Goal: Information Seeking & Learning: Check status

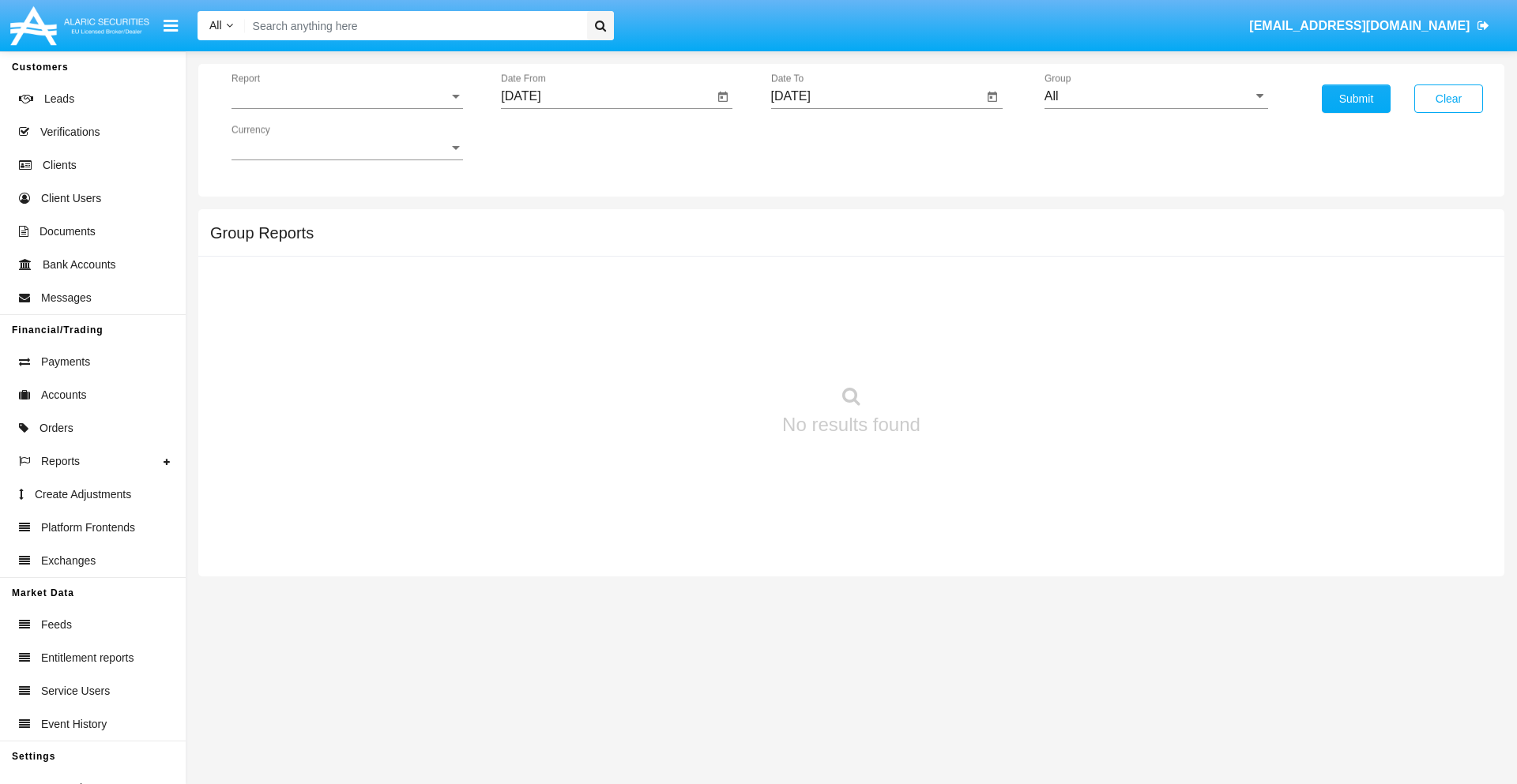
click at [347, 96] on span "Report" at bounding box center [340, 96] width 217 height 15
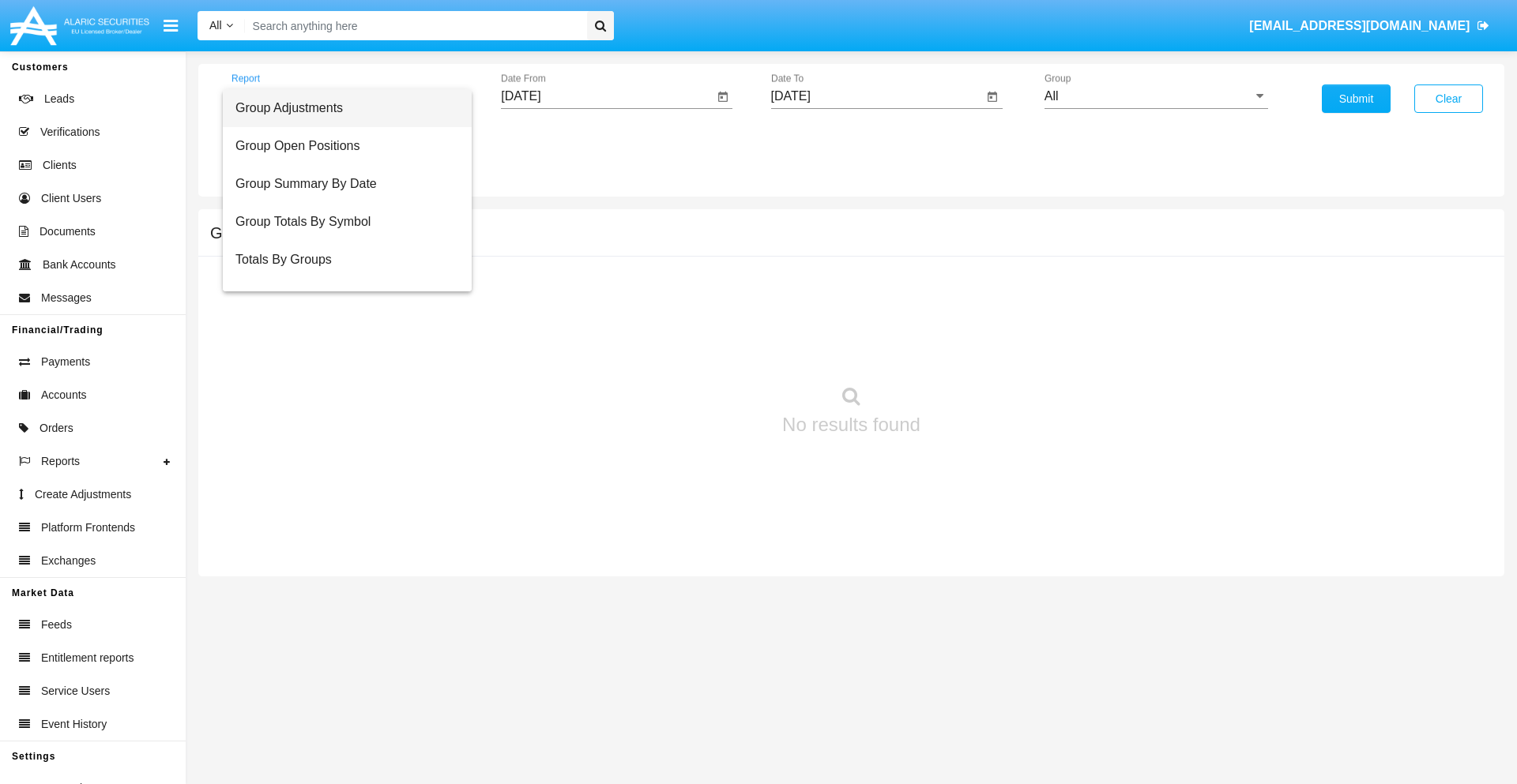
click at [341, 108] on span "Group Adjustments" at bounding box center [347, 107] width 224 height 38
click at [606, 96] on input "[DATE]" at bounding box center [607, 96] width 213 height 15
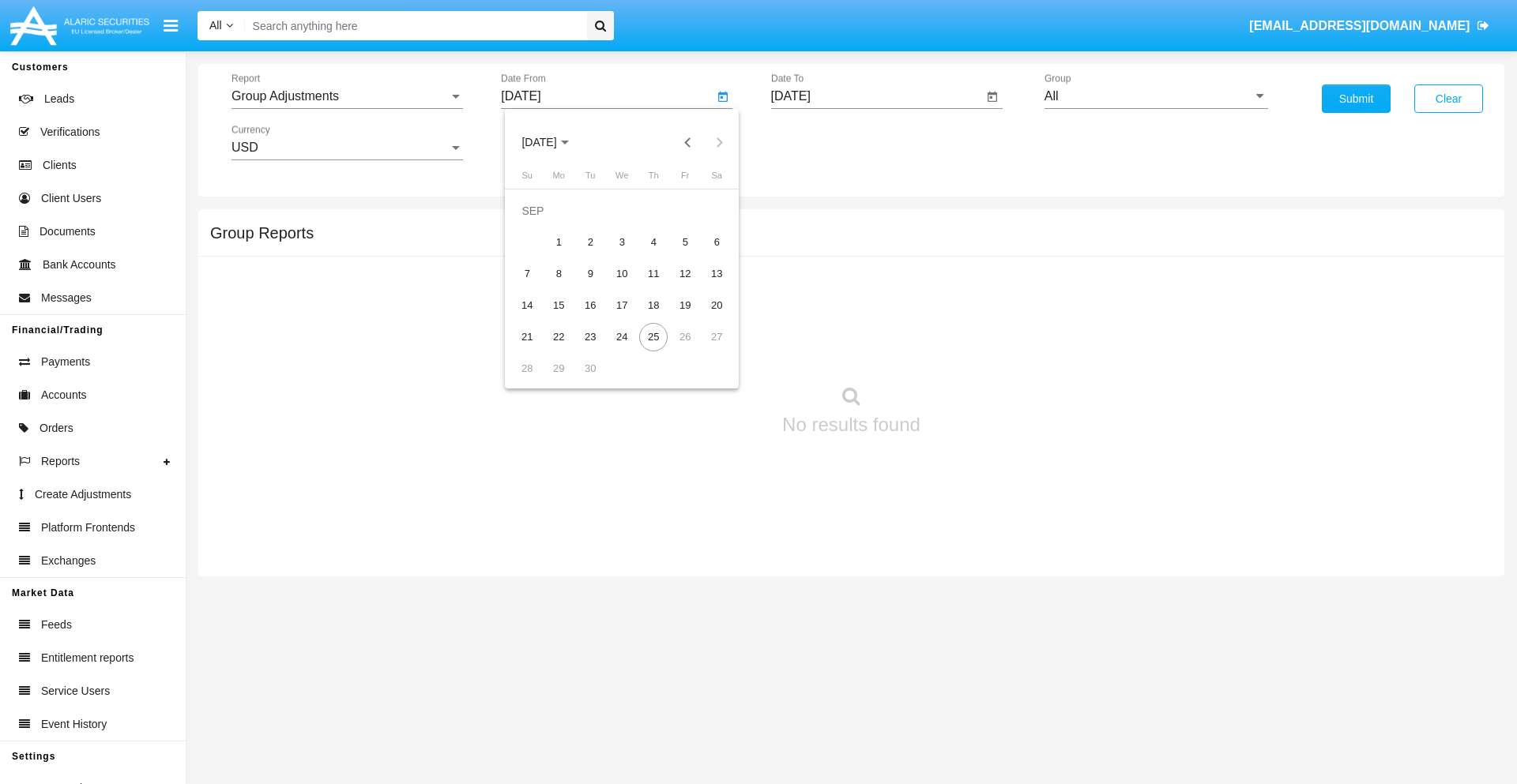
click at [552, 142] on span "[DATE]" at bounding box center [539, 143] width 35 height 13
click at [704, 349] on div "2025" at bounding box center [704, 349] width 49 height 28
click at [594, 255] on div "JUN" at bounding box center [595, 254] width 49 height 28
click at [622, 336] on div "25" at bounding box center [621, 337] width 28 height 28
type input "06/25/25"
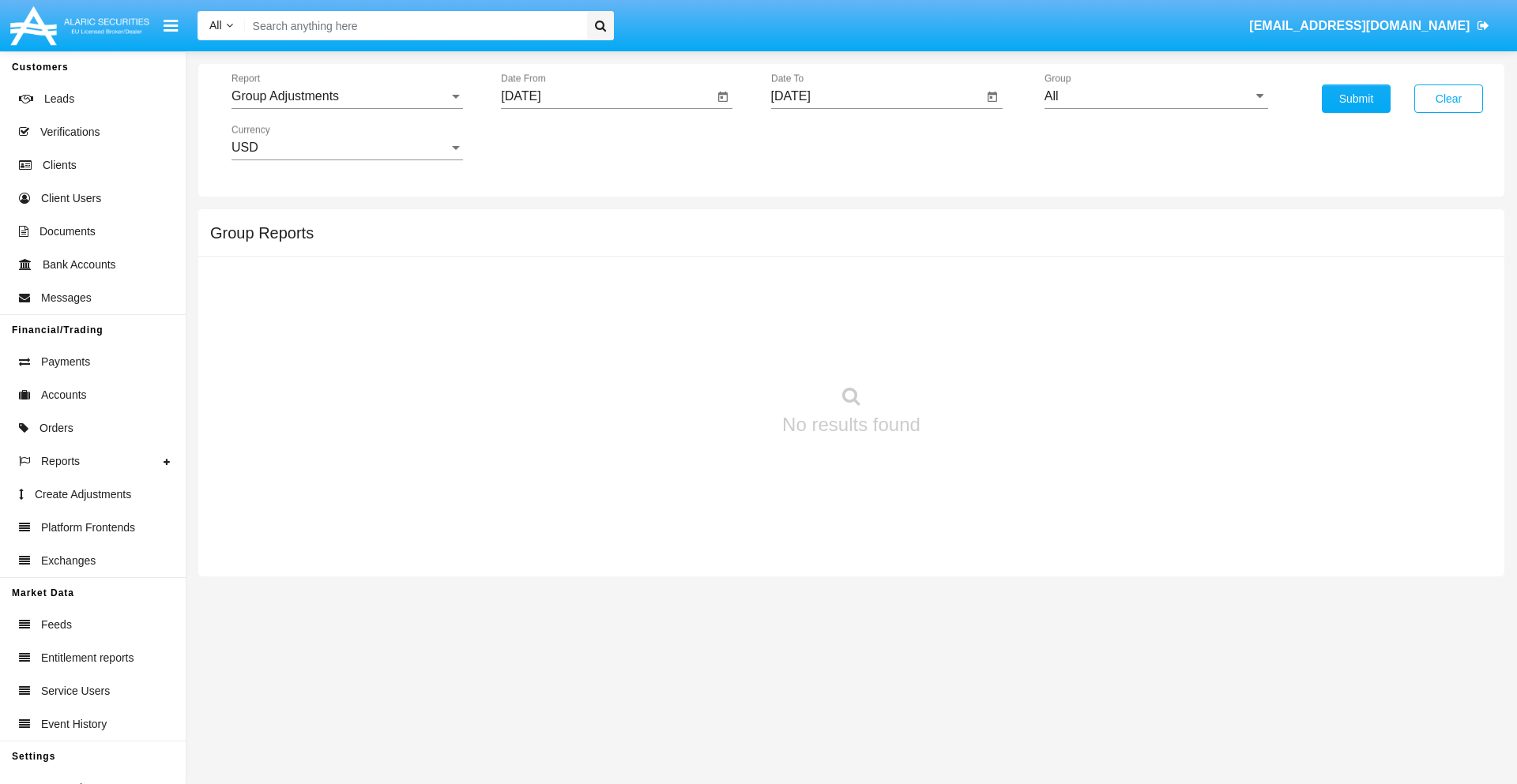
click at [876, 96] on input "[DATE]" at bounding box center [878, 96] width 213 height 15
click at [822, 142] on span "[DATE]" at bounding box center [809, 143] width 35 height 13
click at [974, 349] on div "2025" at bounding box center [975, 349] width 49 height 28
click at [808, 286] on div "SEP" at bounding box center [808, 286] width 49 height 28
click at [922, 336] on div "25" at bounding box center [923, 337] width 28 height 28
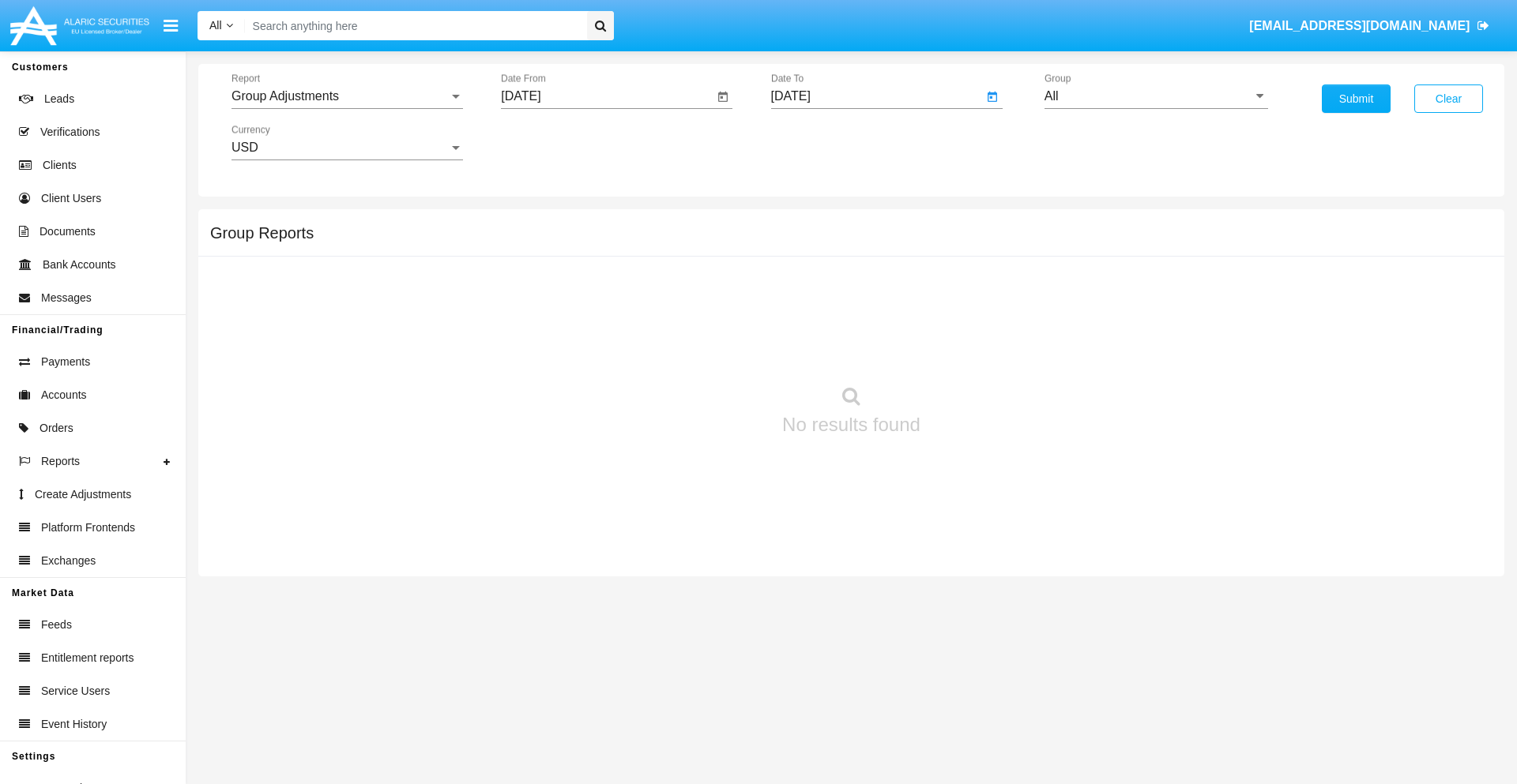
type input "[DATE]"
click at [1156, 96] on input "All" at bounding box center [1156, 96] width 224 height 15
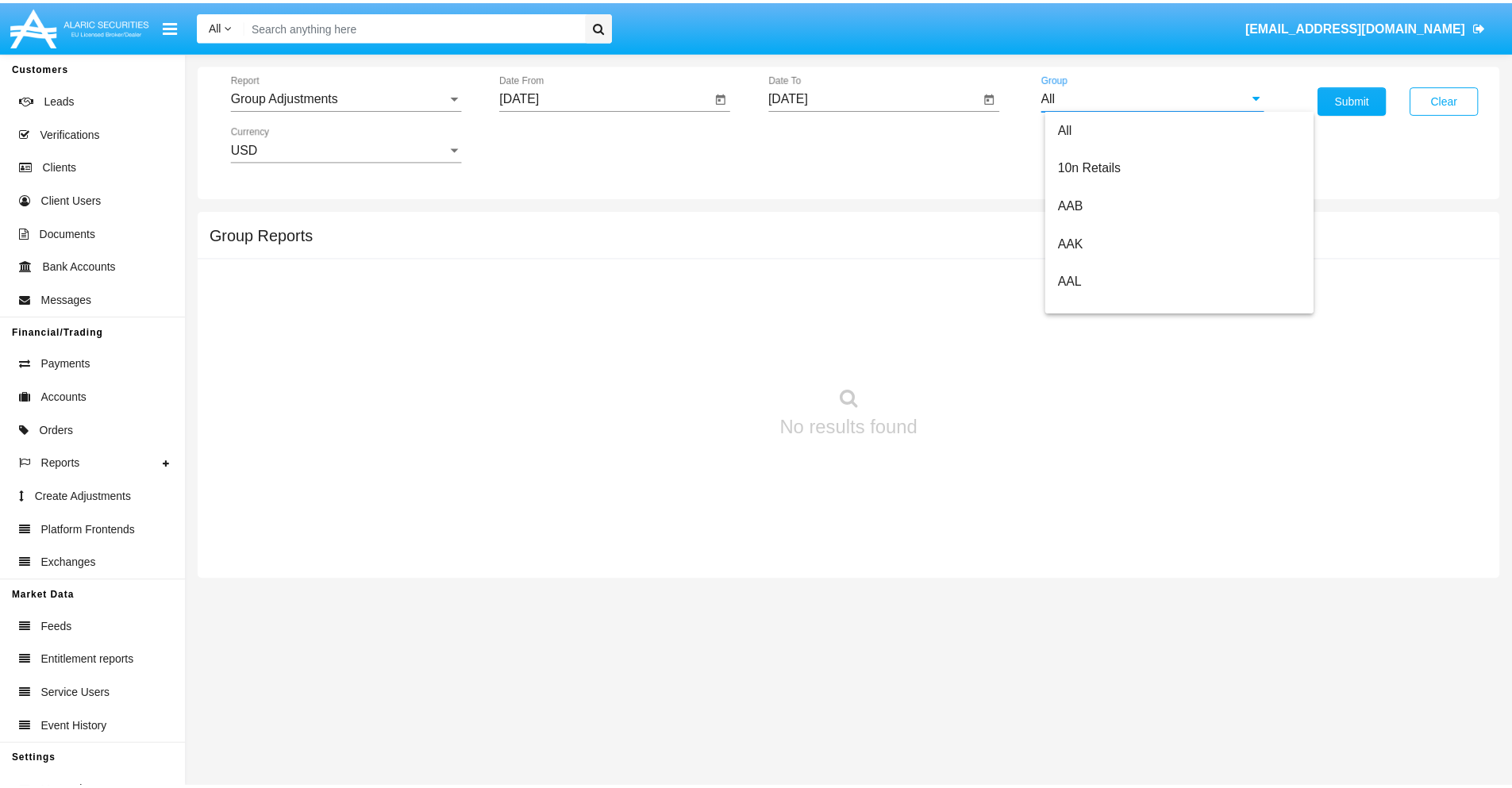
scroll to position [355, 0]
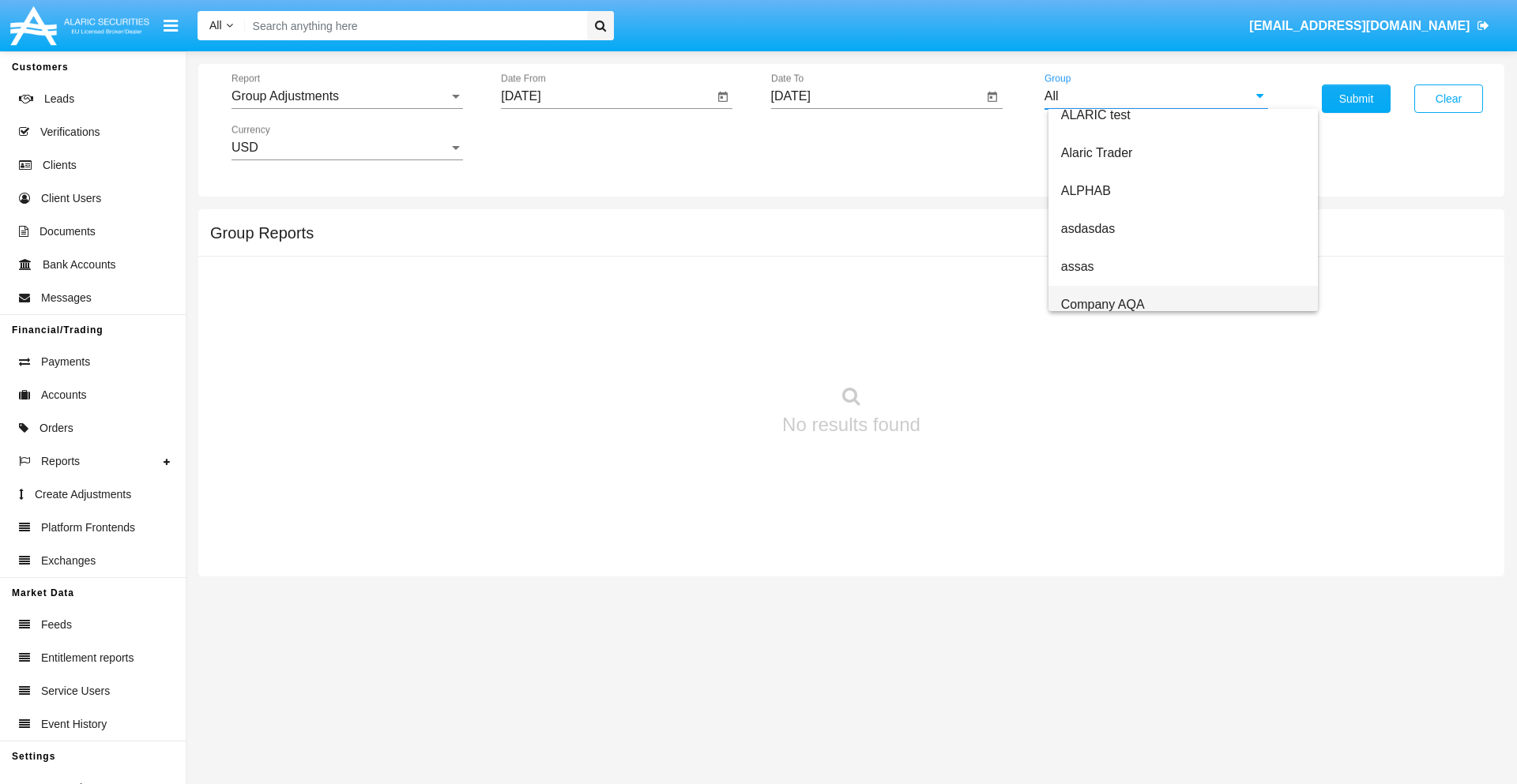
click at [1102, 304] on span "Company AQA" at bounding box center [1102, 304] width 83 height 14
type input "Company AQA"
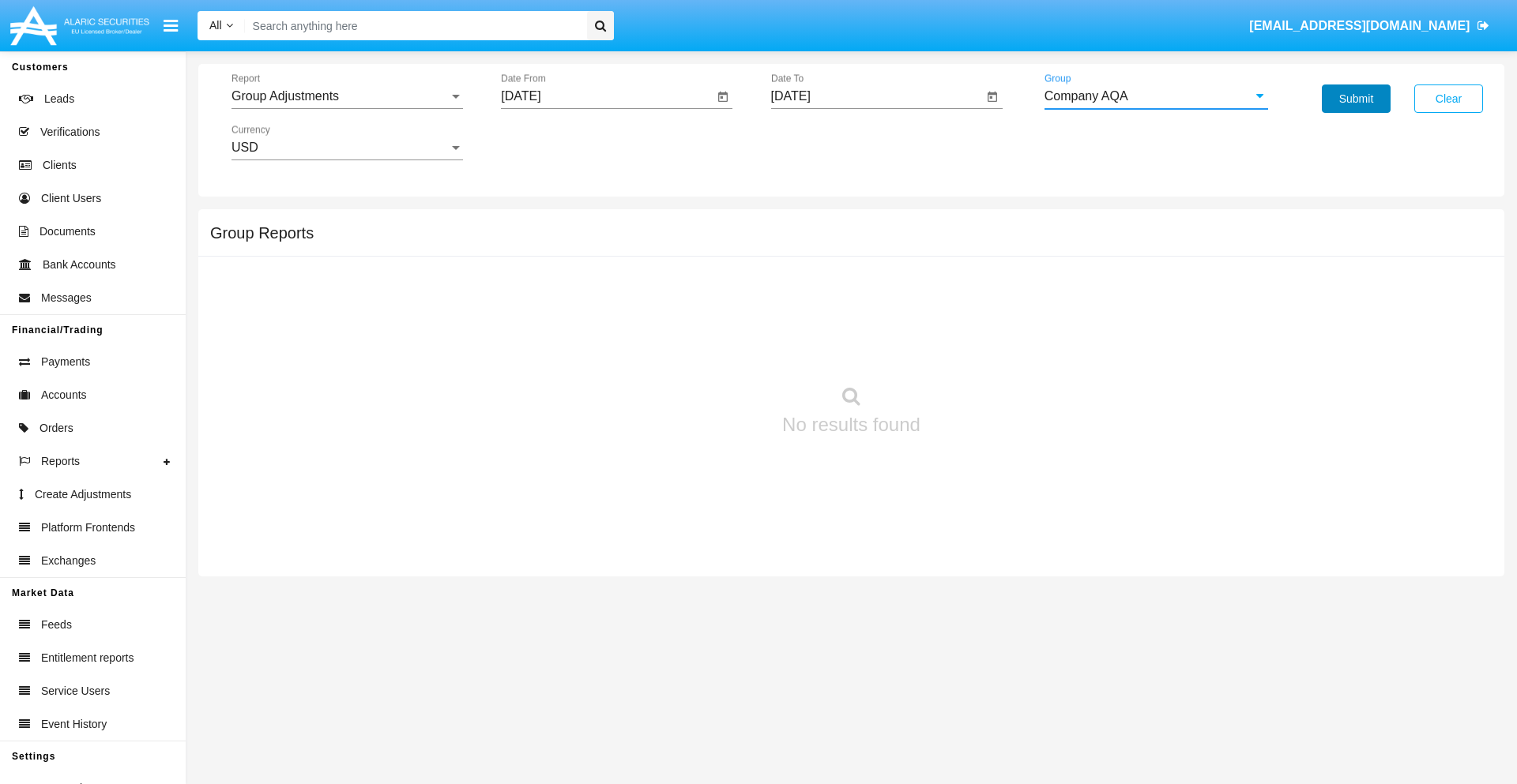
click at [1356, 99] on button "Submit" at bounding box center [1356, 98] width 69 height 28
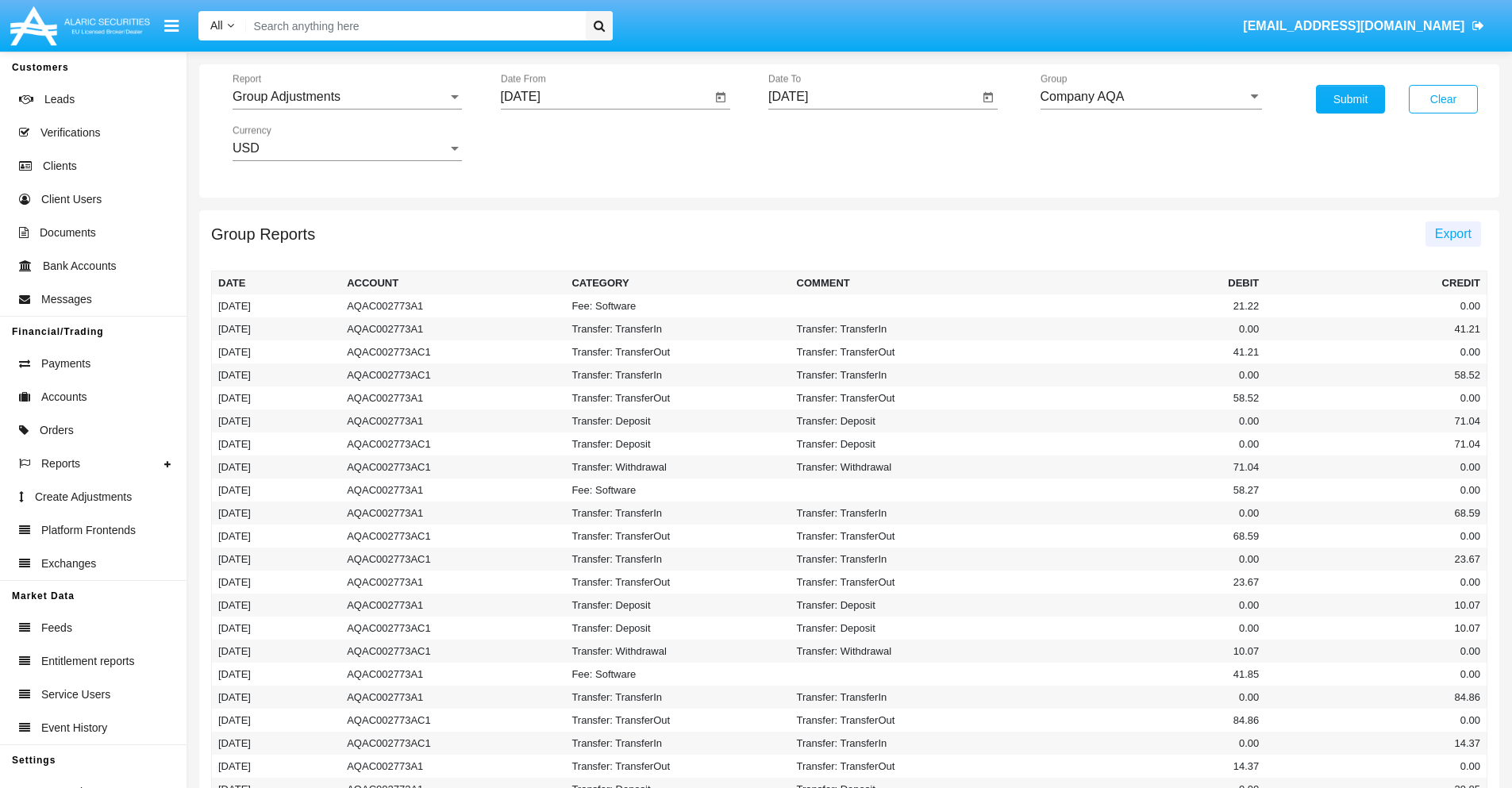
click at [1452, 234] on span "Export" at bounding box center [1453, 234] width 37 height 14
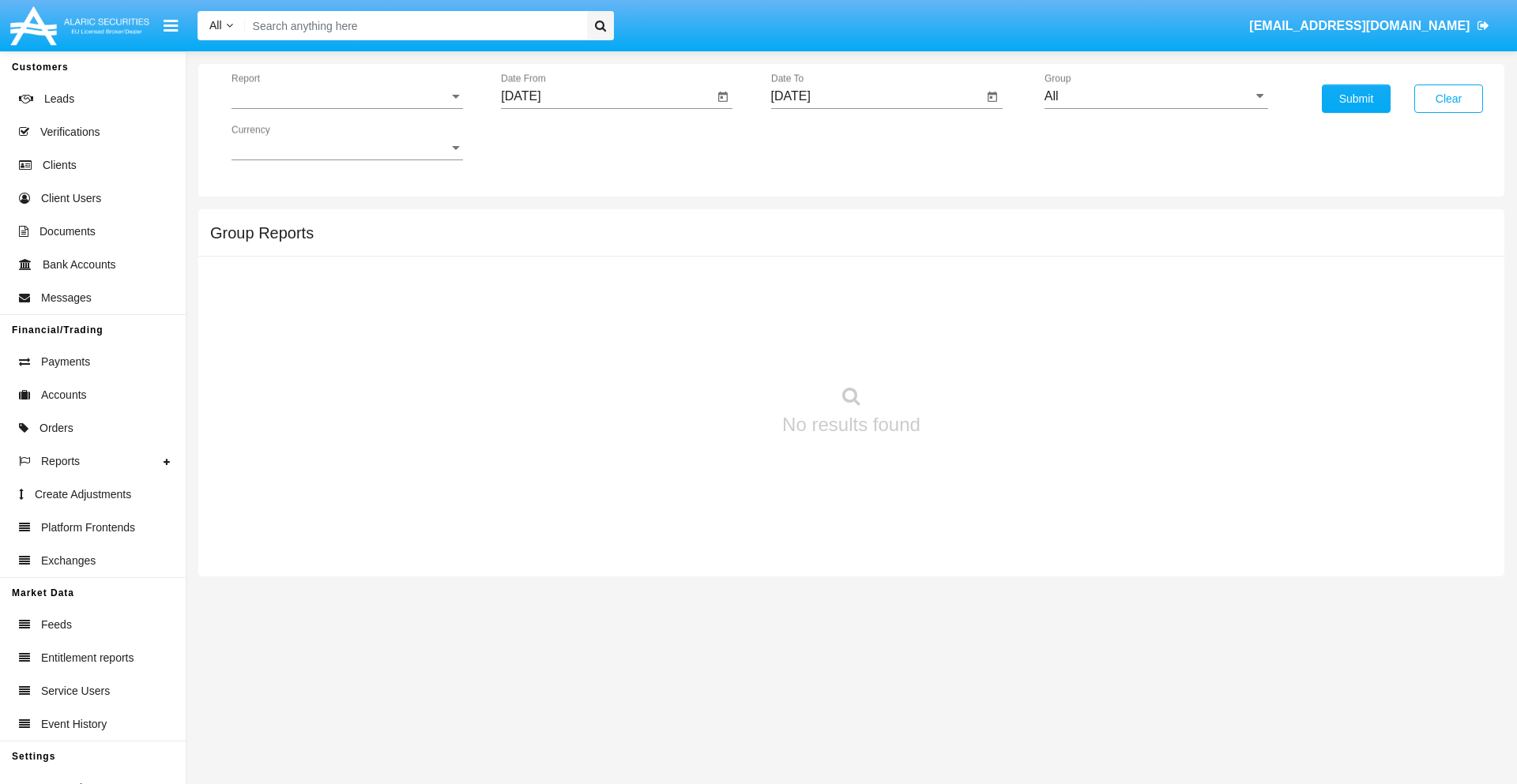
click at [347, 96] on span "Report" at bounding box center [340, 96] width 217 height 15
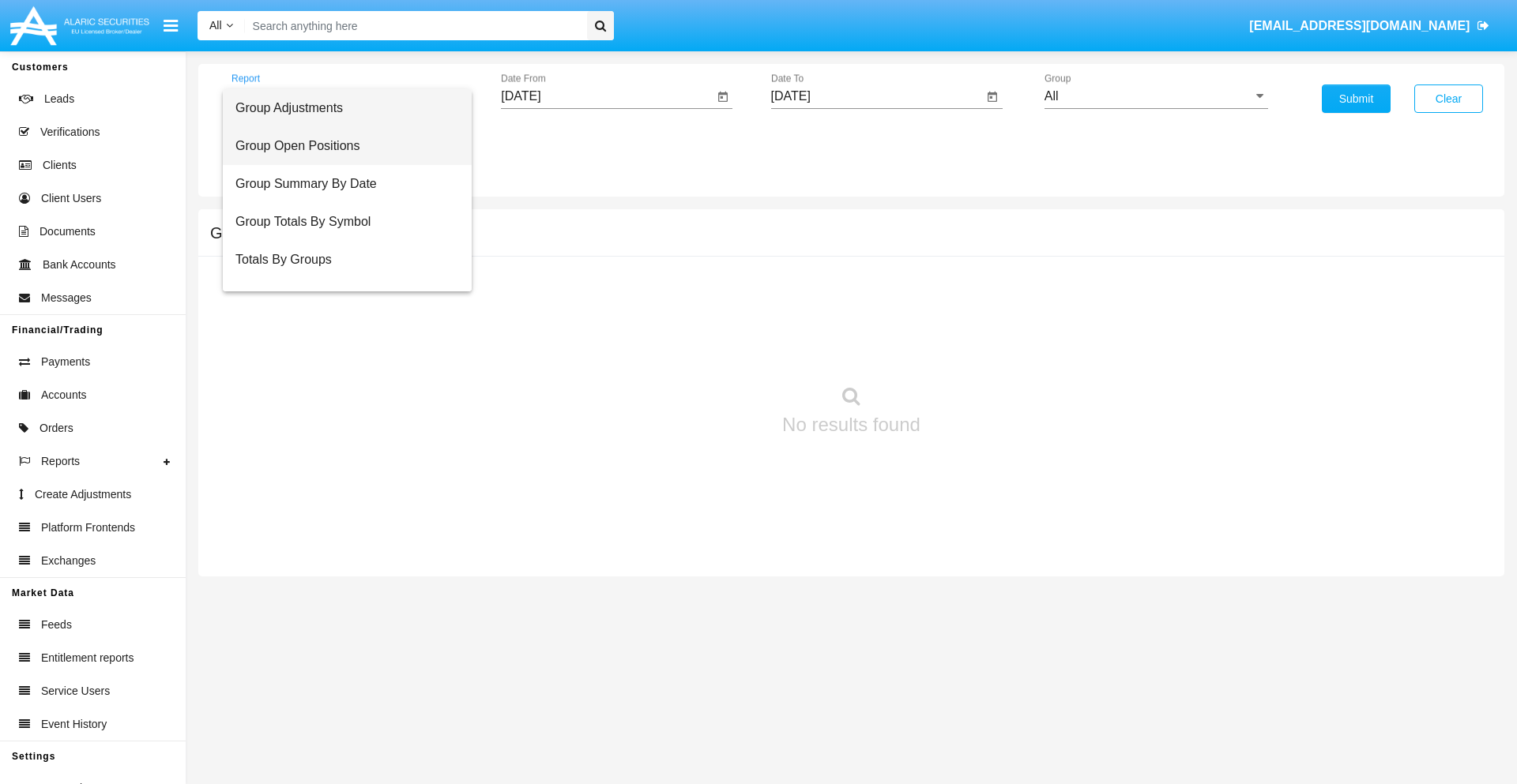
click at [341, 147] on span "Group Open Positions" at bounding box center [347, 146] width 224 height 38
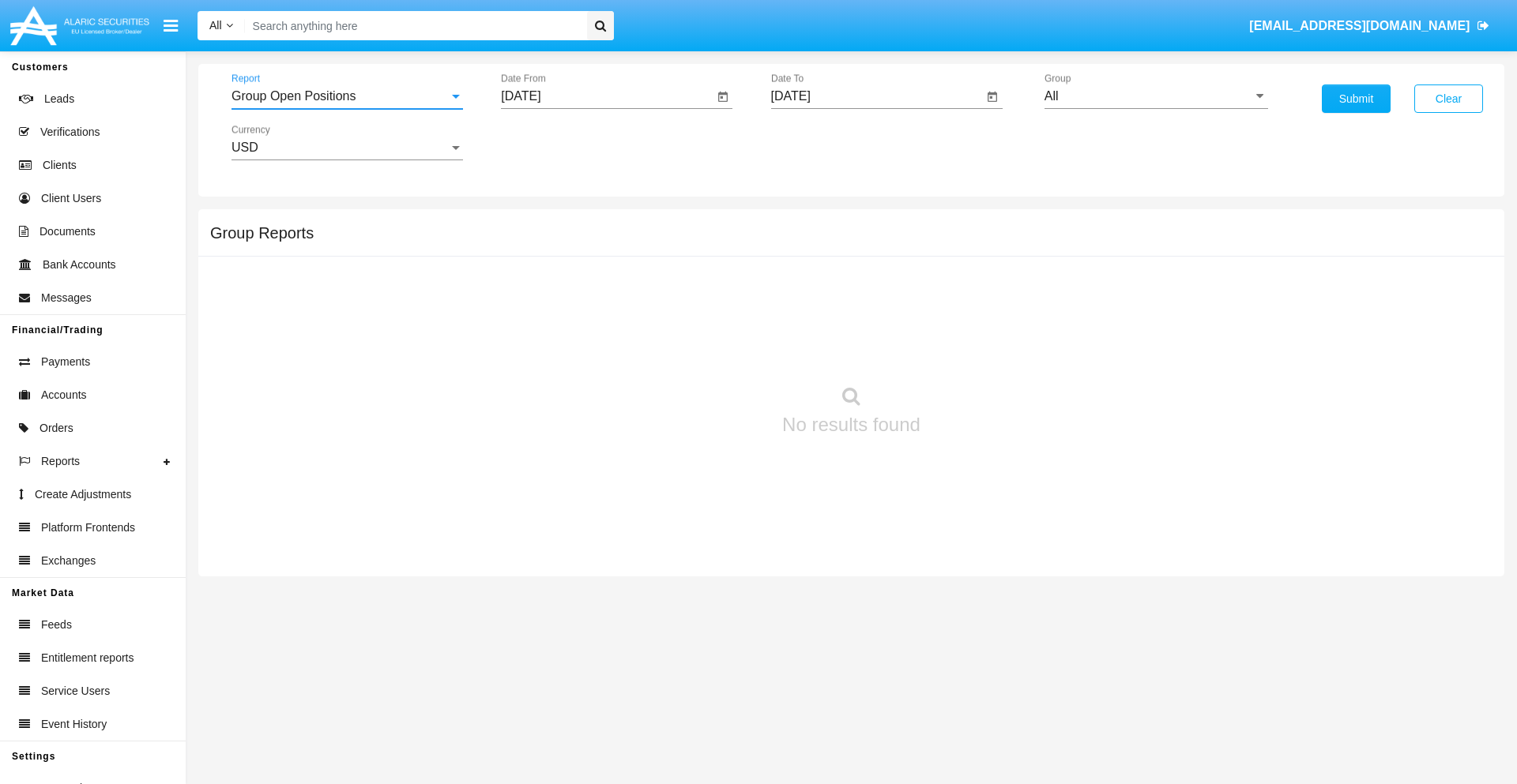
click at [606, 96] on input "[DATE]" at bounding box center [607, 96] width 213 height 15
click at [552, 142] on span "[DATE]" at bounding box center [539, 143] width 35 height 13
click at [704, 349] on div "2025" at bounding box center [704, 349] width 49 height 28
click at [704, 255] on div "AUG" at bounding box center [704, 254] width 49 height 28
click at [559, 336] on div "25" at bounding box center [558, 337] width 28 height 28
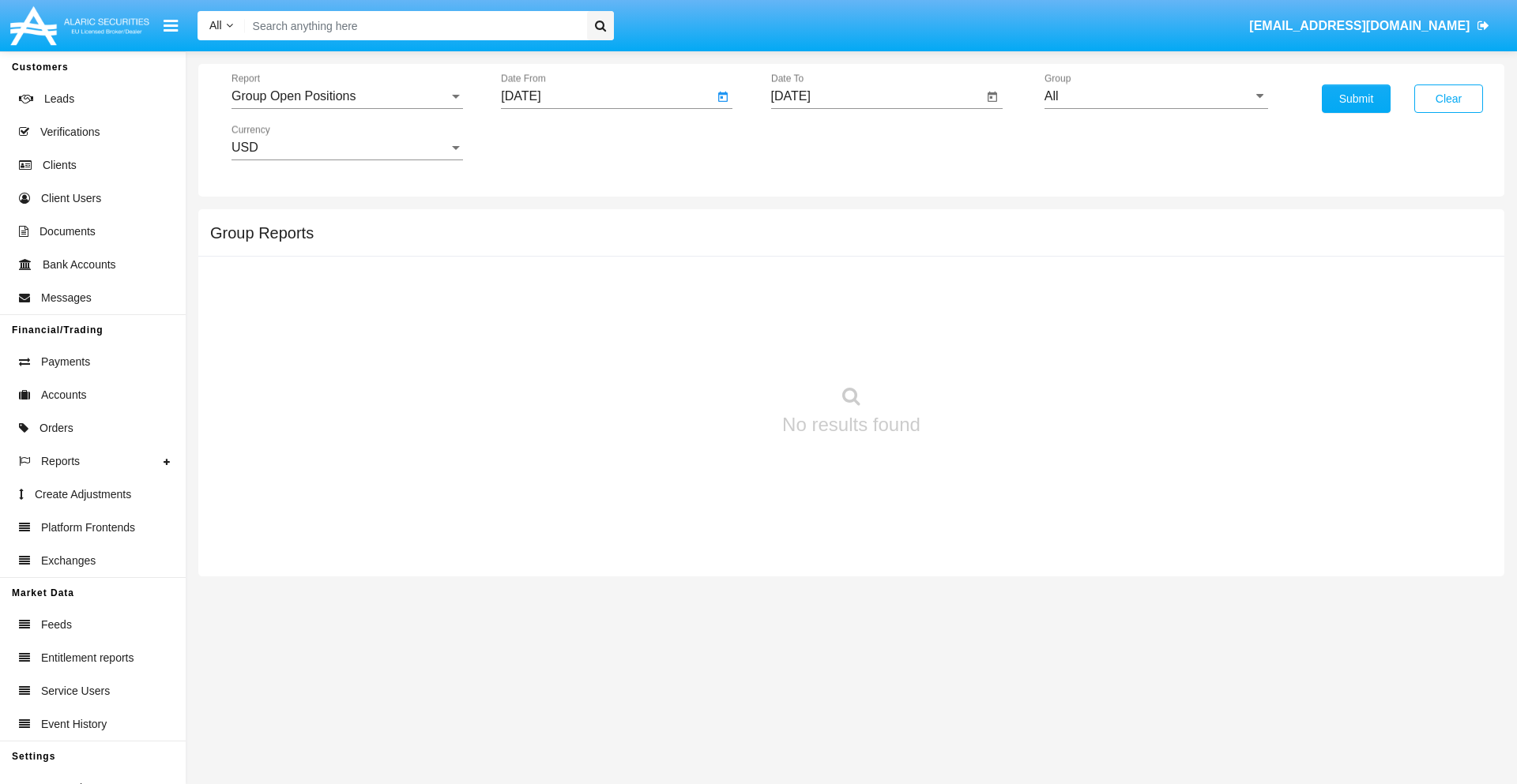
type input "[DATE]"
click at [876, 96] on input "[DATE]" at bounding box center [878, 96] width 213 height 15
click at [822, 142] on span "[DATE]" at bounding box center [809, 143] width 35 height 13
click at [974, 349] on div "2025" at bounding box center [975, 349] width 49 height 28
click at [808, 286] on div "SEP" at bounding box center [808, 286] width 49 height 28
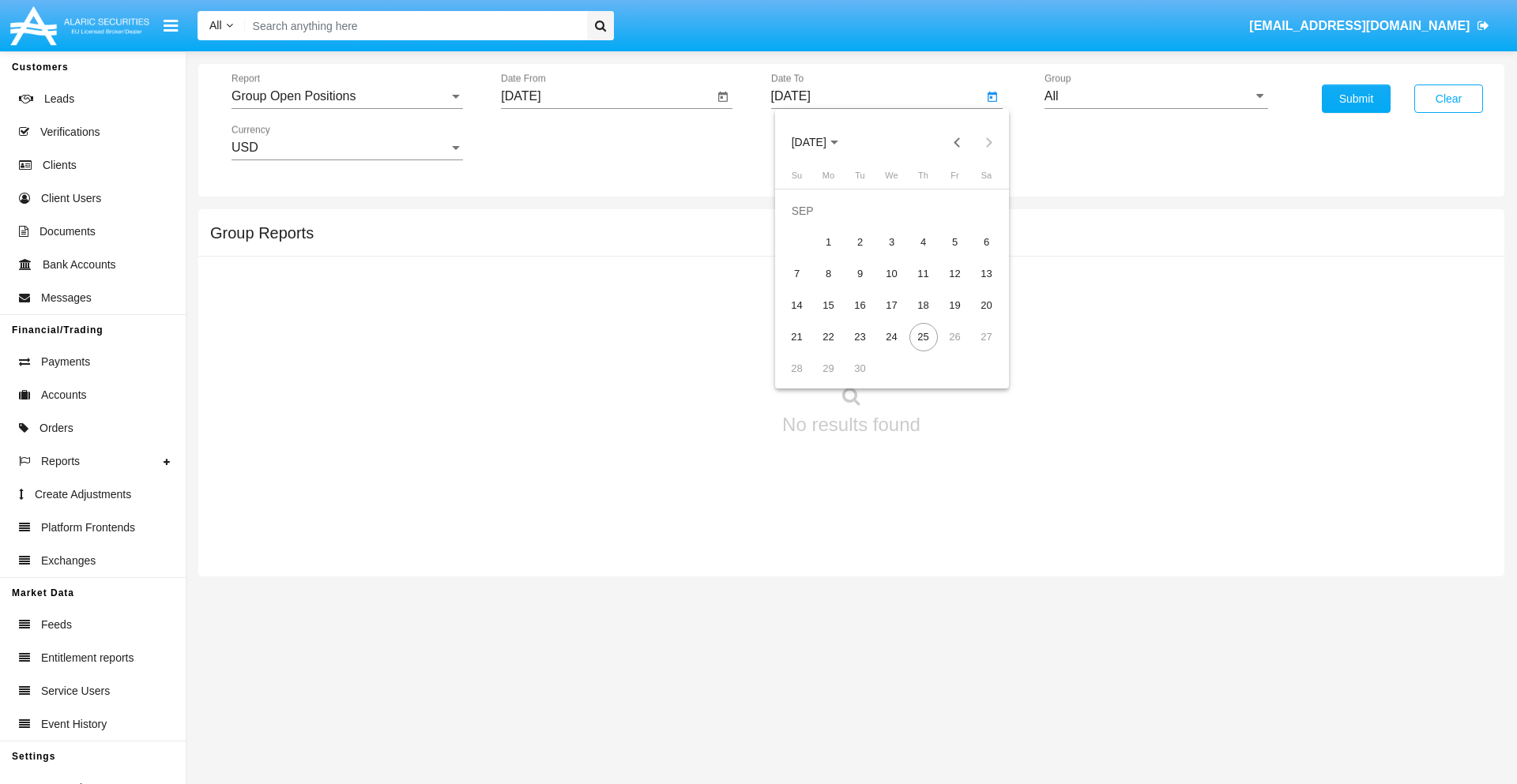
click at [922, 336] on div "25" at bounding box center [923, 337] width 28 height 28
type input "[DATE]"
click at [1156, 96] on input "All" at bounding box center [1156, 96] width 224 height 15
type input "Hammer Web Lite"
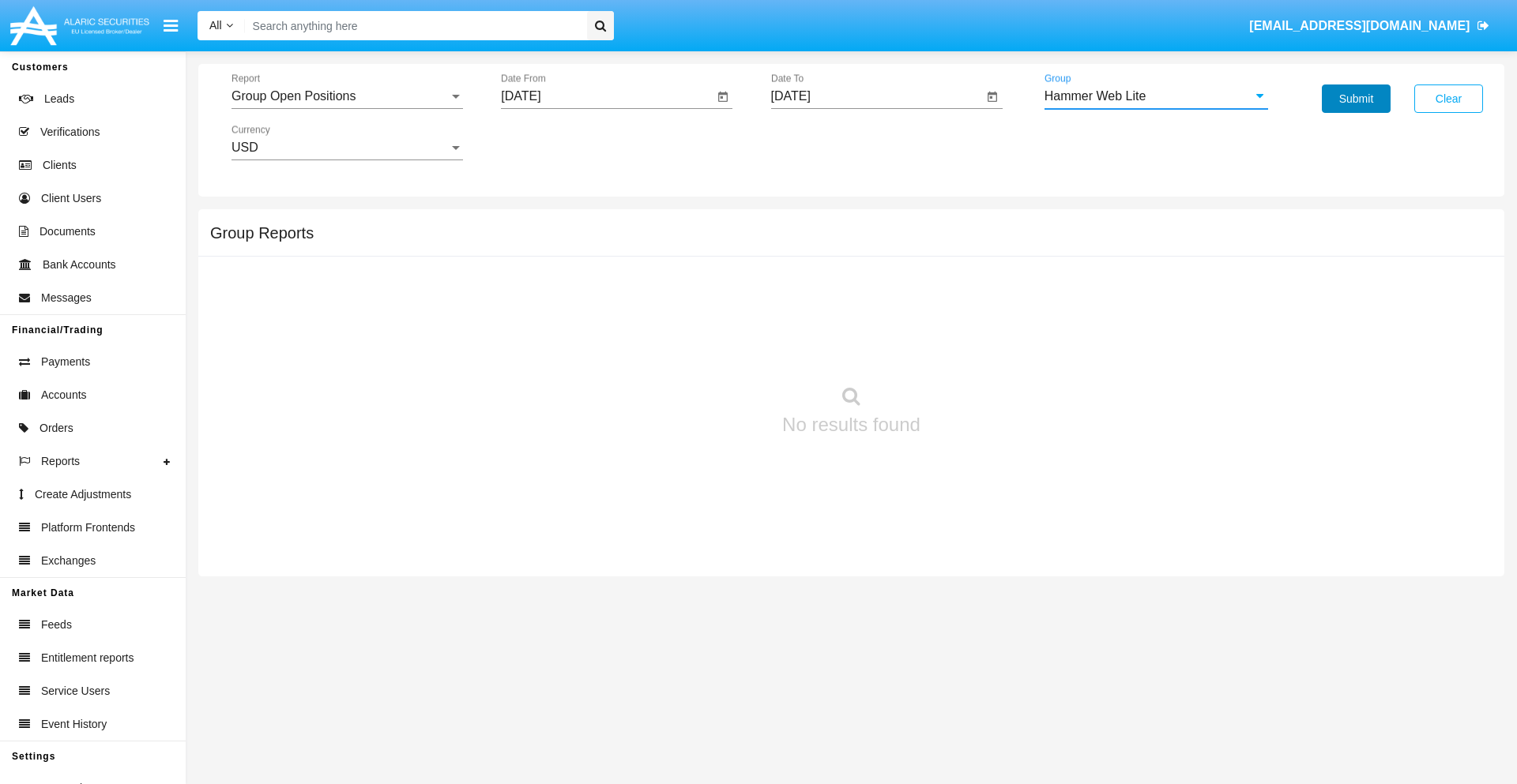
click at [1356, 99] on button "Submit" at bounding box center [1356, 98] width 69 height 28
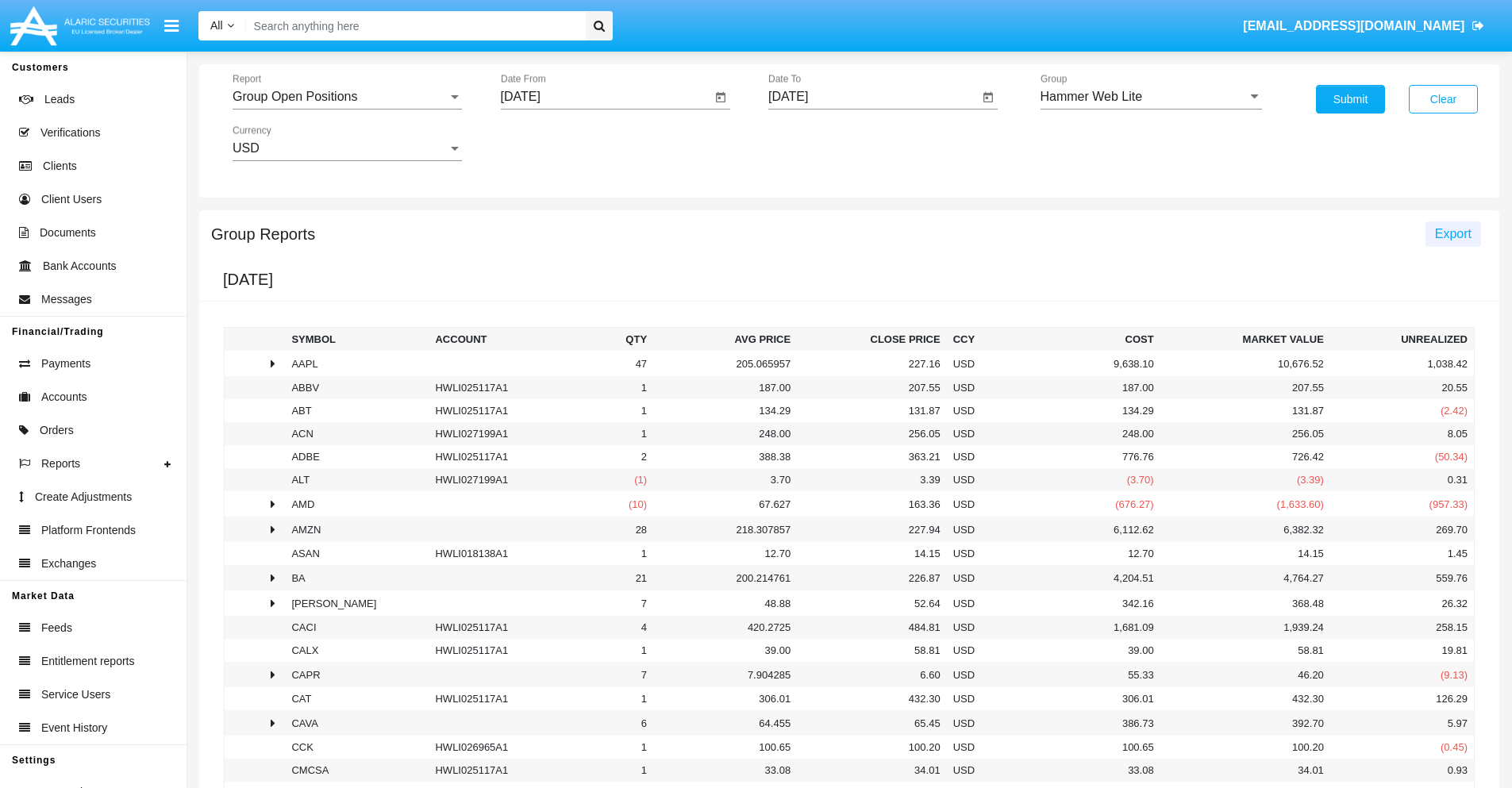
click at [1452, 234] on span "Export" at bounding box center [1453, 234] width 37 height 14
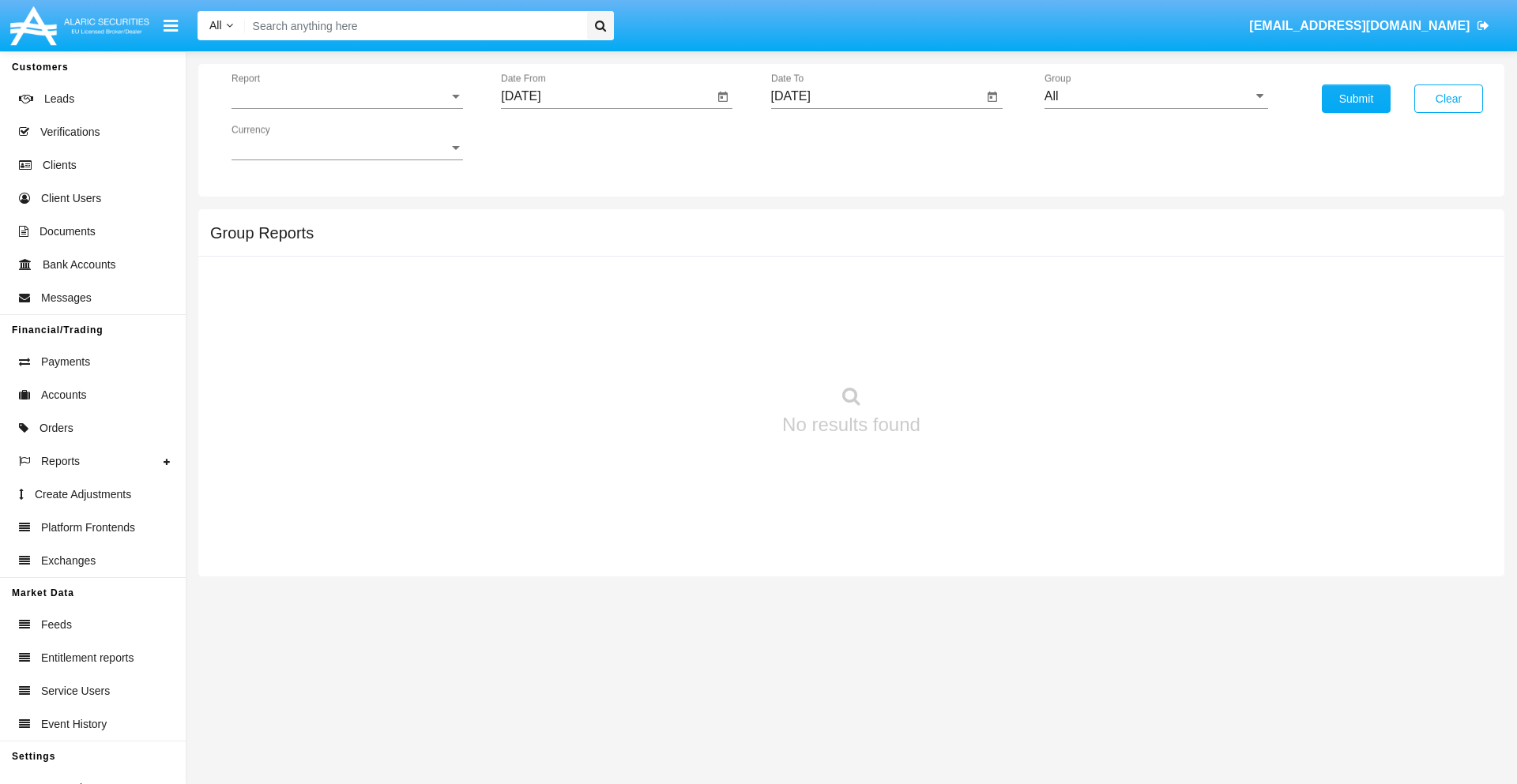
click at [347, 96] on span "Report" at bounding box center [340, 96] width 217 height 15
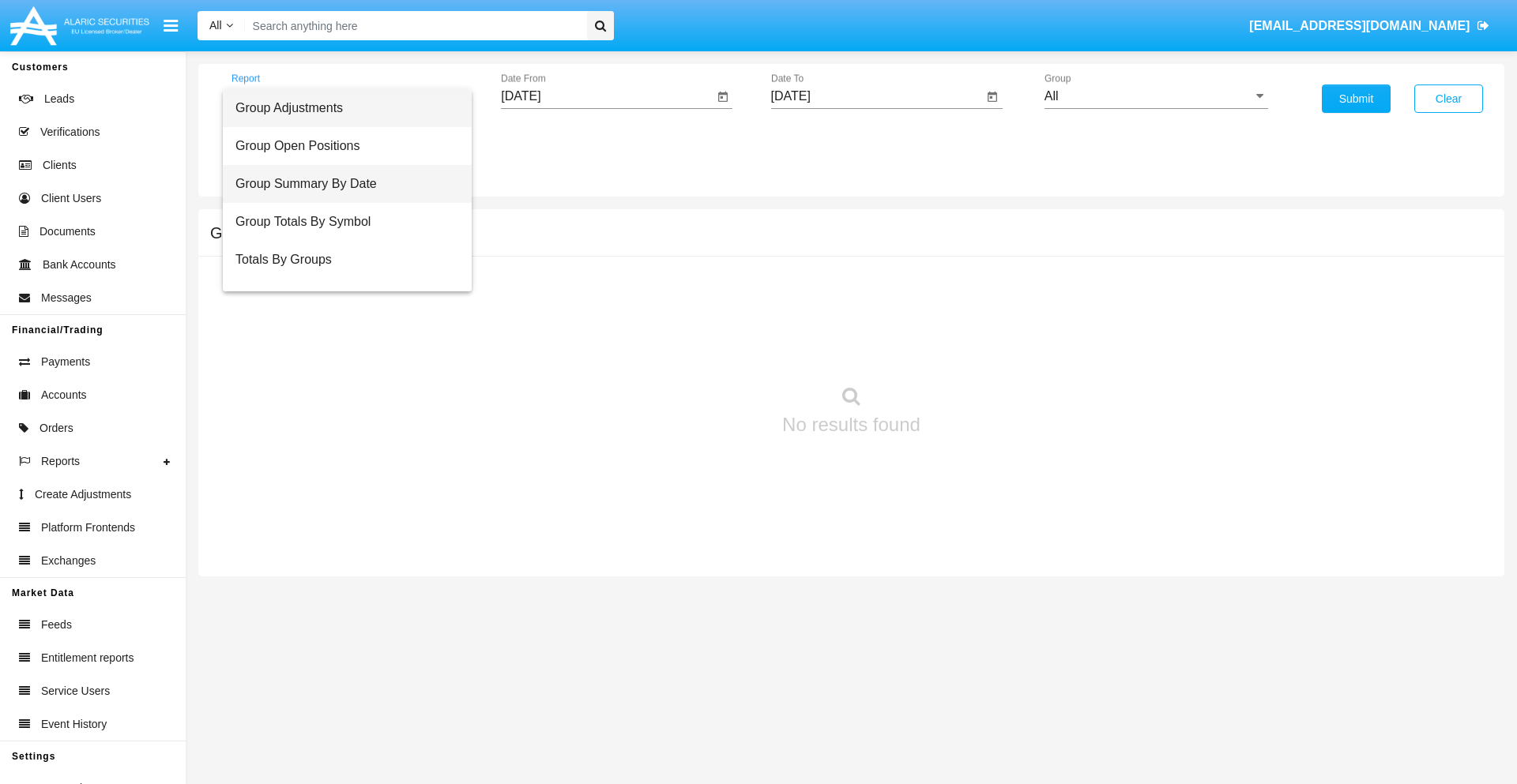
click at [341, 184] on span "Group Summary By Date" at bounding box center [347, 183] width 224 height 38
click at [606, 96] on input "[DATE]" at bounding box center [607, 96] width 213 height 15
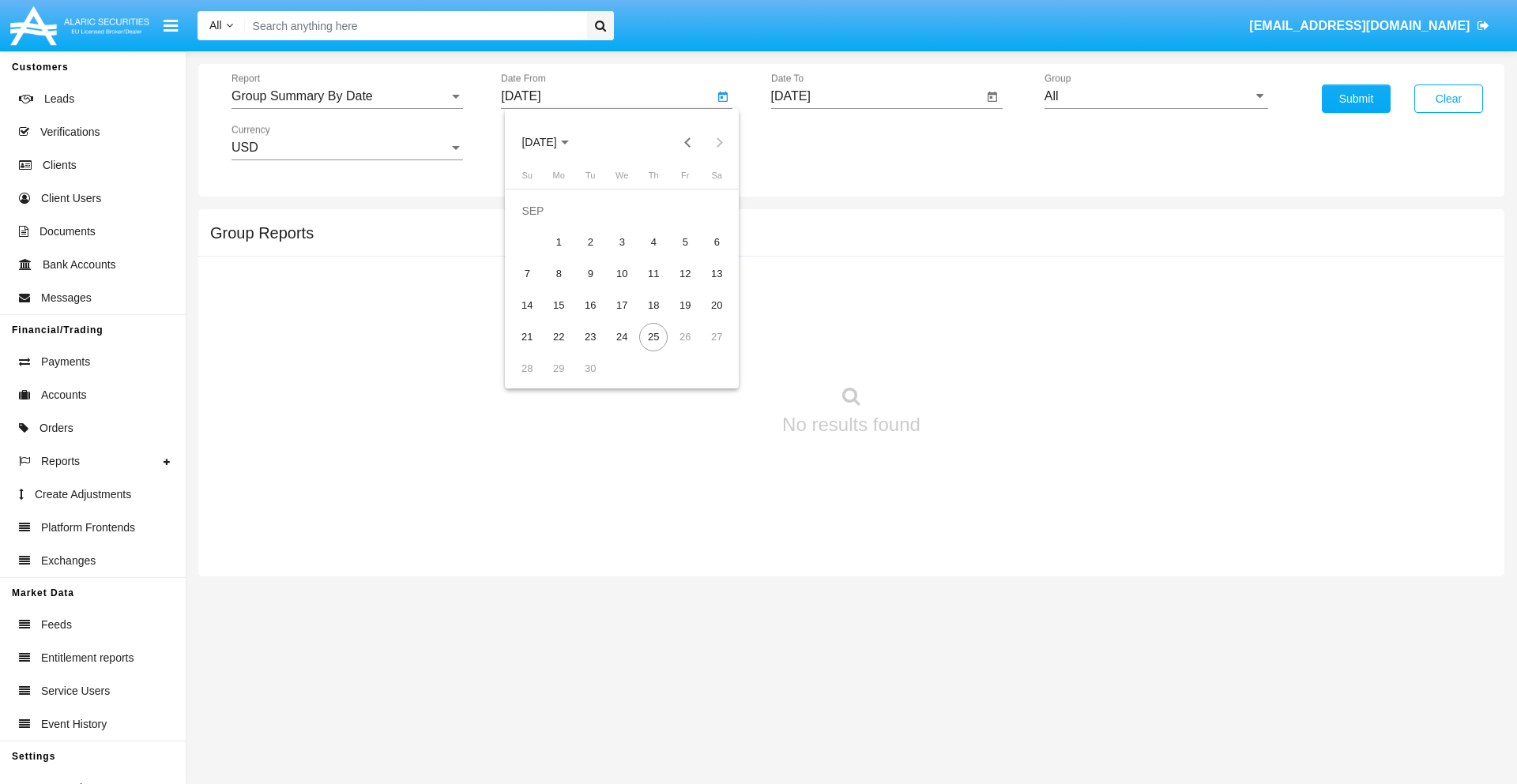
click at [552, 142] on span "[DATE]" at bounding box center [539, 143] width 35 height 13
click at [704, 349] on div "2025" at bounding box center [704, 349] width 49 height 28
click at [704, 255] on div "AUG" at bounding box center [704, 254] width 49 height 28
click at [559, 336] on div "25" at bounding box center [558, 337] width 28 height 28
type input "08/25/25"
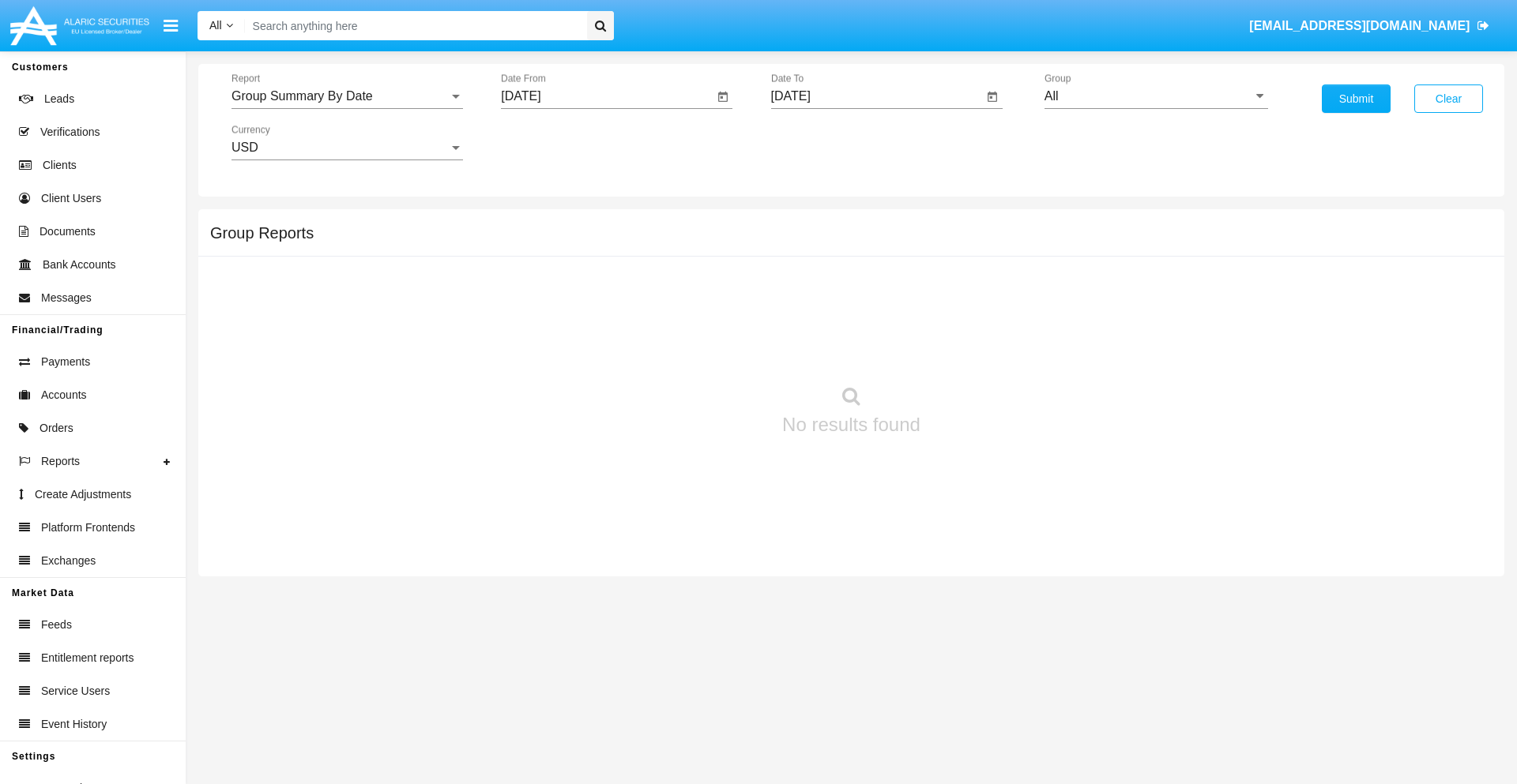
click at [876, 96] on input "[DATE]" at bounding box center [878, 96] width 213 height 15
click at [822, 142] on span "[DATE]" at bounding box center [809, 143] width 35 height 13
click at [974, 349] on div "2025" at bounding box center [975, 349] width 49 height 28
click at [808, 286] on div "SEP" at bounding box center [808, 286] width 49 height 28
click at [922, 336] on div "25" at bounding box center [923, 337] width 28 height 28
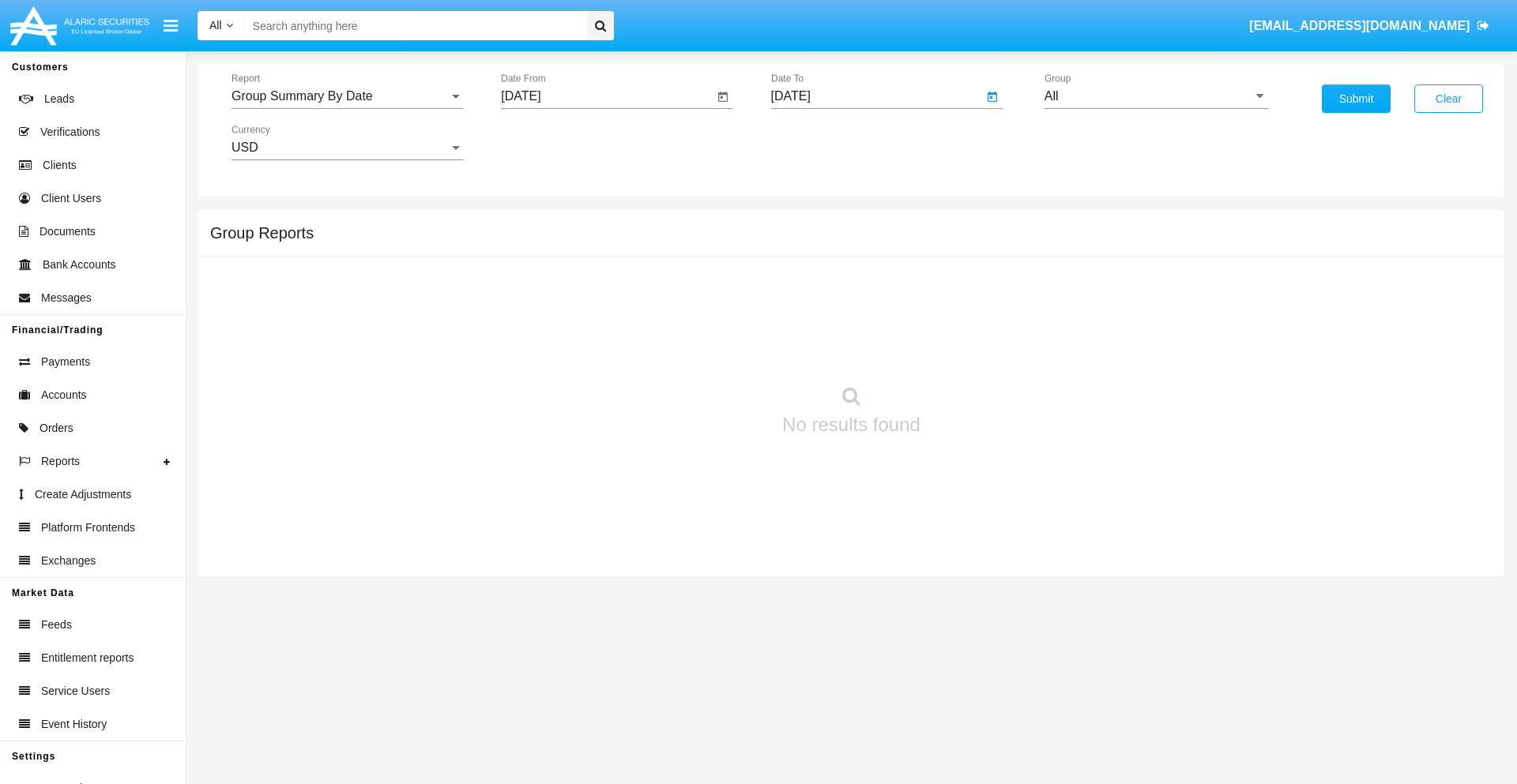
type input "09/25/25"
click at [1156, 96] on input "All" at bounding box center [1156, 96] width 224 height 15
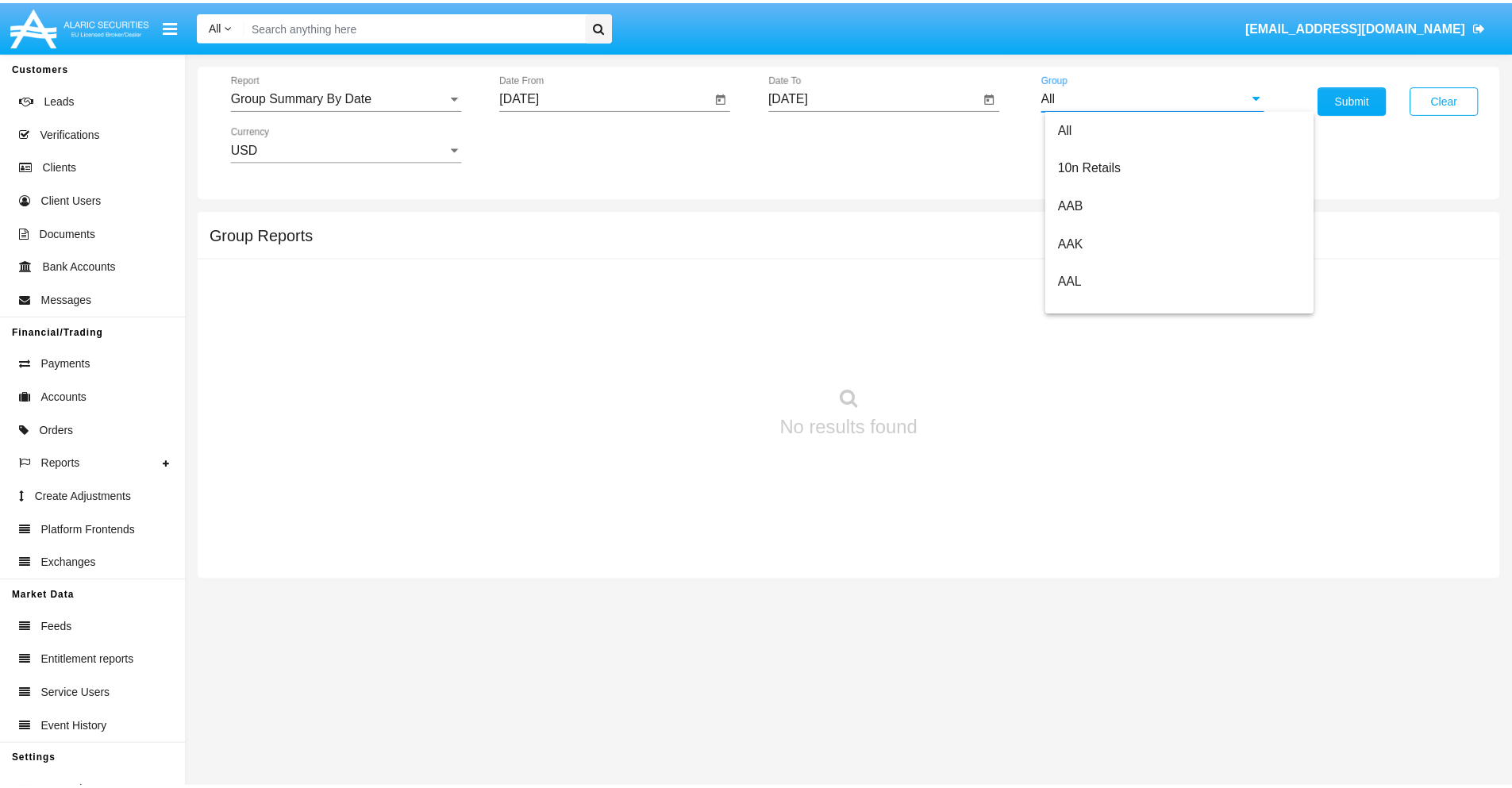
scroll to position [851, 0]
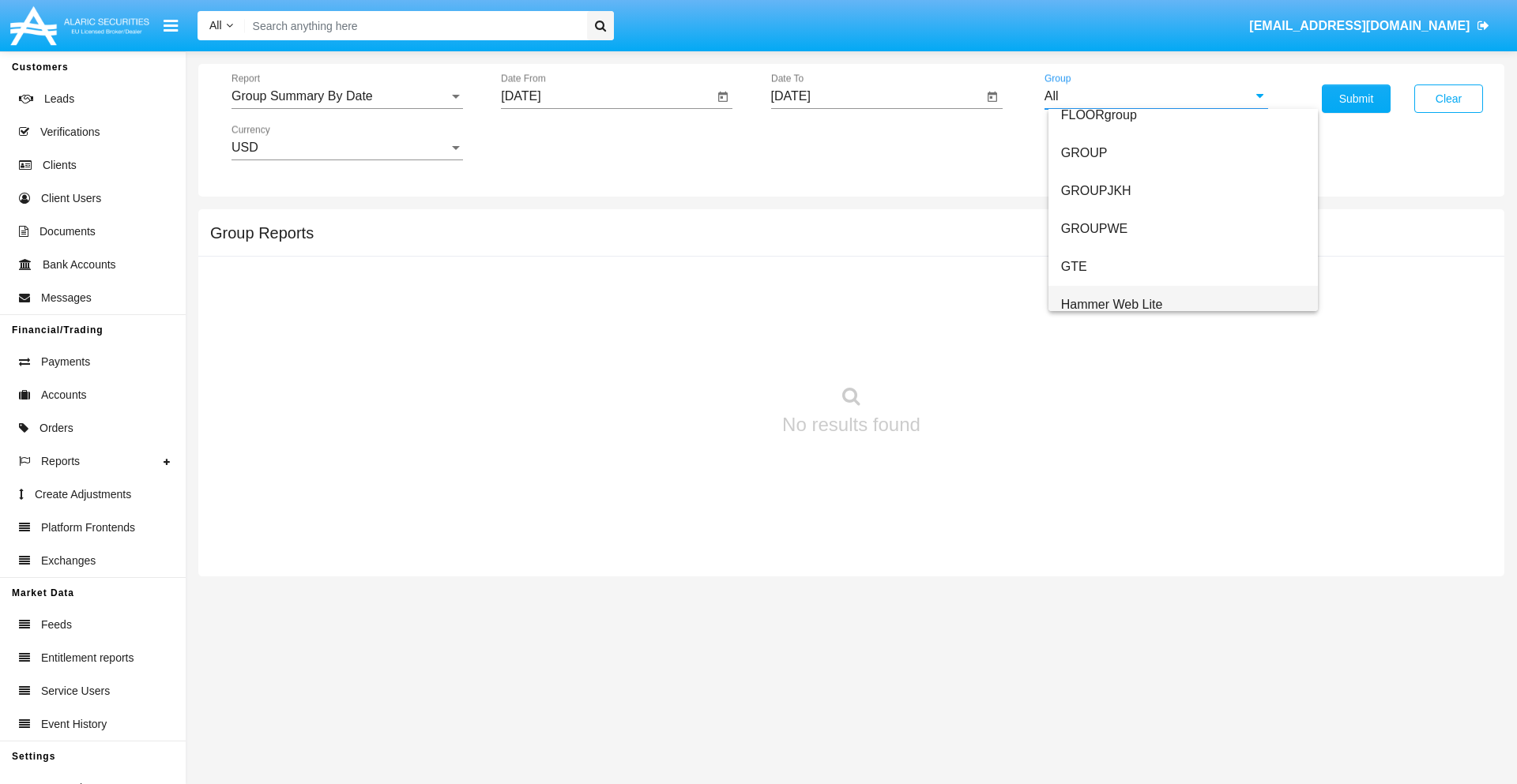
click at [1111, 304] on span "Hammer Web Lite" at bounding box center [1111, 304] width 102 height 14
type input "Hammer Web Lite"
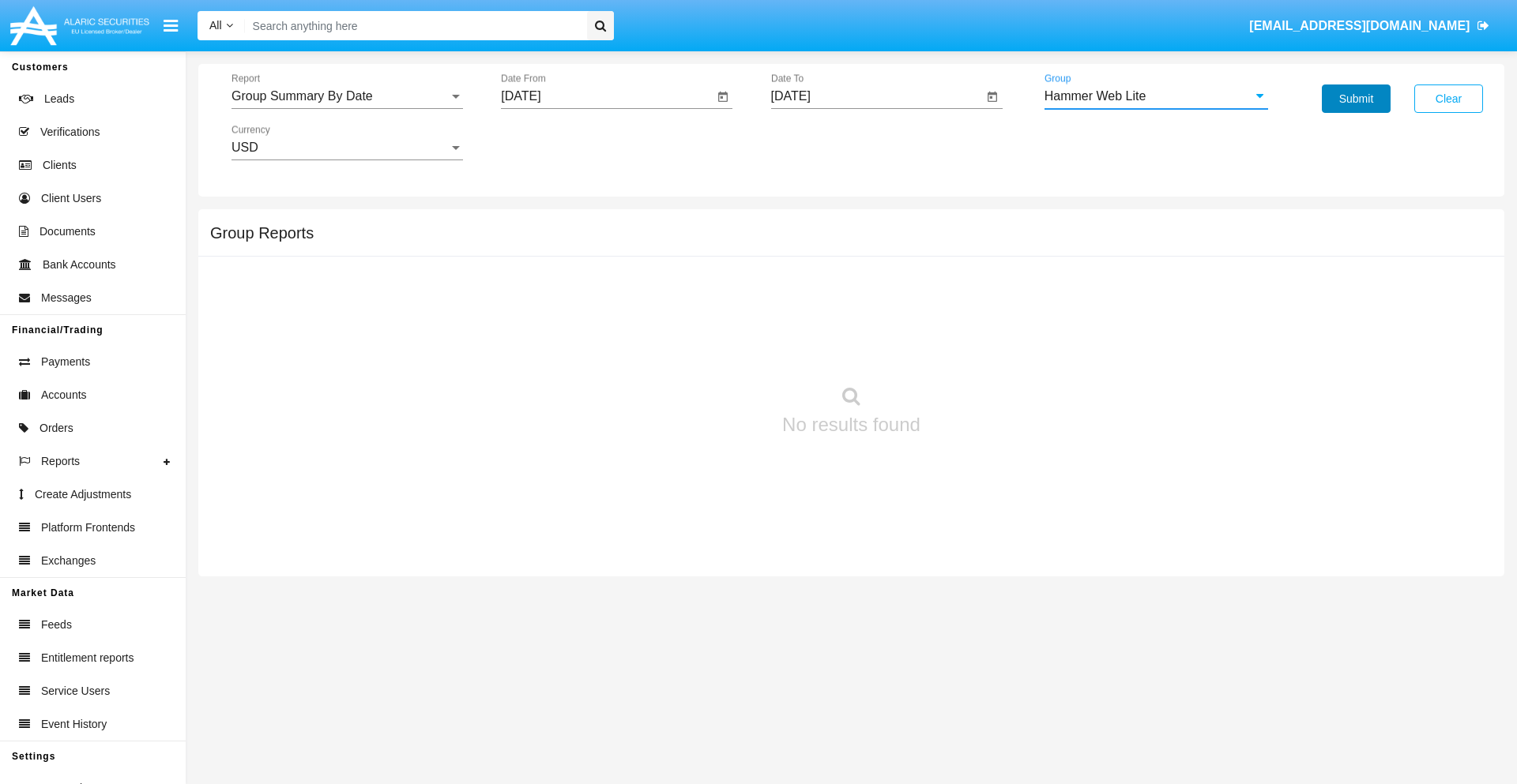
click at [1356, 99] on button "Submit" at bounding box center [1356, 98] width 69 height 28
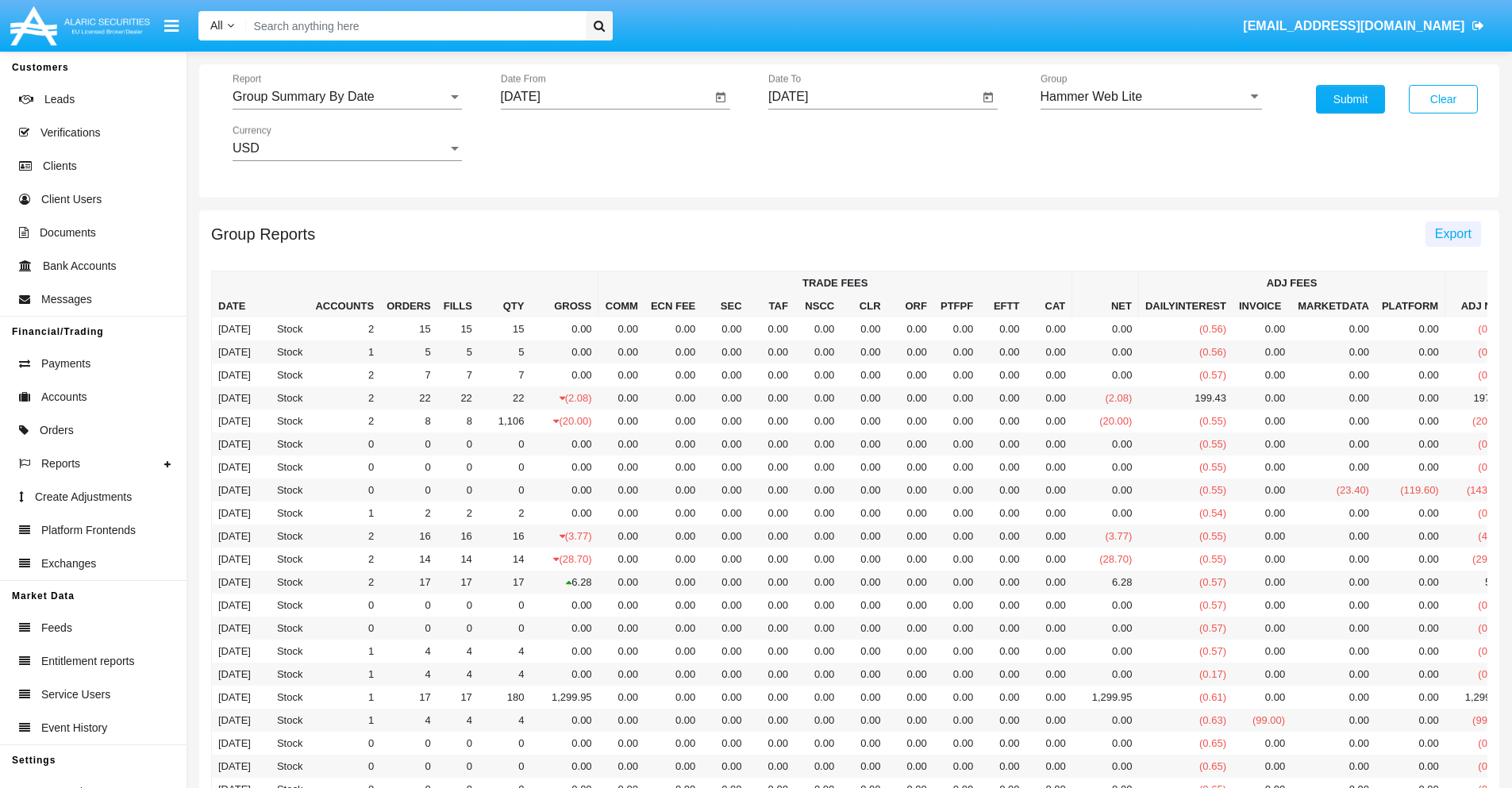
click at [1452, 234] on span "Export" at bounding box center [1453, 234] width 37 height 14
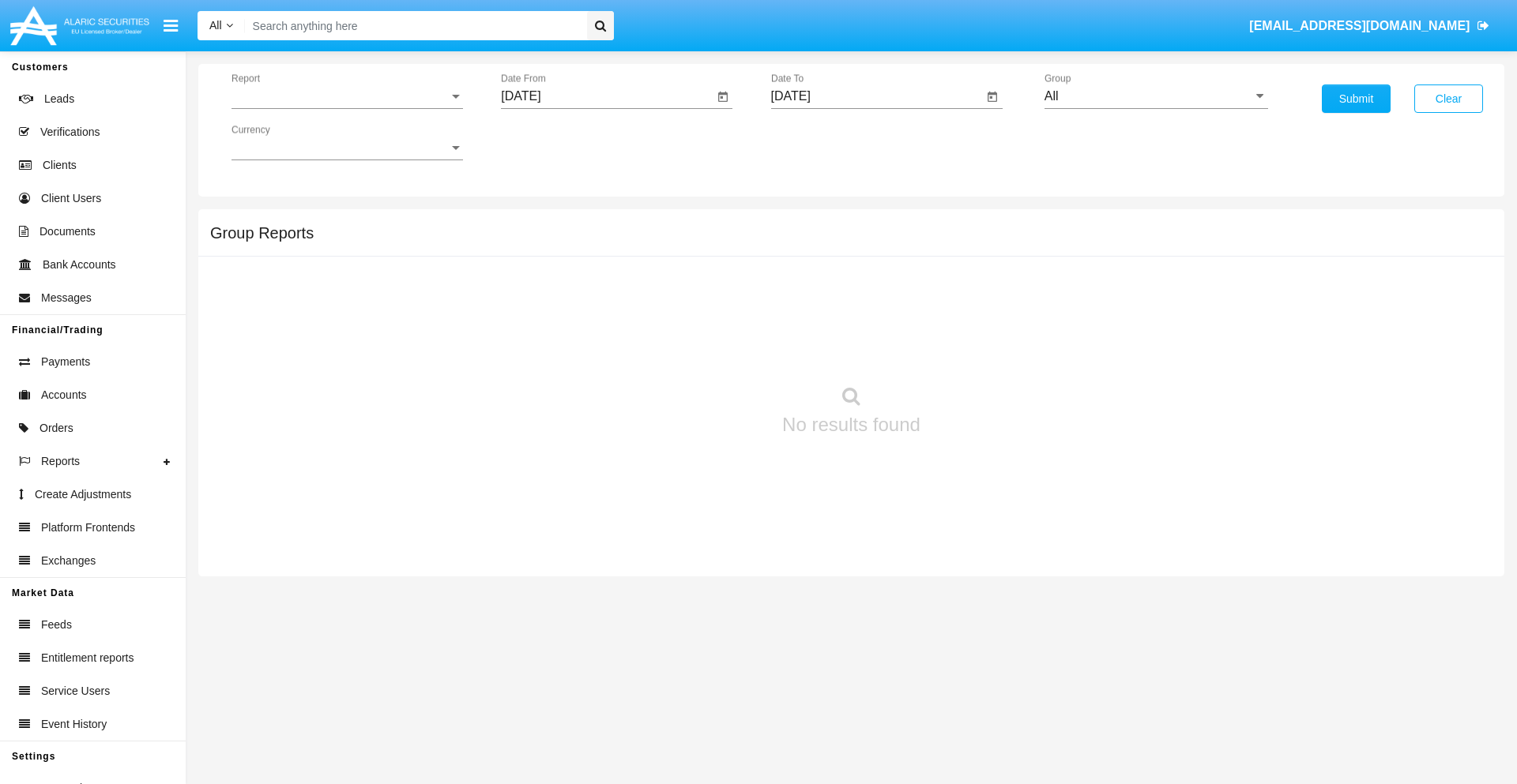
click at [347, 96] on span "Report" at bounding box center [340, 96] width 217 height 15
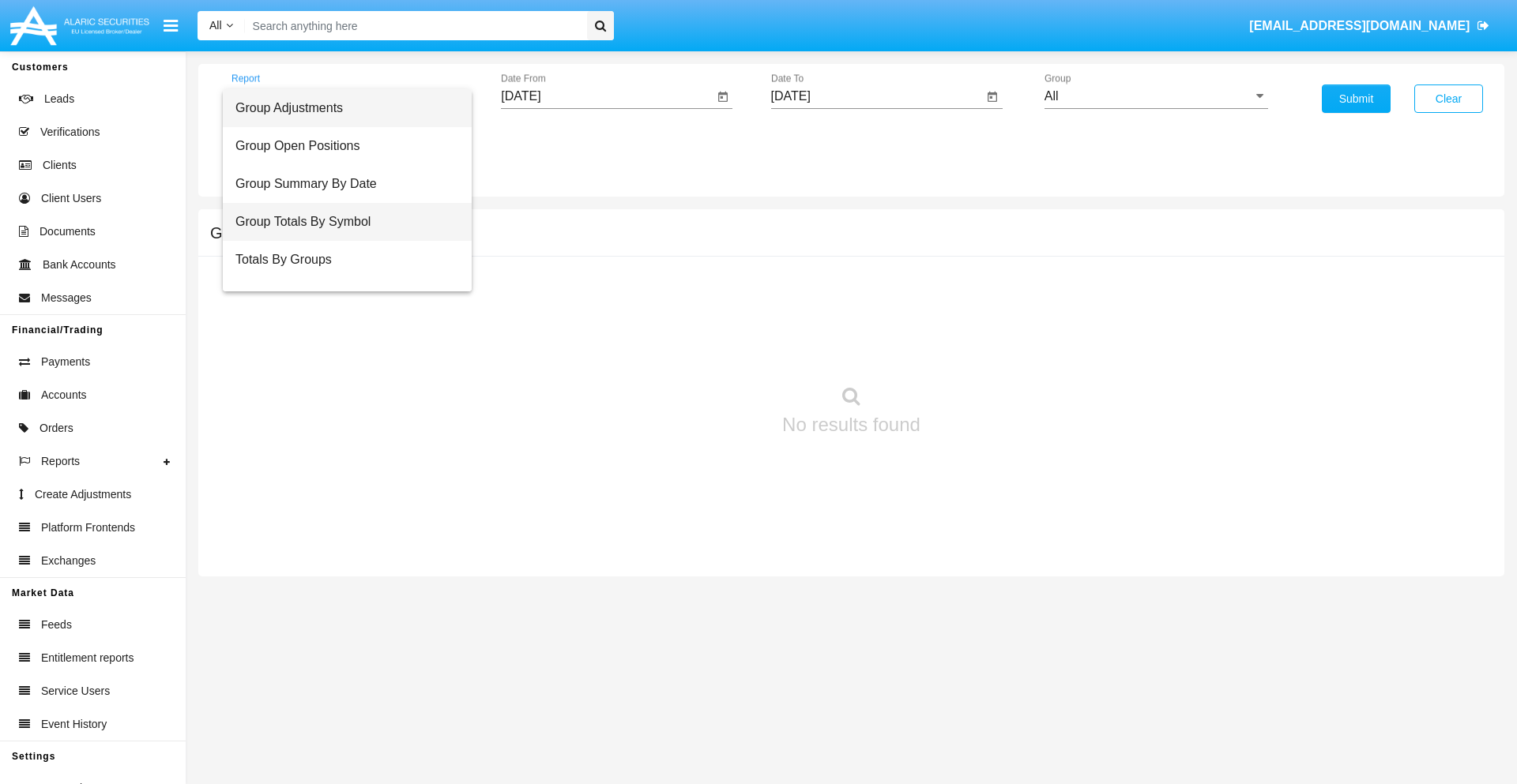
click at [341, 222] on span "Group Totals By Symbol" at bounding box center [347, 222] width 224 height 38
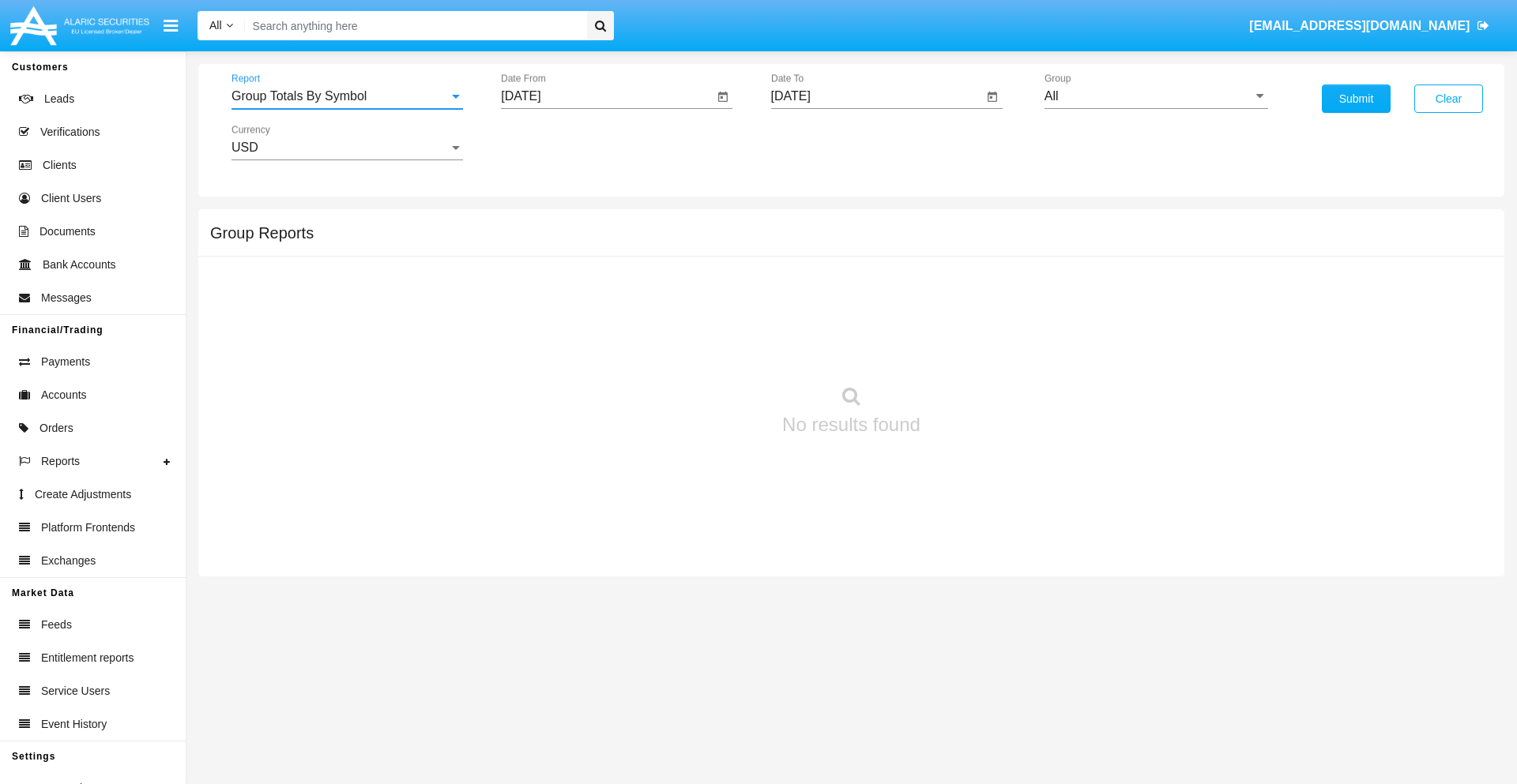
click at [606, 96] on input "[DATE]" at bounding box center [607, 96] width 213 height 15
click at [552, 142] on span "[DATE]" at bounding box center [539, 143] width 35 height 13
click at [704, 349] on div "2025" at bounding box center [704, 349] width 49 height 28
click at [704, 255] on div "AUG" at bounding box center [704, 254] width 49 height 28
click at [559, 336] on div "25" at bounding box center [558, 337] width 28 height 28
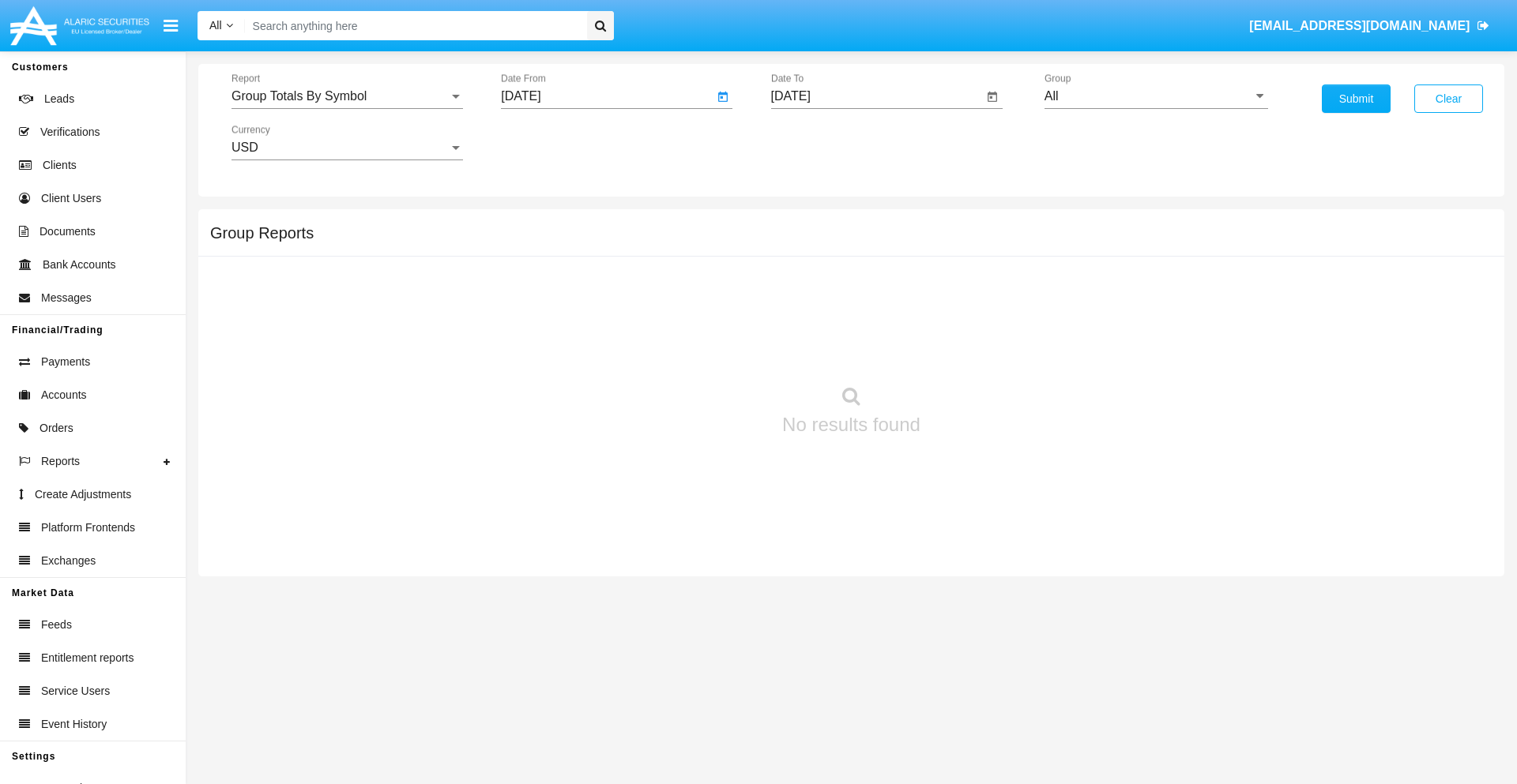
type input "[DATE]"
click at [876, 96] on input "[DATE]" at bounding box center [878, 96] width 213 height 15
click at [822, 142] on span "[DATE]" at bounding box center [809, 143] width 35 height 13
click at [974, 349] on div "2025" at bounding box center [975, 349] width 49 height 28
click at [808, 286] on div "SEP" at bounding box center [808, 286] width 49 height 28
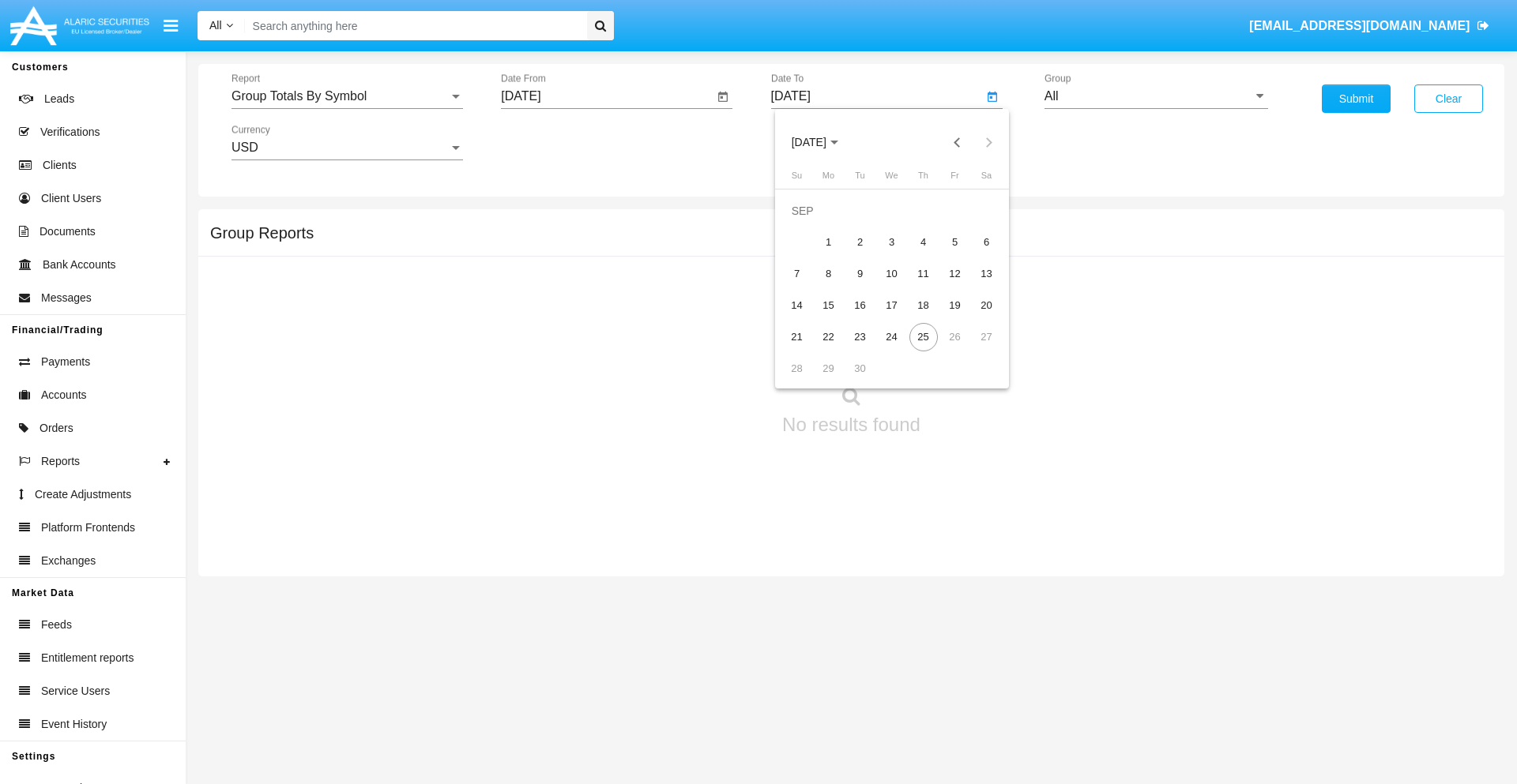
click at [922, 336] on div "25" at bounding box center [923, 337] width 28 height 28
type input "[DATE]"
click at [1156, 96] on input "All" at bounding box center [1156, 96] width 224 height 15
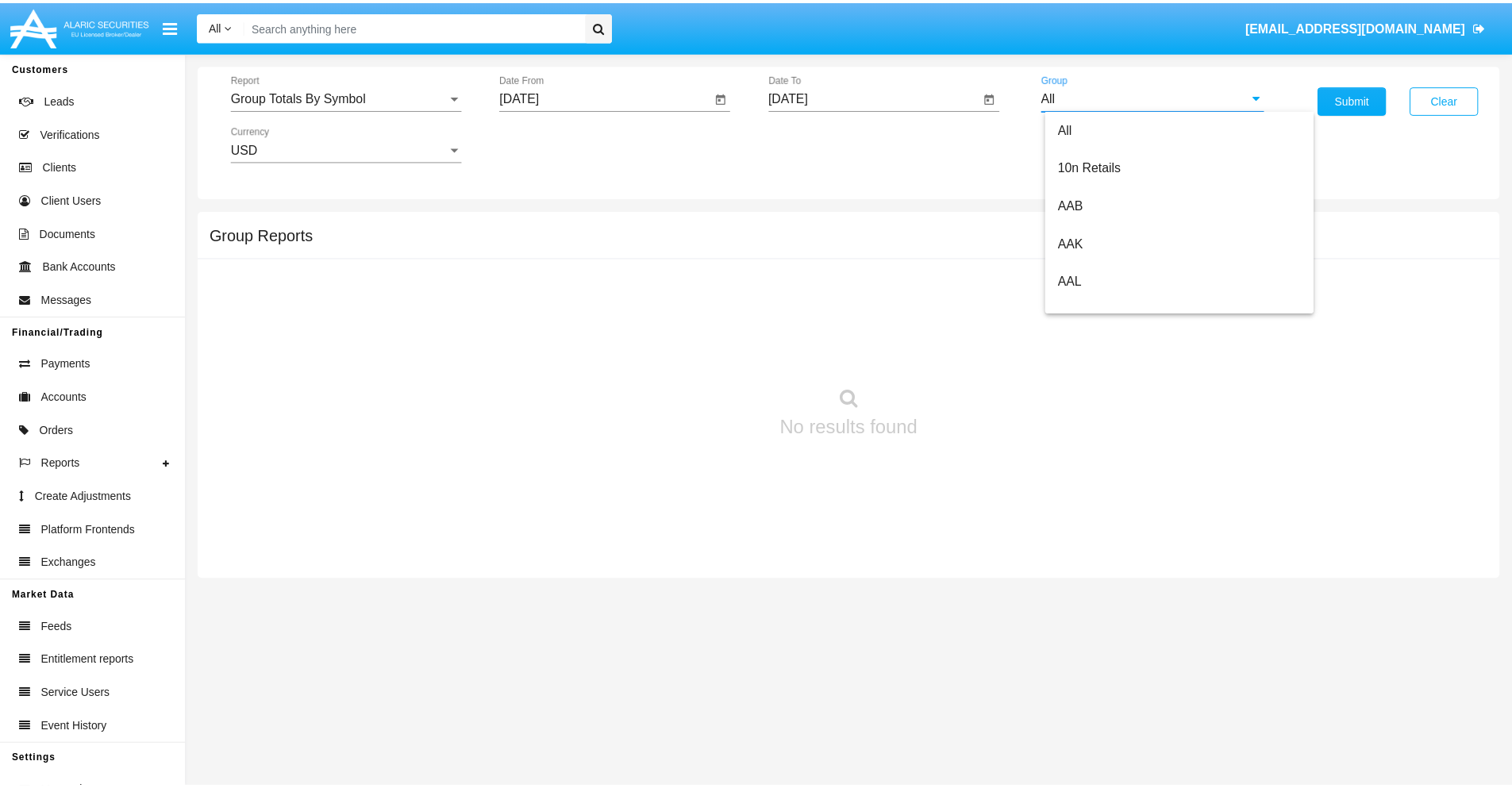
scroll to position [851, 0]
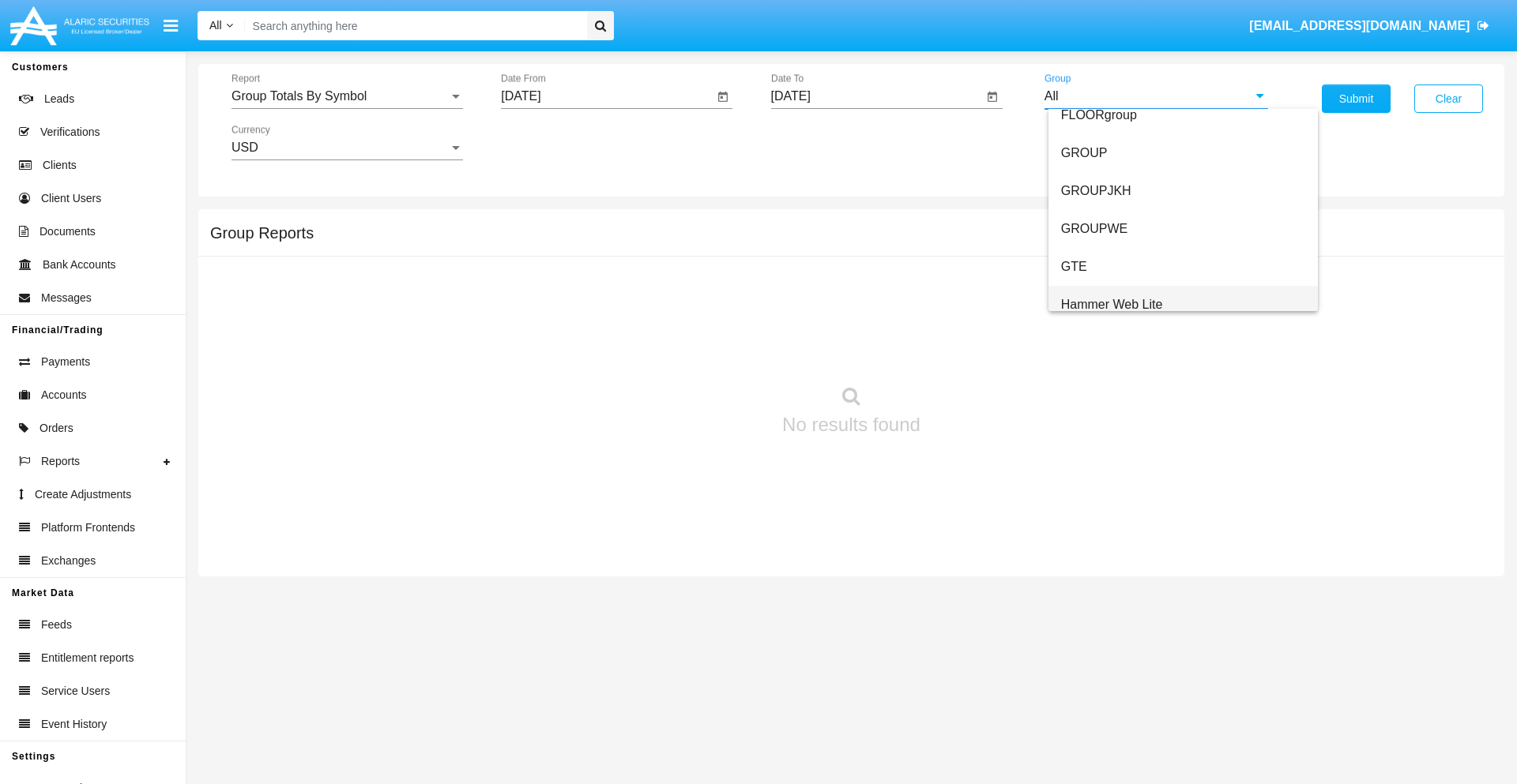
click at [1111, 304] on span "Hammer Web Lite" at bounding box center [1111, 304] width 102 height 14
type input "Hammer Web Lite"
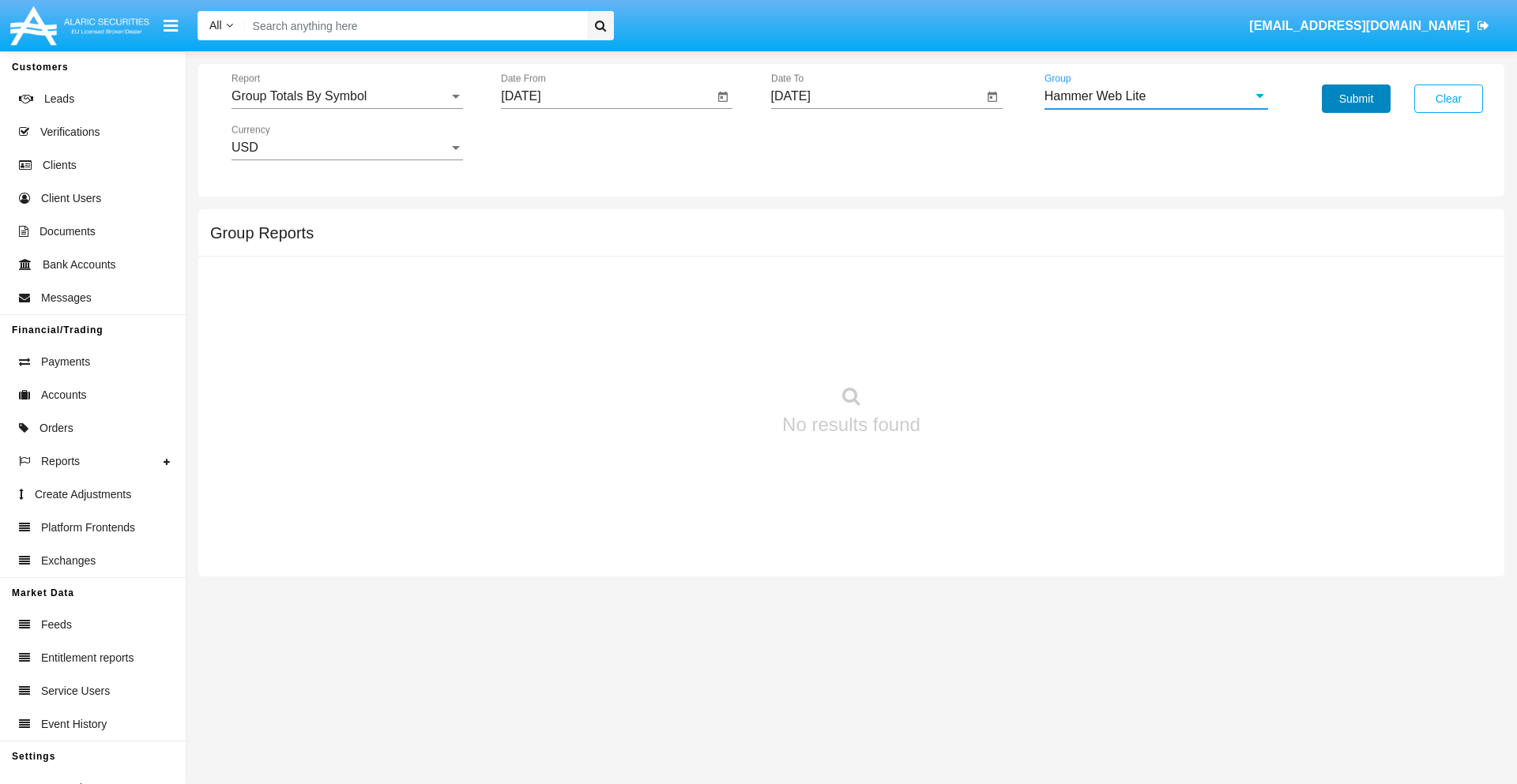
click at [1356, 99] on button "Submit" at bounding box center [1356, 98] width 69 height 28
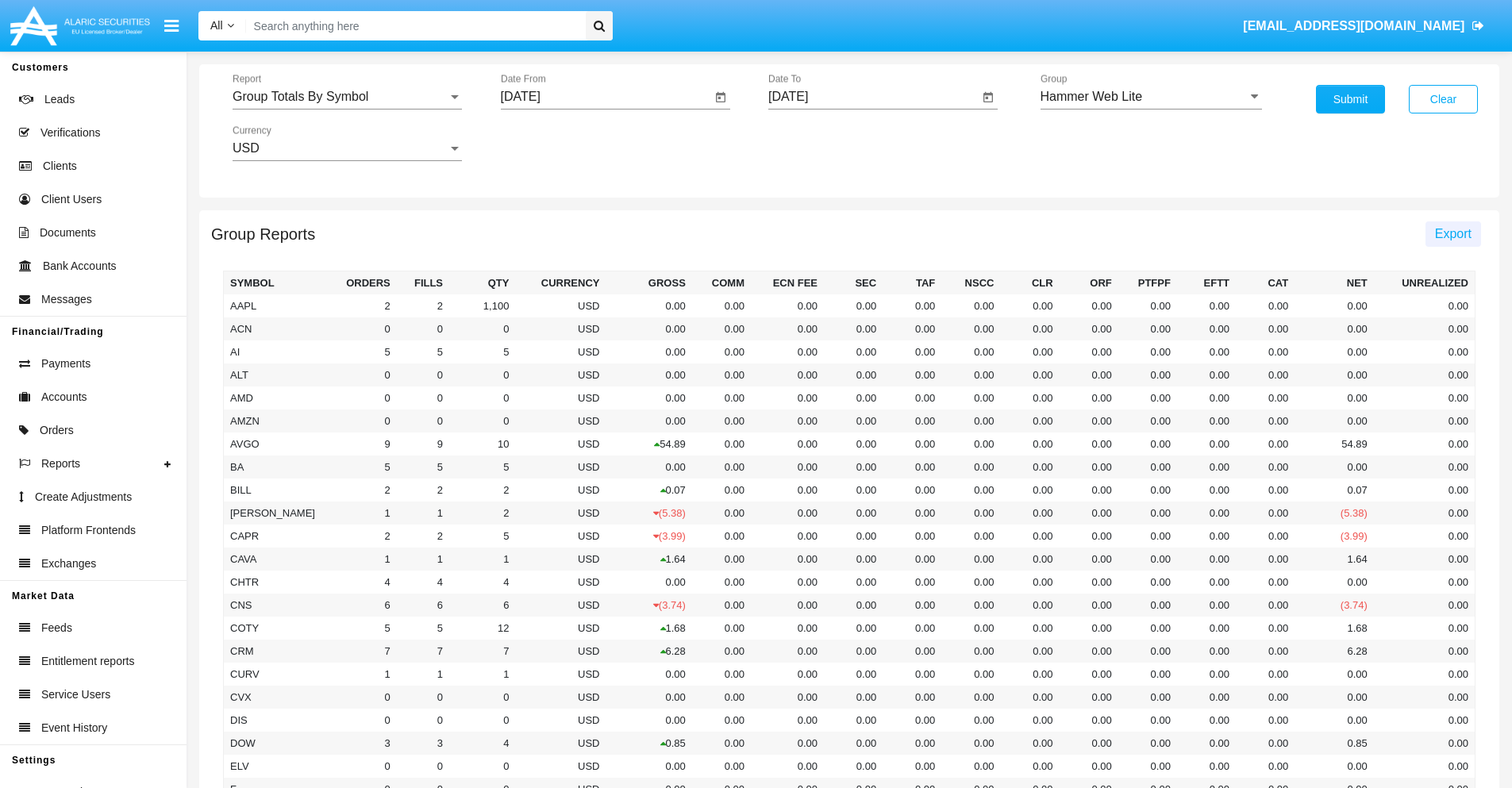
click at [1452, 234] on span "Export" at bounding box center [1453, 234] width 37 height 14
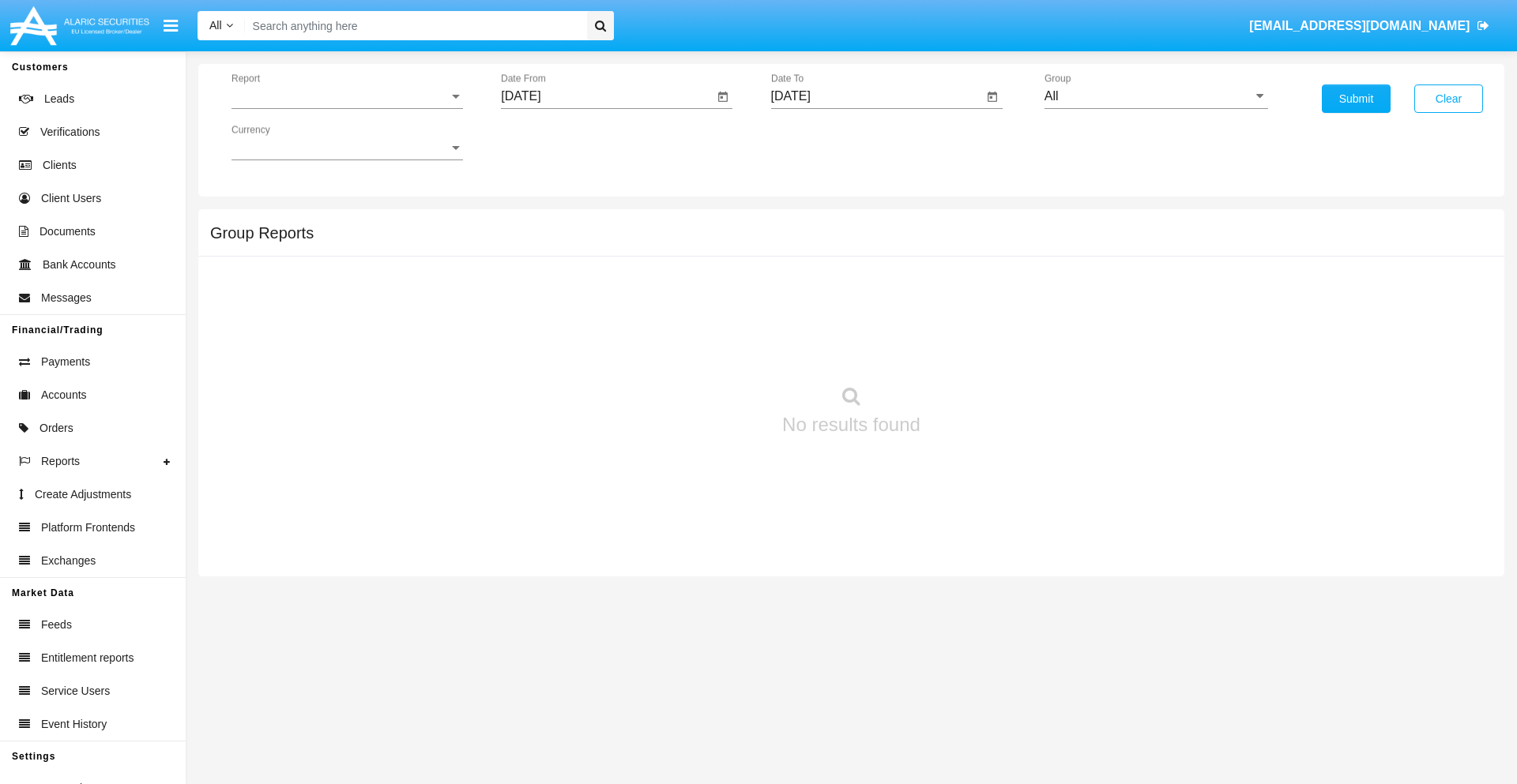
click at [347, 96] on span "Report" at bounding box center [340, 96] width 217 height 15
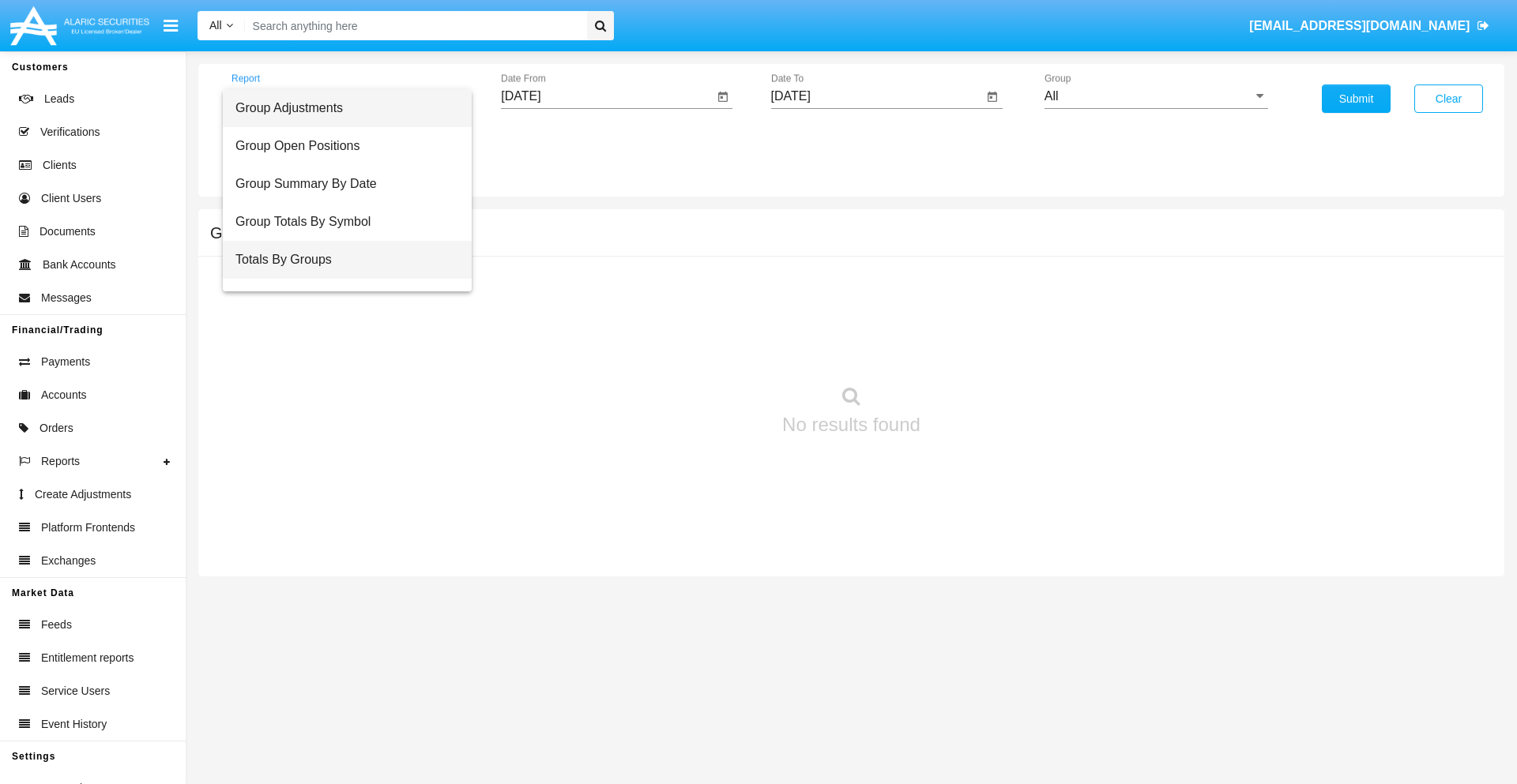
click at [341, 260] on span "Totals By Groups" at bounding box center [347, 259] width 224 height 38
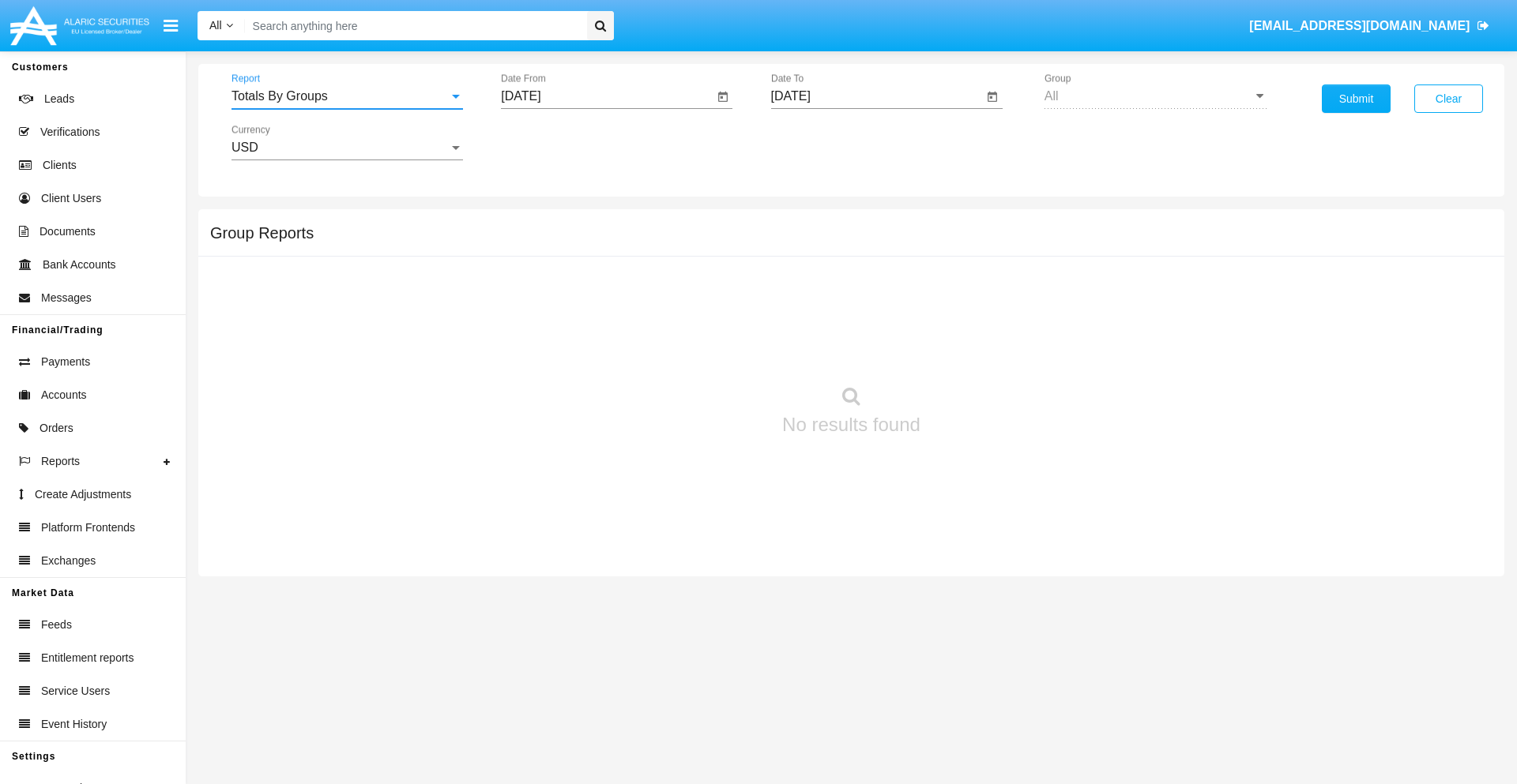
click at [606, 96] on input "[DATE]" at bounding box center [607, 96] width 213 height 15
click at [552, 142] on span "[DATE]" at bounding box center [539, 143] width 35 height 13
click at [704, 349] on div "2025" at bounding box center [704, 349] width 49 height 28
click at [539, 286] on div "SEP" at bounding box center [539, 286] width 49 height 28
click at [622, 273] on div "10" at bounding box center [621, 274] width 28 height 28
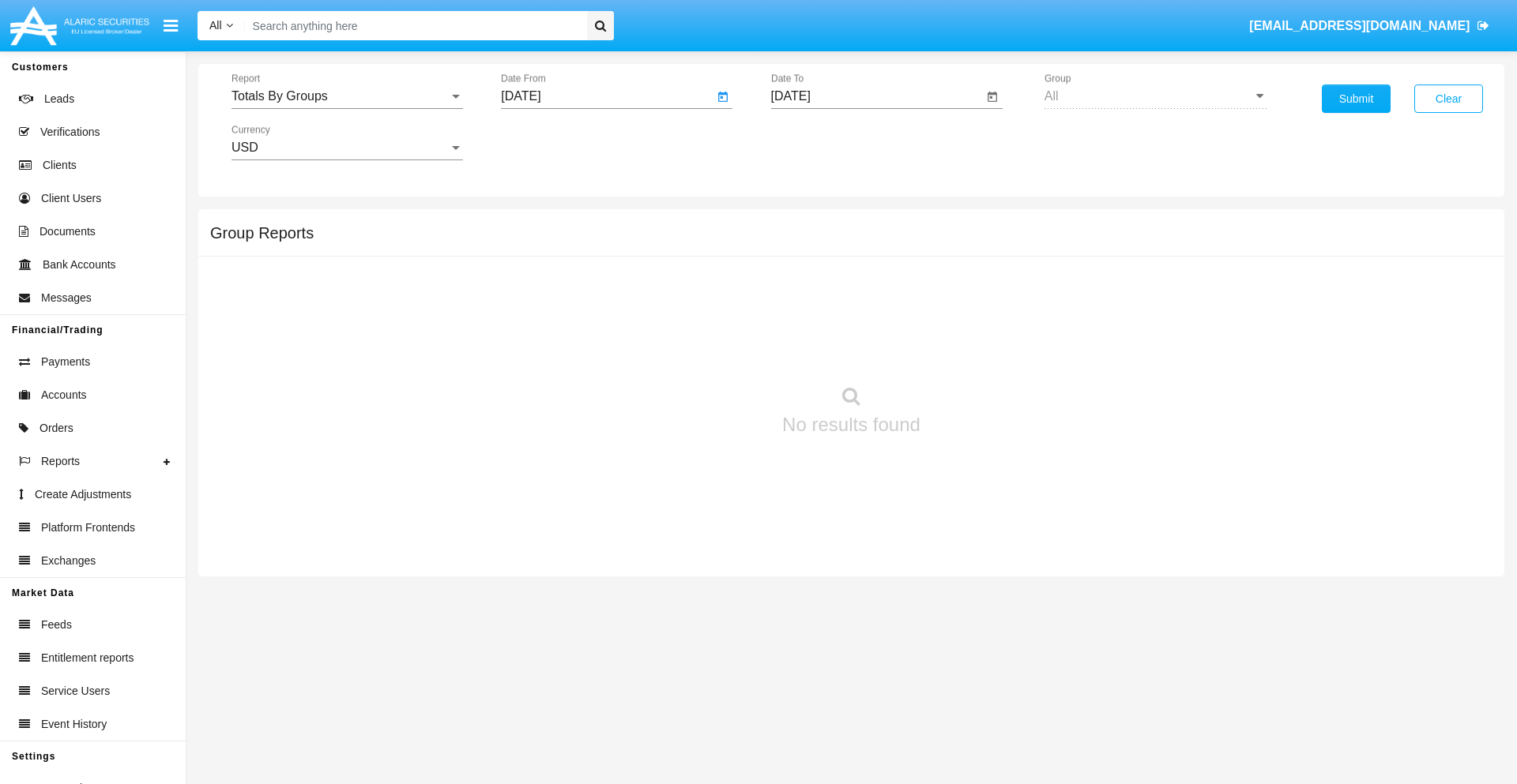
type input "[DATE]"
click at [876, 96] on input "[DATE]" at bounding box center [878, 96] width 213 height 15
click at [822, 142] on span "[DATE]" at bounding box center [809, 143] width 35 height 13
click at [974, 349] on div "2025" at bounding box center [975, 349] width 49 height 28
click at [808, 286] on div "SEP" at bounding box center [808, 286] width 49 height 28
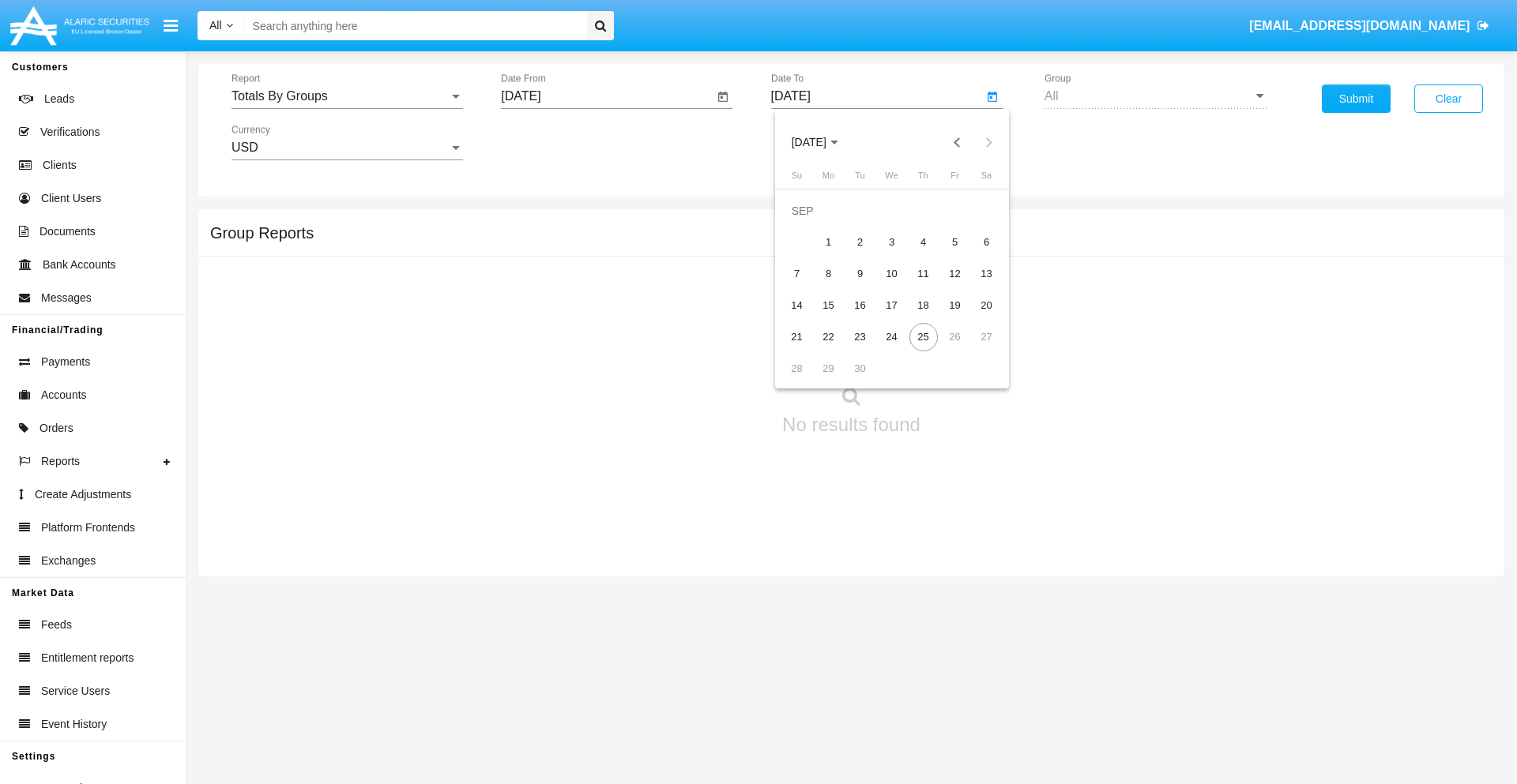
click at [922, 336] on div "25" at bounding box center [923, 337] width 28 height 28
type input "[DATE]"
click at [1356, 99] on button "Submit" at bounding box center [1356, 98] width 69 height 28
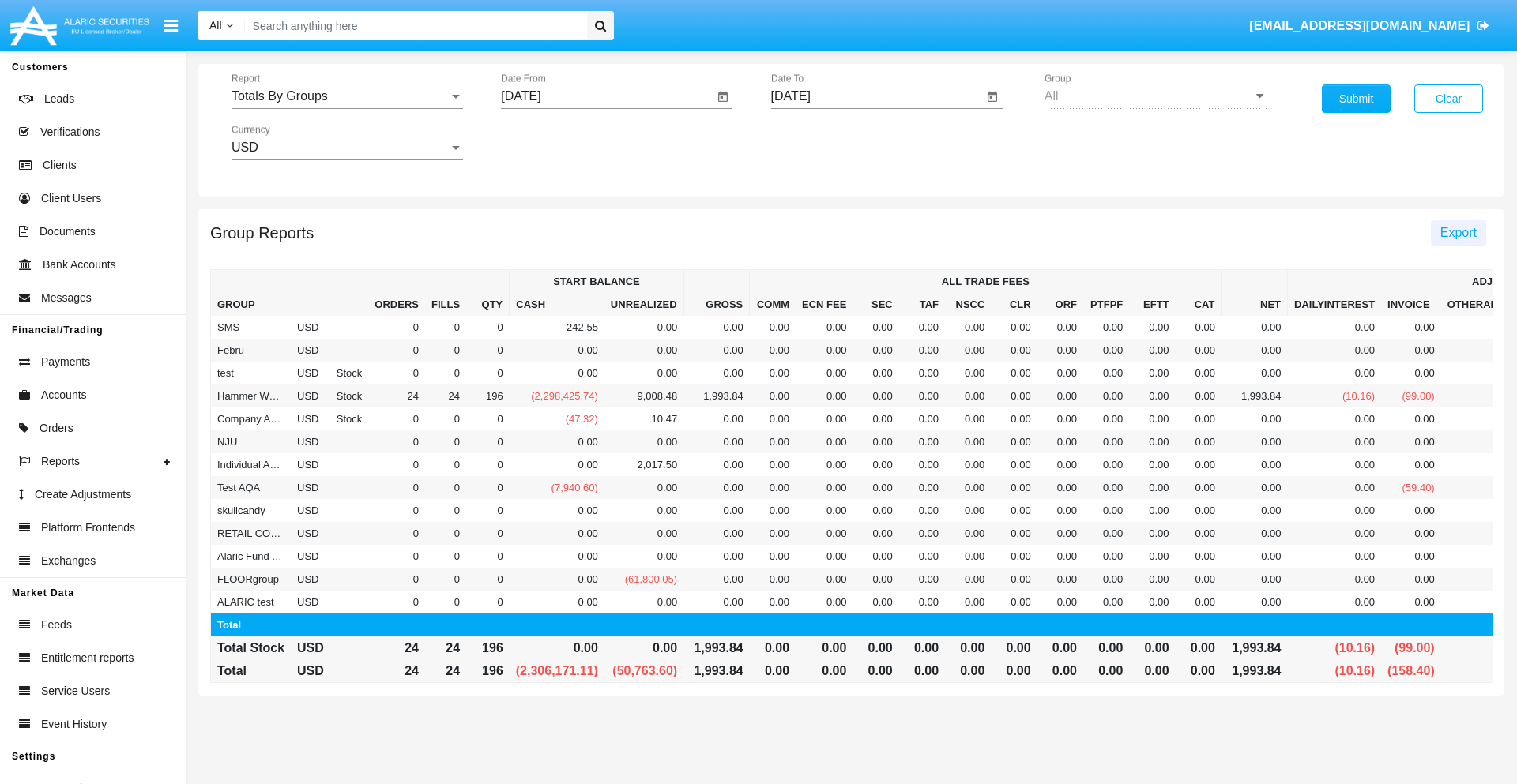
click at [1457, 233] on span "Export" at bounding box center [1458, 233] width 37 height 14
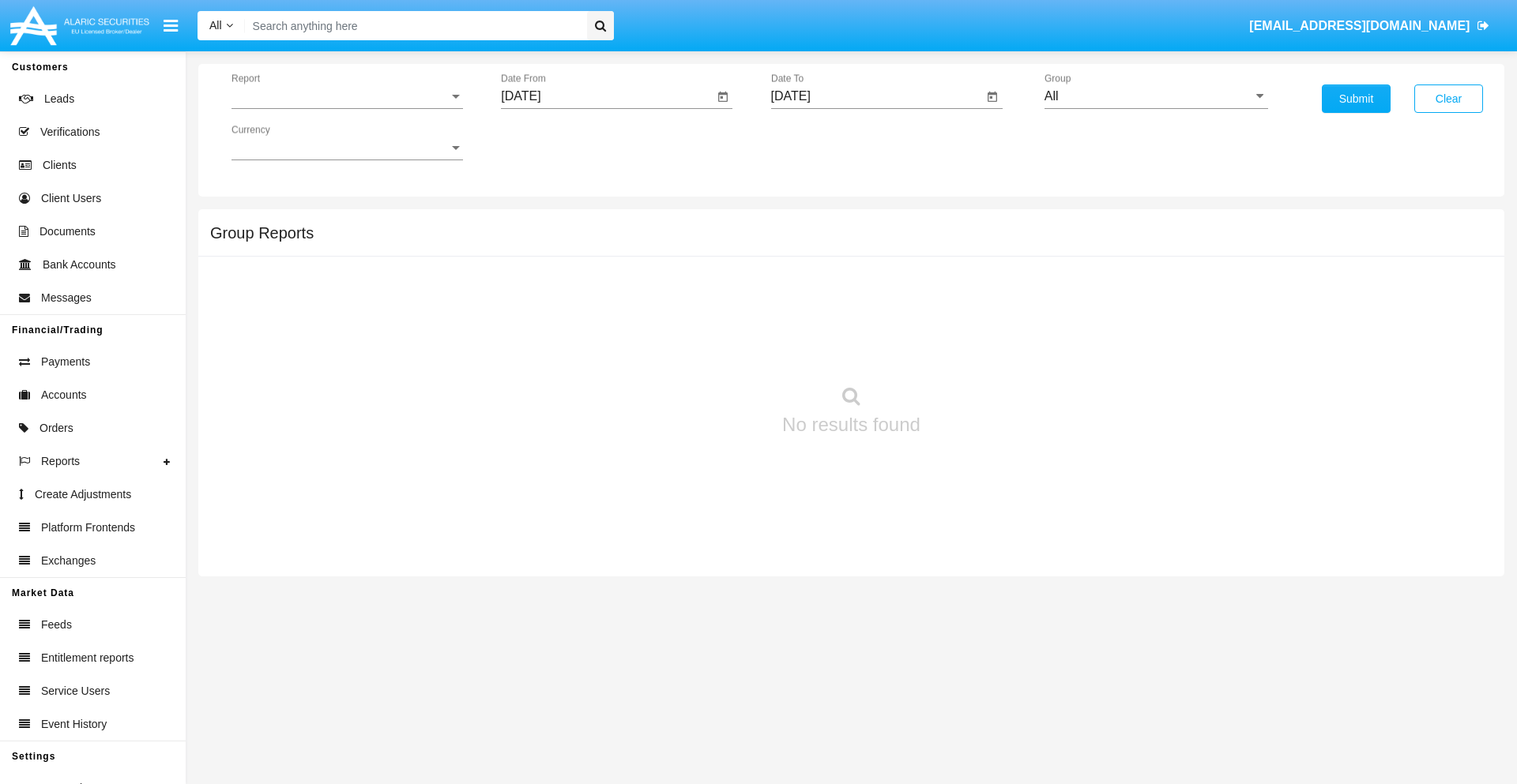
click at [347, 96] on span "Report" at bounding box center [340, 96] width 217 height 15
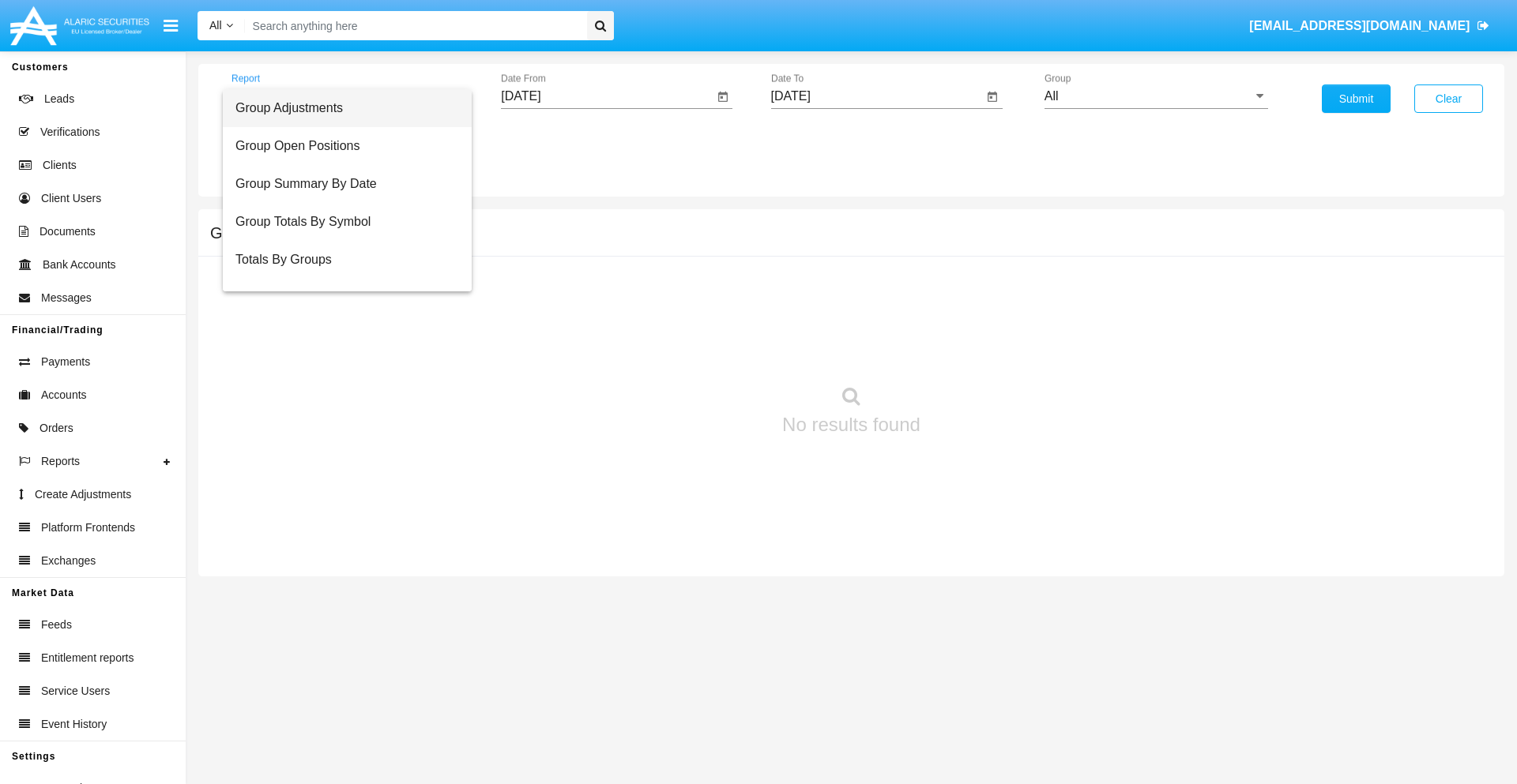
scroll to position [26, 0]
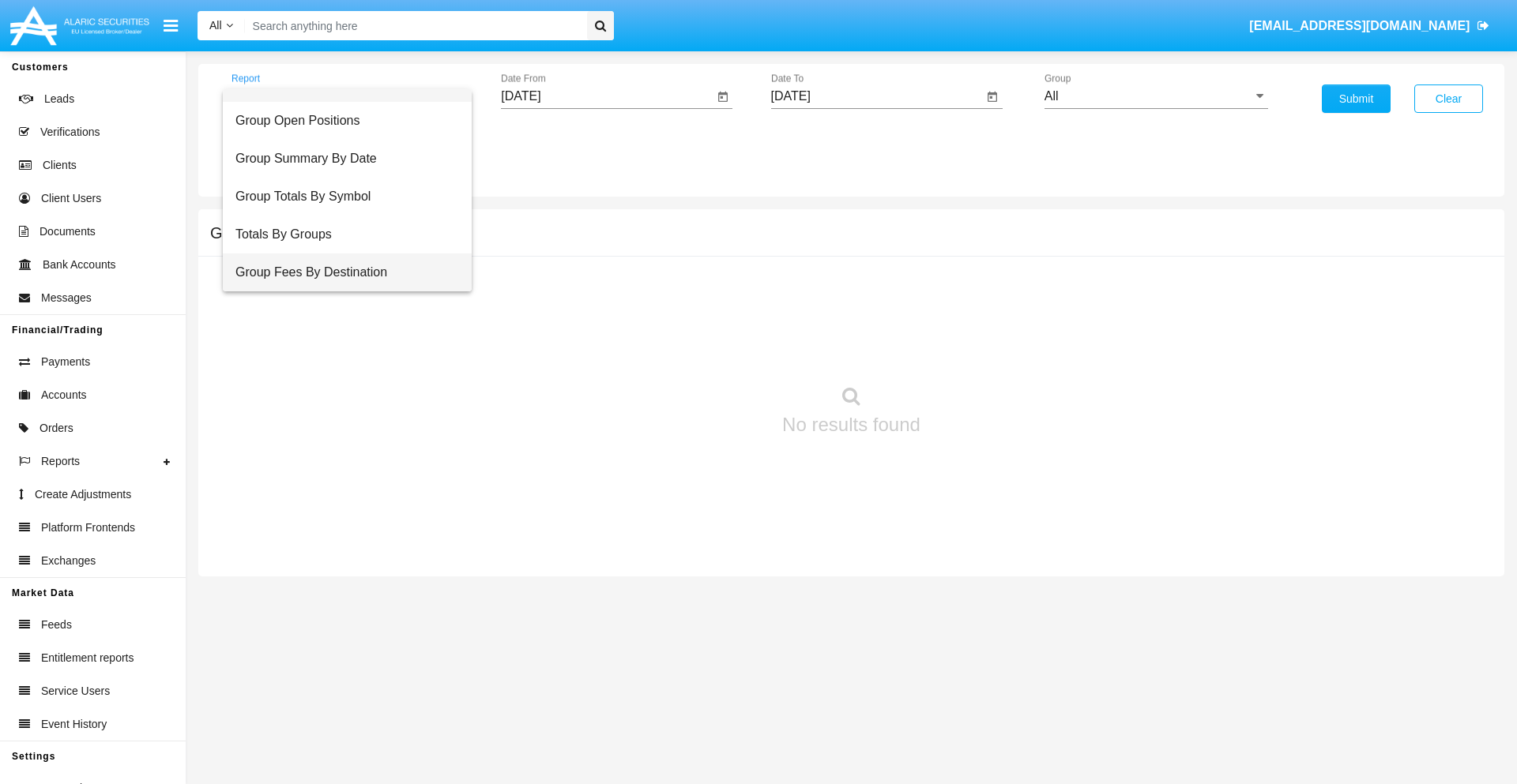
click at [341, 273] on span "Group Fees By Destination" at bounding box center [347, 272] width 224 height 38
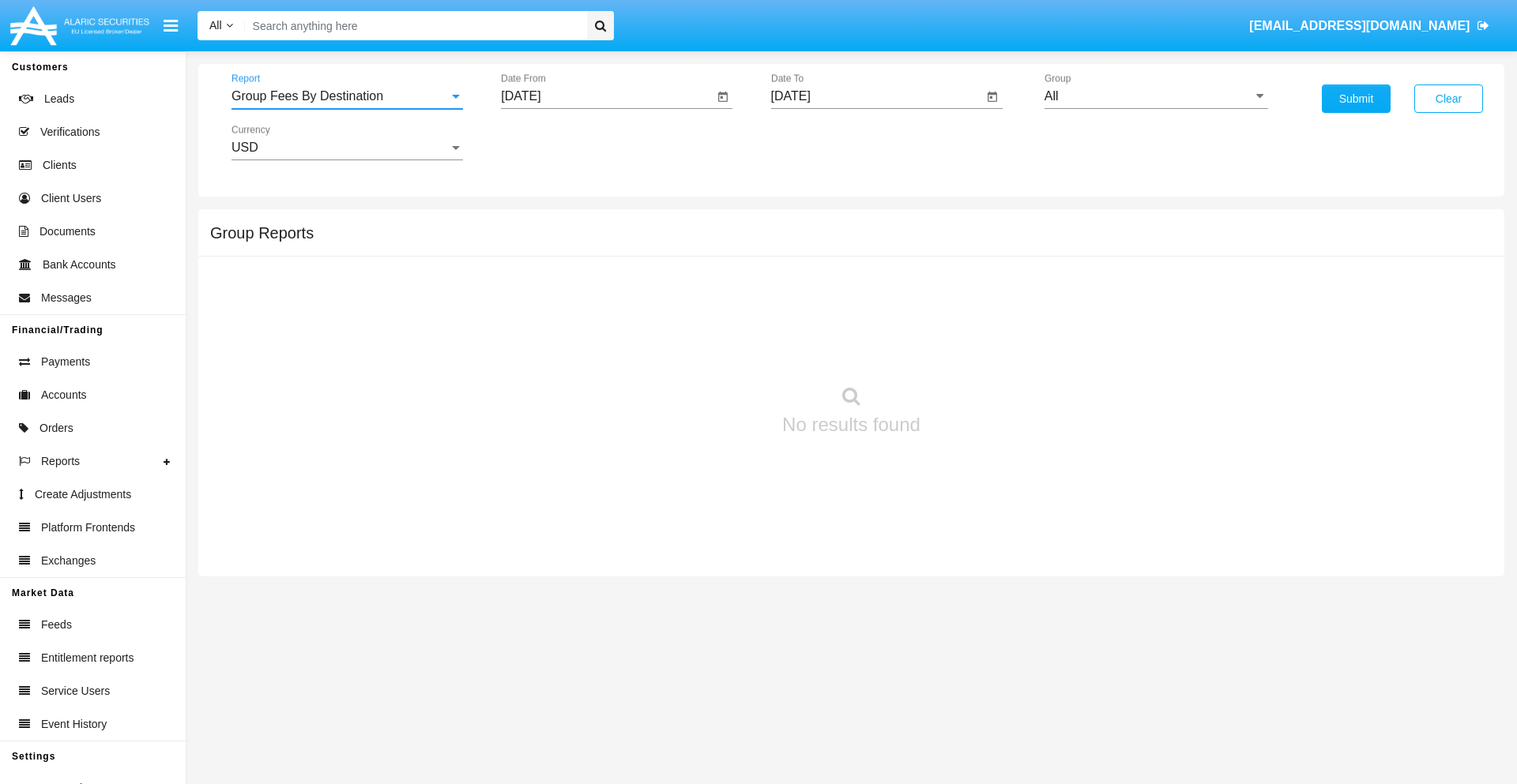
click at [606, 96] on input "[DATE]" at bounding box center [607, 96] width 213 height 15
click at [552, 142] on span "[DATE]" at bounding box center [539, 143] width 35 height 13
click at [704, 349] on div "2025" at bounding box center [704, 349] width 49 height 28
click at [649, 255] on div "[DATE]" at bounding box center [649, 254] width 49 height 28
click at [685, 336] on div "25" at bounding box center [684, 337] width 28 height 28
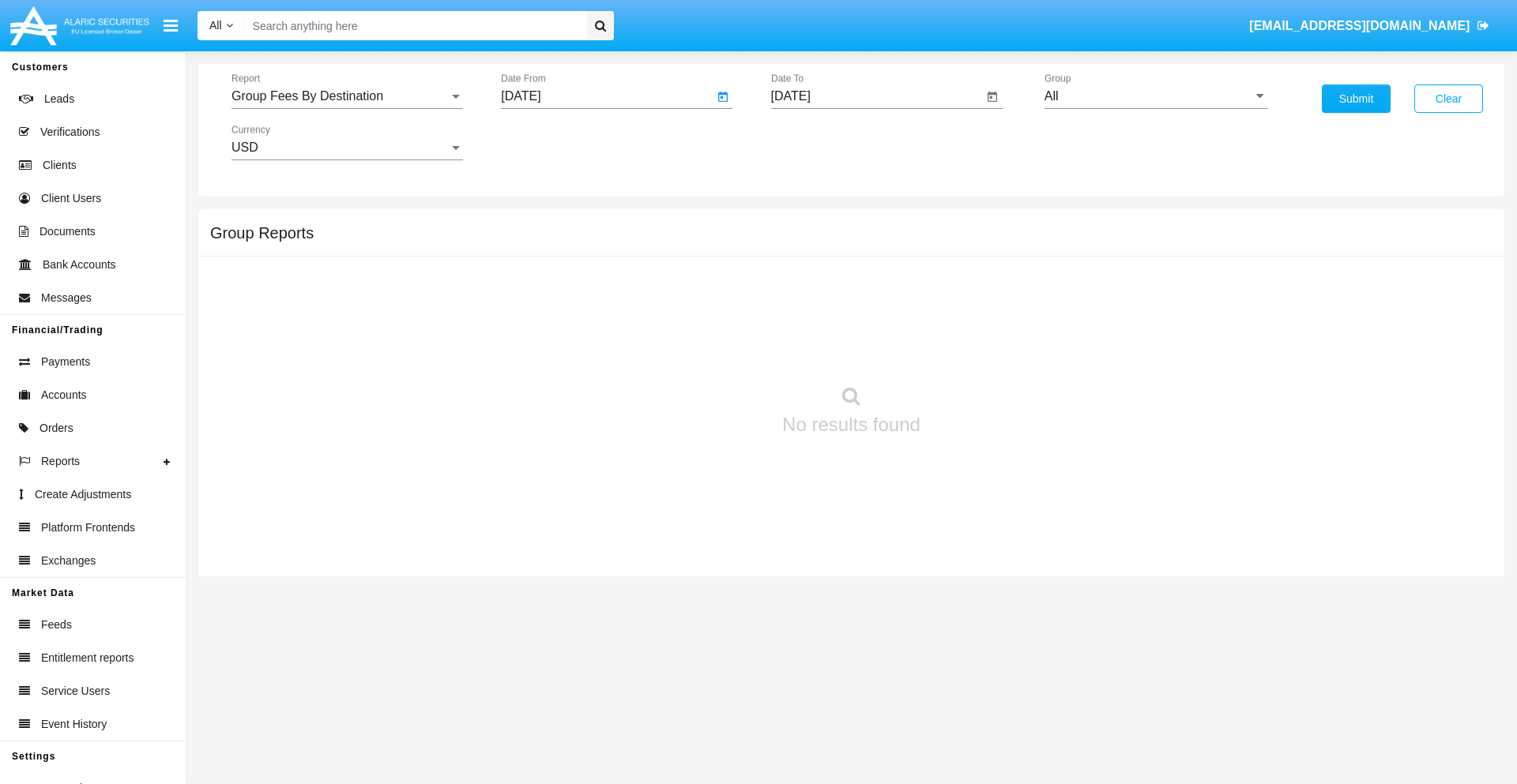
type input "07/25/25"
click at [876, 96] on input "[DATE]" at bounding box center [878, 96] width 213 height 15
click at [822, 142] on span "[DATE]" at bounding box center [809, 143] width 35 height 13
click at [974, 349] on div "2025" at bounding box center [975, 349] width 49 height 28
click at [808, 286] on div "SEP" at bounding box center [808, 286] width 49 height 28
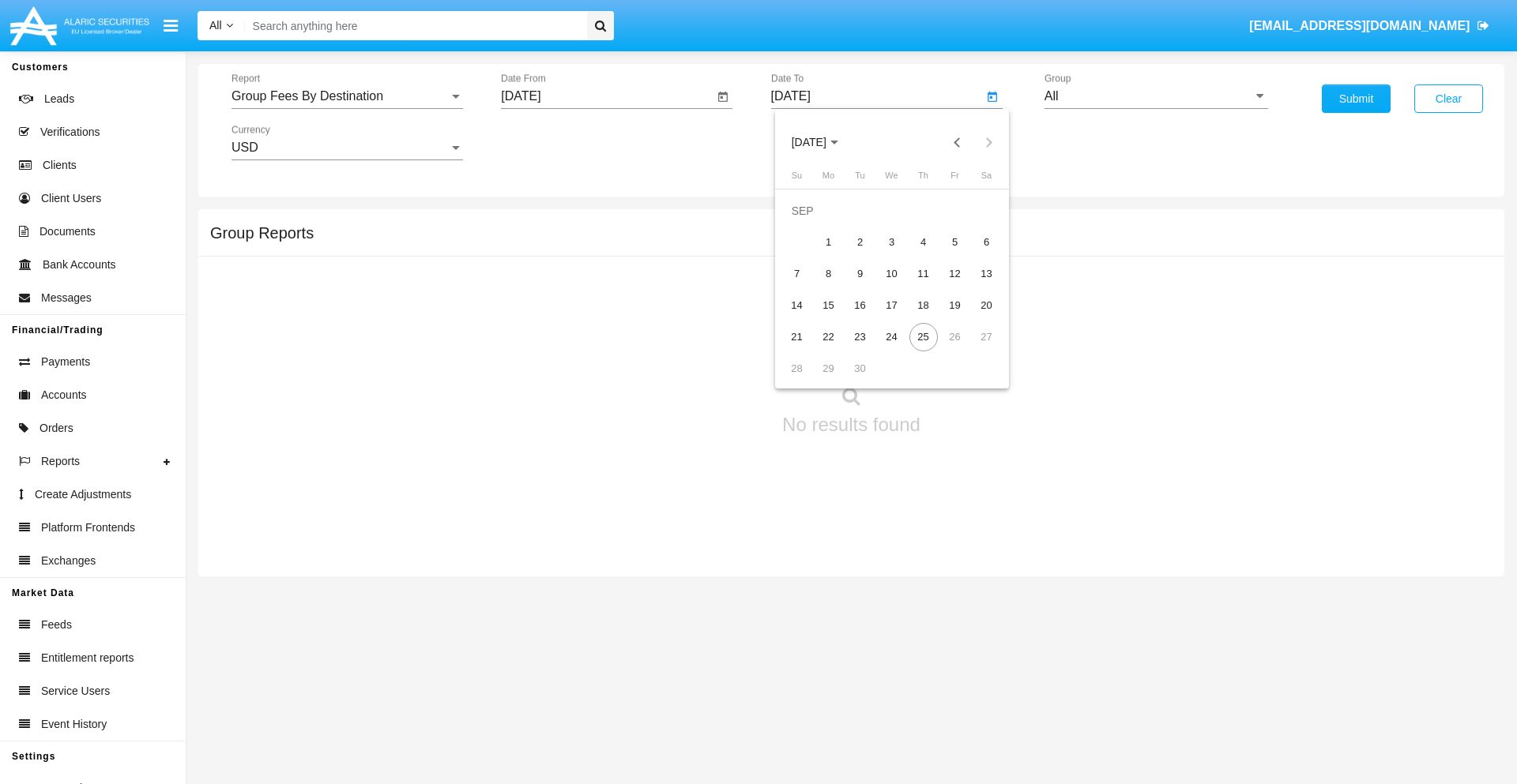
click at [922, 336] on div "25" at bounding box center [923, 337] width 28 height 28
type input "[DATE]"
click at [1156, 96] on input "All" at bounding box center [1156, 96] width 224 height 15
type input "Hammer Web Lite"
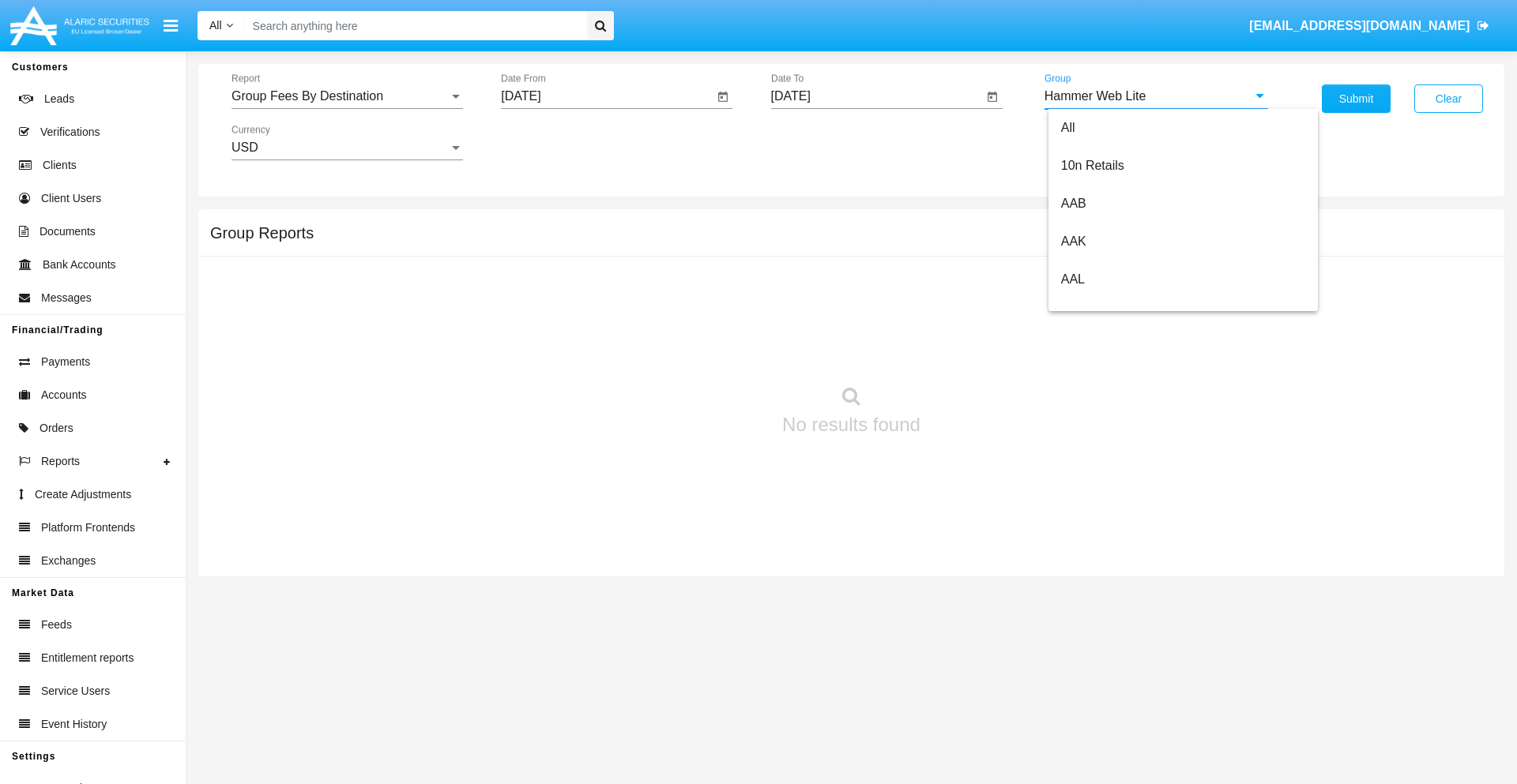
scroll to position [0, 0]
click at [1356, 99] on button "Submit" at bounding box center [1356, 98] width 69 height 28
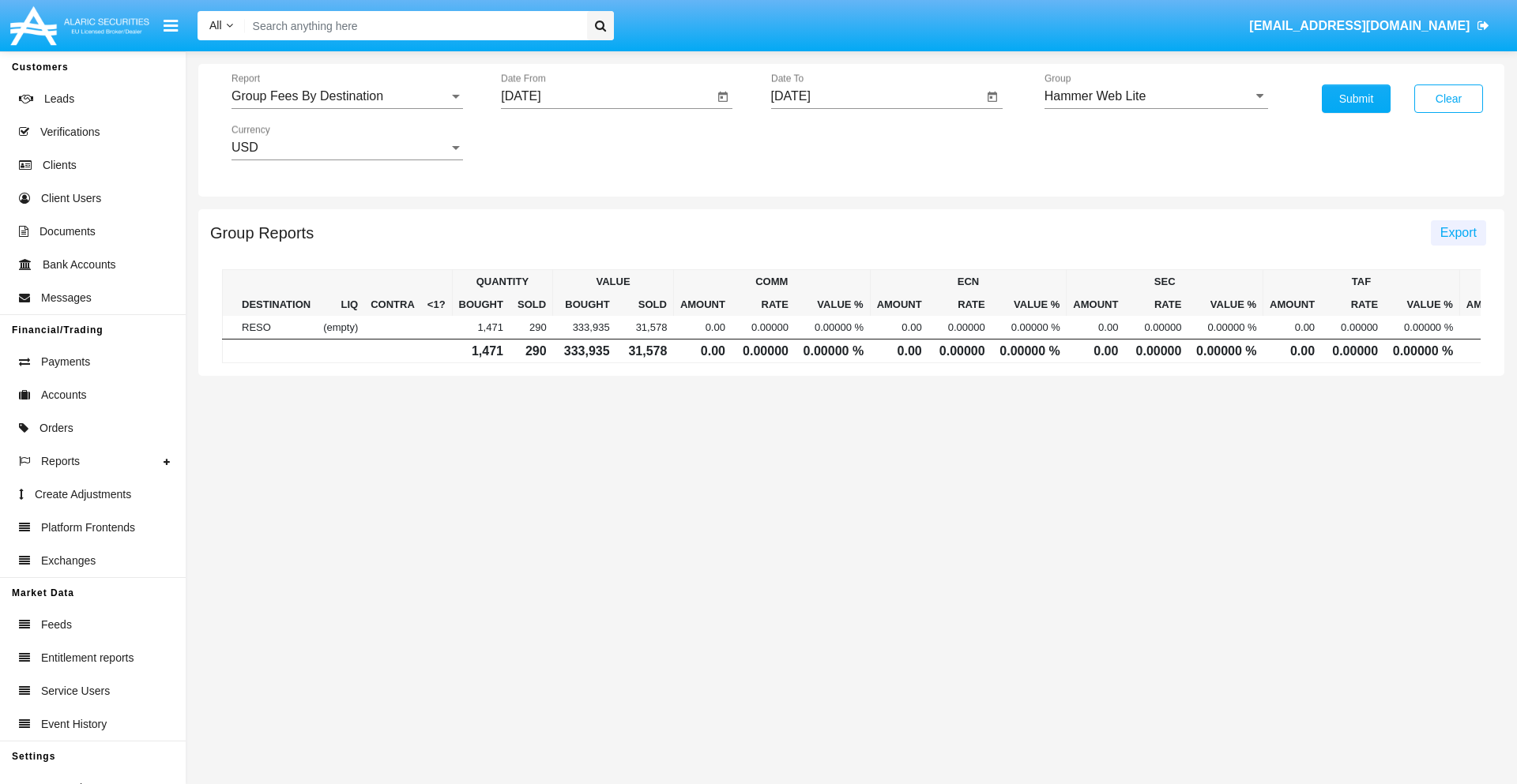
click at [1457, 233] on span "Export" at bounding box center [1458, 233] width 37 height 14
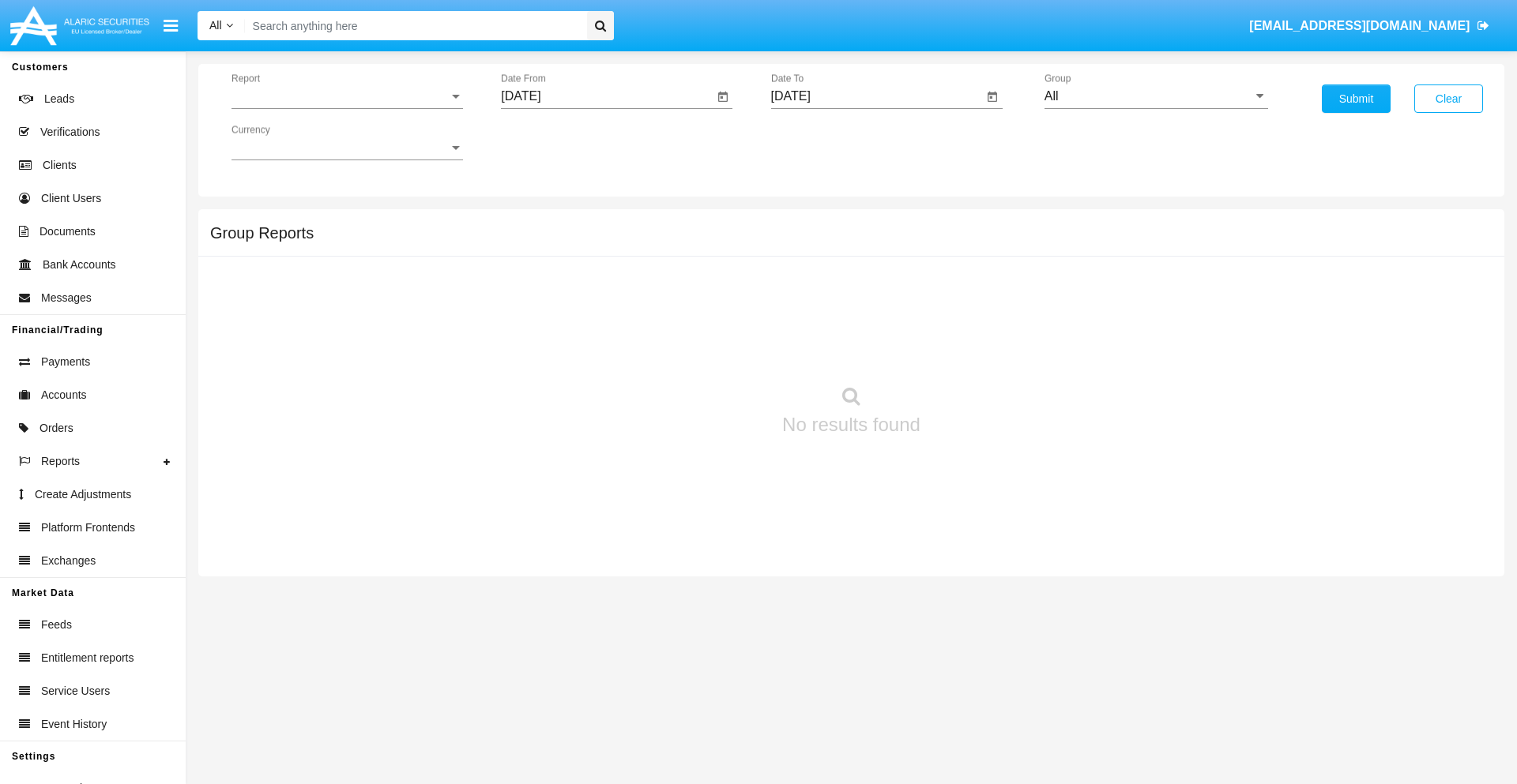
click at [347, 96] on span "Report" at bounding box center [340, 96] width 217 height 15
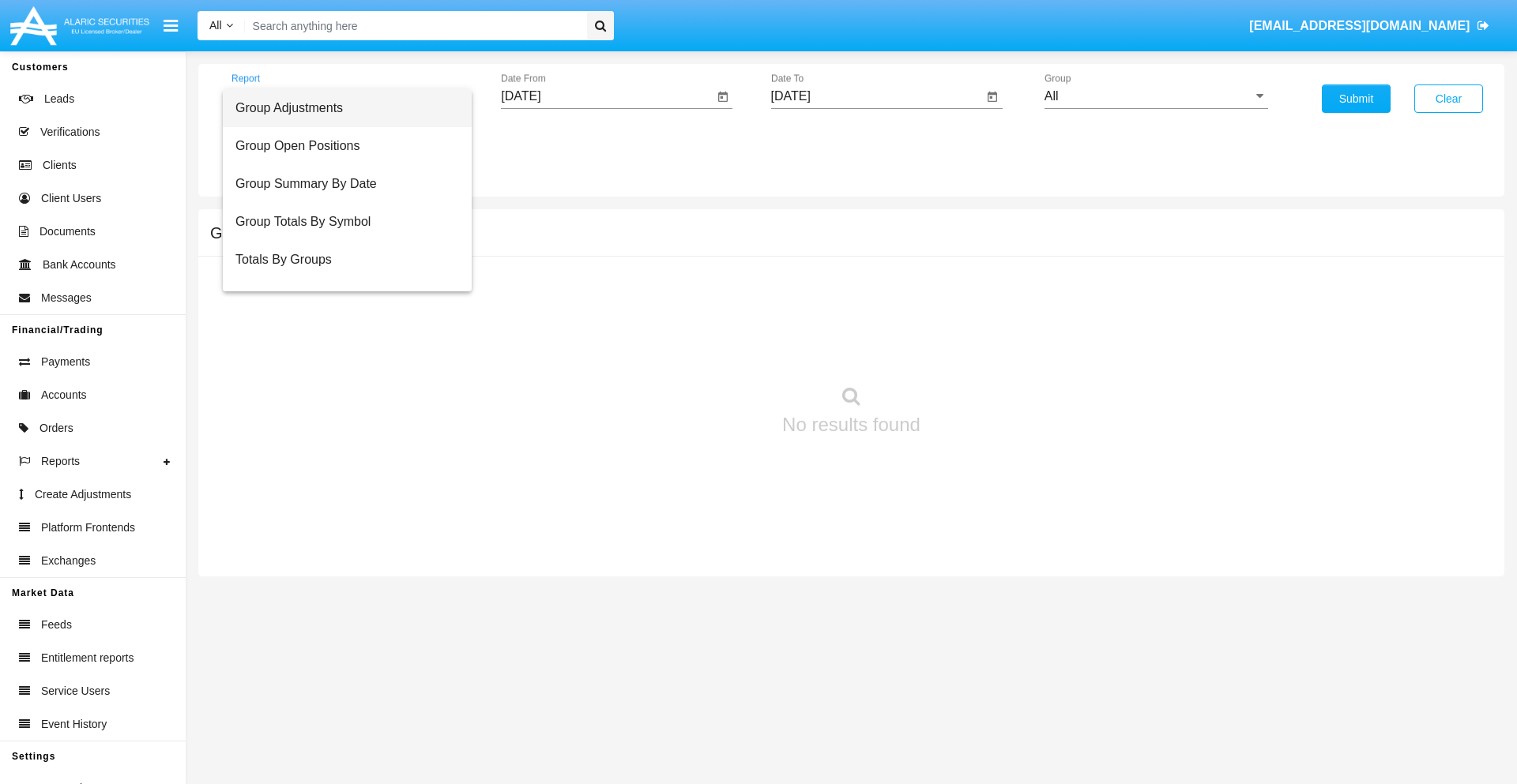
scroll to position [63, 0]
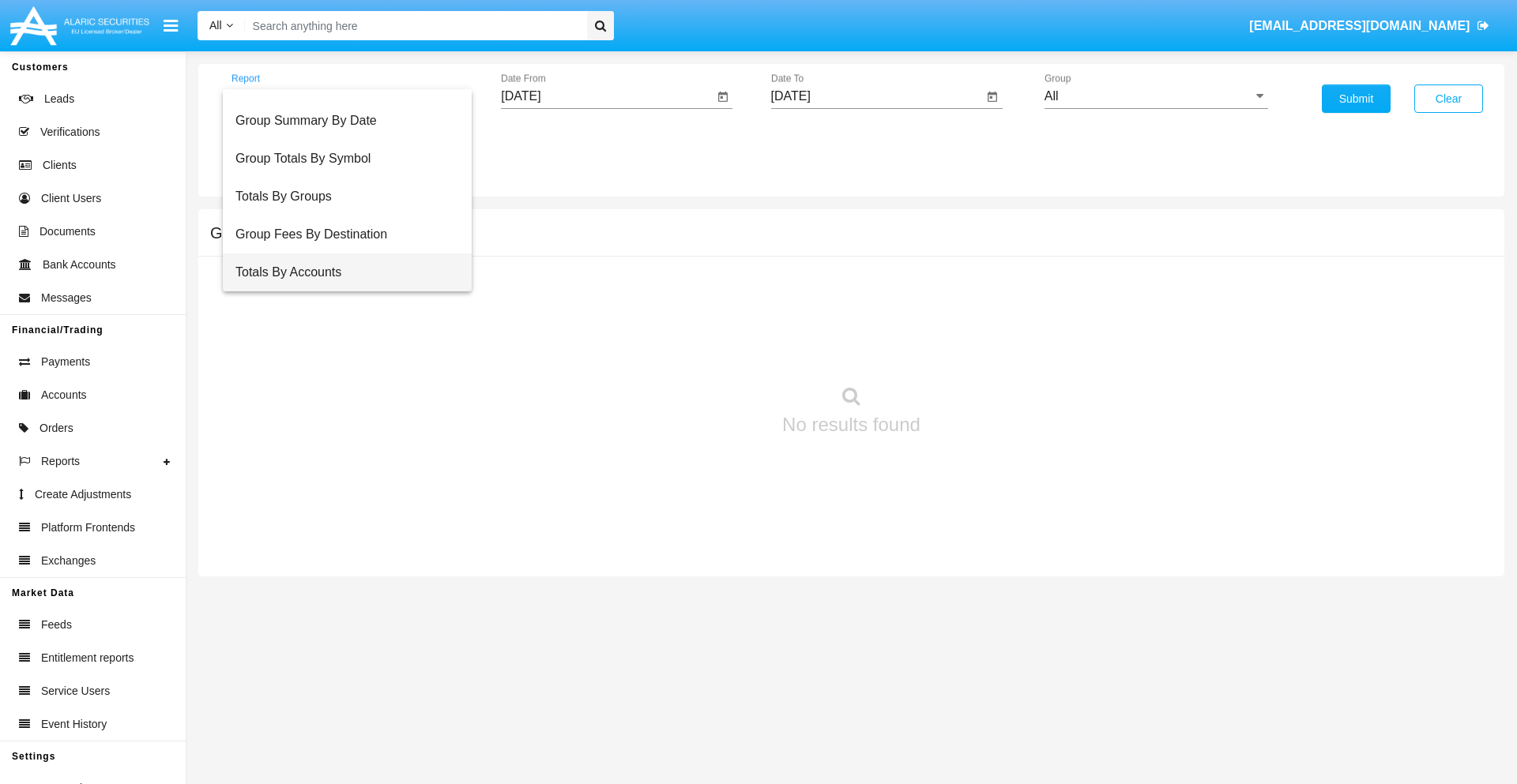
click at [341, 273] on span "Totals By Accounts" at bounding box center [347, 272] width 224 height 38
click at [606, 96] on input "[DATE]" at bounding box center [607, 96] width 213 height 15
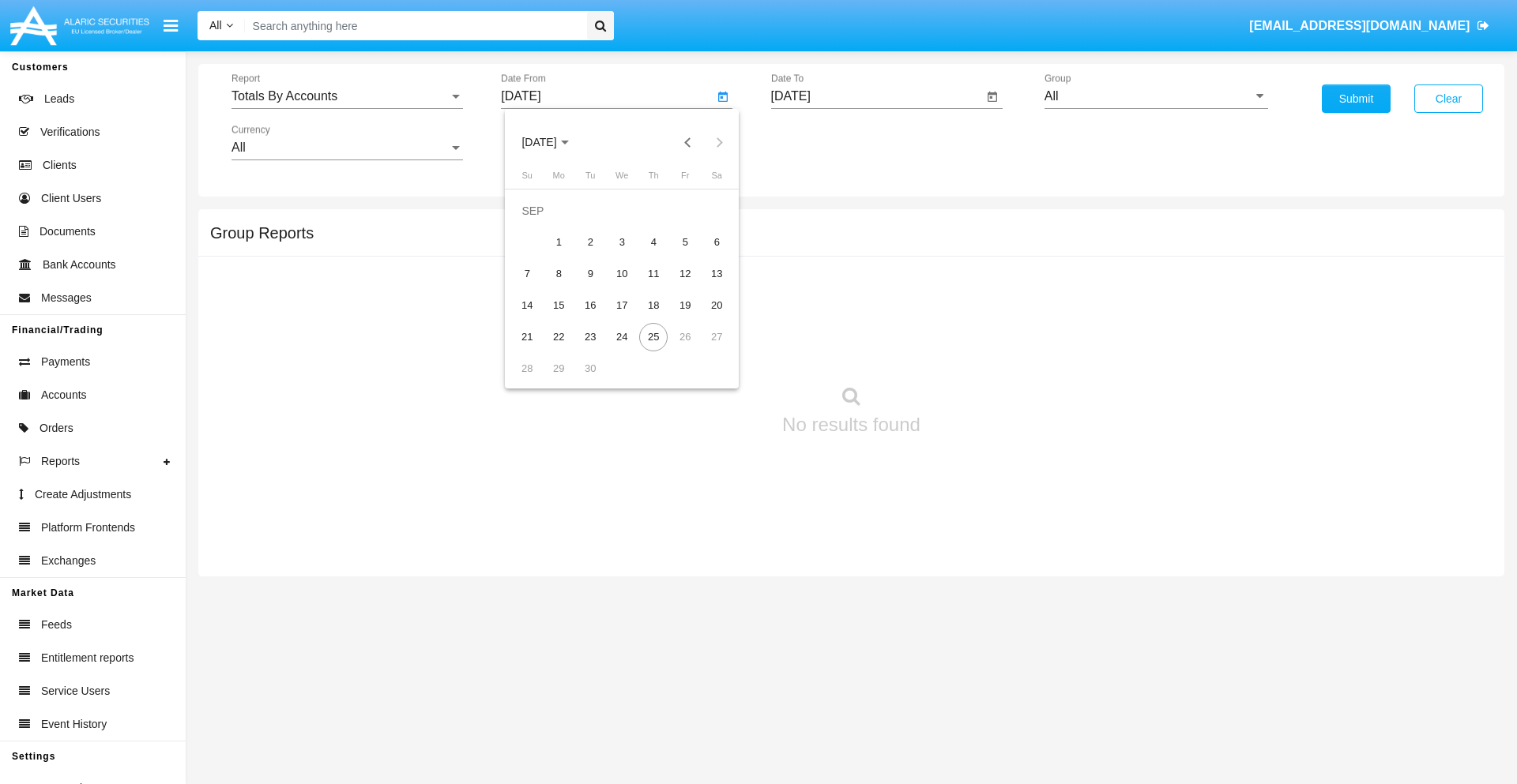
click at [552, 142] on span "[DATE]" at bounding box center [539, 143] width 35 height 13
click at [704, 349] on div "2025" at bounding box center [704, 349] width 49 height 28
click at [539, 286] on div "SEP" at bounding box center [539, 286] width 49 height 28
click at [622, 273] on div "10" at bounding box center [621, 274] width 28 height 28
type input "09/10/25"
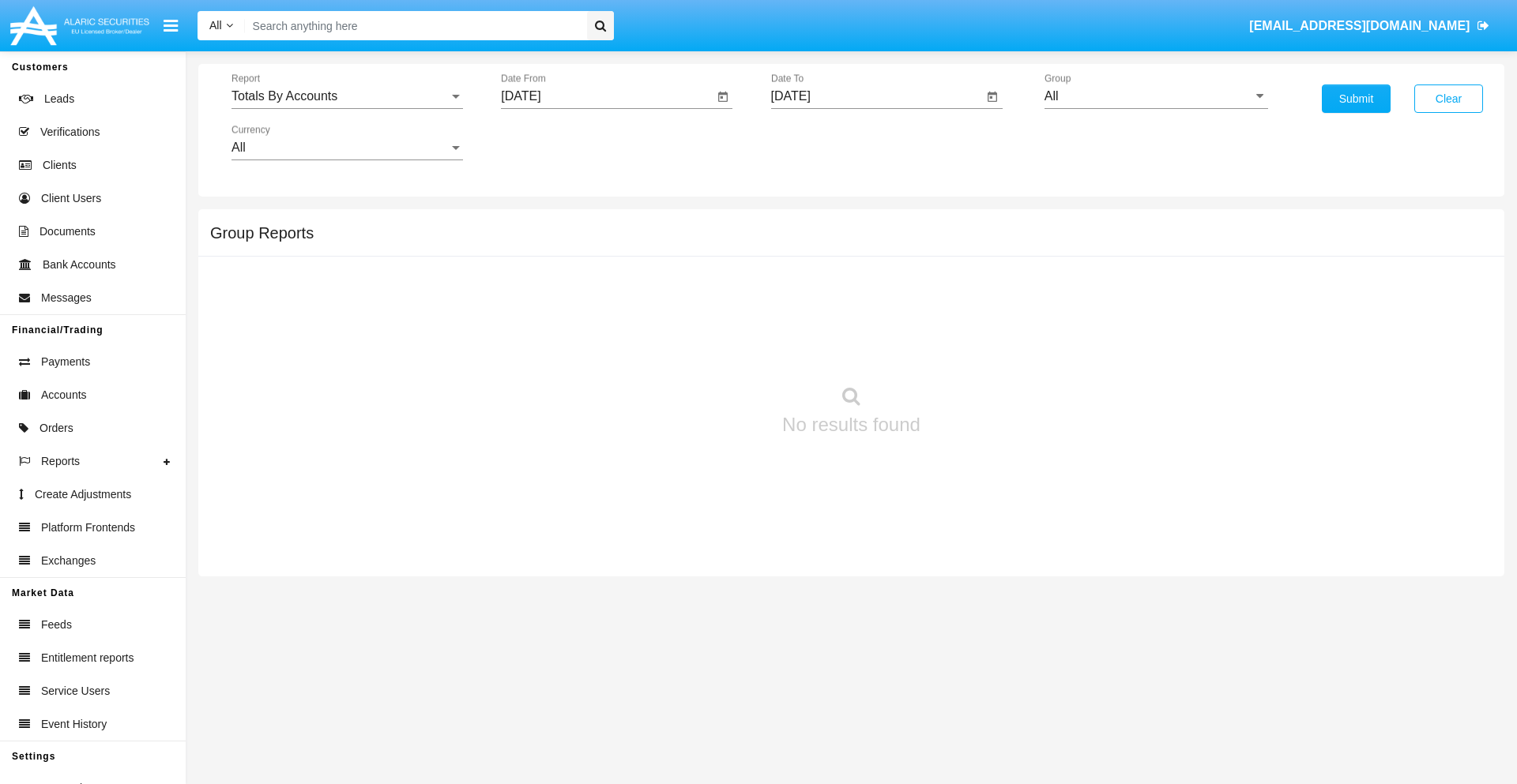
click at [876, 96] on input "[DATE]" at bounding box center [878, 96] width 213 height 15
click at [822, 142] on span "[DATE]" at bounding box center [809, 143] width 35 height 13
click at [974, 349] on div "2025" at bounding box center [975, 349] width 49 height 28
click at [808, 286] on div "SEP" at bounding box center [808, 286] width 49 height 28
click at [922, 336] on div "25" at bounding box center [923, 337] width 28 height 28
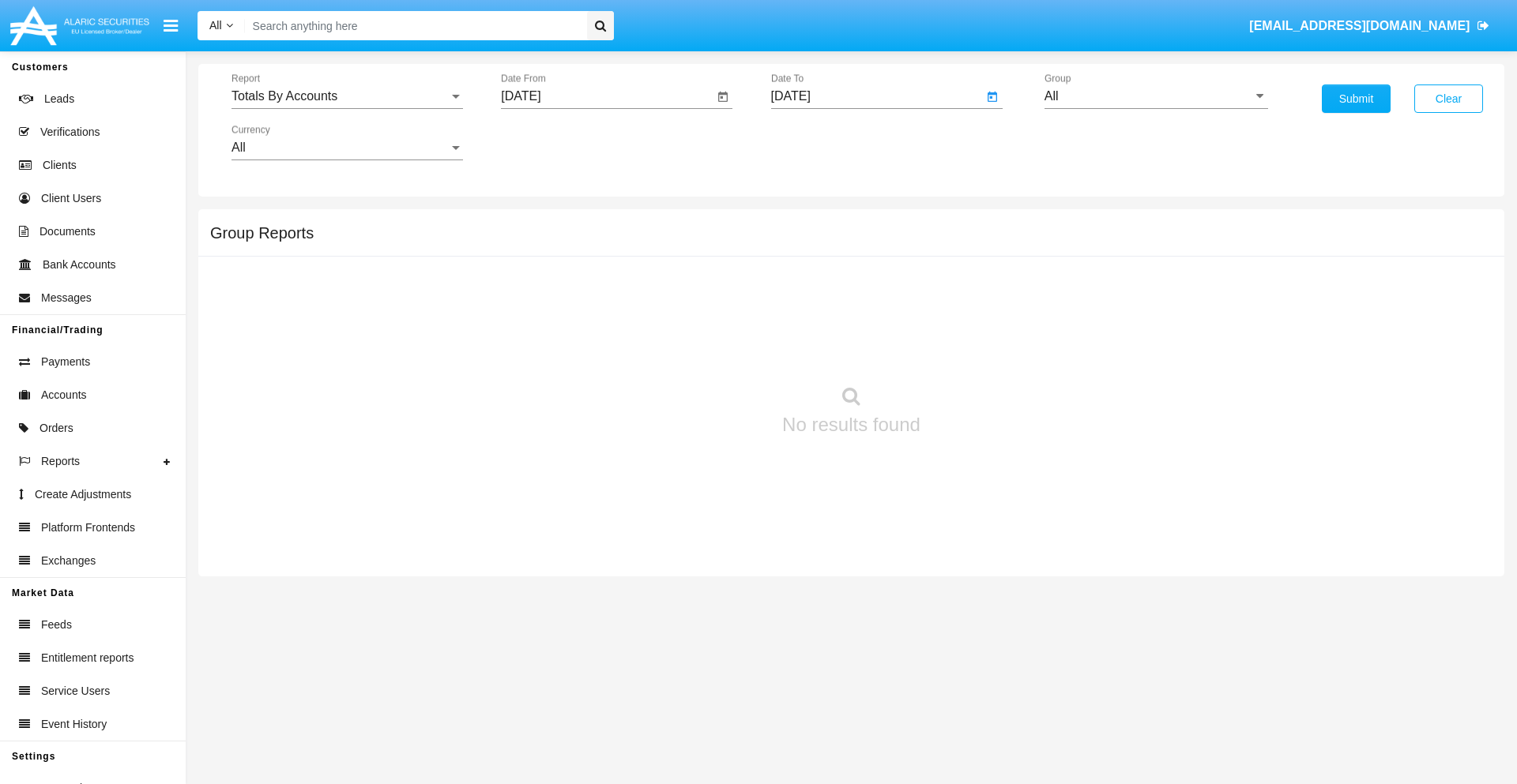
type input "[DATE]"
click at [1156, 96] on input "All" at bounding box center [1156, 96] width 224 height 15
type input "Hammer Web Lite"
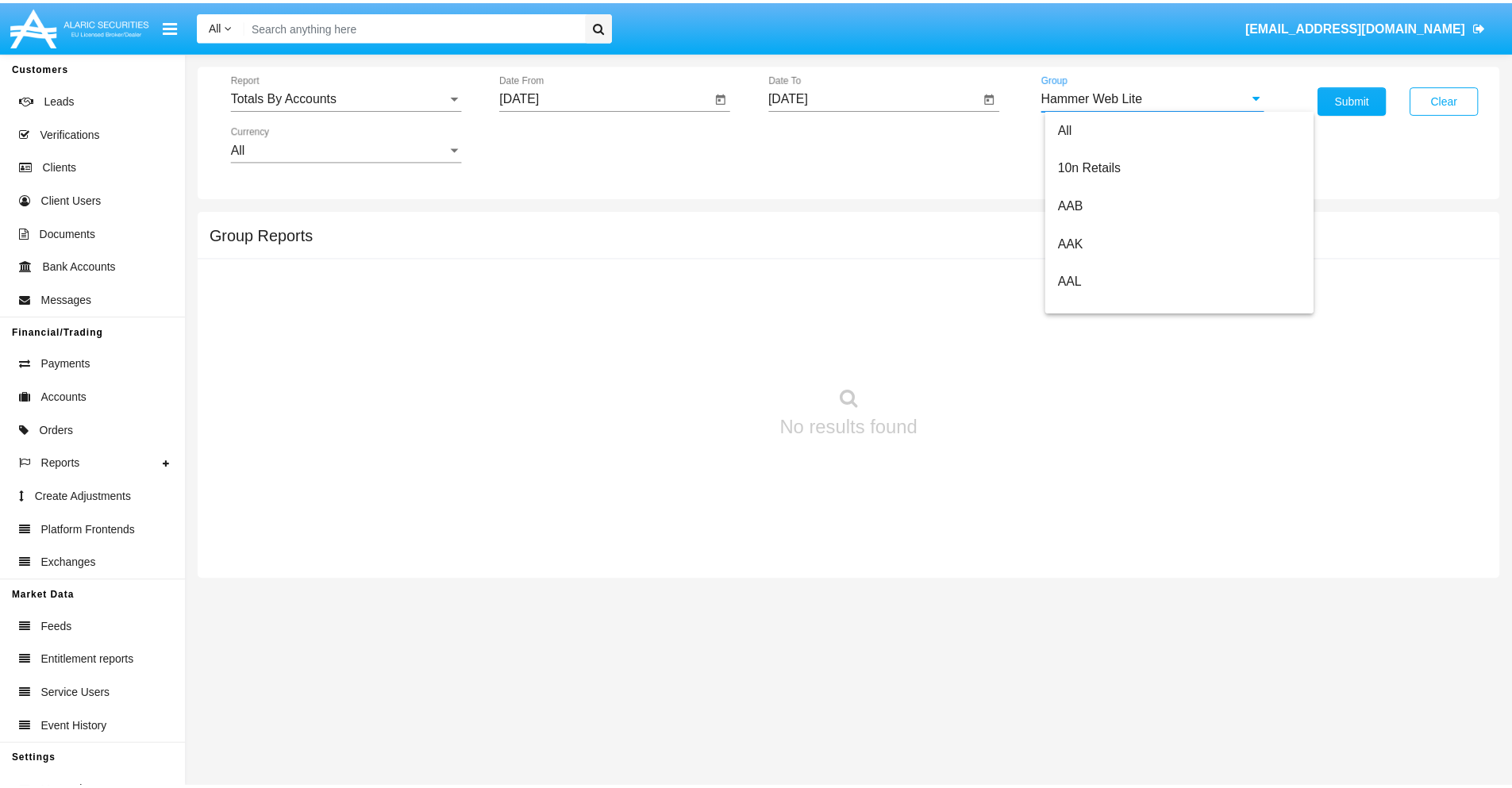
scroll to position [0, 0]
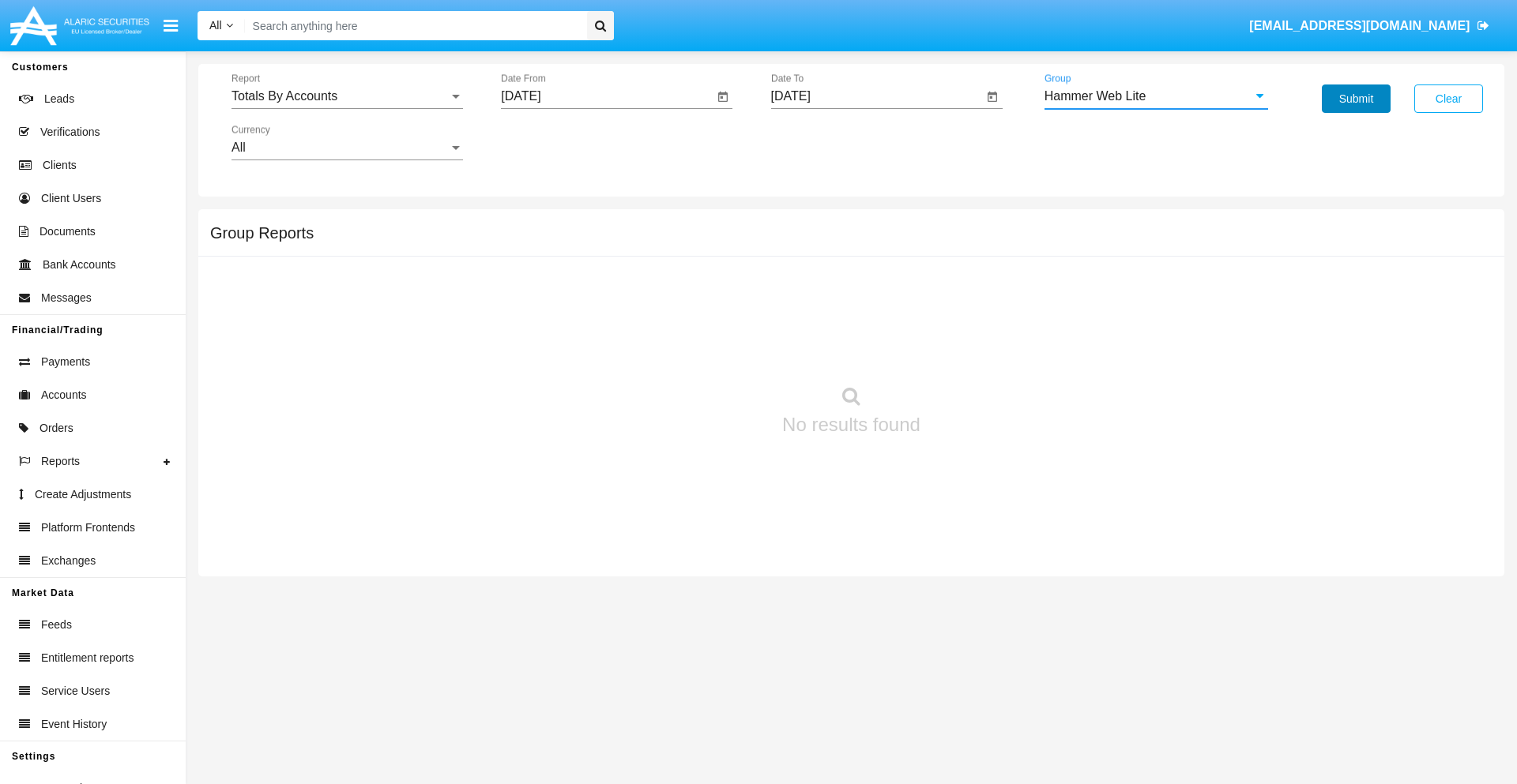
click at [1356, 99] on button "Submit" at bounding box center [1356, 98] width 69 height 28
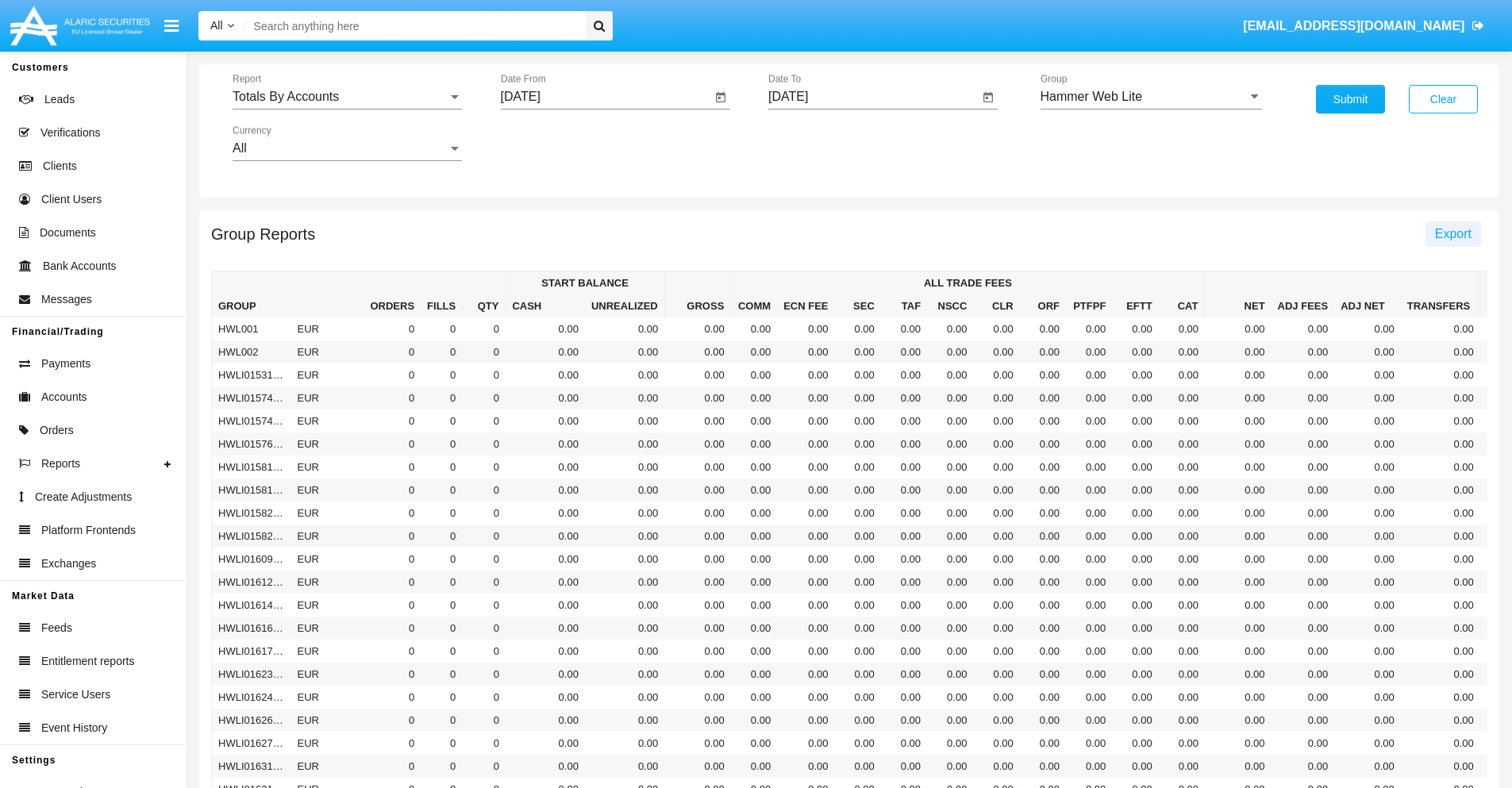
click at [1452, 234] on span "Export" at bounding box center [1453, 234] width 37 height 14
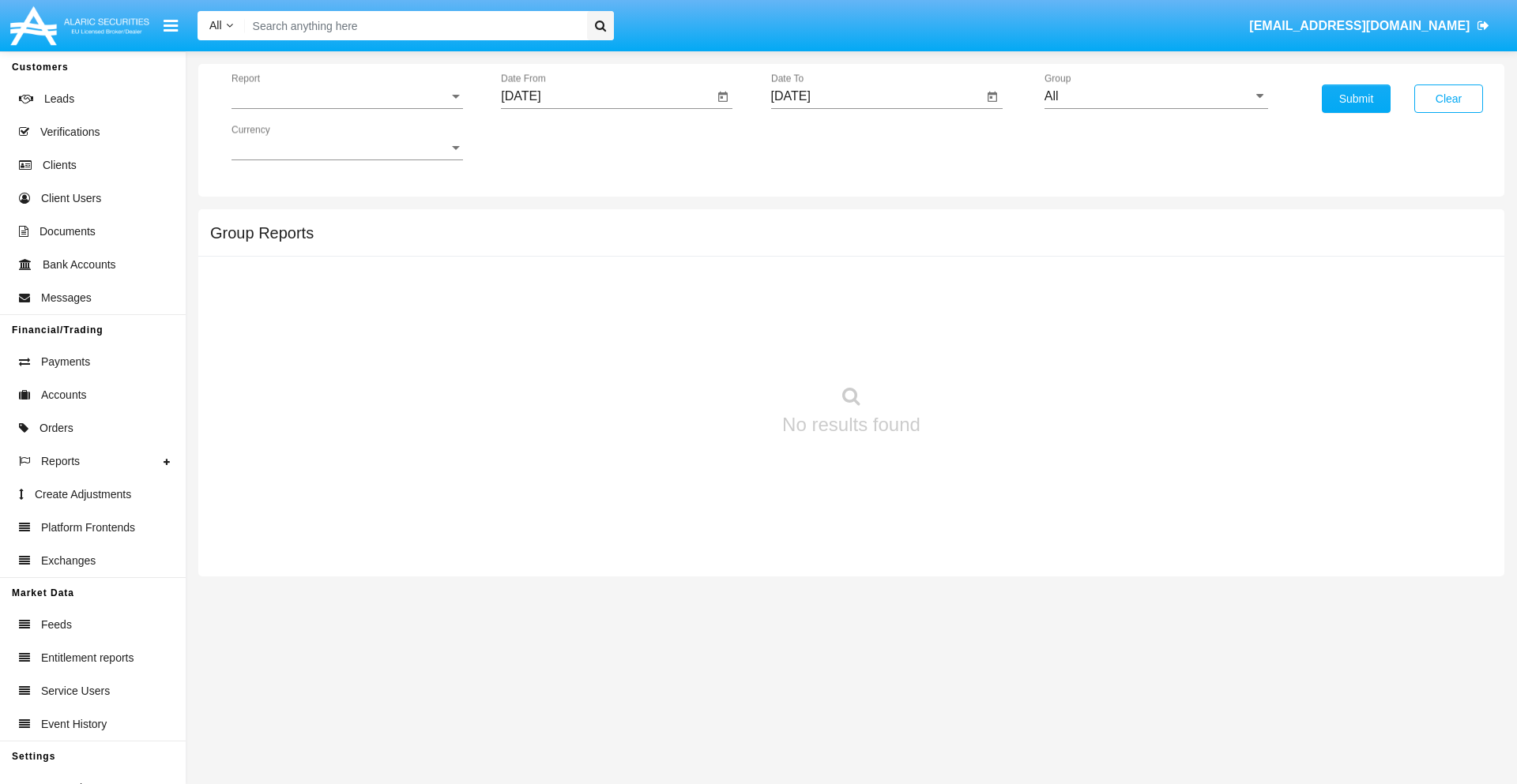
click at [347, 96] on span "Report" at bounding box center [340, 96] width 217 height 15
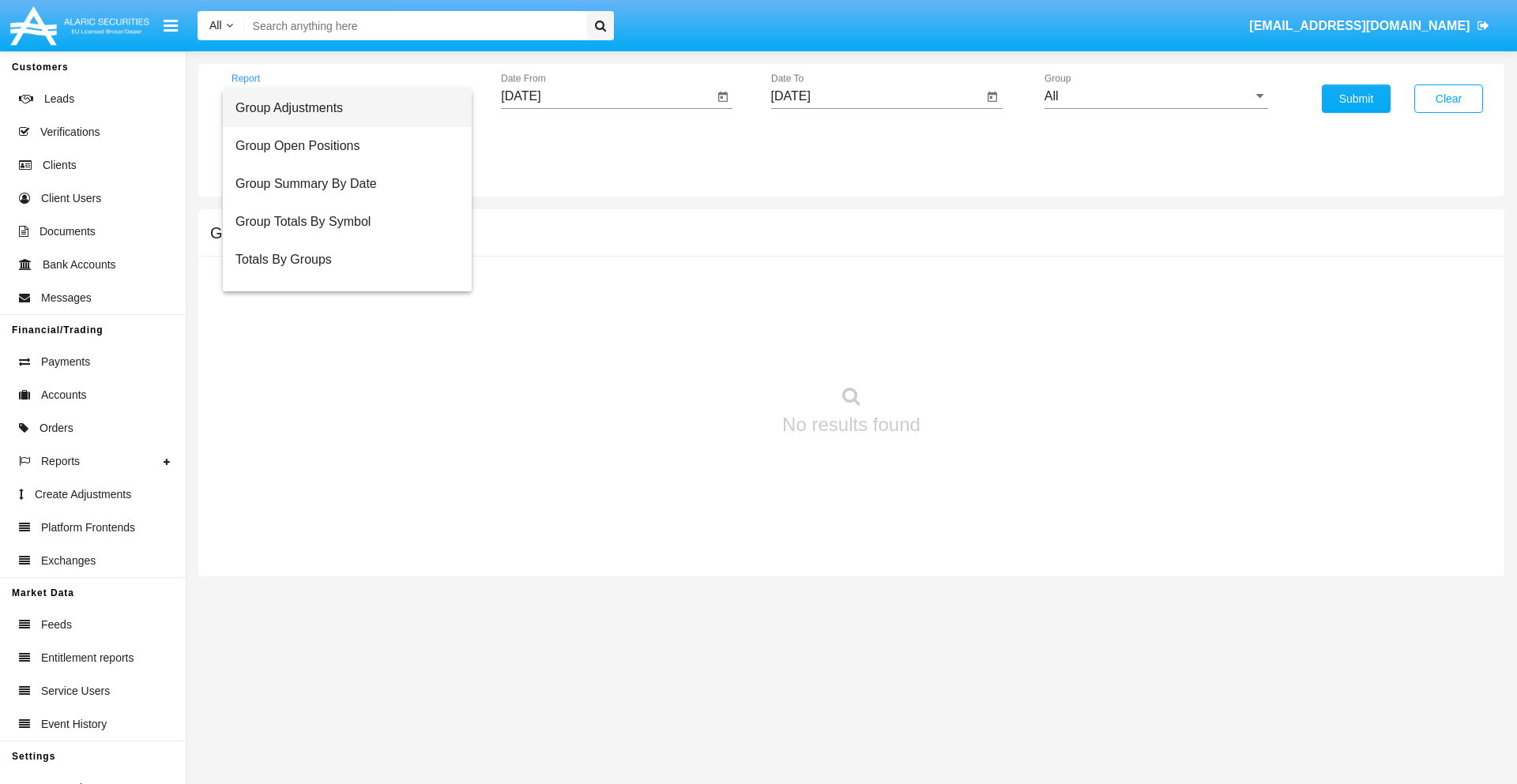
click at [341, 108] on span "Group Adjustments" at bounding box center [347, 107] width 224 height 38
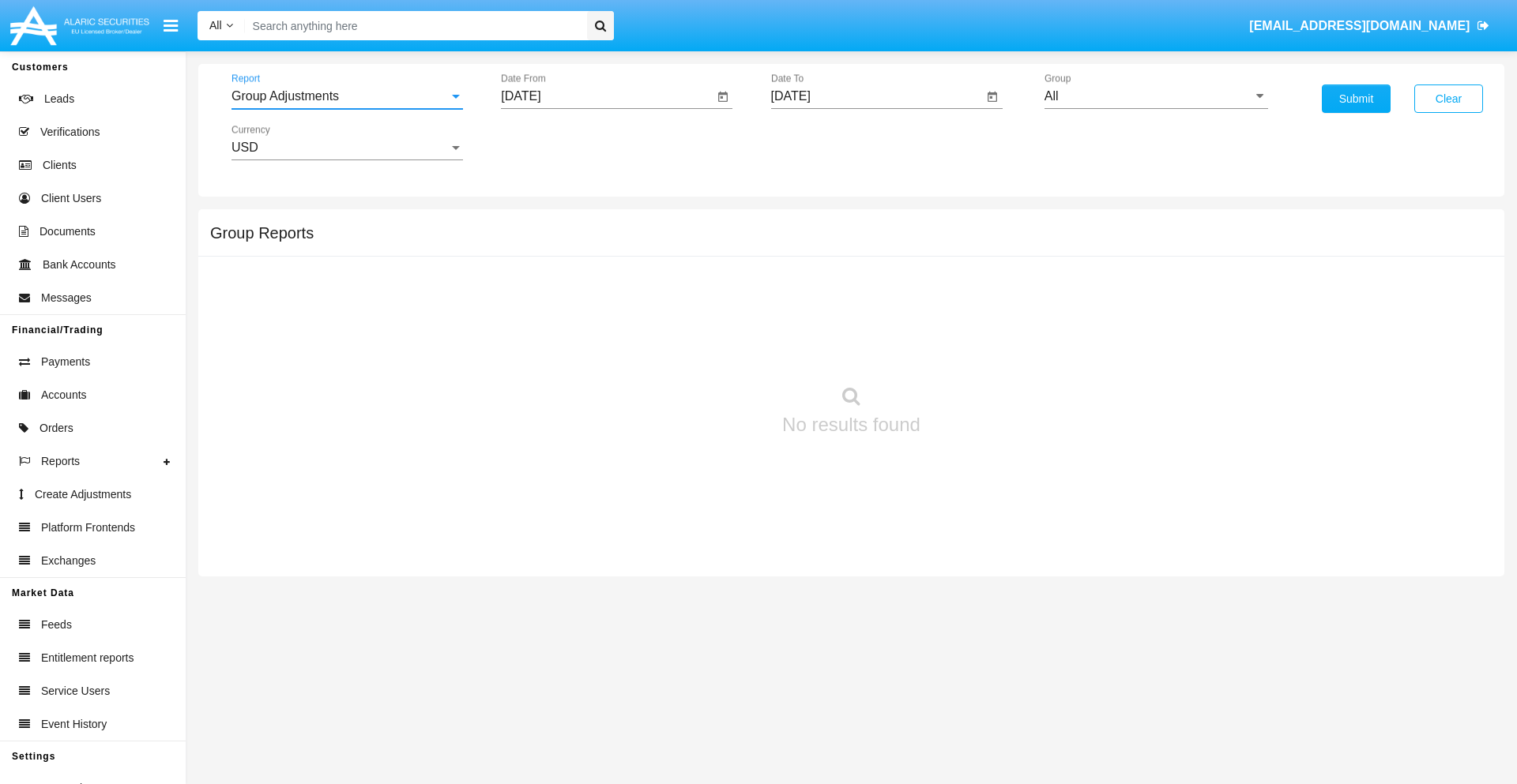
click at [606, 96] on input "[DATE]" at bounding box center [607, 96] width 213 height 15
click at [552, 142] on span "[DATE]" at bounding box center [539, 143] width 35 height 13
click at [594, 318] on div "2019" at bounding box center [595, 317] width 49 height 28
click at [539, 223] on div "JAN" at bounding box center [539, 223] width 49 height 28
click at [590, 242] on div "1" at bounding box center [590, 242] width 28 height 28
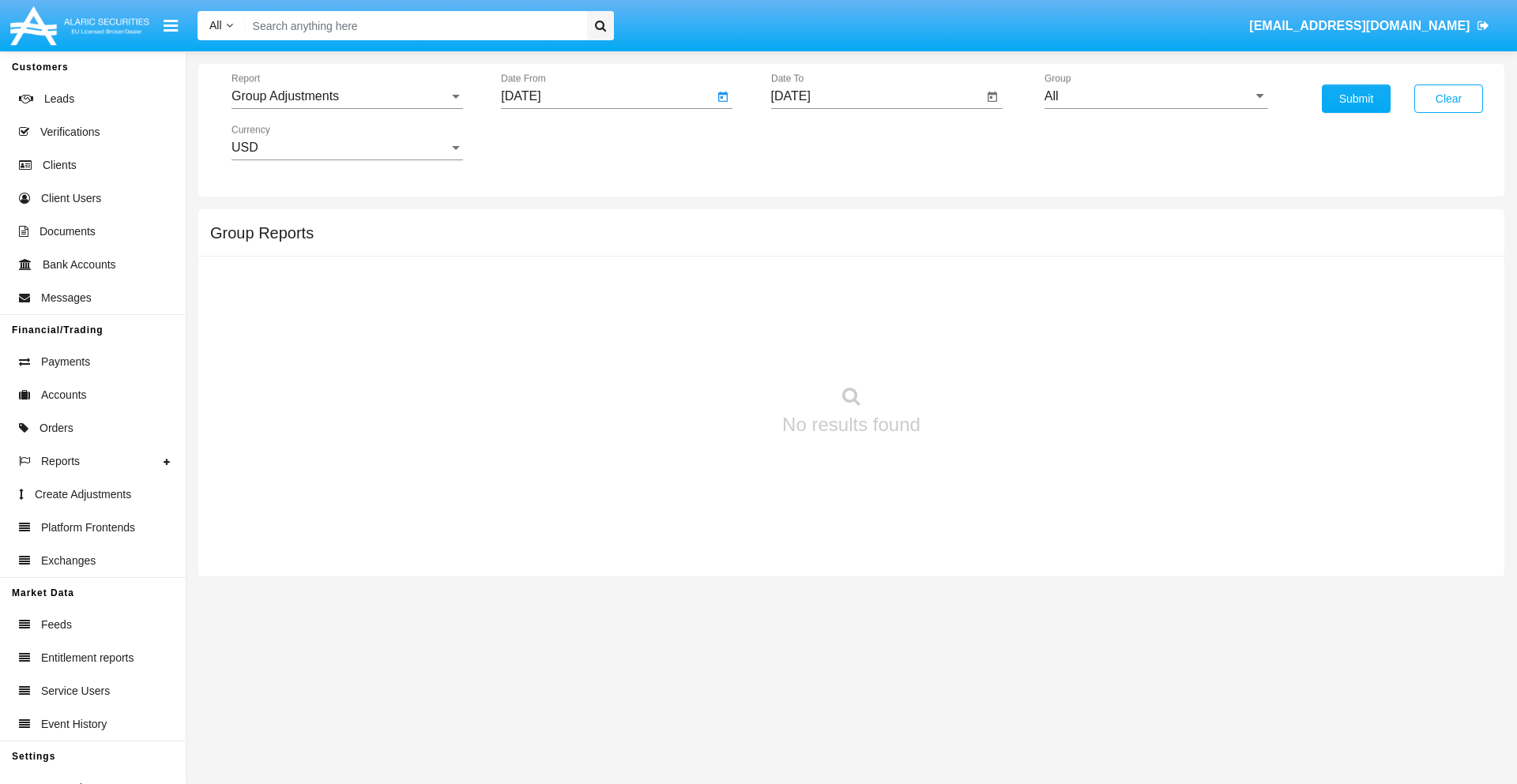
type input "[DATE]"
click at [876, 96] on input "[DATE]" at bounding box center [878, 96] width 213 height 15
click at [822, 142] on span "[DATE]" at bounding box center [809, 143] width 35 height 13
click at [864, 318] on div "2019" at bounding box center [864, 317] width 49 height 28
click at [808, 223] on div "JAN" at bounding box center [808, 223] width 49 height 28
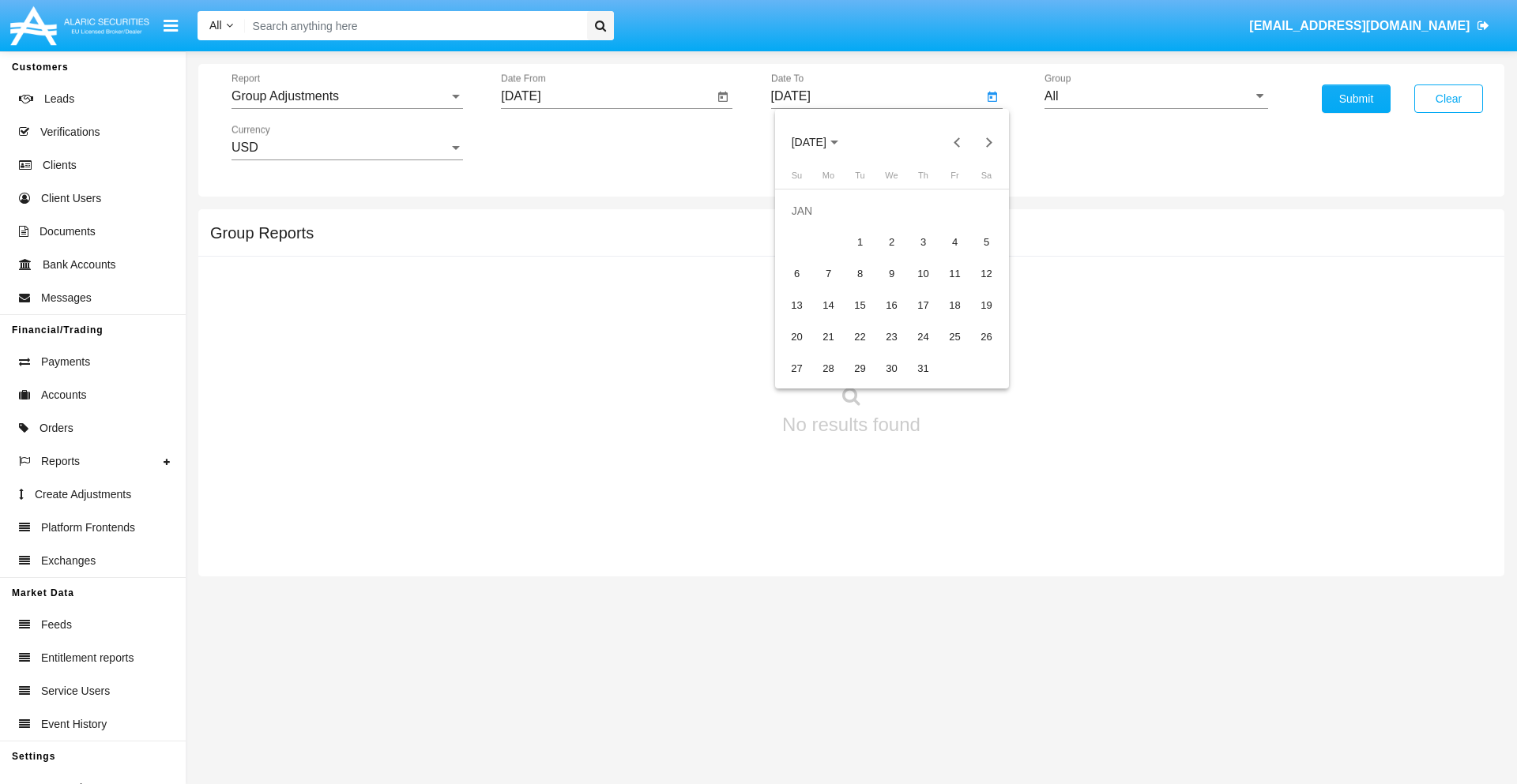
click at [859, 242] on div "1" at bounding box center [860, 242] width 28 height 28
type input "[DATE]"
click at [1156, 96] on input "All" at bounding box center [1156, 96] width 224 height 15
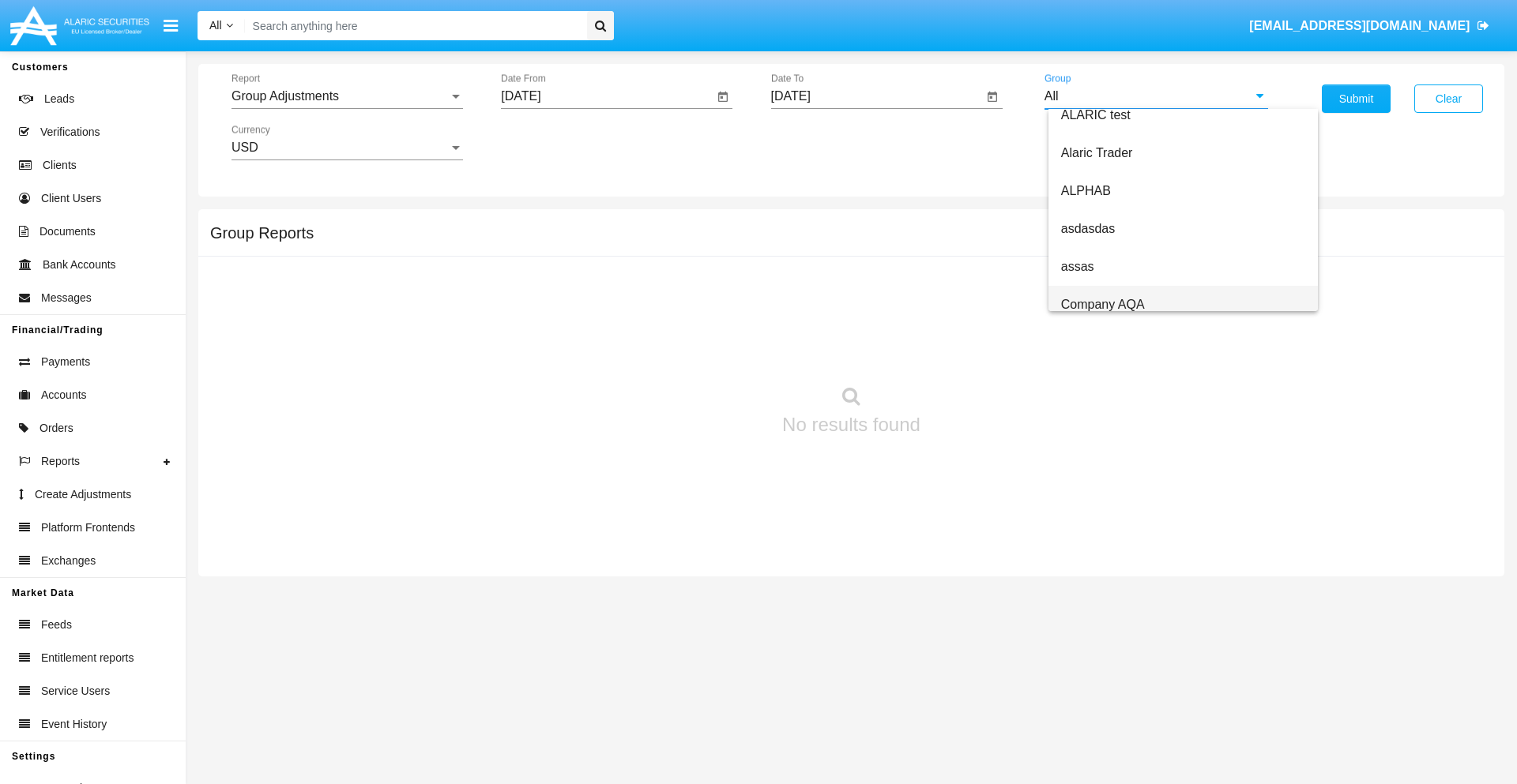
click at [1102, 304] on span "Company AQA" at bounding box center [1102, 304] width 83 height 14
type input "Company AQA"
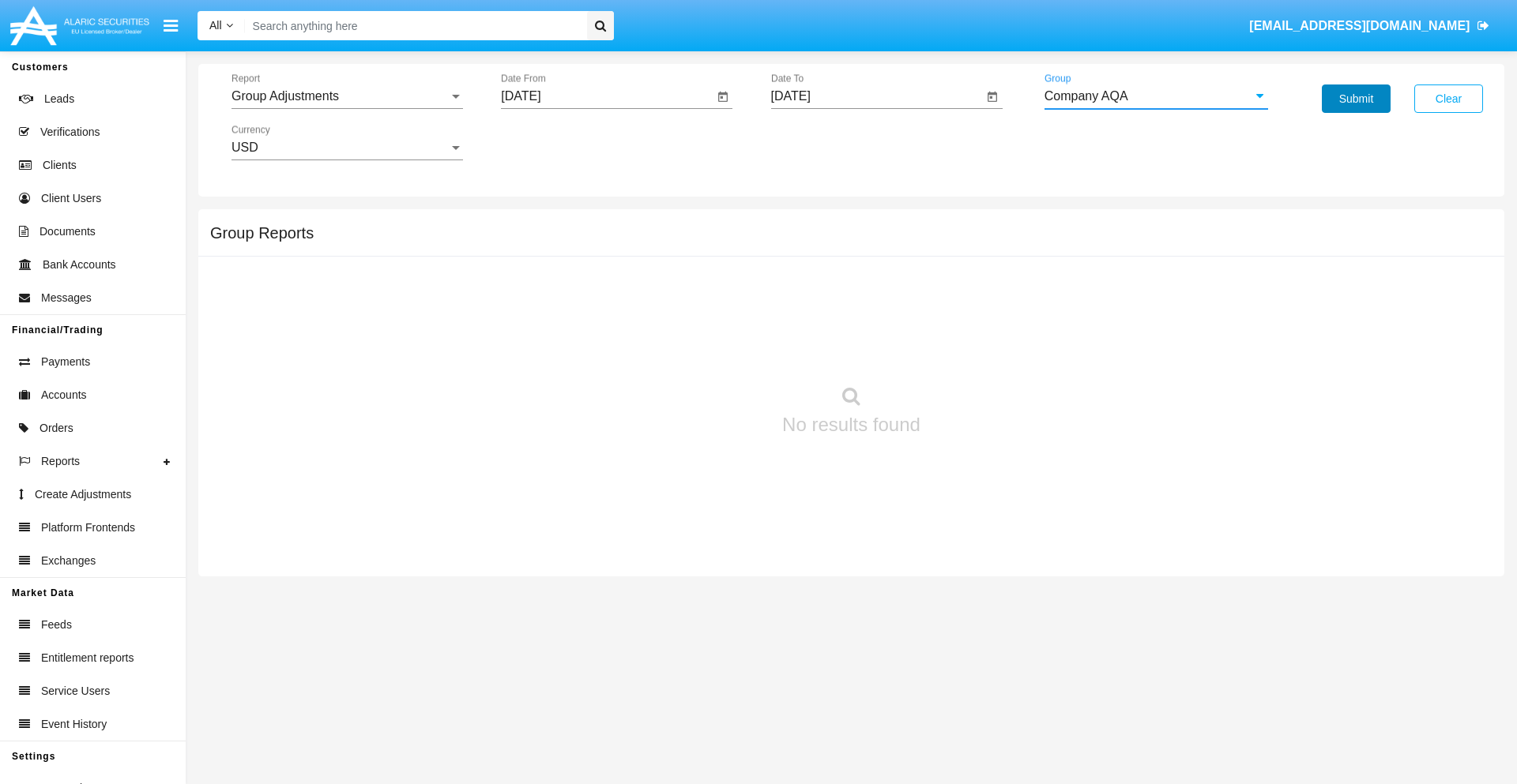
click at [1356, 99] on button "Submit" at bounding box center [1356, 98] width 69 height 28
click at [347, 96] on span "Report" at bounding box center [340, 96] width 217 height 15
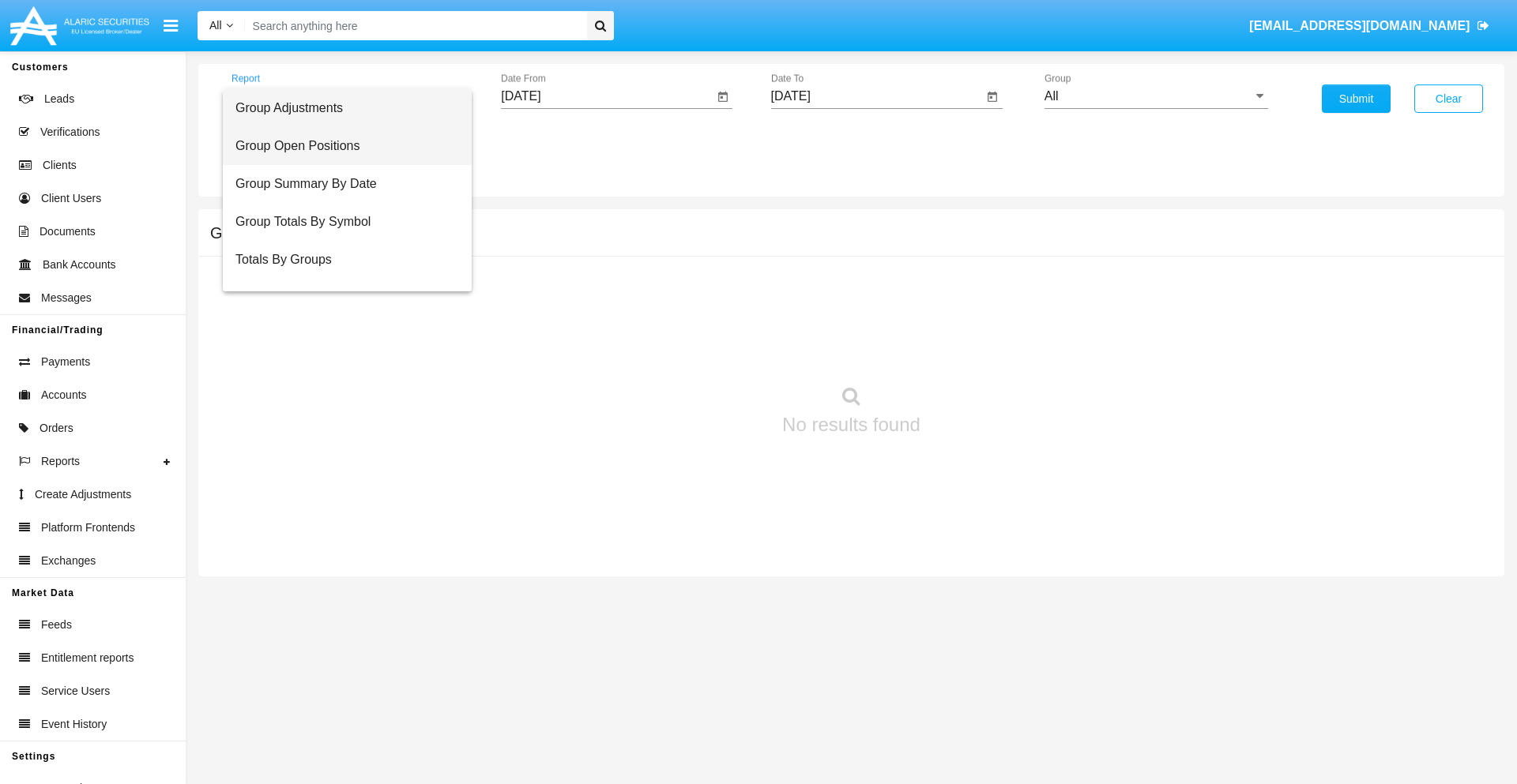
click at [341, 147] on span "Group Open Positions" at bounding box center [347, 146] width 224 height 38
click at [606, 96] on input "[DATE]" at bounding box center [607, 96] width 213 height 15
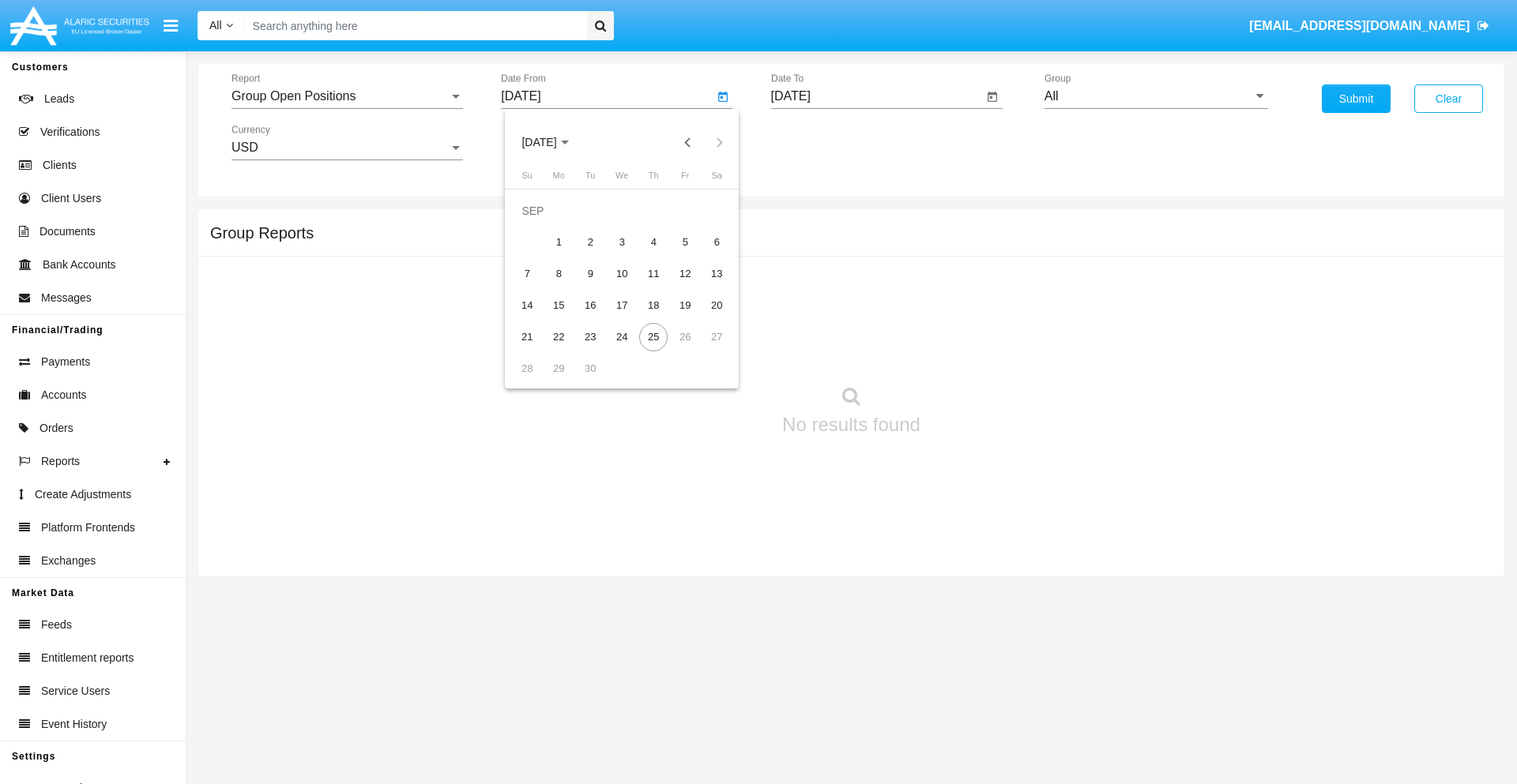
click at [552, 142] on span "[DATE]" at bounding box center [539, 143] width 35 height 13
click at [594, 318] on div "2019" at bounding box center [595, 317] width 49 height 28
click at [539, 223] on div "JAN" at bounding box center [539, 223] width 49 height 28
click at [590, 242] on div "1" at bounding box center [590, 242] width 28 height 28
type input "[DATE]"
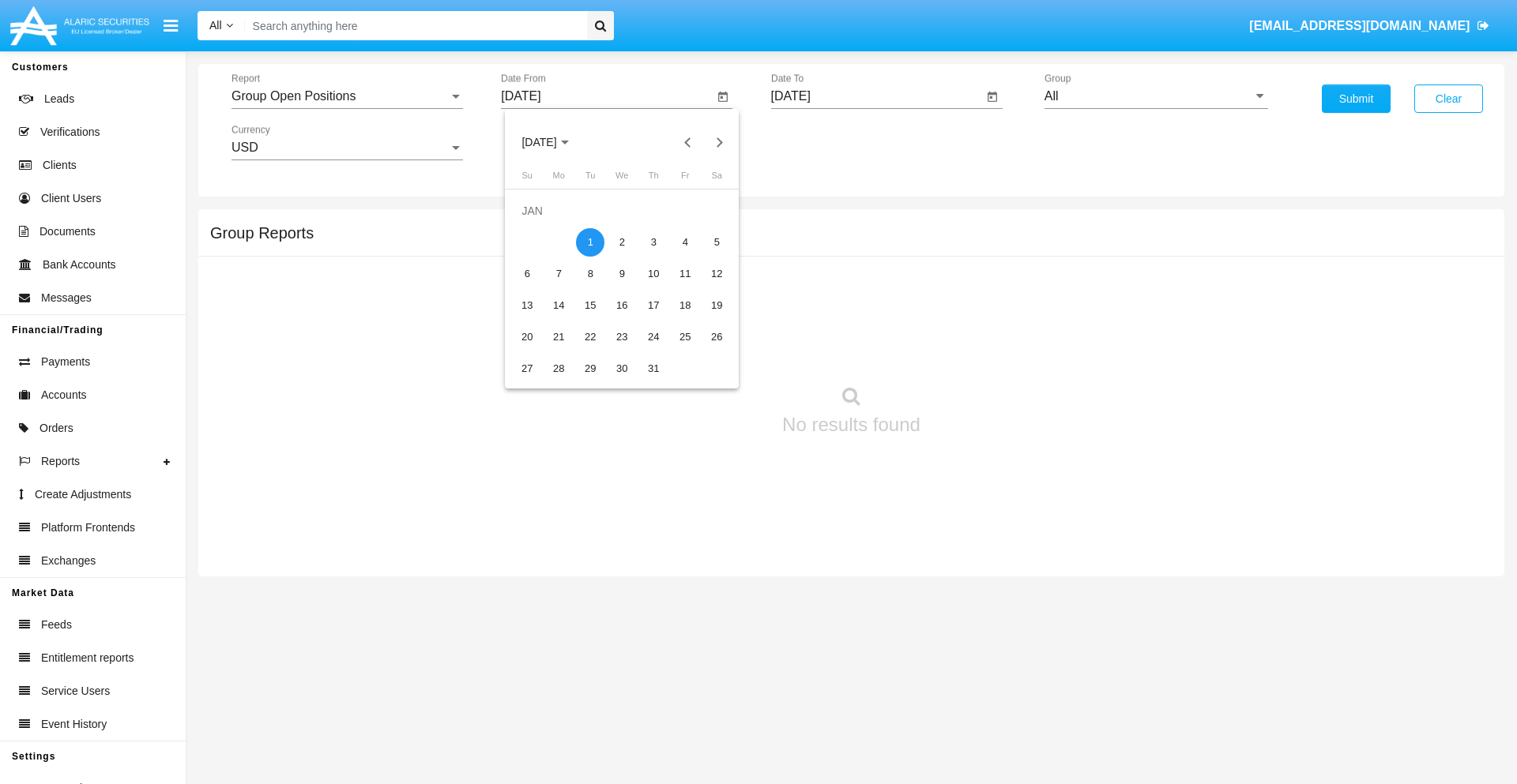
click at [876, 96] on input "[DATE]" at bounding box center [878, 96] width 213 height 15
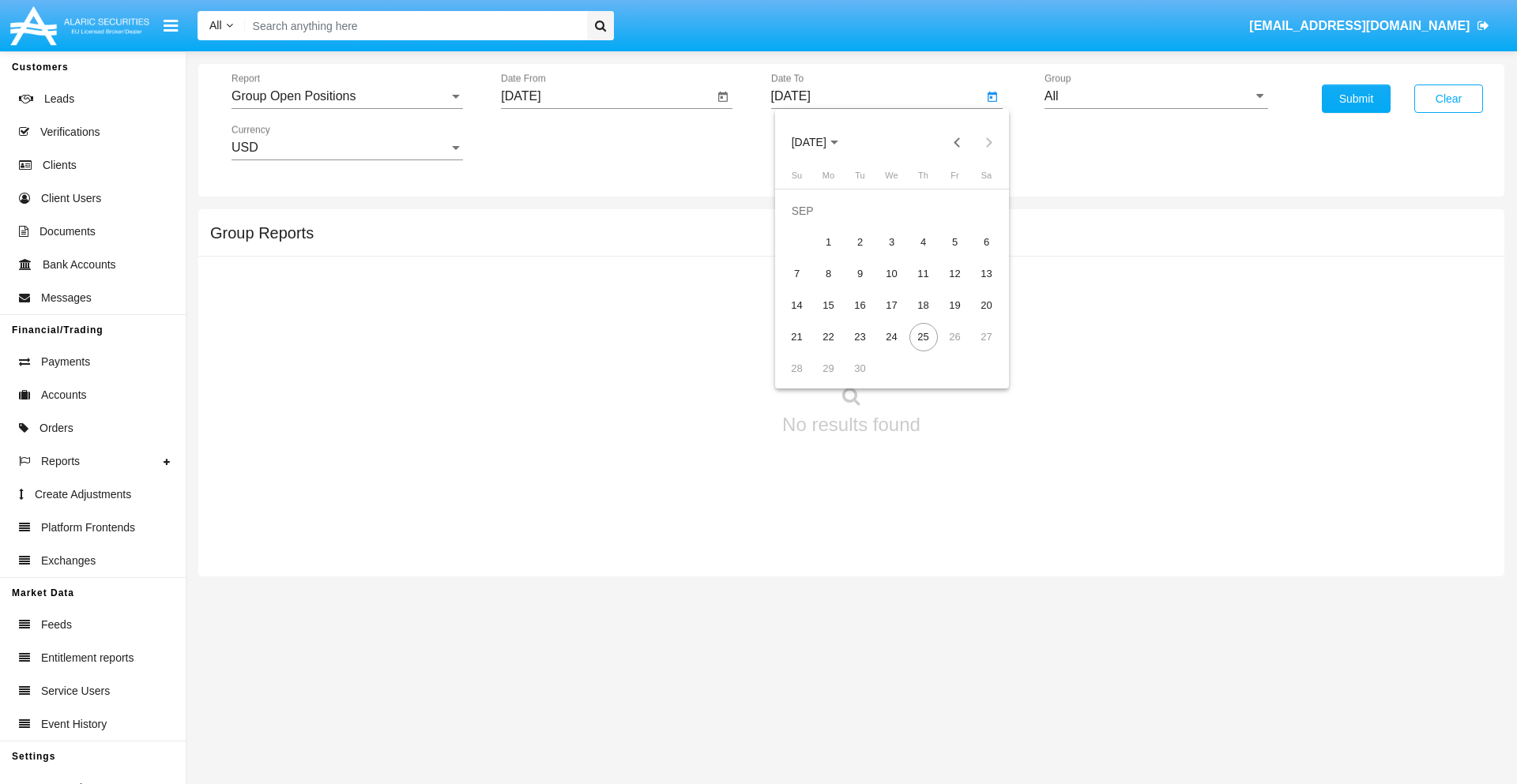
click at [822, 142] on span "[DATE]" at bounding box center [809, 143] width 35 height 13
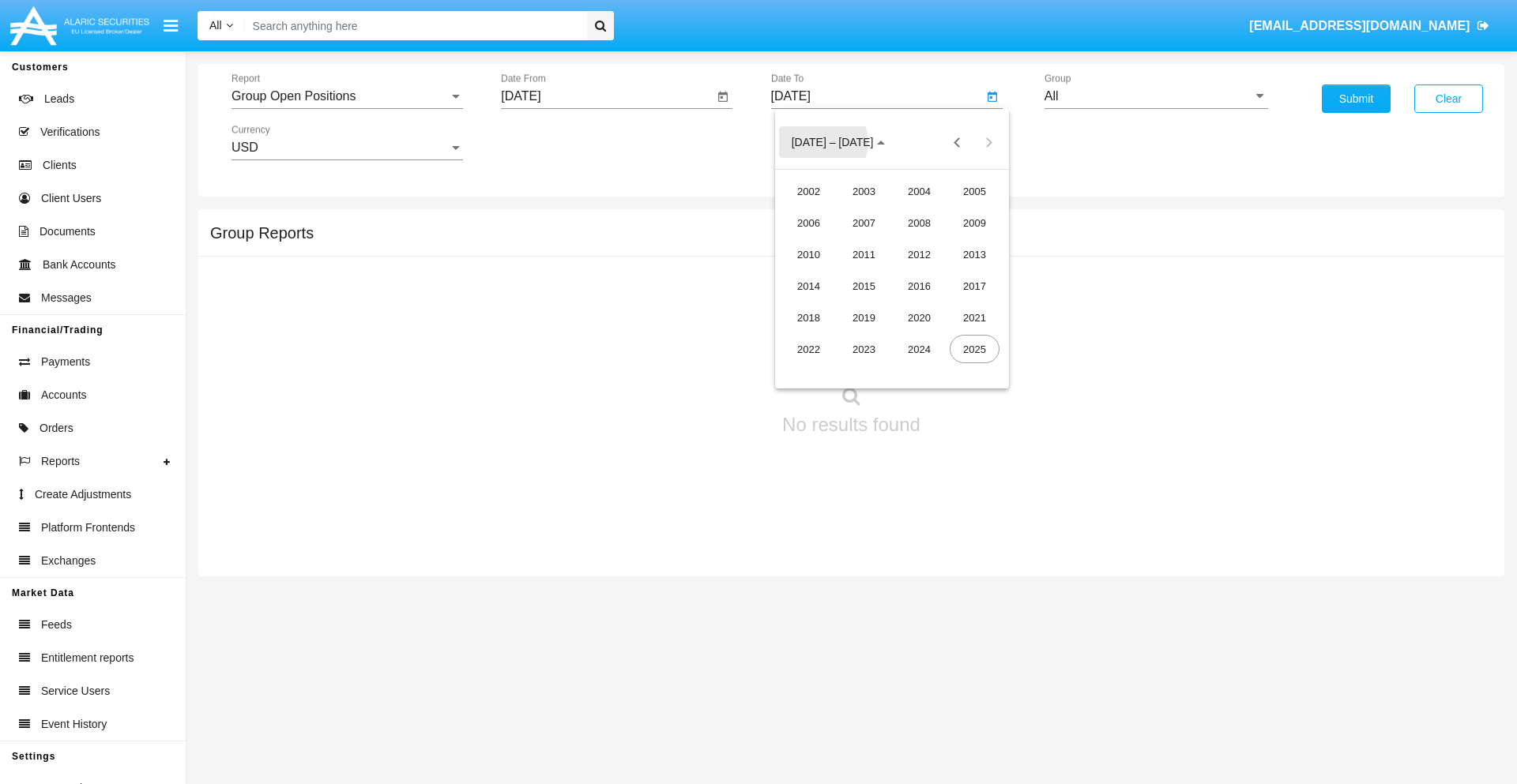
click at [864, 318] on div "2019" at bounding box center [864, 317] width 49 height 28
click at [808, 223] on div "JAN" at bounding box center [808, 223] width 49 height 28
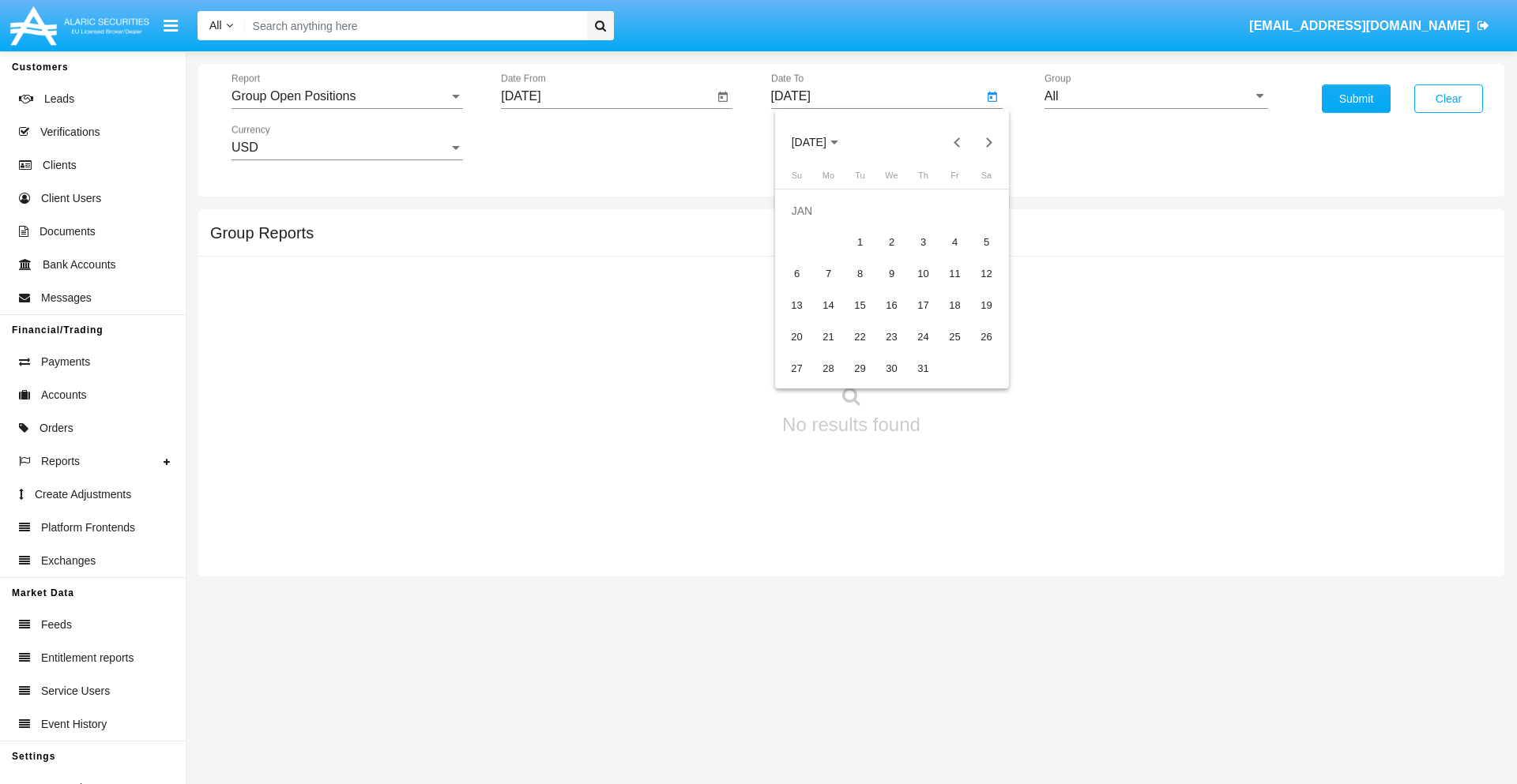
click at [859, 242] on div "1" at bounding box center [860, 242] width 28 height 28
type input "[DATE]"
click at [1156, 96] on input "All" at bounding box center [1156, 96] width 224 height 15
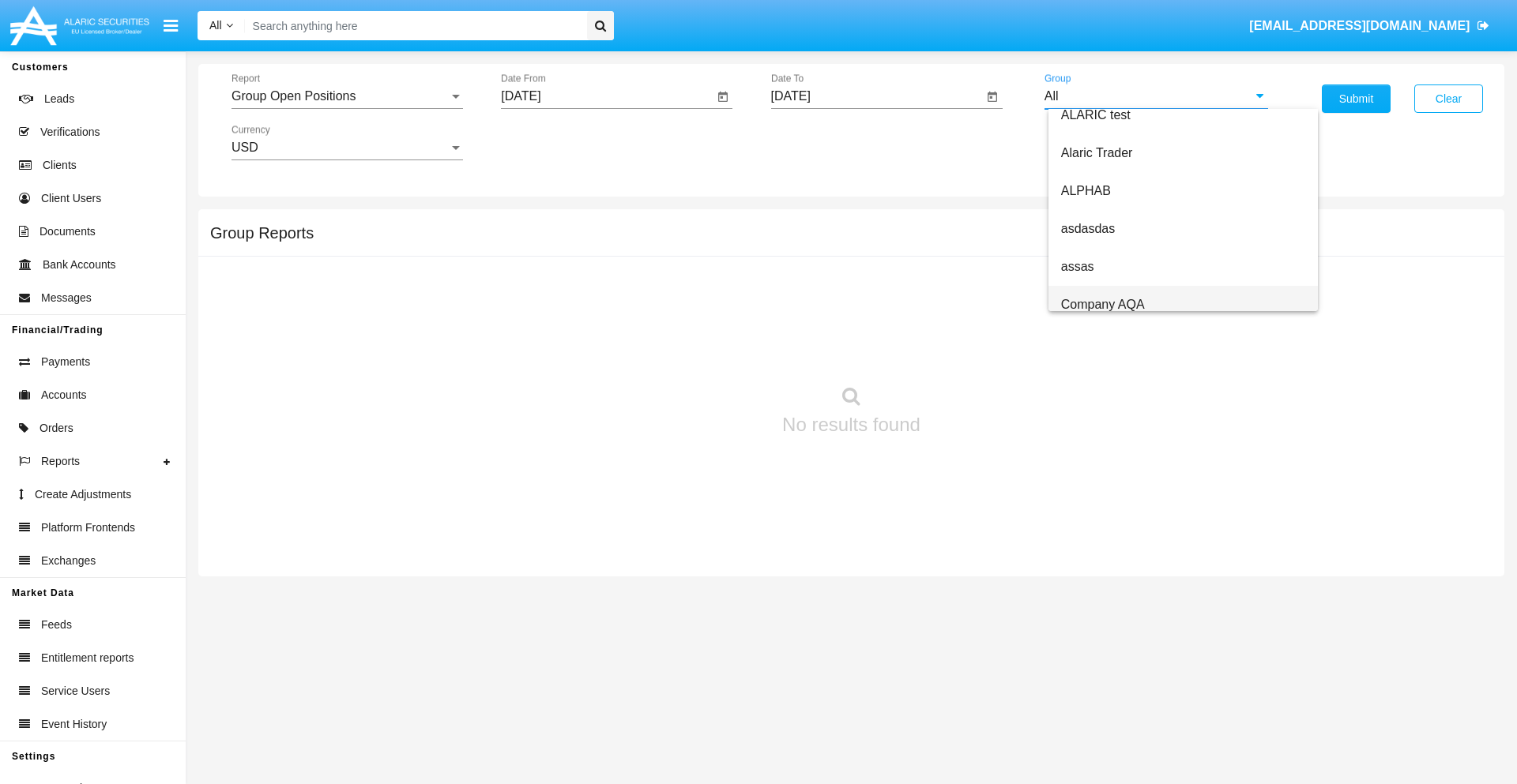
click at [1102, 304] on span "Company AQA" at bounding box center [1102, 304] width 83 height 14
type input "Company AQA"
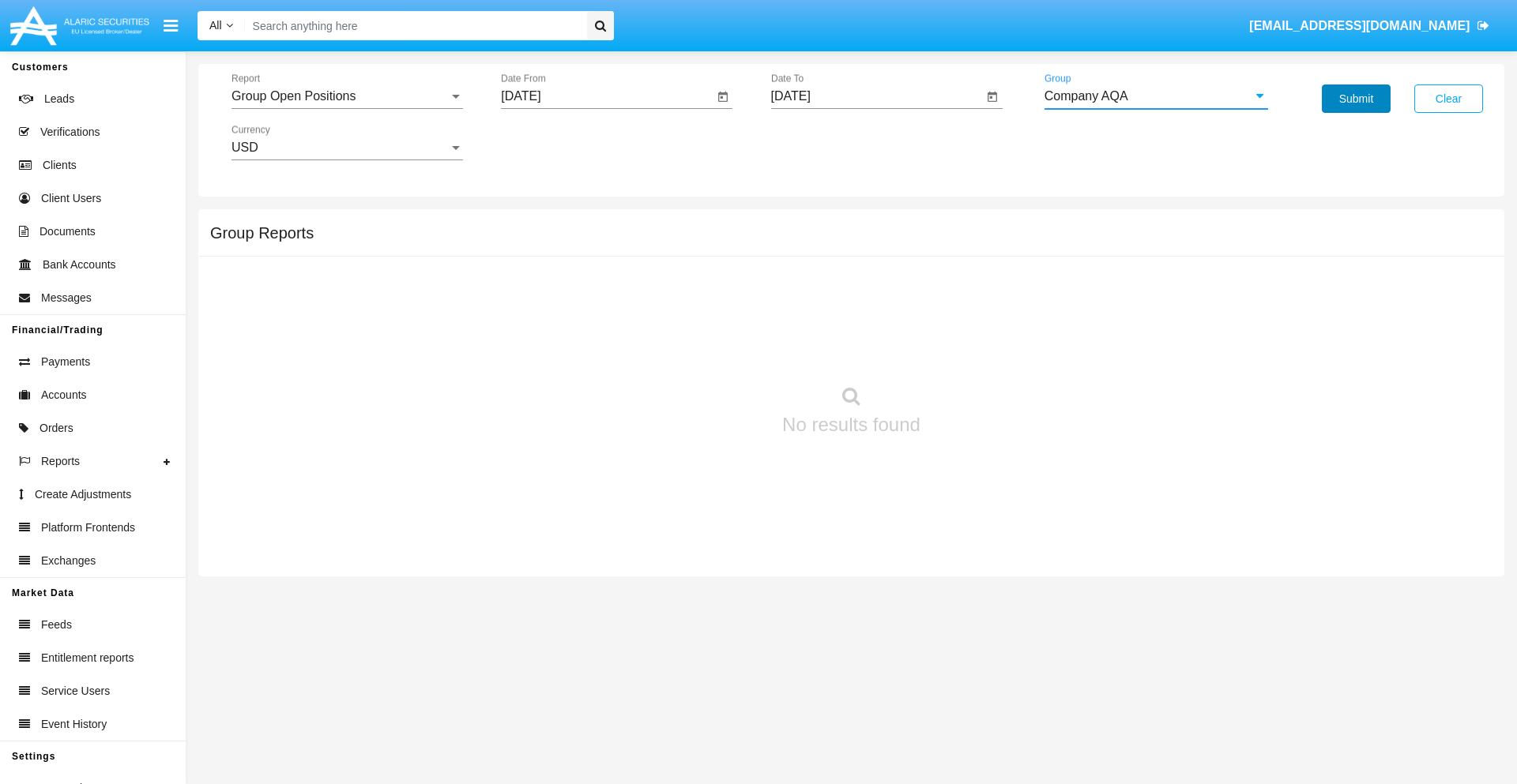
click at [1356, 99] on button "Submit" at bounding box center [1356, 98] width 69 height 28
click at [347, 96] on span "Report" at bounding box center [340, 96] width 217 height 15
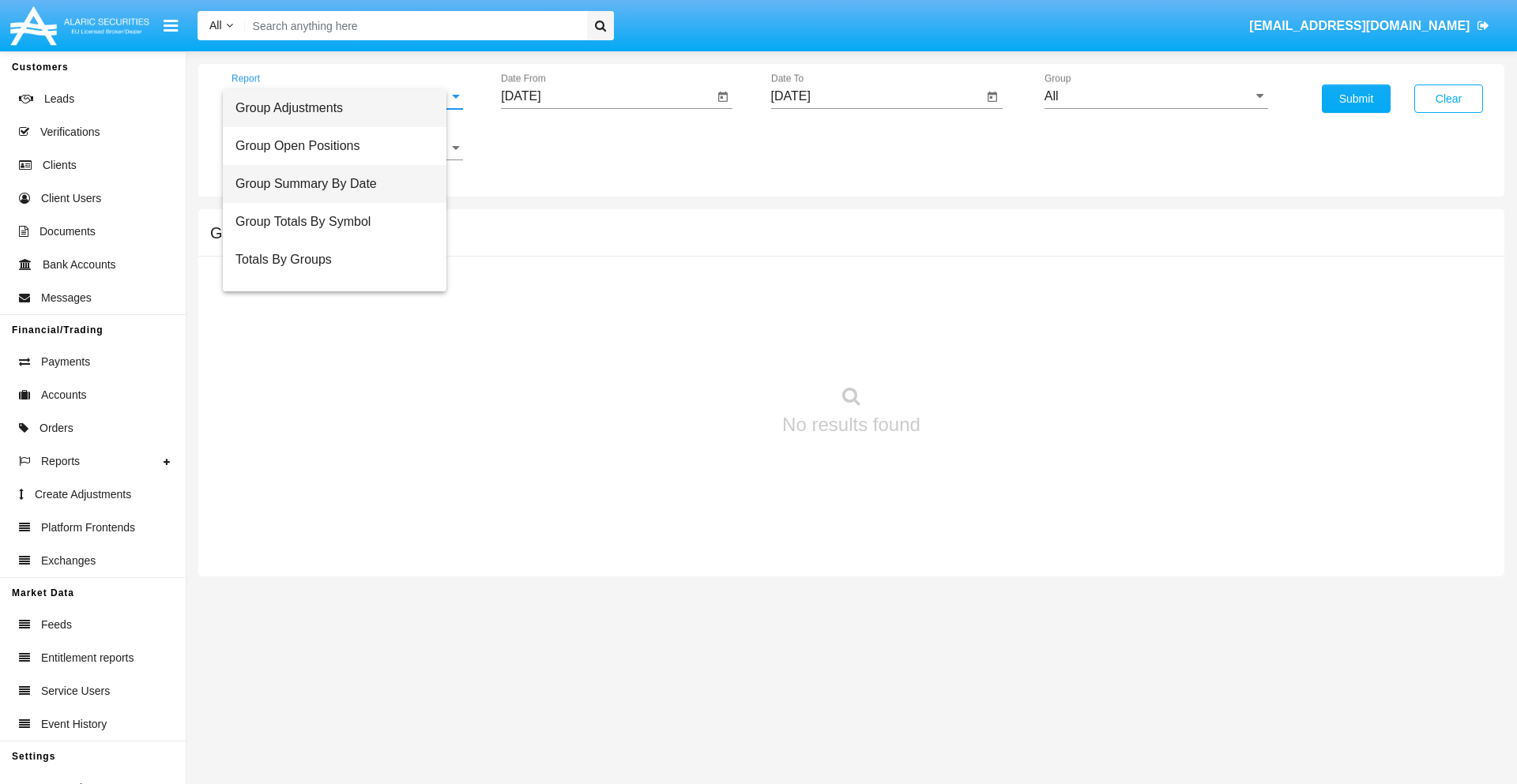
click at [341, 184] on span "Group Summary By Date" at bounding box center [334, 183] width 198 height 38
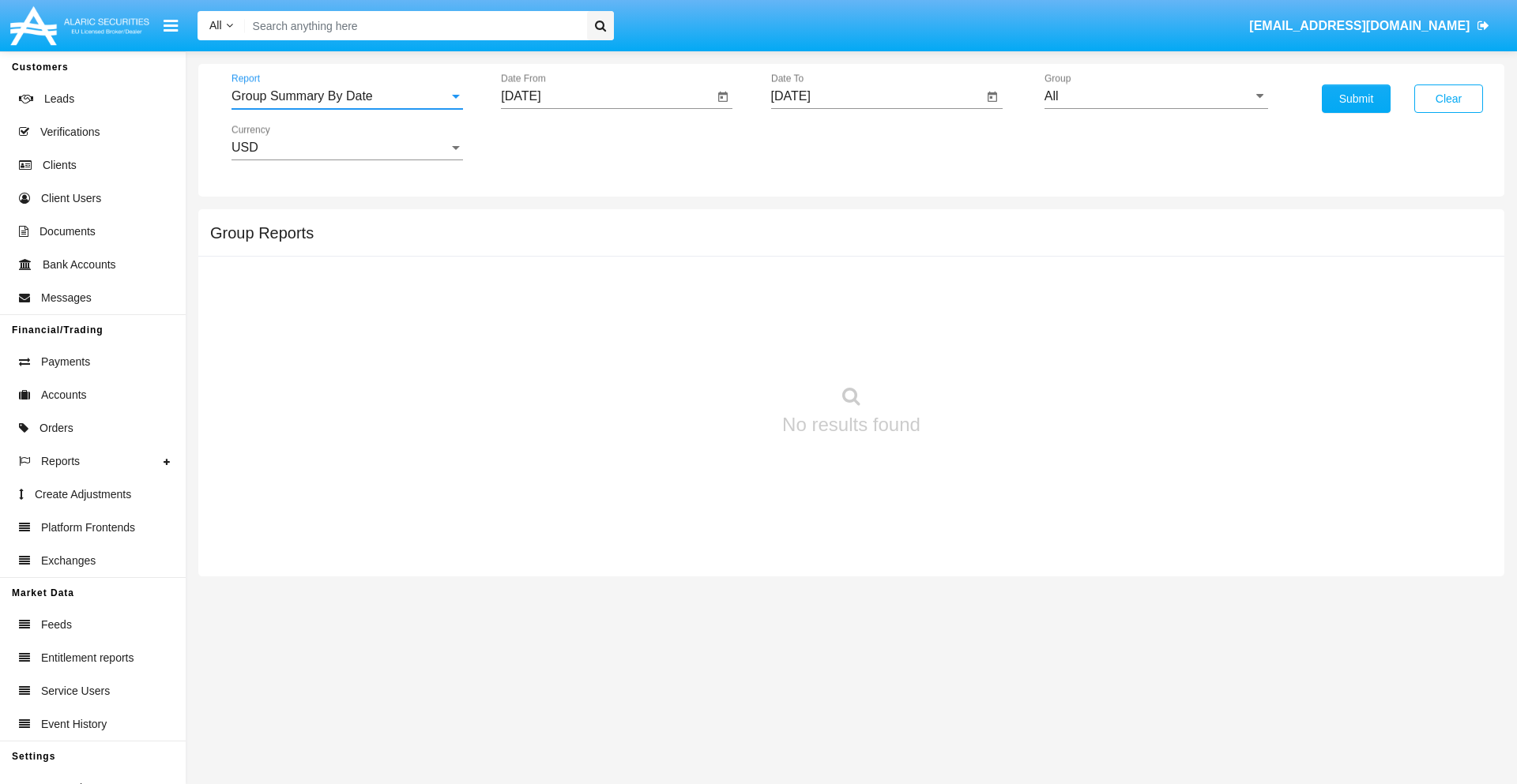
click at [606, 96] on input "[DATE]" at bounding box center [607, 96] width 213 height 15
click at [552, 142] on span "[DATE]" at bounding box center [539, 143] width 35 height 13
click at [594, 318] on div "2019" at bounding box center [595, 317] width 49 height 28
click at [539, 223] on div "JAN" at bounding box center [539, 223] width 49 height 28
click at [590, 242] on div "1" at bounding box center [590, 242] width 28 height 28
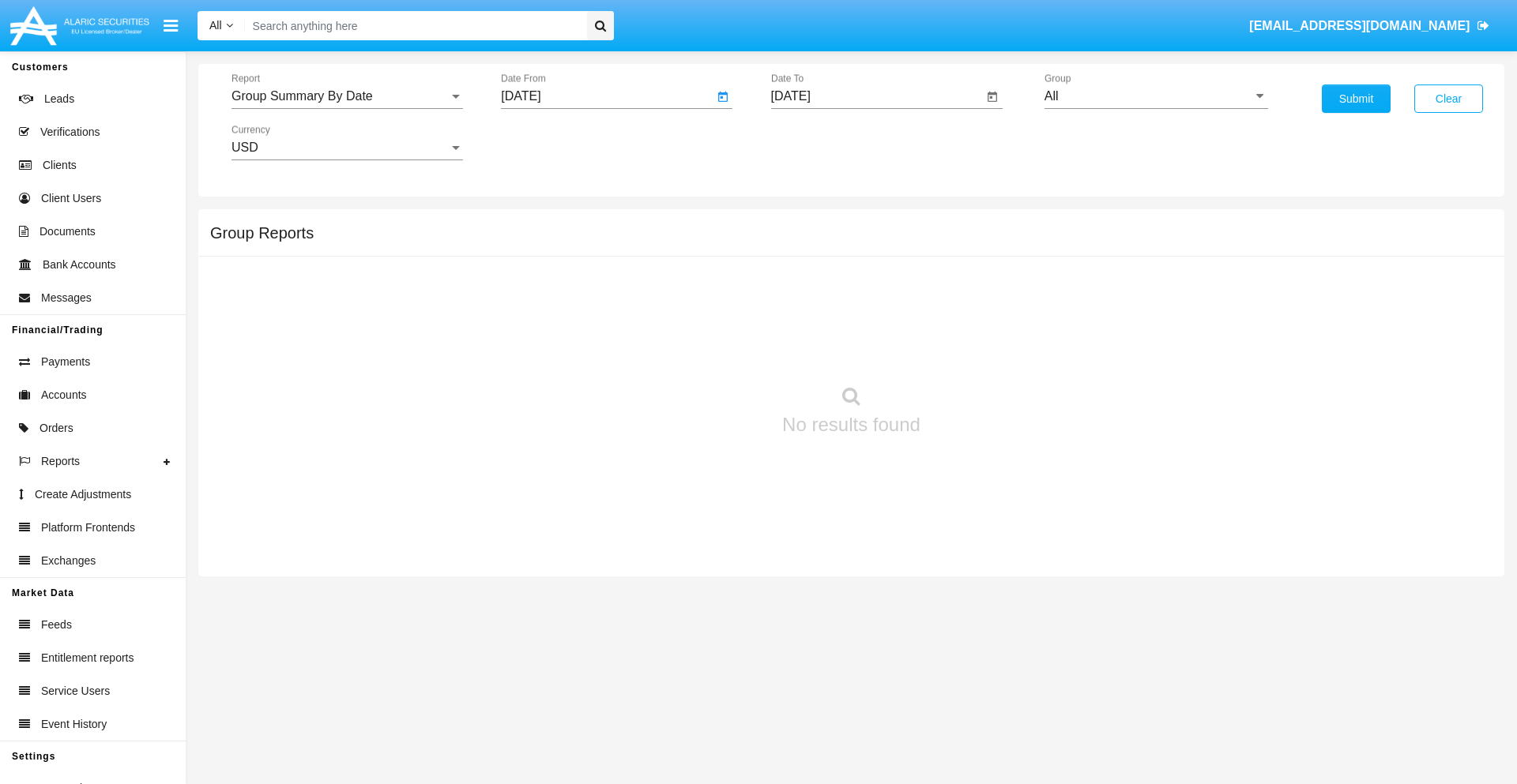
type input "[DATE]"
click at [876, 96] on input "[DATE]" at bounding box center [878, 96] width 213 height 15
click at [822, 142] on span "[DATE]" at bounding box center [809, 143] width 35 height 13
click at [864, 318] on div "2019" at bounding box center [864, 317] width 49 height 28
click at [808, 223] on div "JAN" at bounding box center [808, 223] width 49 height 28
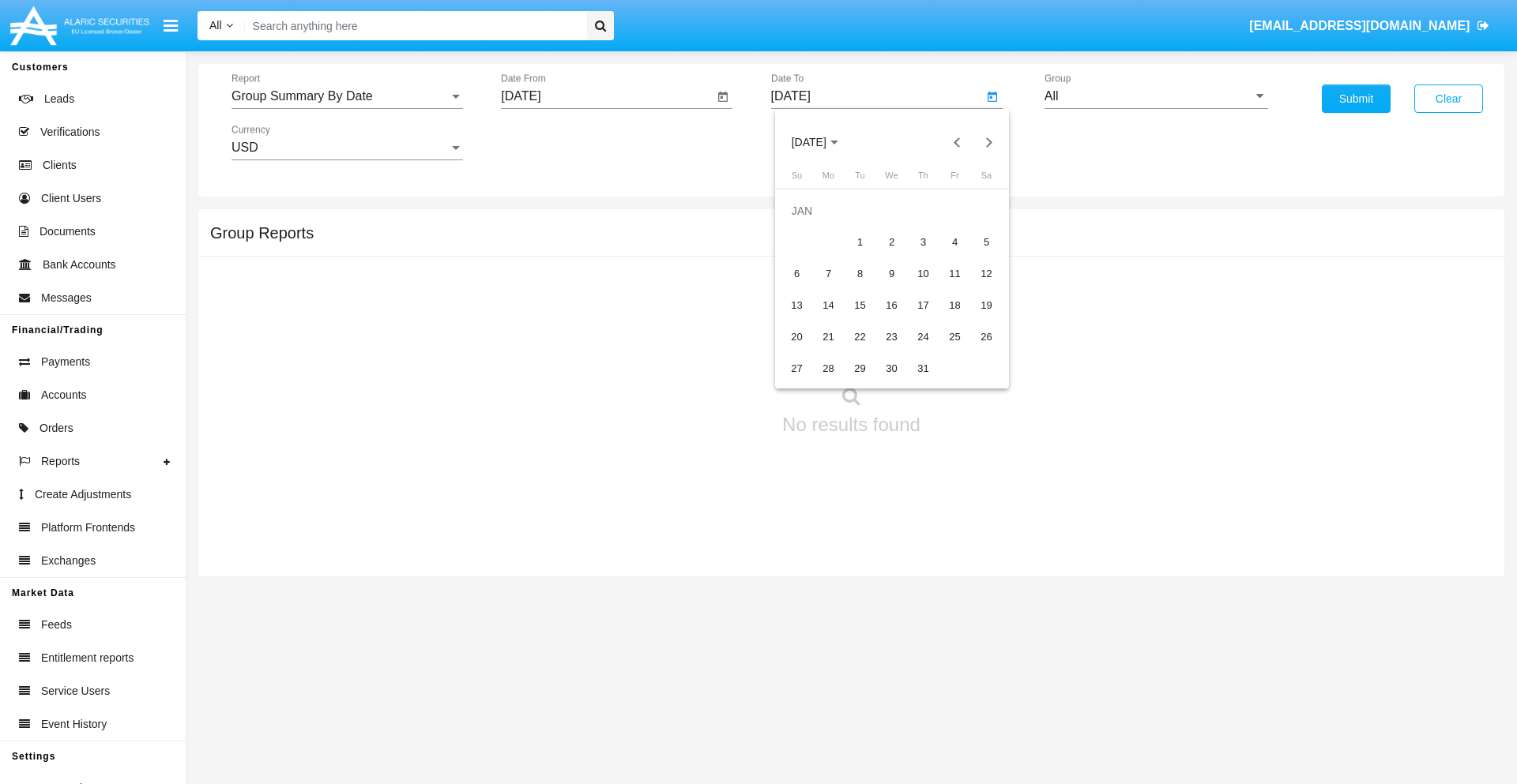
click at [859, 242] on div "1" at bounding box center [860, 242] width 28 height 28
type input "[DATE]"
click at [1156, 96] on input "All" at bounding box center [1156, 96] width 224 height 15
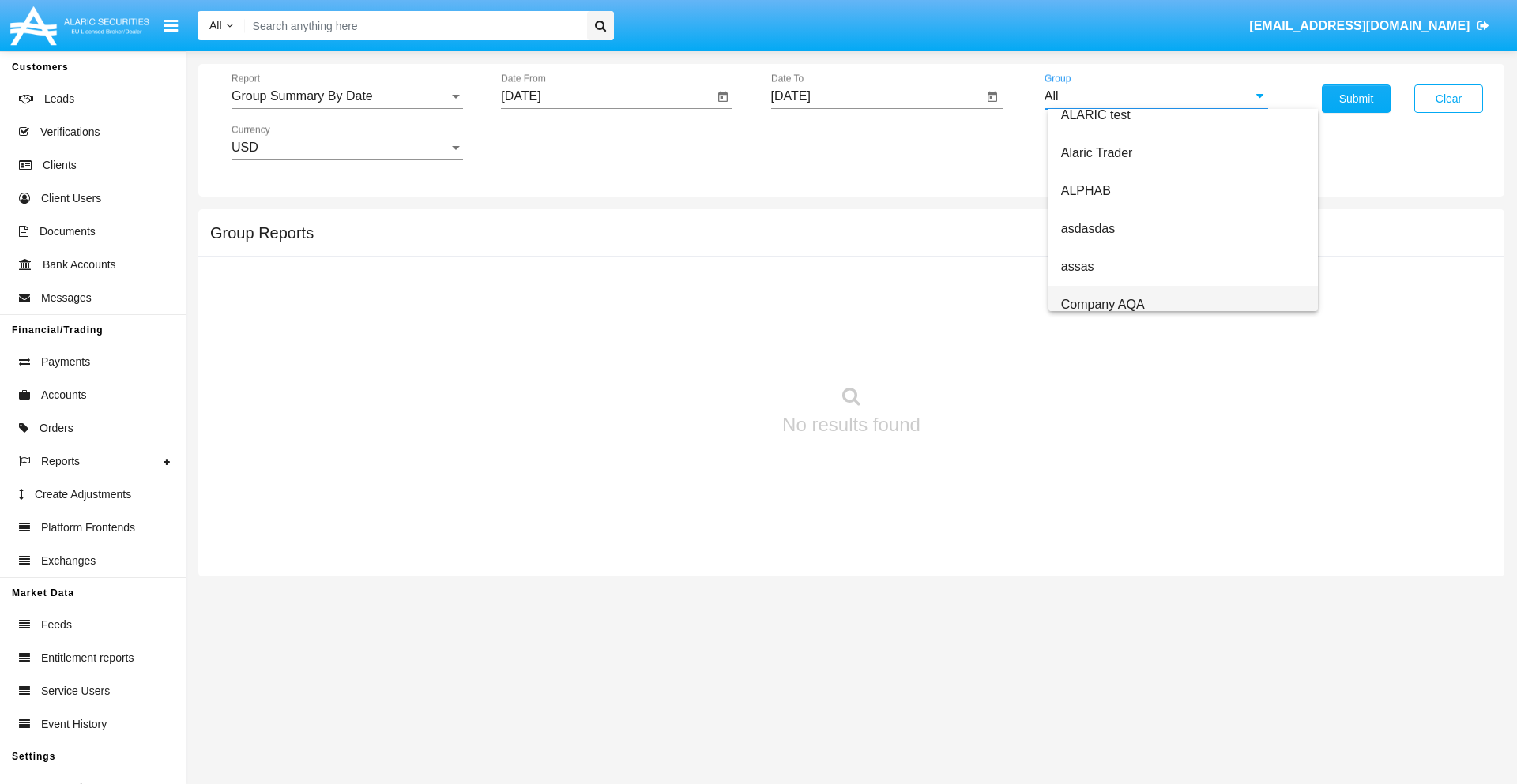
click at [1102, 304] on span "Company AQA" at bounding box center [1102, 304] width 83 height 14
type input "Company AQA"
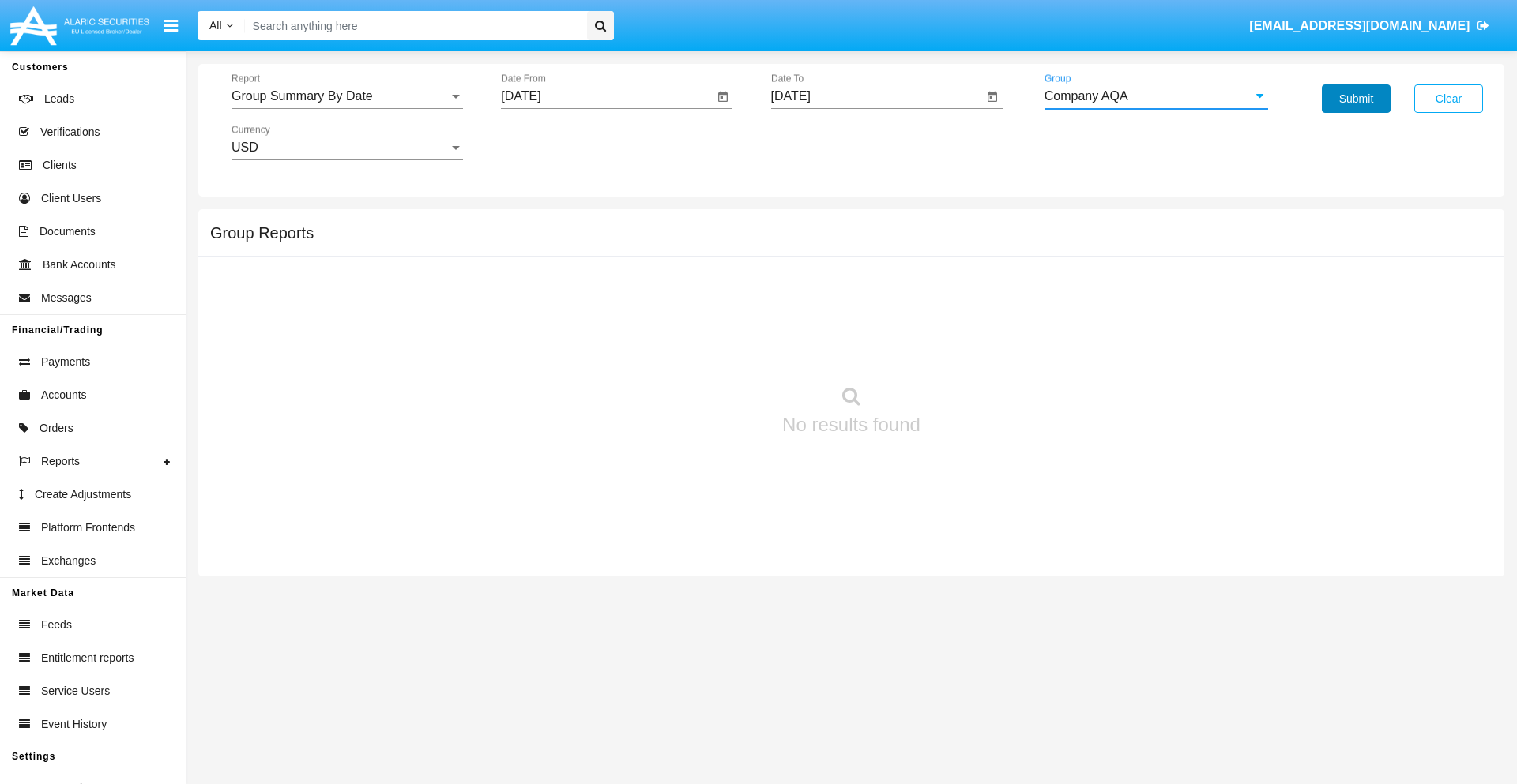
click at [1356, 99] on button "Submit" at bounding box center [1356, 98] width 69 height 28
click at [347, 96] on span "Report" at bounding box center [340, 96] width 217 height 15
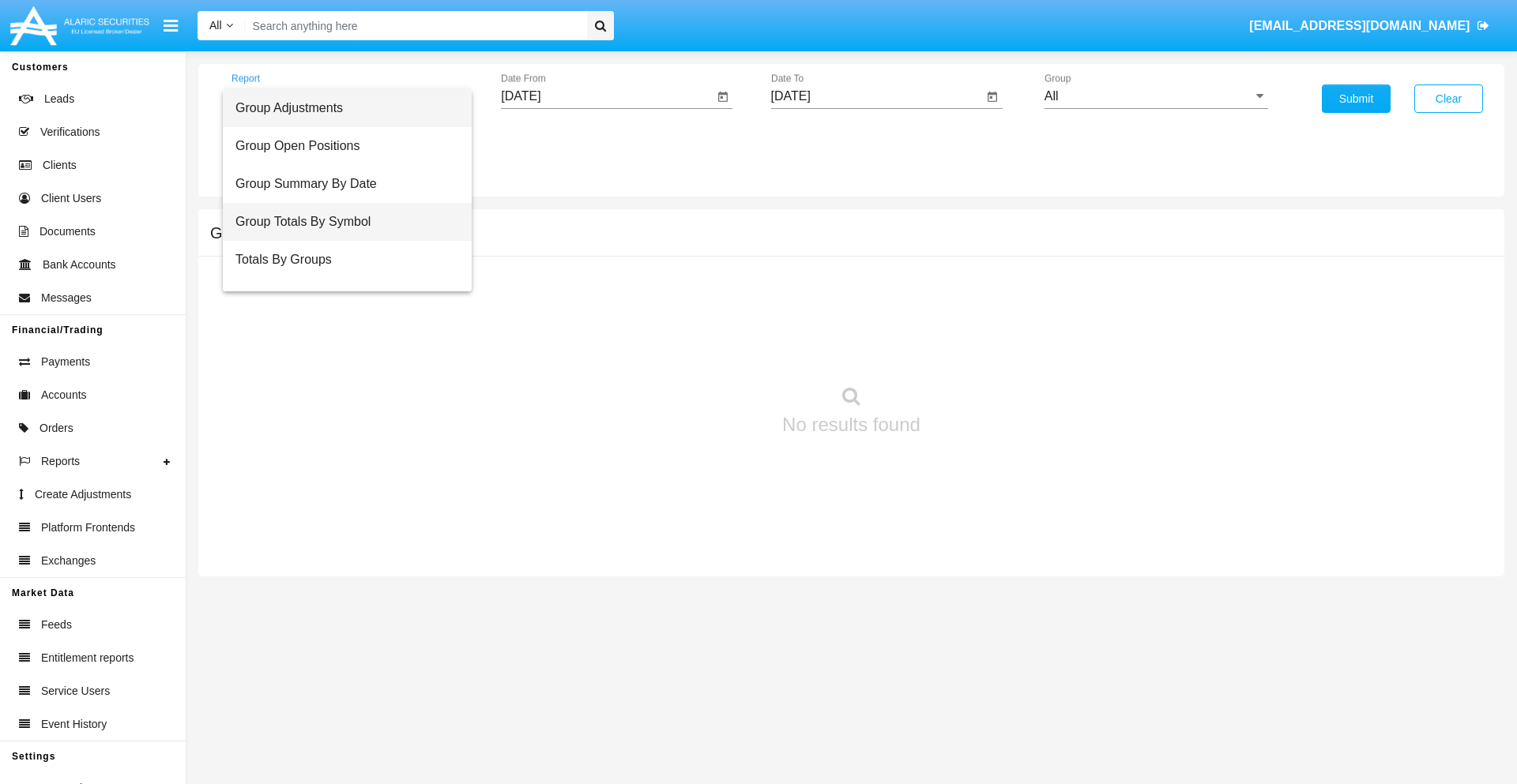
click at [341, 222] on span "Group Totals By Symbol" at bounding box center [347, 222] width 224 height 38
click at [606, 96] on input "[DATE]" at bounding box center [607, 96] width 213 height 15
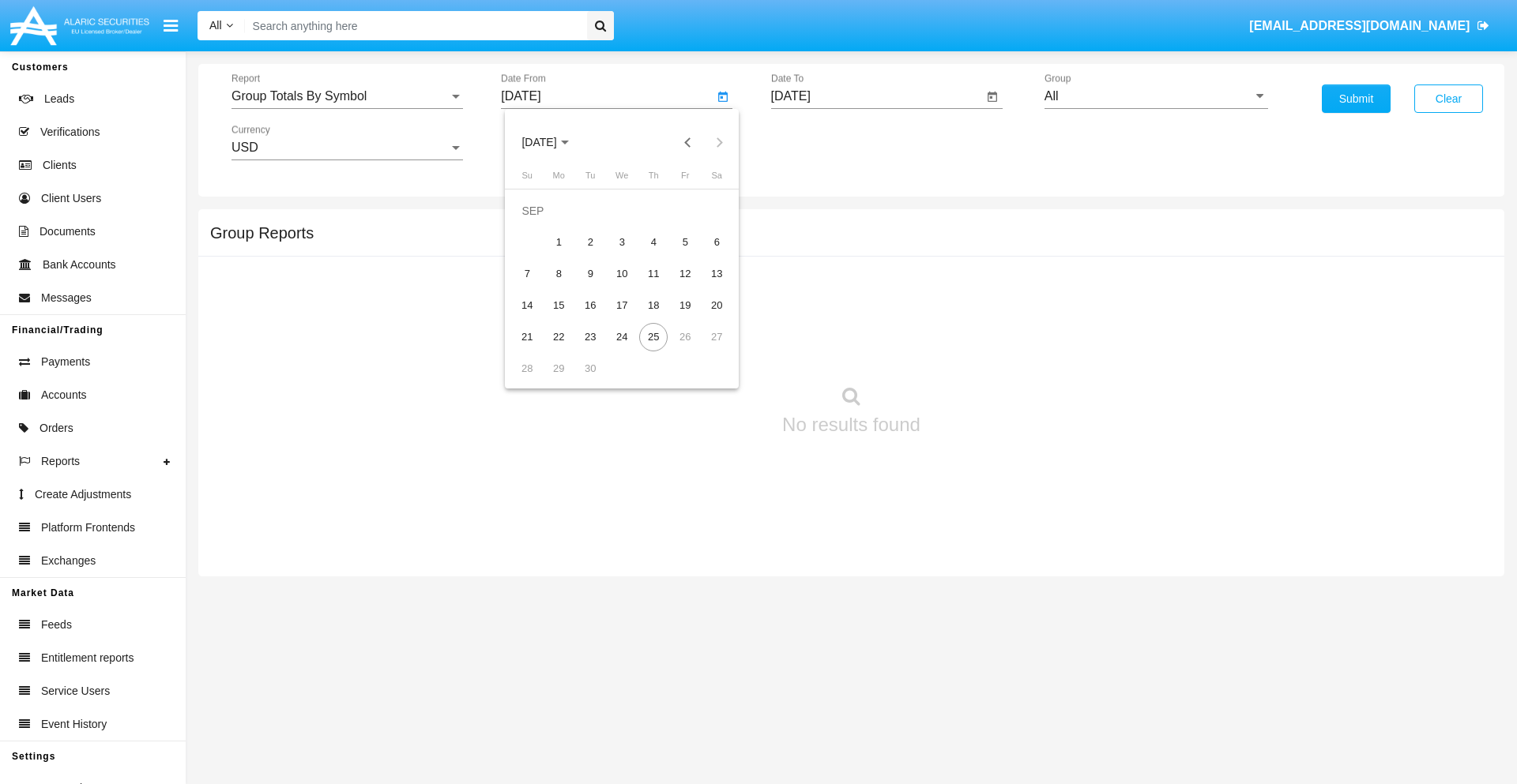
click at [552, 142] on span "[DATE]" at bounding box center [539, 143] width 35 height 13
click at [594, 318] on div "2019" at bounding box center [595, 317] width 49 height 28
click at [539, 223] on div "JAN" at bounding box center [539, 223] width 49 height 28
click at [590, 242] on div "1" at bounding box center [590, 242] width 28 height 28
type input "[DATE]"
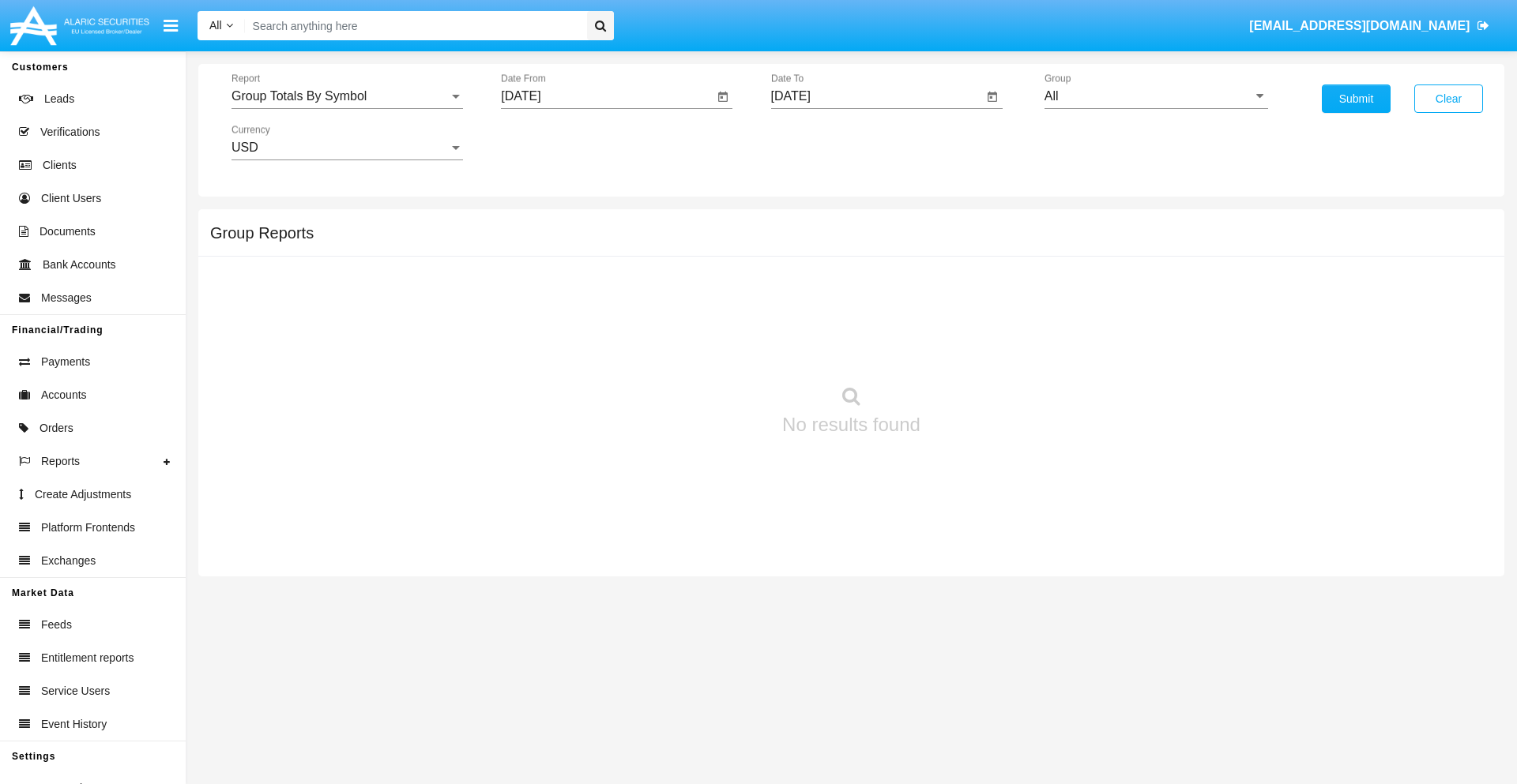
click at [876, 96] on input "[DATE]" at bounding box center [878, 96] width 213 height 15
click at [822, 142] on span "[DATE]" at bounding box center [809, 143] width 35 height 13
click at [864, 318] on div "2019" at bounding box center [864, 317] width 49 height 28
click at [808, 223] on div "JAN" at bounding box center [808, 223] width 49 height 28
click at [859, 242] on div "1" at bounding box center [860, 242] width 28 height 28
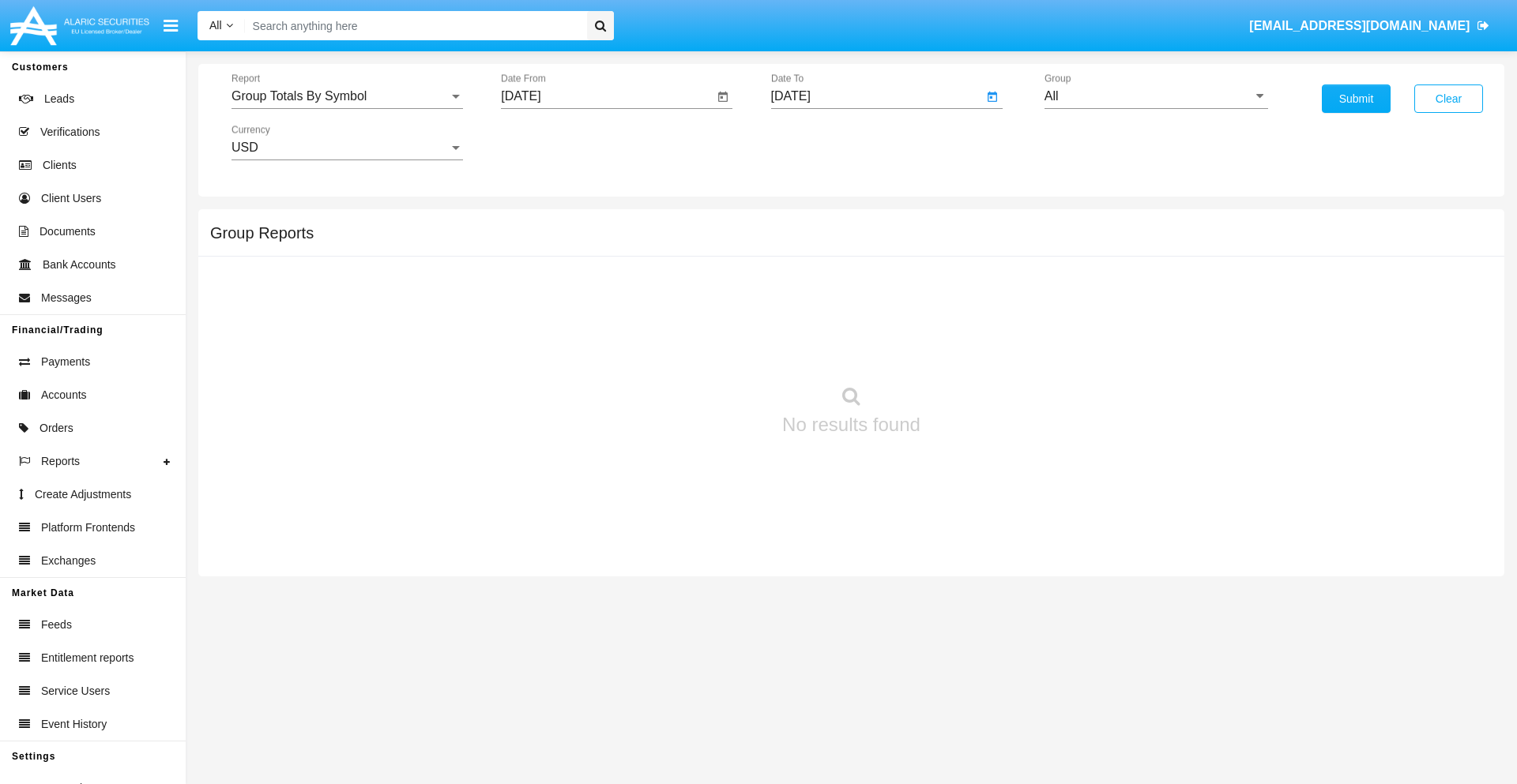
type input "[DATE]"
click at [1156, 96] on input "All" at bounding box center [1156, 96] width 224 height 15
click at [1102, 651] on span "Company AQA" at bounding box center [1102, 658] width 83 height 14
type input "Company AQA"
click at [1356, 99] on button "Submit" at bounding box center [1356, 98] width 69 height 28
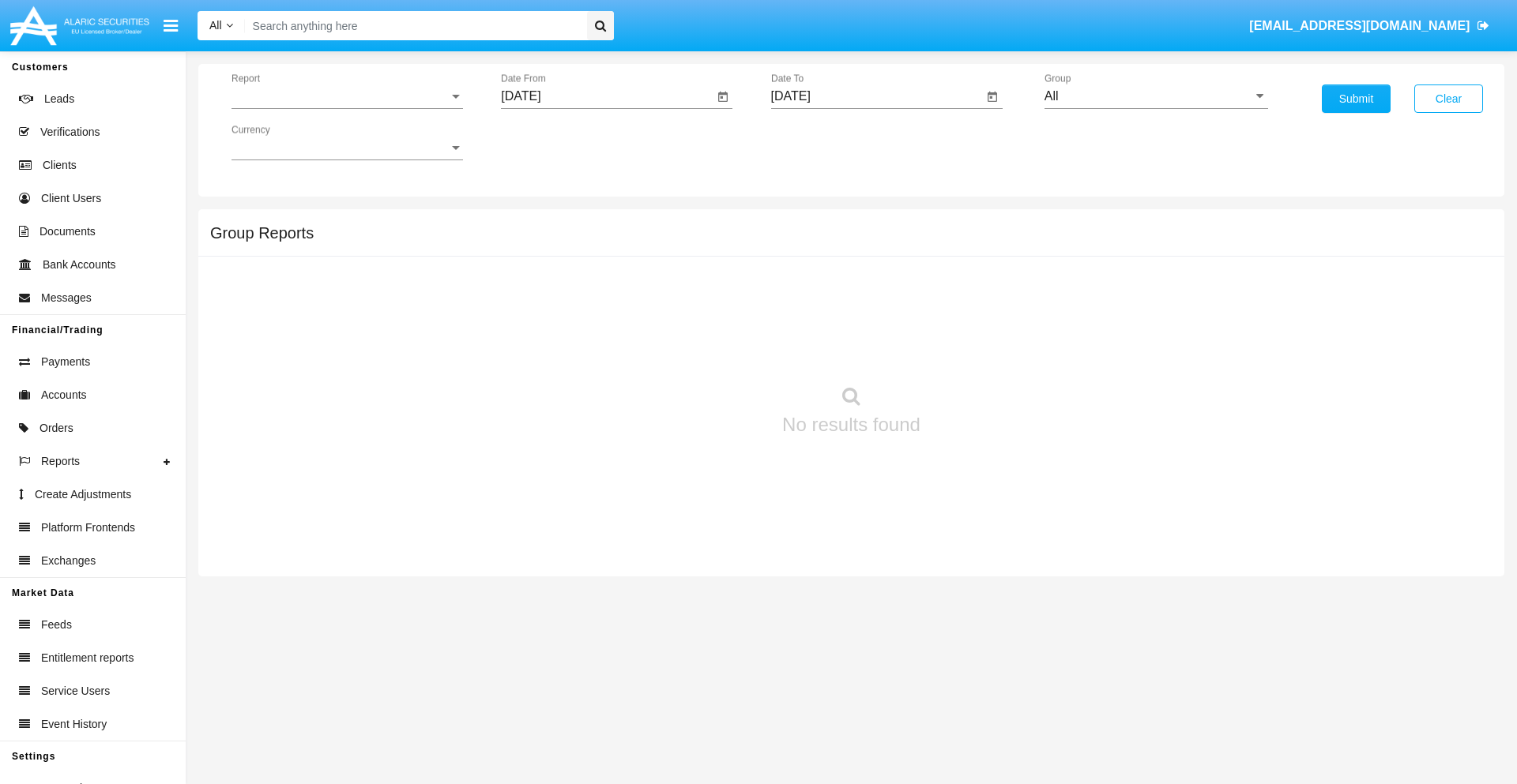
click at [347, 96] on span "Report" at bounding box center [340, 96] width 217 height 15
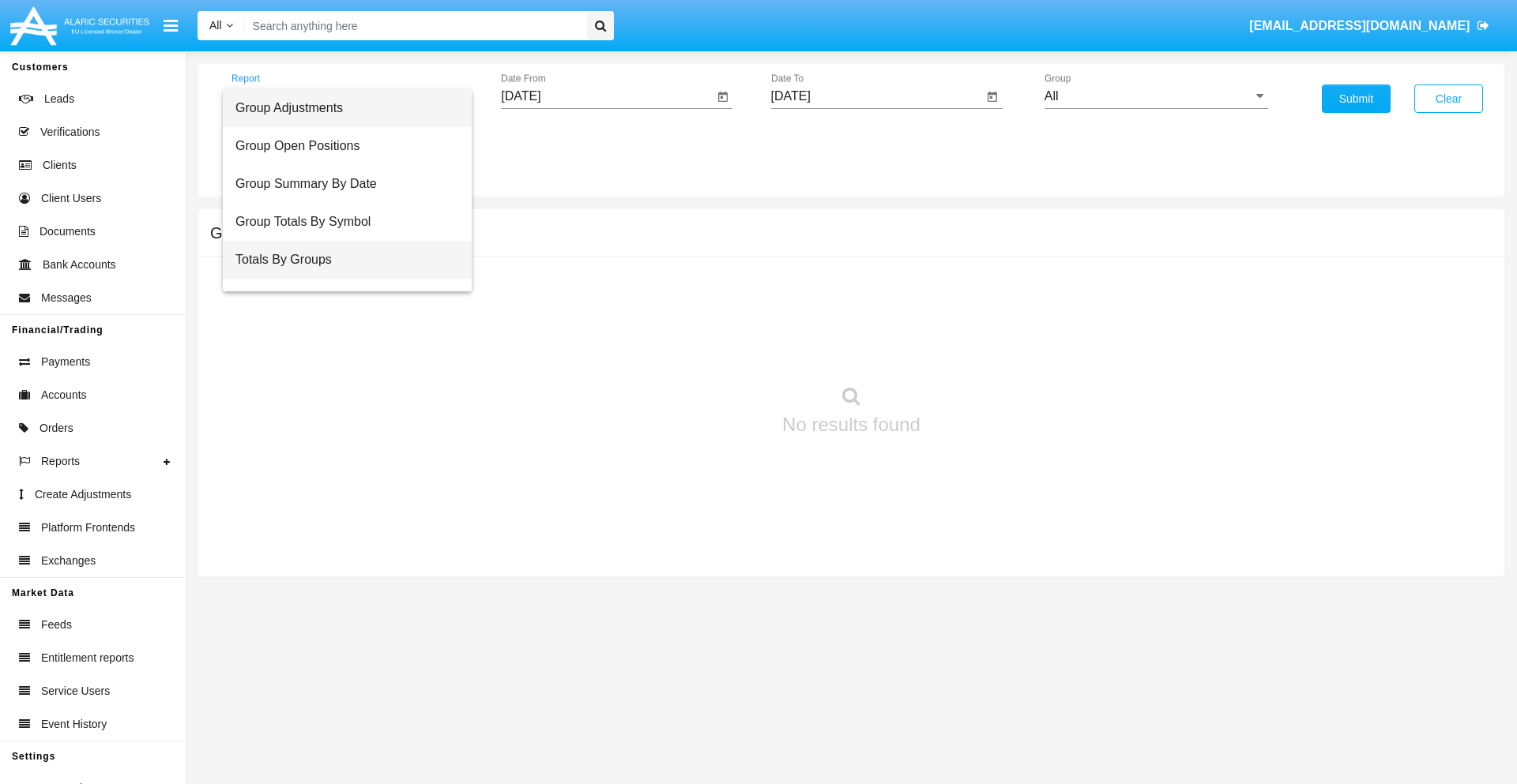
click at [341, 260] on span "Totals By Groups" at bounding box center [347, 259] width 224 height 38
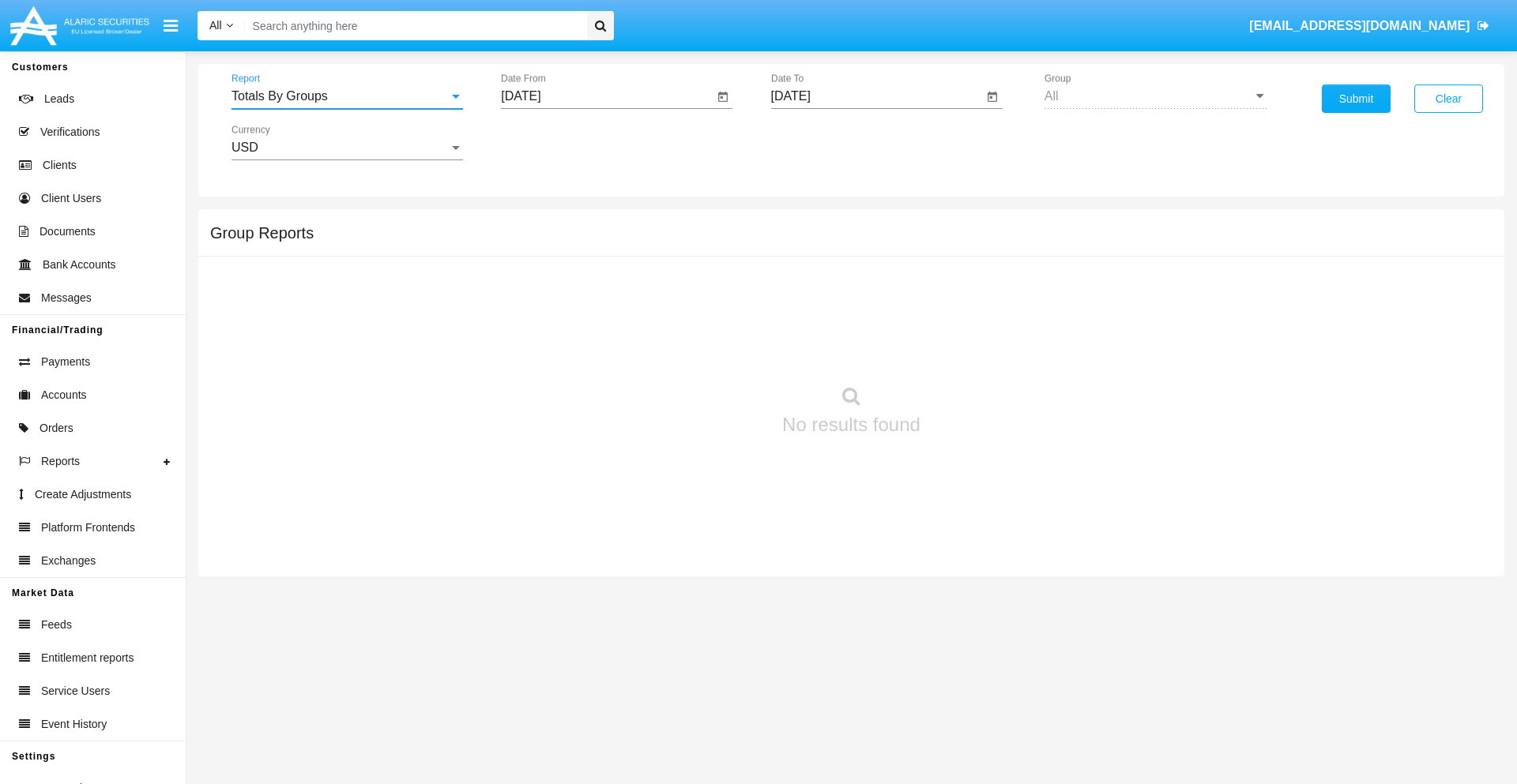
click at [606, 96] on input "[DATE]" at bounding box center [607, 96] width 213 height 15
click at [552, 142] on span "[DATE]" at bounding box center [539, 143] width 35 height 13
click at [594, 318] on div "2019" at bounding box center [595, 317] width 49 height 28
click at [539, 223] on div "JAN" at bounding box center [539, 223] width 49 height 28
click at [590, 242] on div "1" at bounding box center [590, 242] width 28 height 28
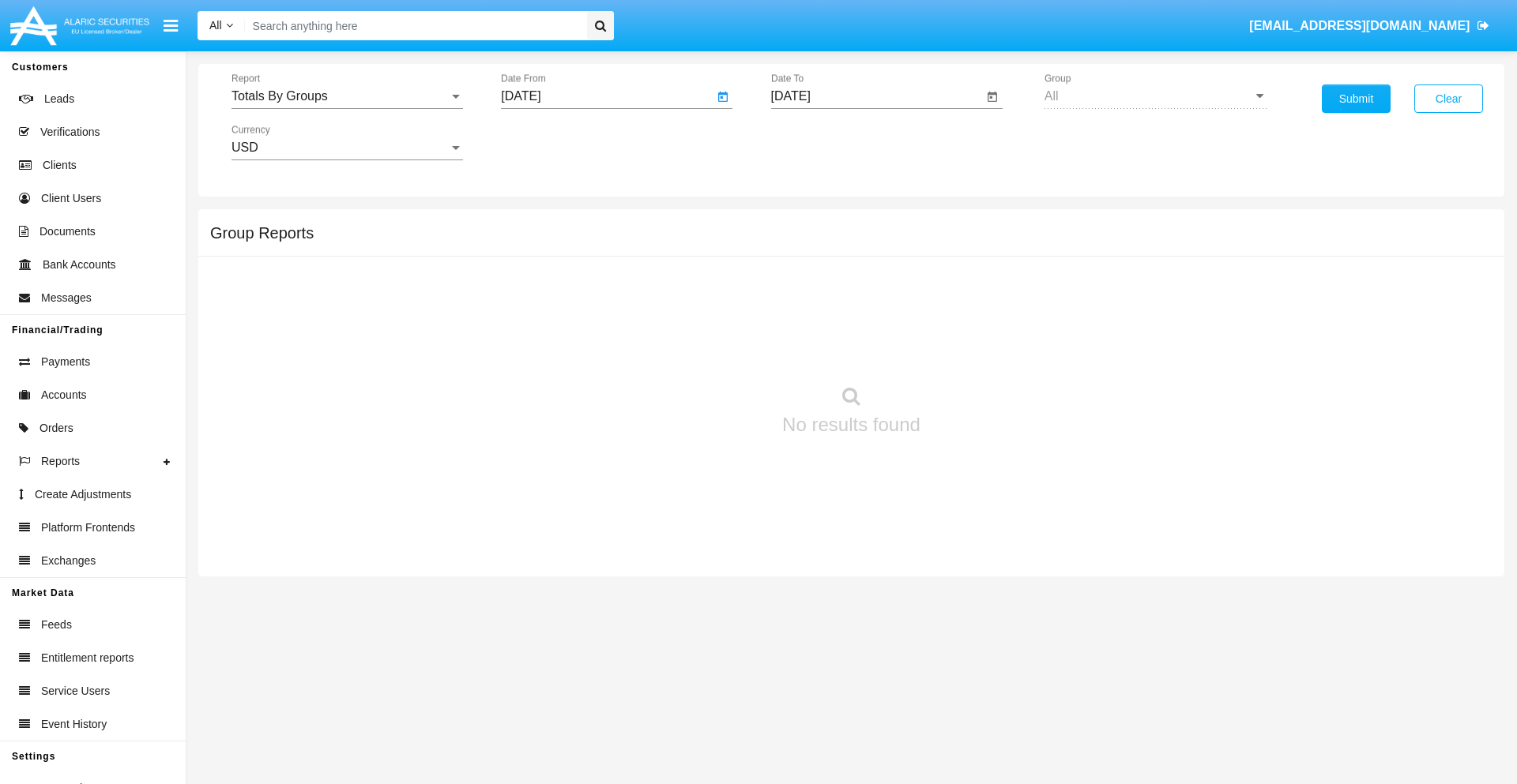
type input "[DATE]"
click at [876, 96] on input "[DATE]" at bounding box center [878, 96] width 213 height 15
click at [822, 142] on span "[DATE]" at bounding box center [809, 143] width 35 height 13
click at [864, 318] on div "2019" at bounding box center [864, 317] width 49 height 28
click at [808, 223] on div "JAN" at bounding box center [808, 223] width 49 height 28
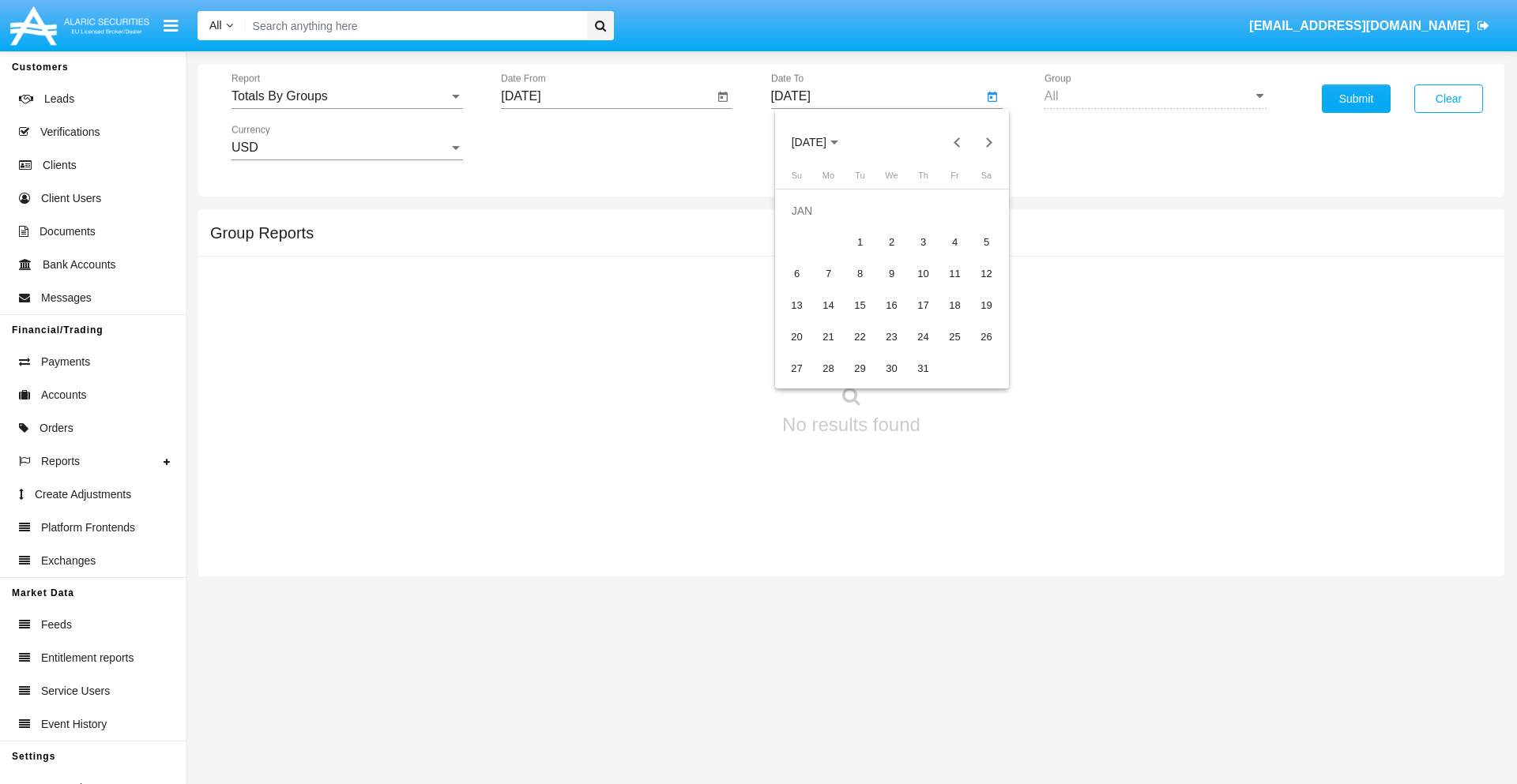
click at [859, 242] on div "1" at bounding box center [860, 242] width 28 height 28
type input "[DATE]"
click at [1356, 99] on button "Submit" at bounding box center [1356, 98] width 69 height 28
click at [347, 96] on span "Report" at bounding box center [340, 96] width 217 height 15
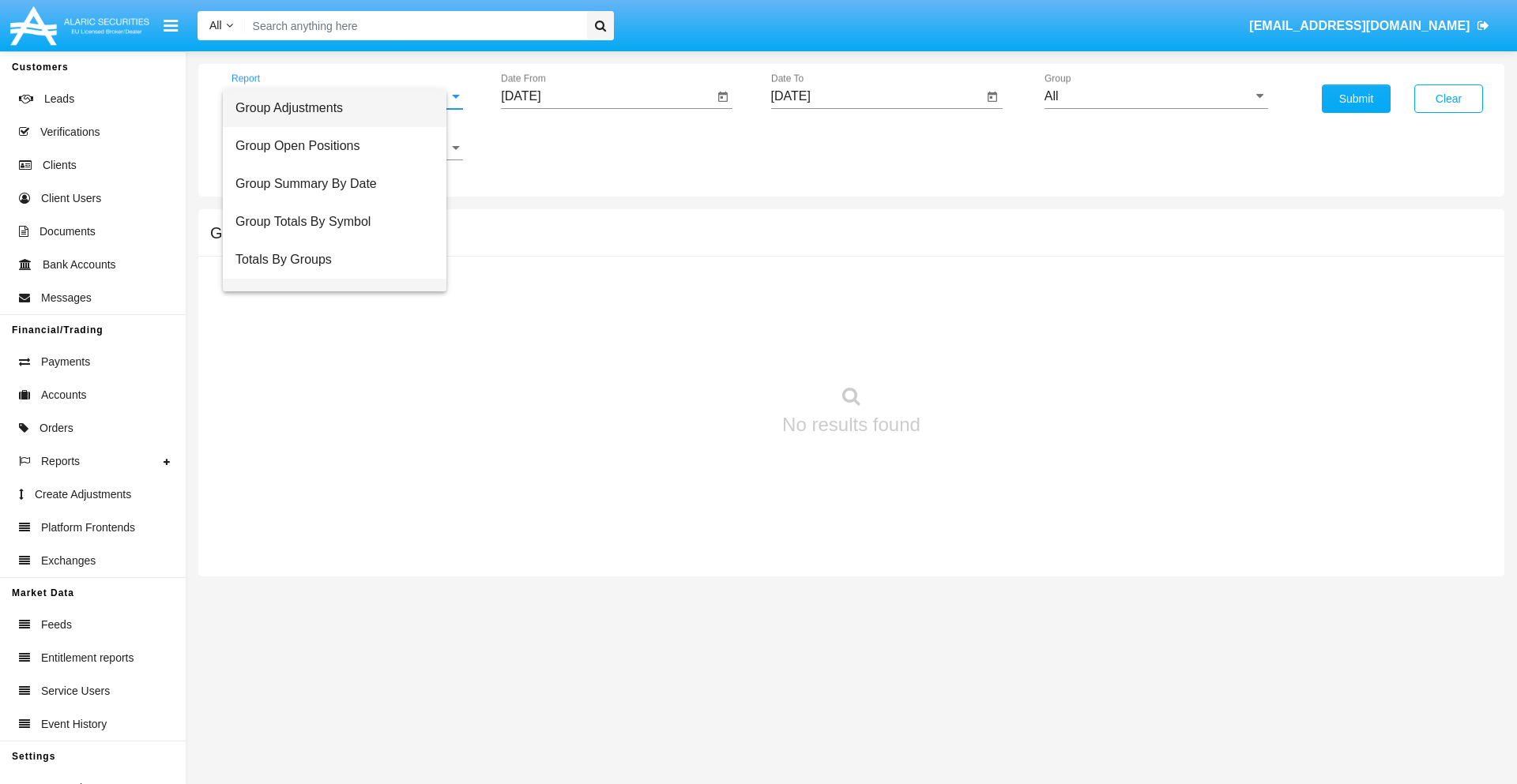
click at [341, 278] on span "Group Fees By Destination" at bounding box center [334, 297] width 198 height 38
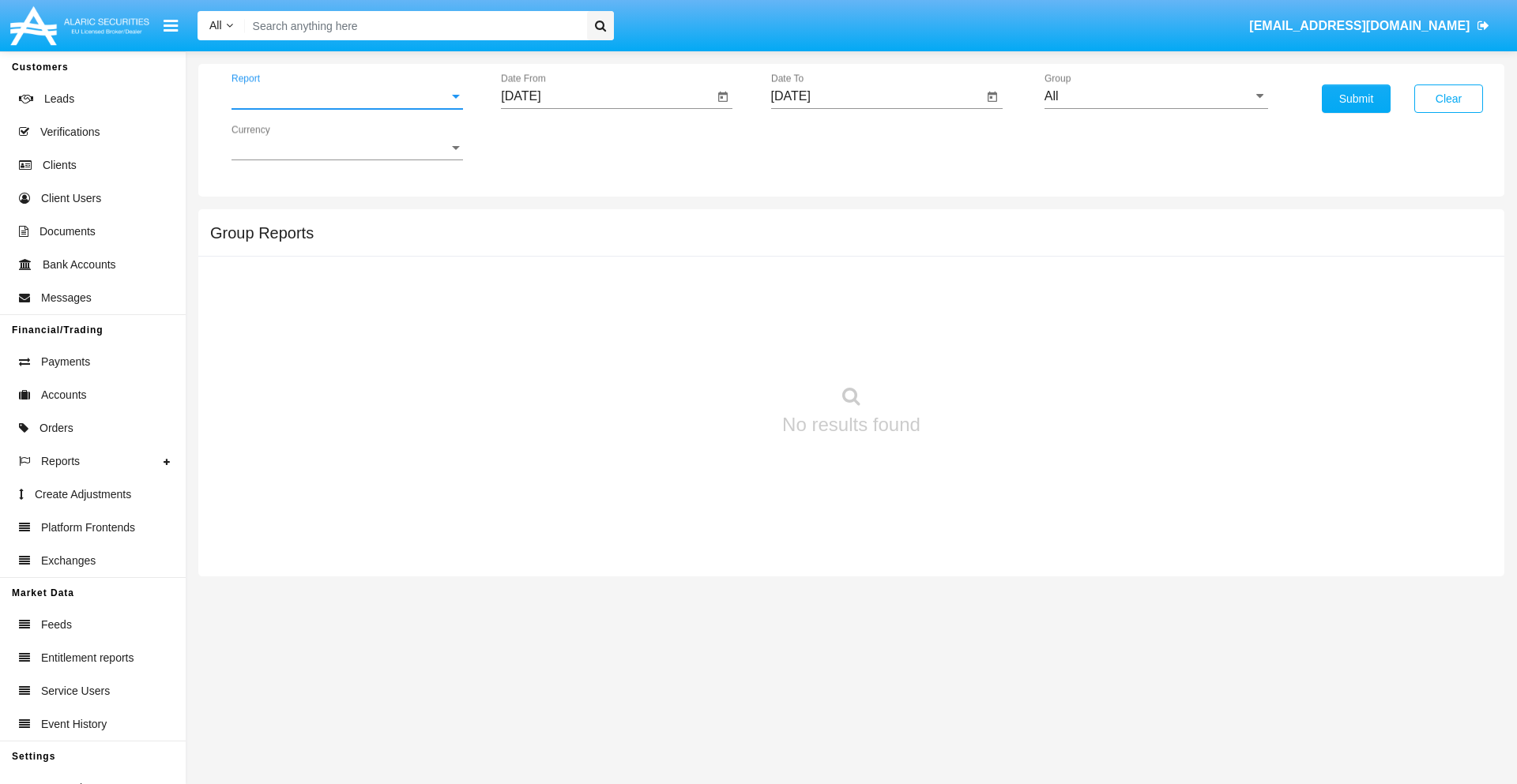
scroll to position [26, 0]
click at [606, 96] on input "[DATE]" at bounding box center [607, 96] width 213 height 15
click at [552, 142] on span "[DATE]" at bounding box center [539, 143] width 35 height 13
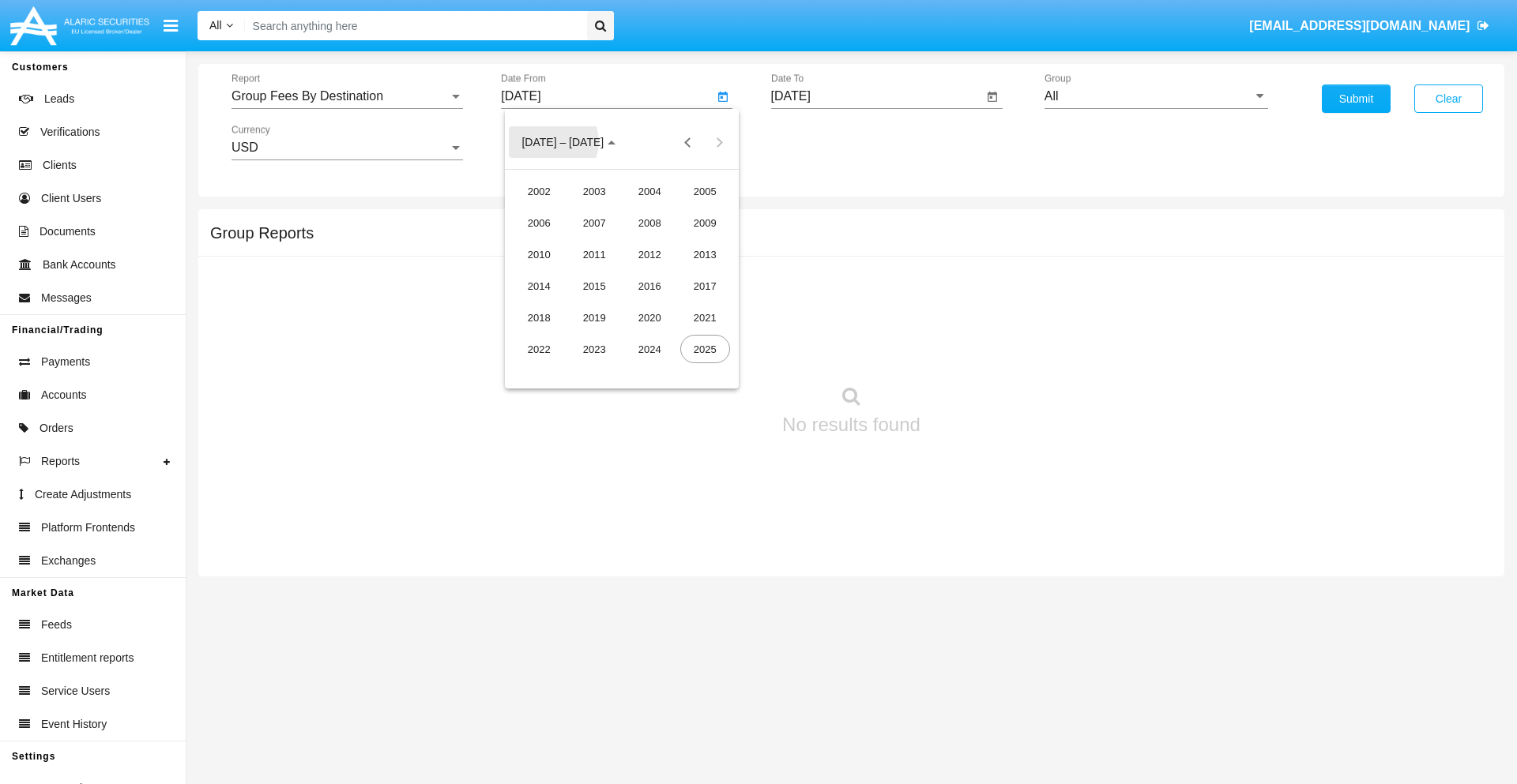
click at [594, 318] on div "2019" at bounding box center [595, 317] width 49 height 28
click at [539, 223] on div "JAN" at bounding box center [539, 223] width 49 height 28
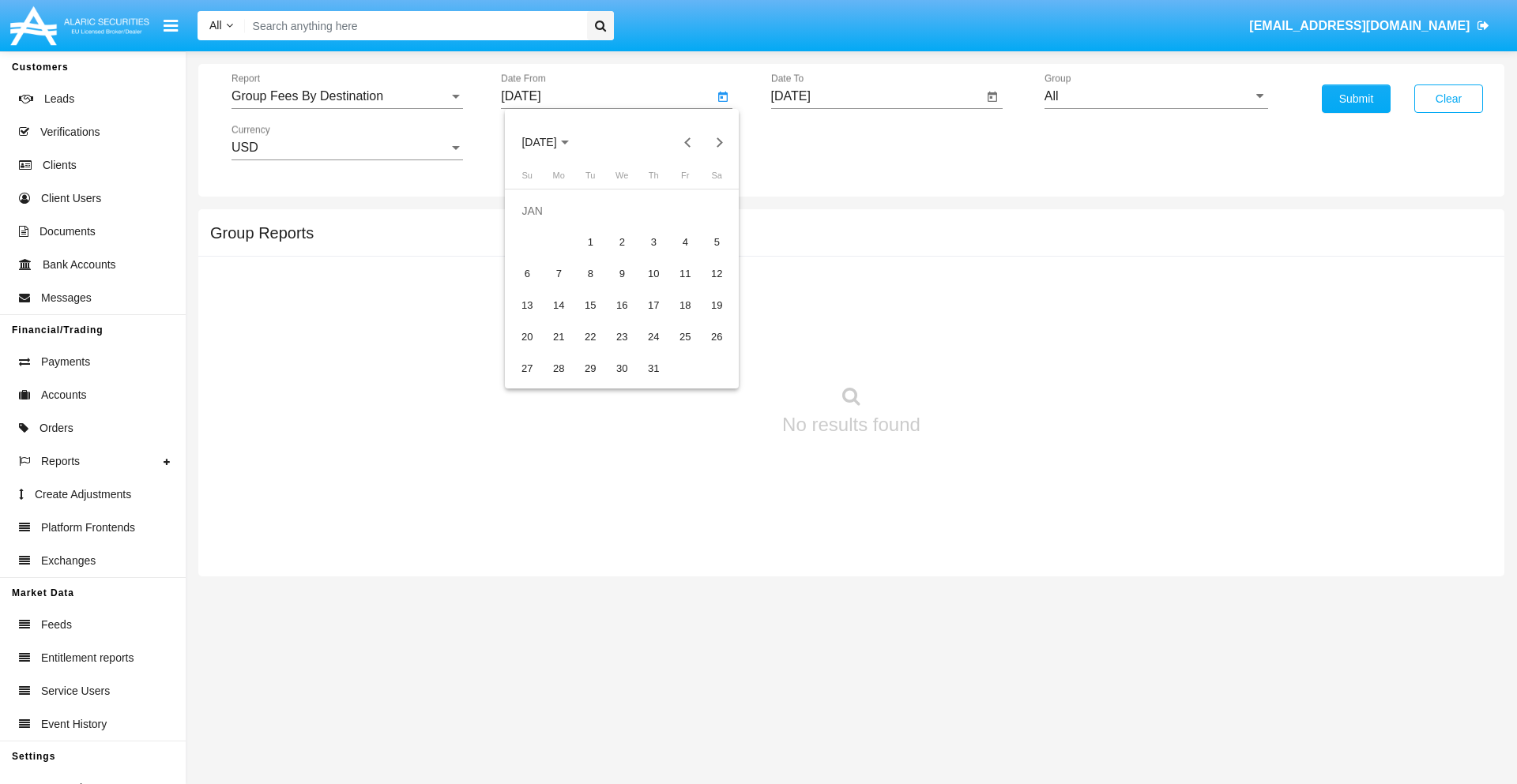
click at [590, 242] on div "1" at bounding box center [590, 242] width 28 height 28
type input "[DATE]"
click at [876, 96] on input "[DATE]" at bounding box center [878, 96] width 213 height 15
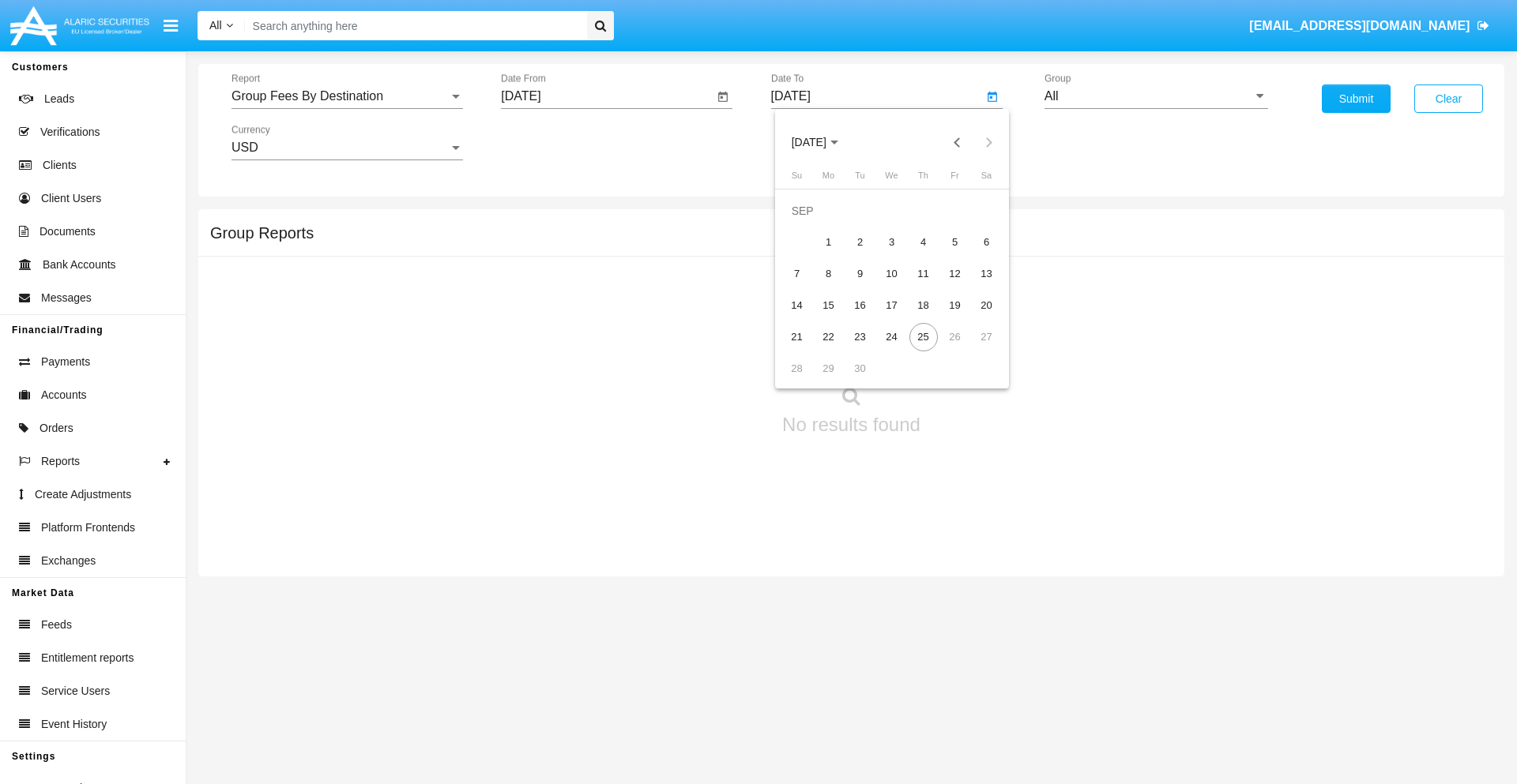
click at [822, 142] on span "[DATE]" at bounding box center [809, 143] width 35 height 13
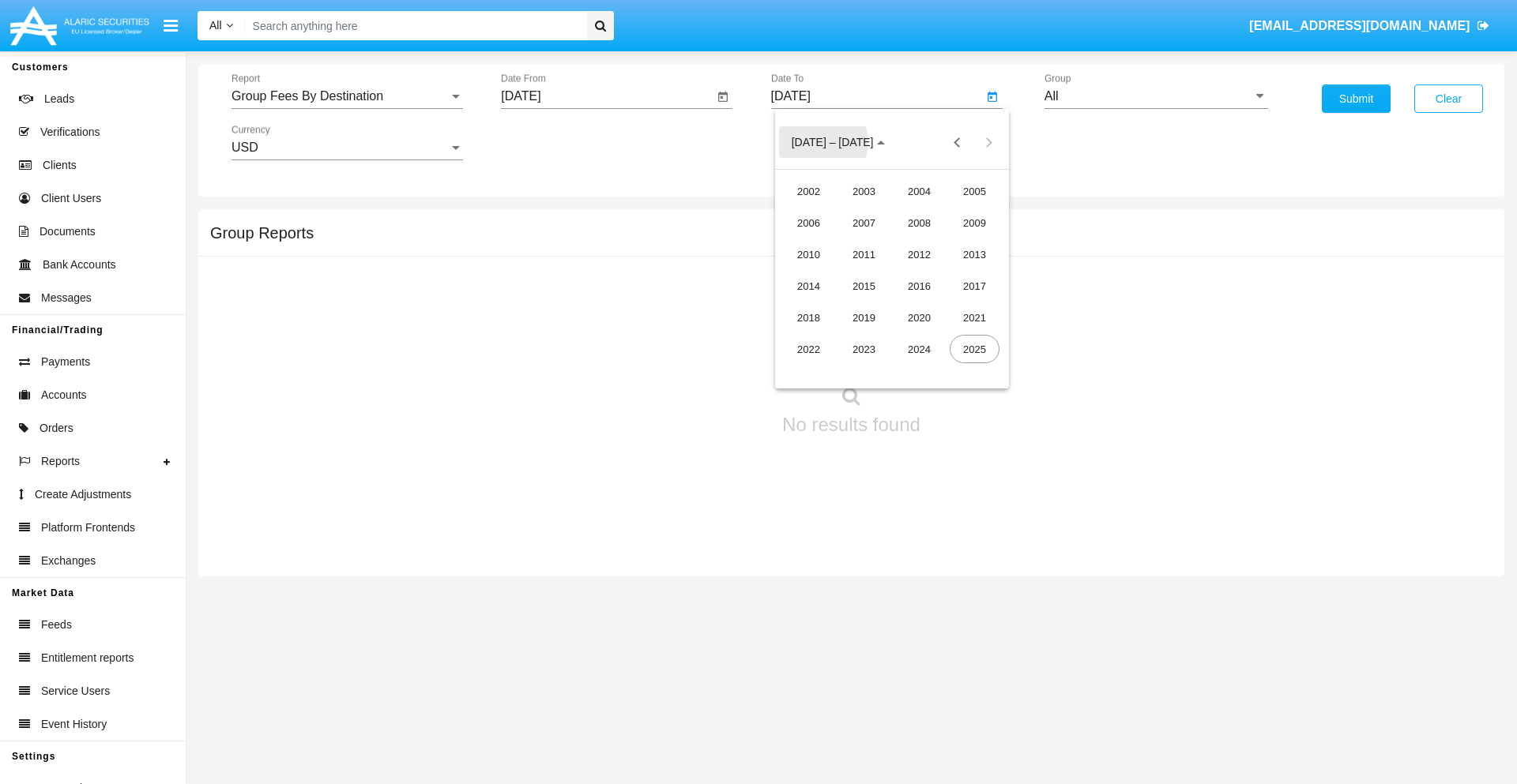
click at [864, 318] on div "2019" at bounding box center [864, 317] width 49 height 28
click at [808, 223] on div "JAN" at bounding box center [808, 223] width 49 height 28
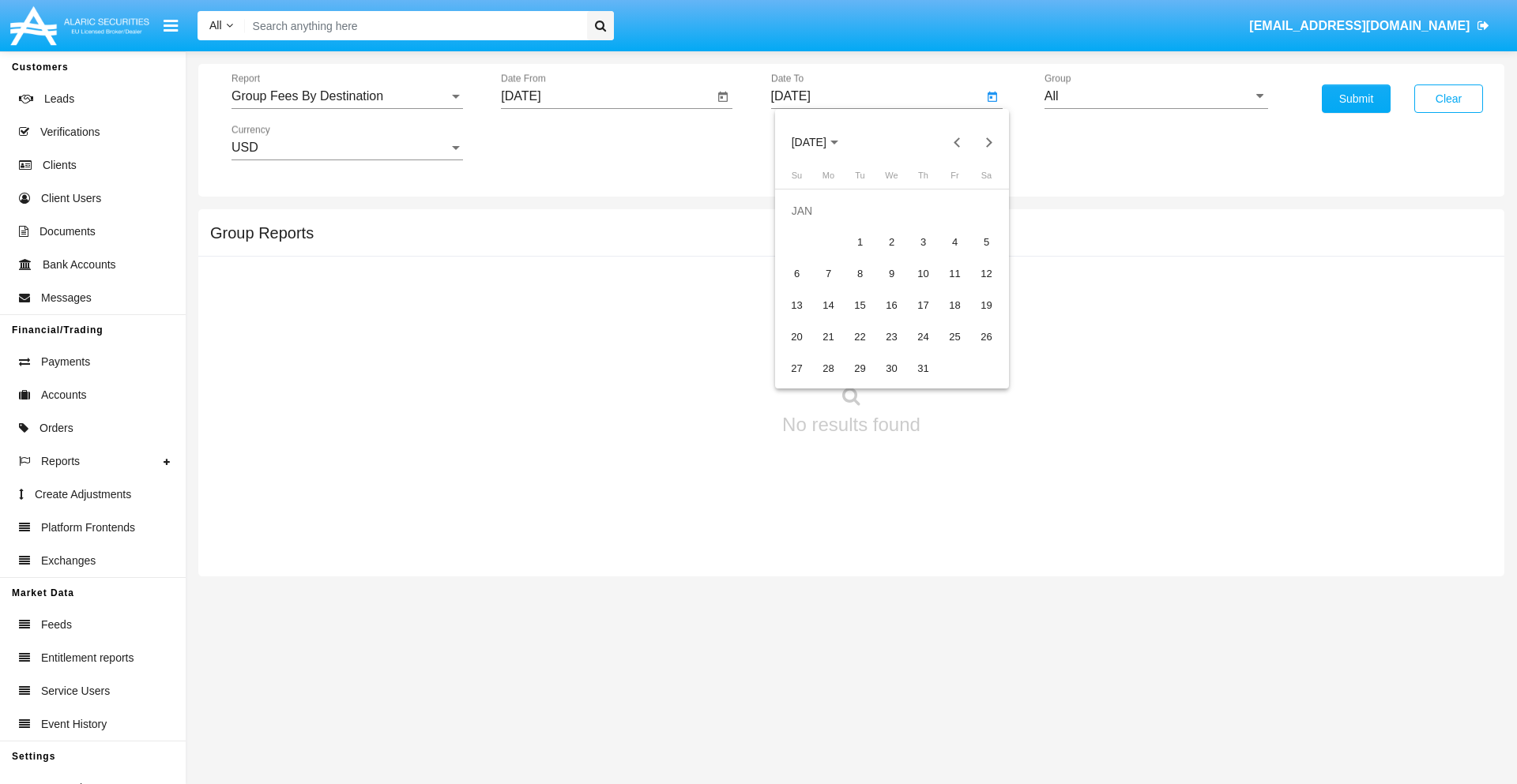
click at [859, 242] on div "1" at bounding box center [860, 242] width 28 height 28
type input "[DATE]"
click at [1156, 96] on input "All" at bounding box center [1156, 96] width 224 height 15
click at [1102, 651] on span "Company AQA" at bounding box center [1102, 658] width 83 height 14
type input "Company AQA"
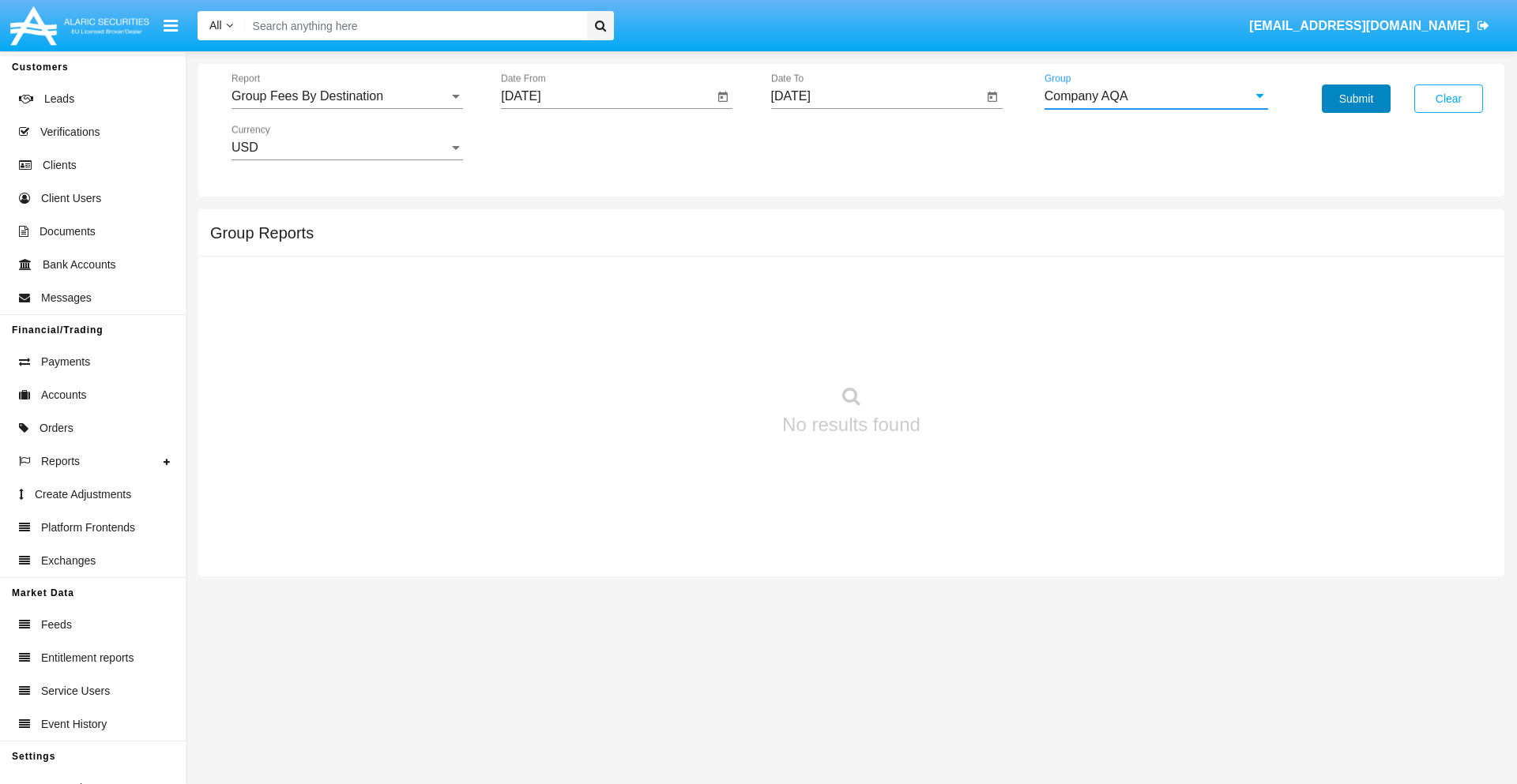
click at [1356, 99] on button "Submit" at bounding box center [1356, 98] width 69 height 28
click at [347, 96] on span "Report" at bounding box center [340, 96] width 217 height 15
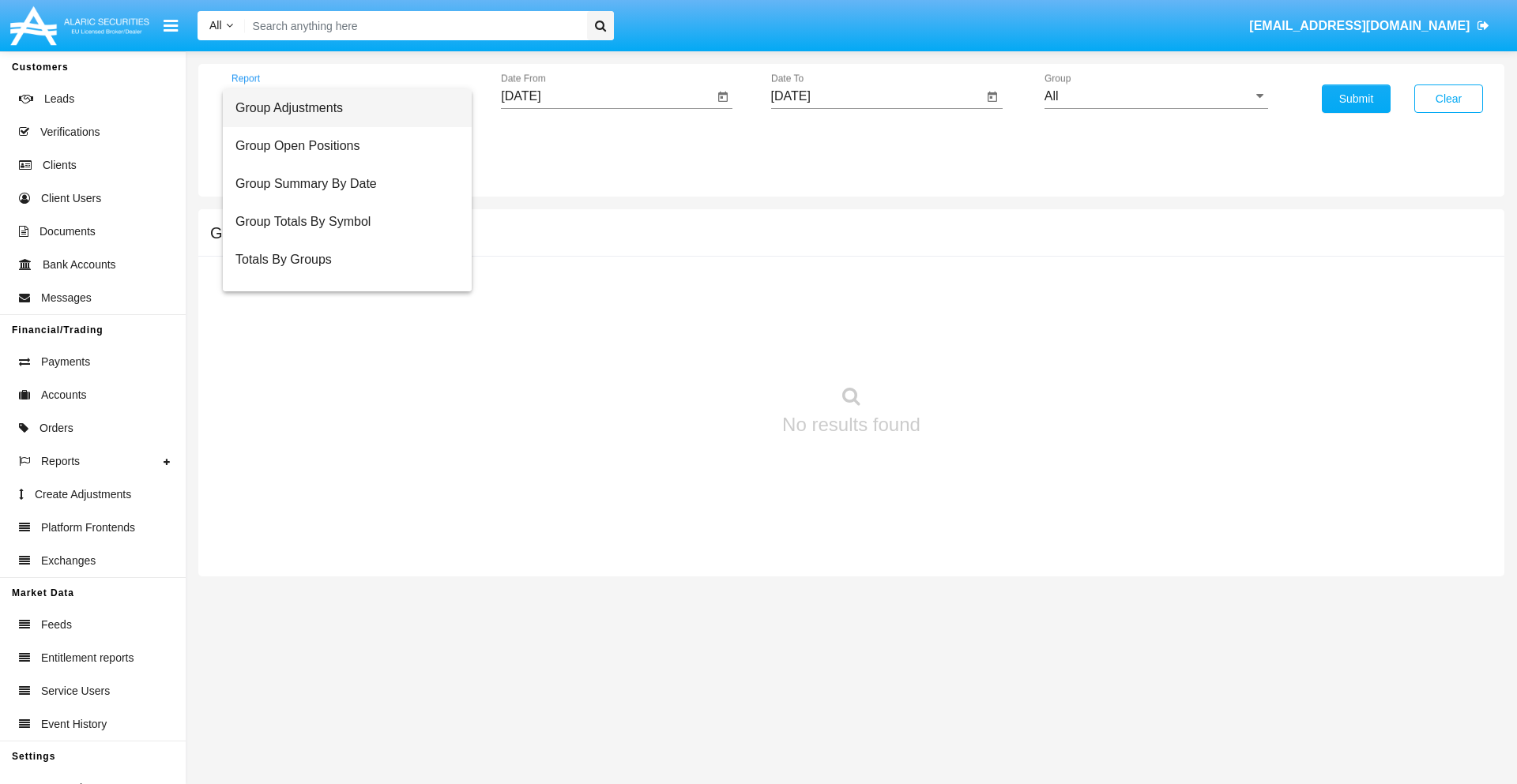
click at [341, 317] on span "Totals By Accounts" at bounding box center [347, 335] width 224 height 38
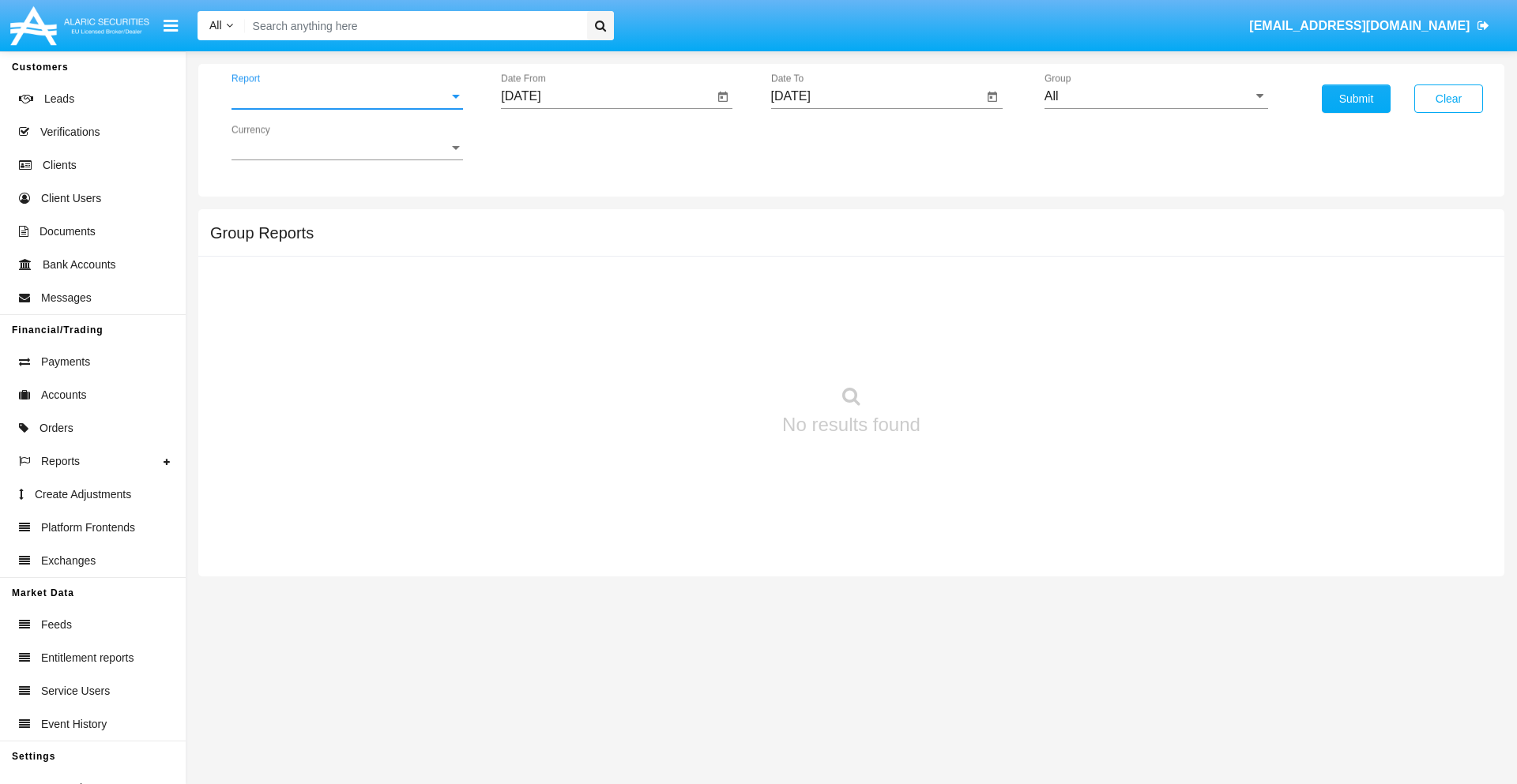
scroll to position [63, 0]
click at [606, 96] on input "[DATE]" at bounding box center [607, 96] width 213 height 15
click at [552, 142] on span "[DATE]" at bounding box center [539, 143] width 35 height 13
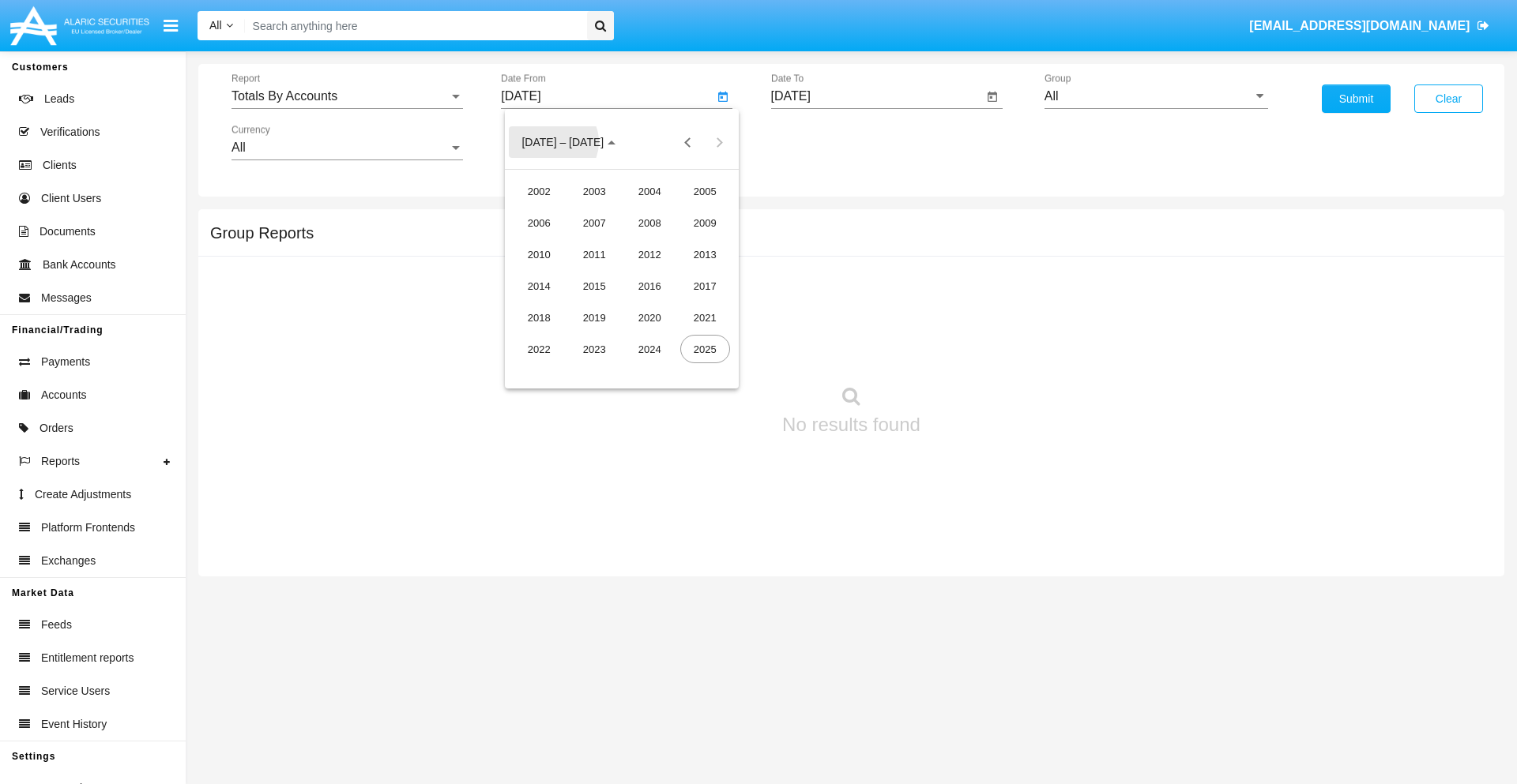
click at [594, 318] on div "2019" at bounding box center [595, 317] width 49 height 28
click at [539, 223] on div "JAN" at bounding box center [539, 223] width 49 height 28
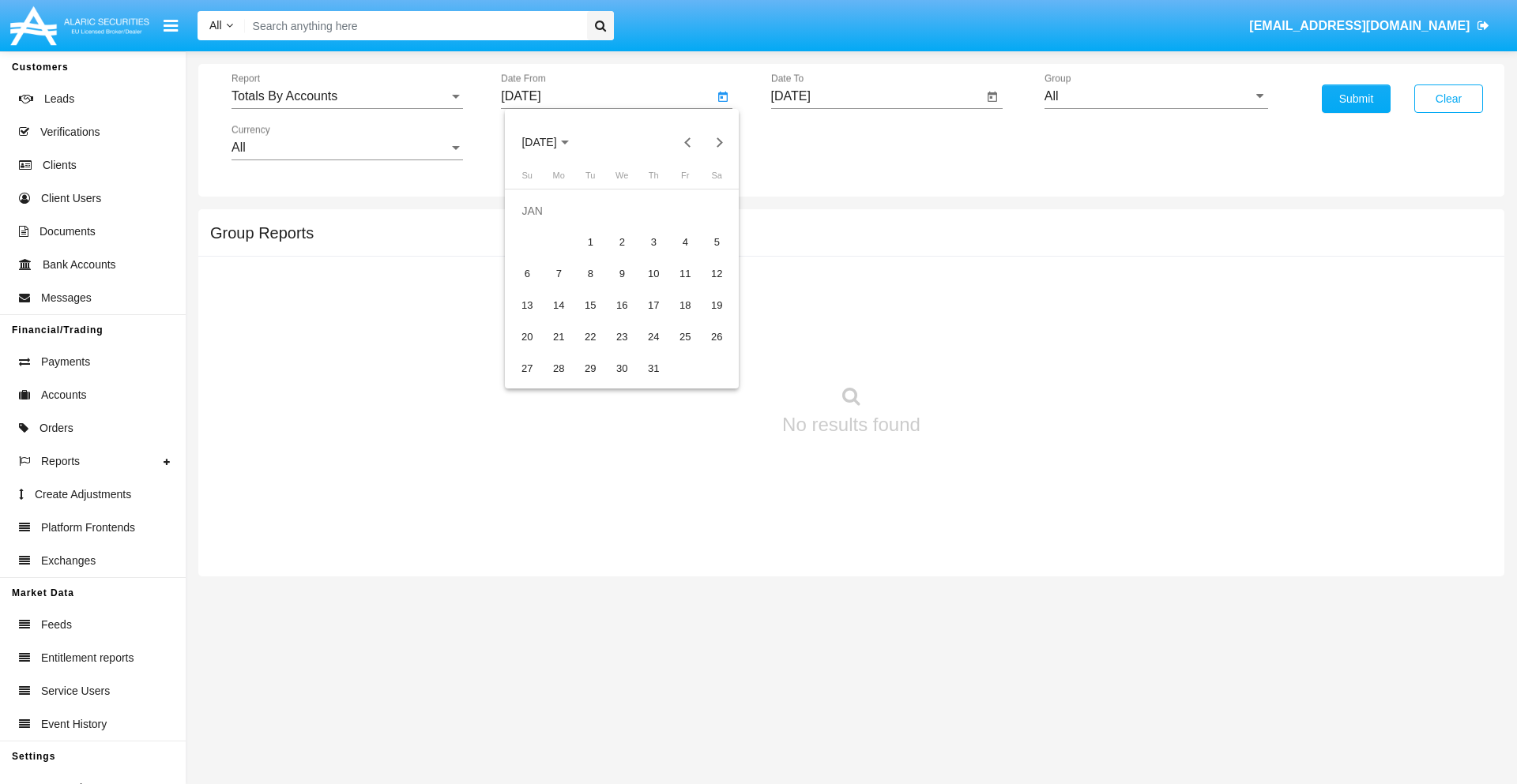
click at [590, 242] on div "1" at bounding box center [590, 242] width 28 height 28
type input "[DATE]"
click at [876, 96] on input "[DATE]" at bounding box center [878, 96] width 213 height 15
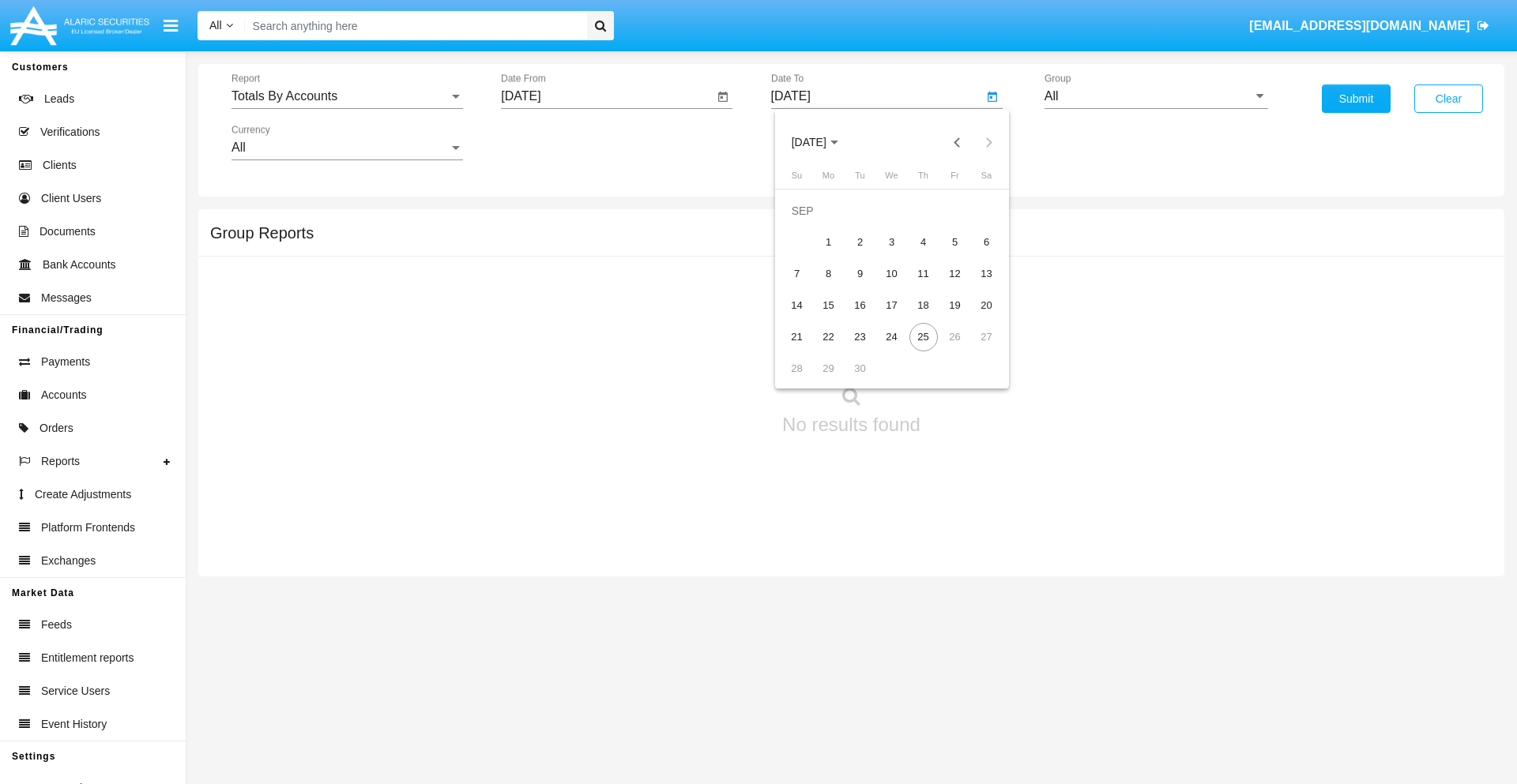
click at [822, 142] on span "[DATE]" at bounding box center [809, 143] width 35 height 13
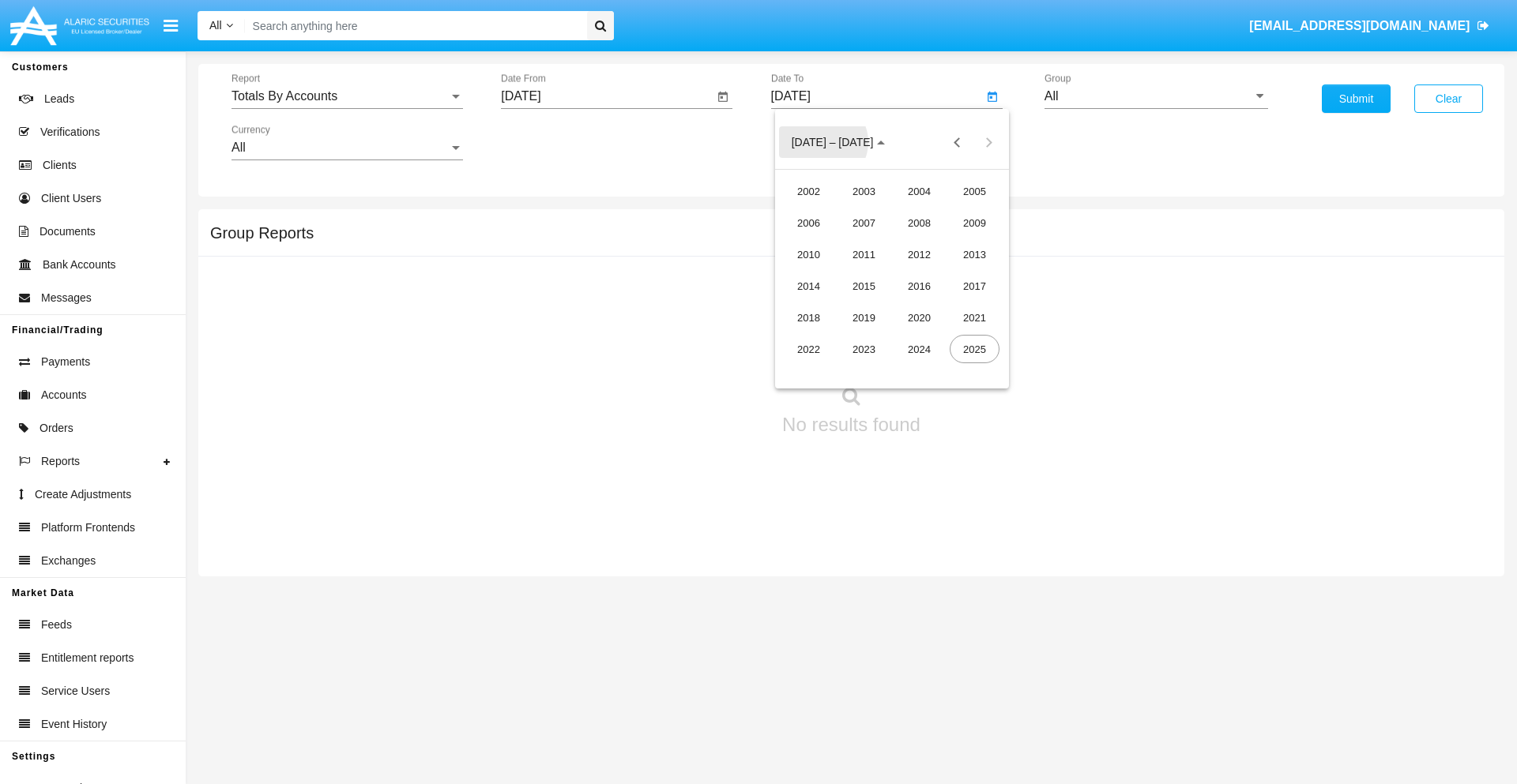
click at [864, 318] on div "2019" at bounding box center [864, 317] width 49 height 28
click at [808, 223] on div "JAN" at bounding box center [808, 223] width 49 height 28
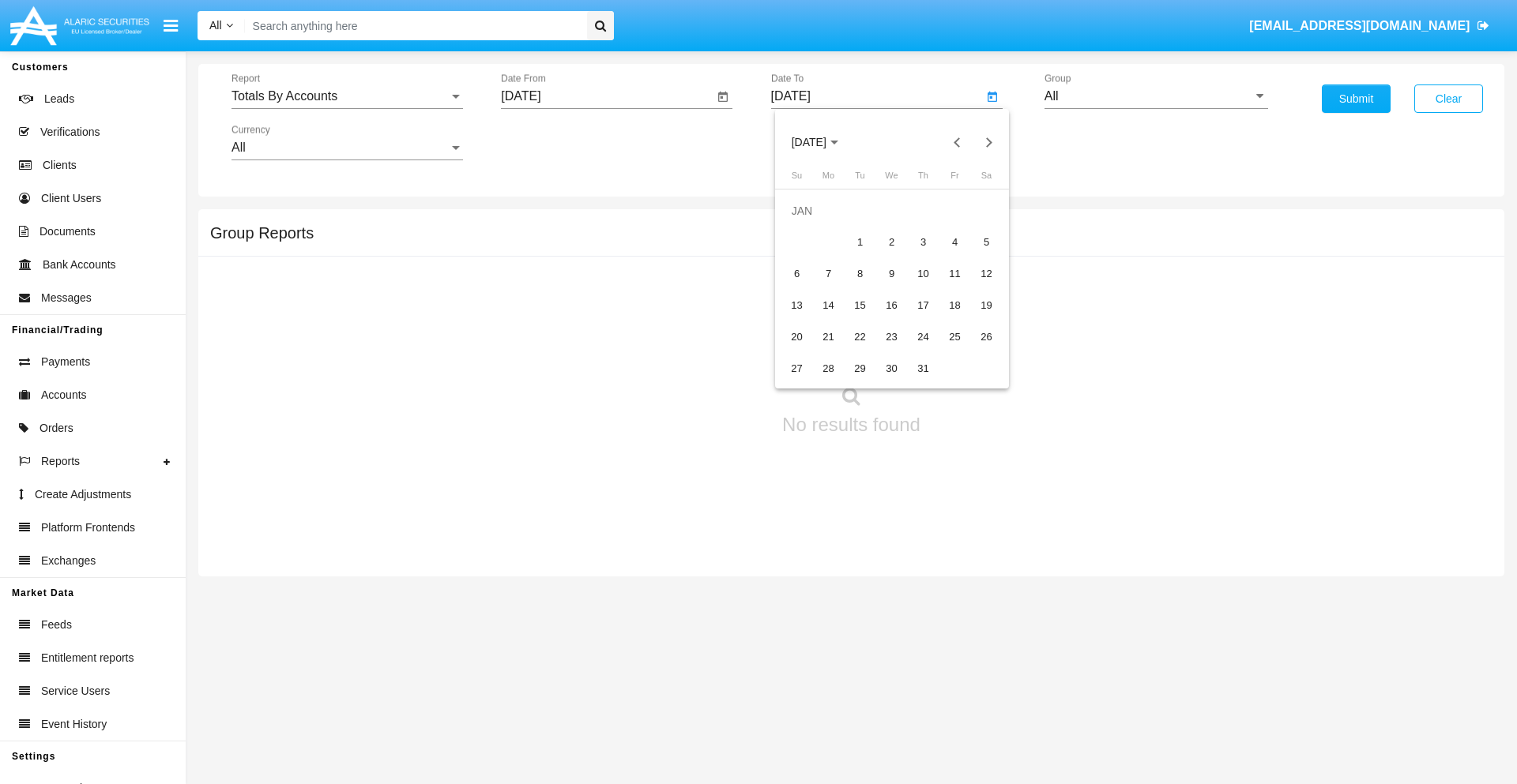
click at [859, 242] on div "1" at bounding box center [860, 242] width 28 height 28
type input "[DATE]"
click at [1156, 96] on input "All" at bounding box center [1156, 96] width 224 height 15
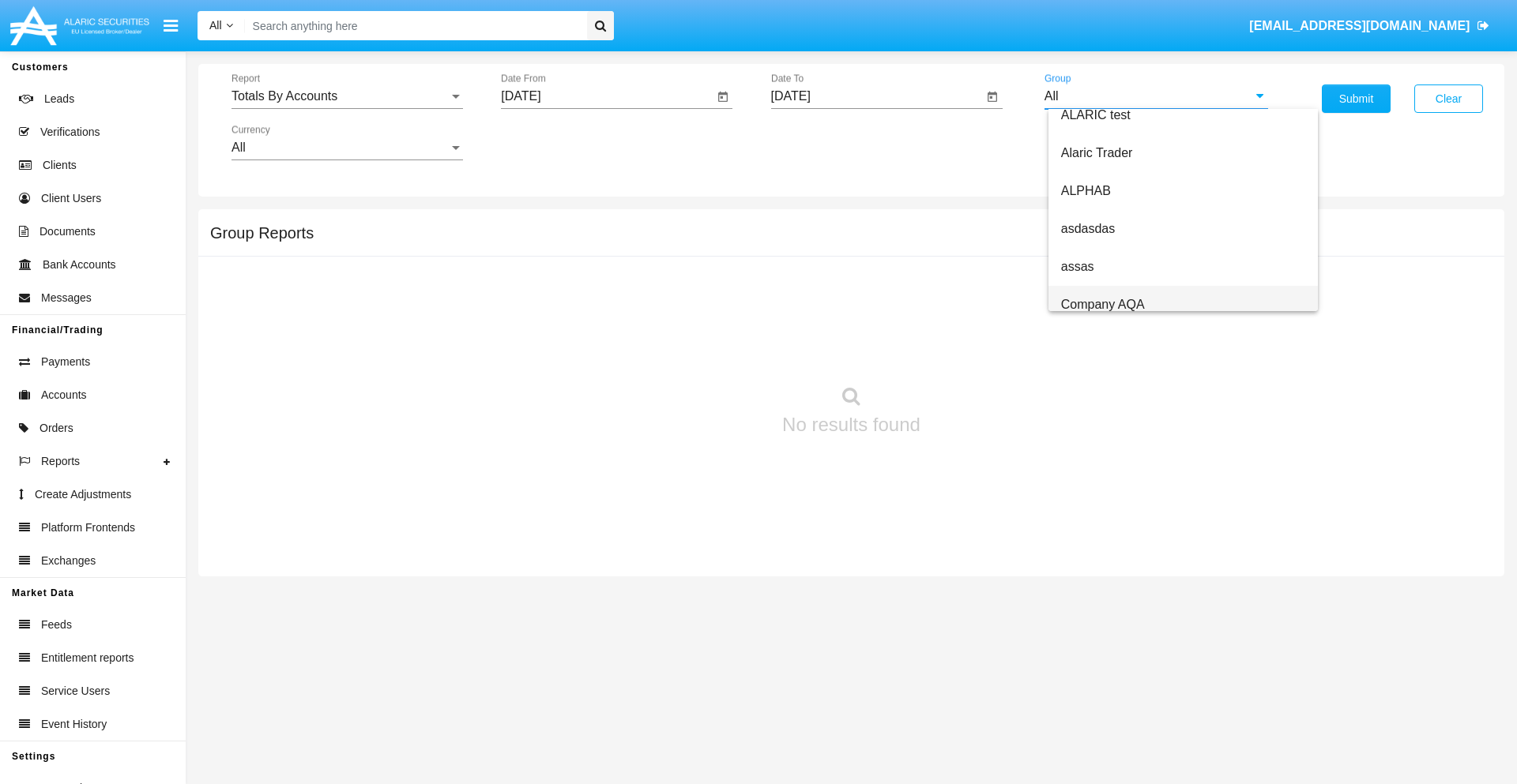
click at [1102, 304] on span "Company AQA" at bounding box center [1102, 304] width 83 height 14
type input "Company AQA"
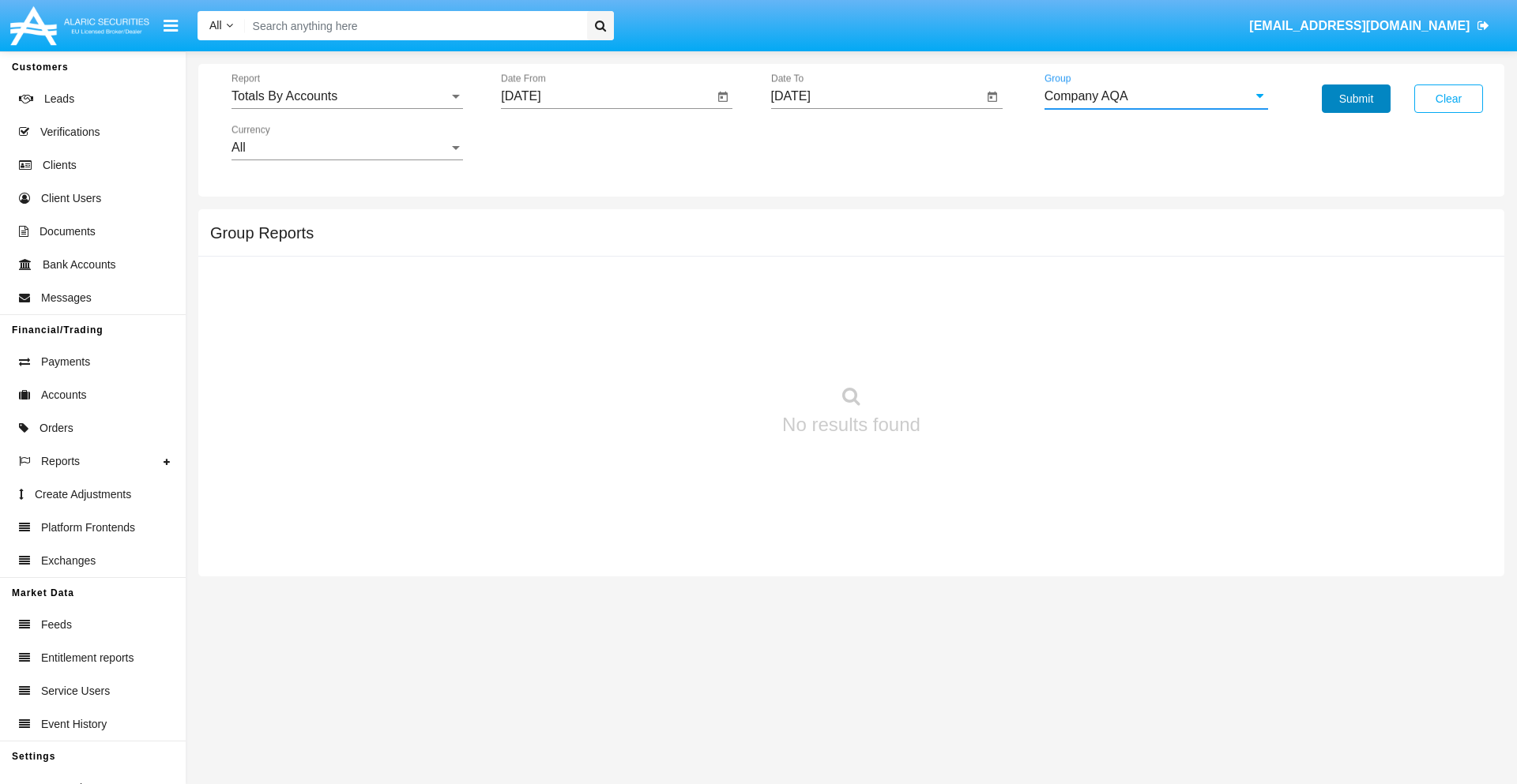
click at [1356, 99] on button "Submit" at bounding box center [1356, 98] width 69 height 28
click at [347, 96] on span "Report" at bounding box center [340, 96] width 217 height 15
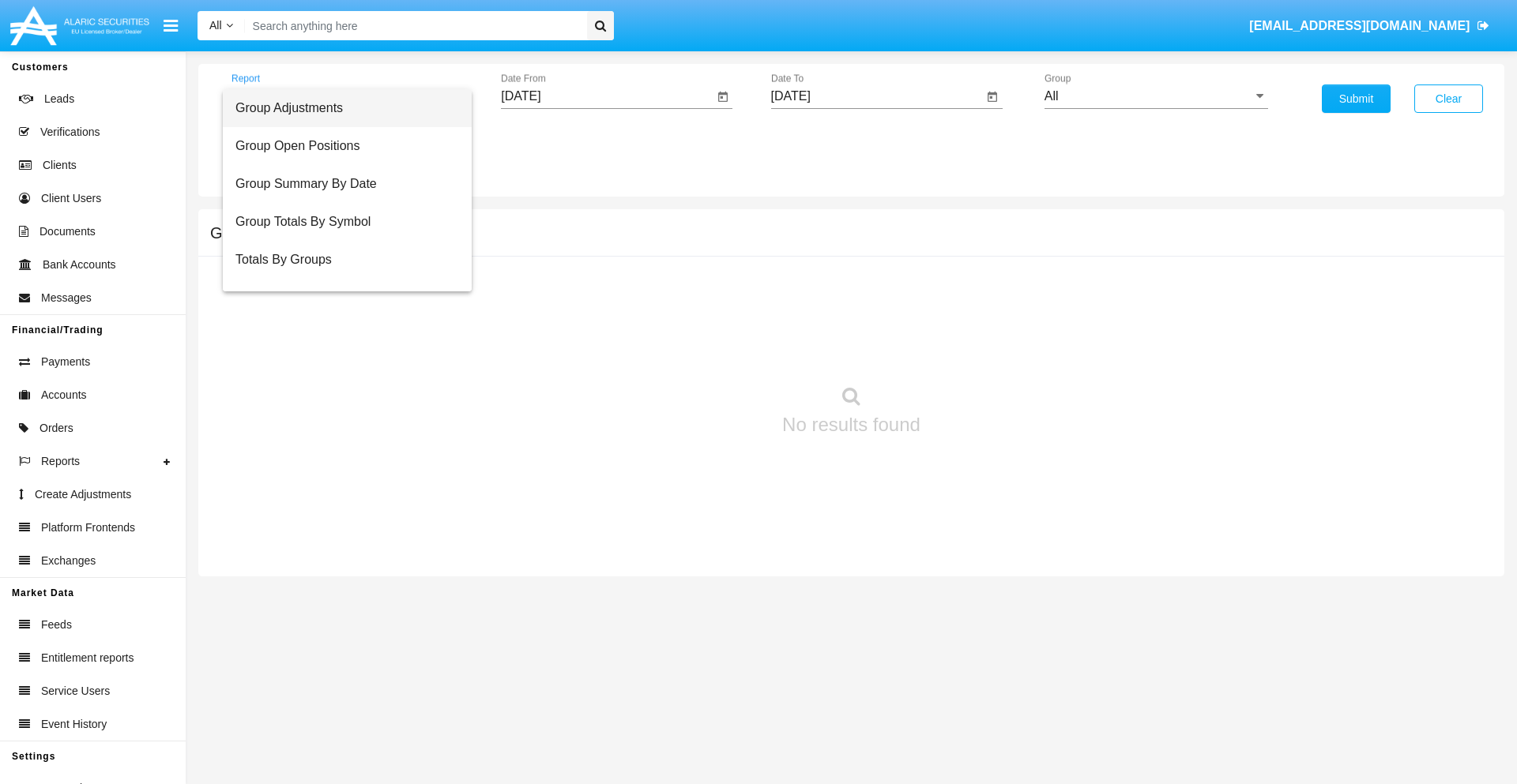
click at [341, 108] on span "Group Adjustments" at bounding box center [347, 107] width 224 height 38
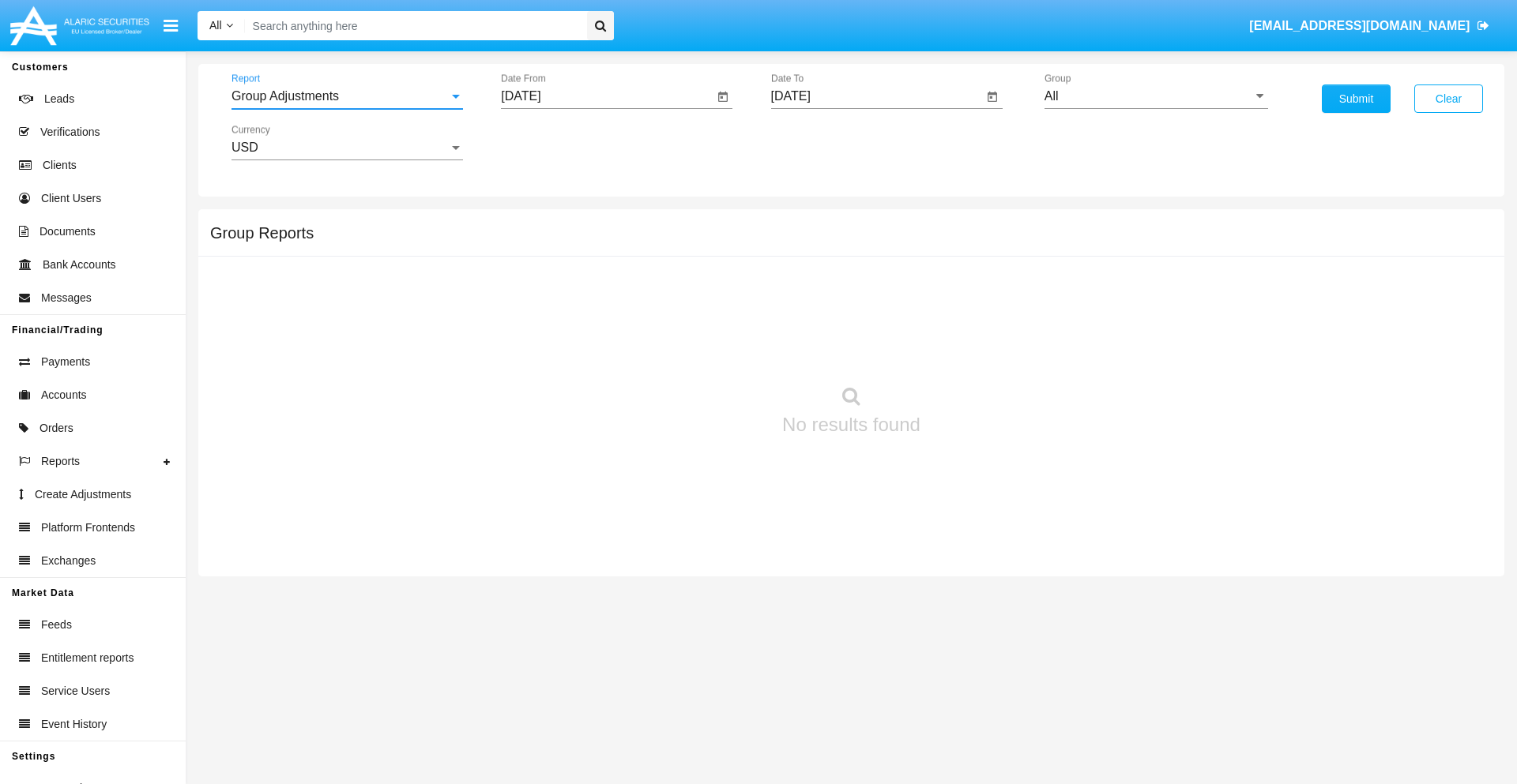
click at [606, 96] on input "[DATE]" at bounding box center [607, 96] width 213 height 15
click at [552, 142] on span "[DATE]" at bounding box center [539, 143] width 35 height 13
click at [704, 349] on div "2025" at bounding box center [704, 349] width 49 height 28
click at [594, 255] on div "JUN" at bounding box center [595, 254] width 49 height 28
click at [622, 336] on div "25" at bounding box center [621, 337] width 28 height 28
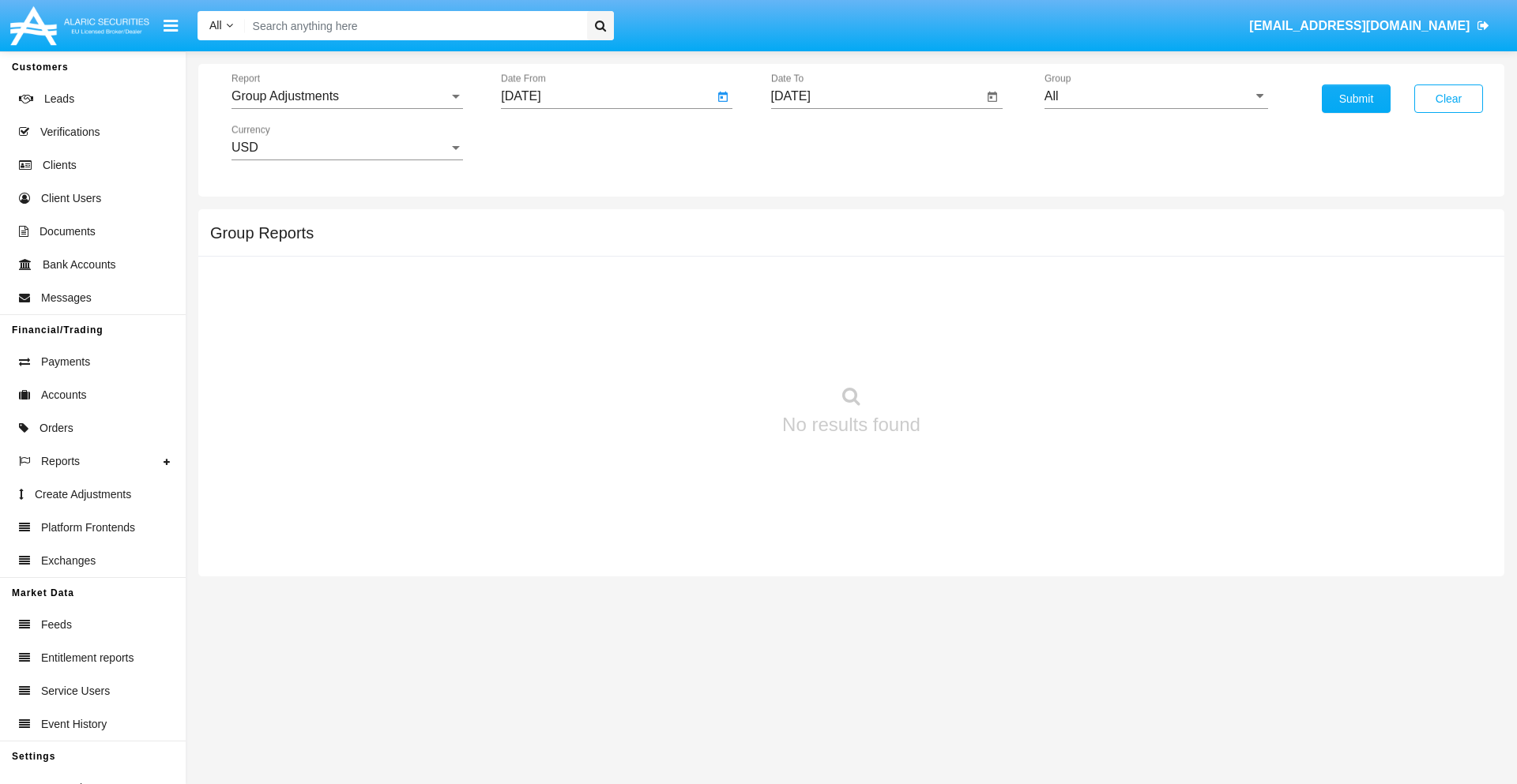
type input "06/25/25"
click at [876, 96] on input "[DATE]" at bounding box center [878, 96] width 213 height 15
click at [822, 142] on span "[DATE]" at bounding box center [809, 143] width 35 height 13
click at [974, 349] on div "2025" at bounding box center [975, 349] width 49 height 28
click at [808, 286] on div "SEP" at bounding box center [808, 286] width 49 height 28
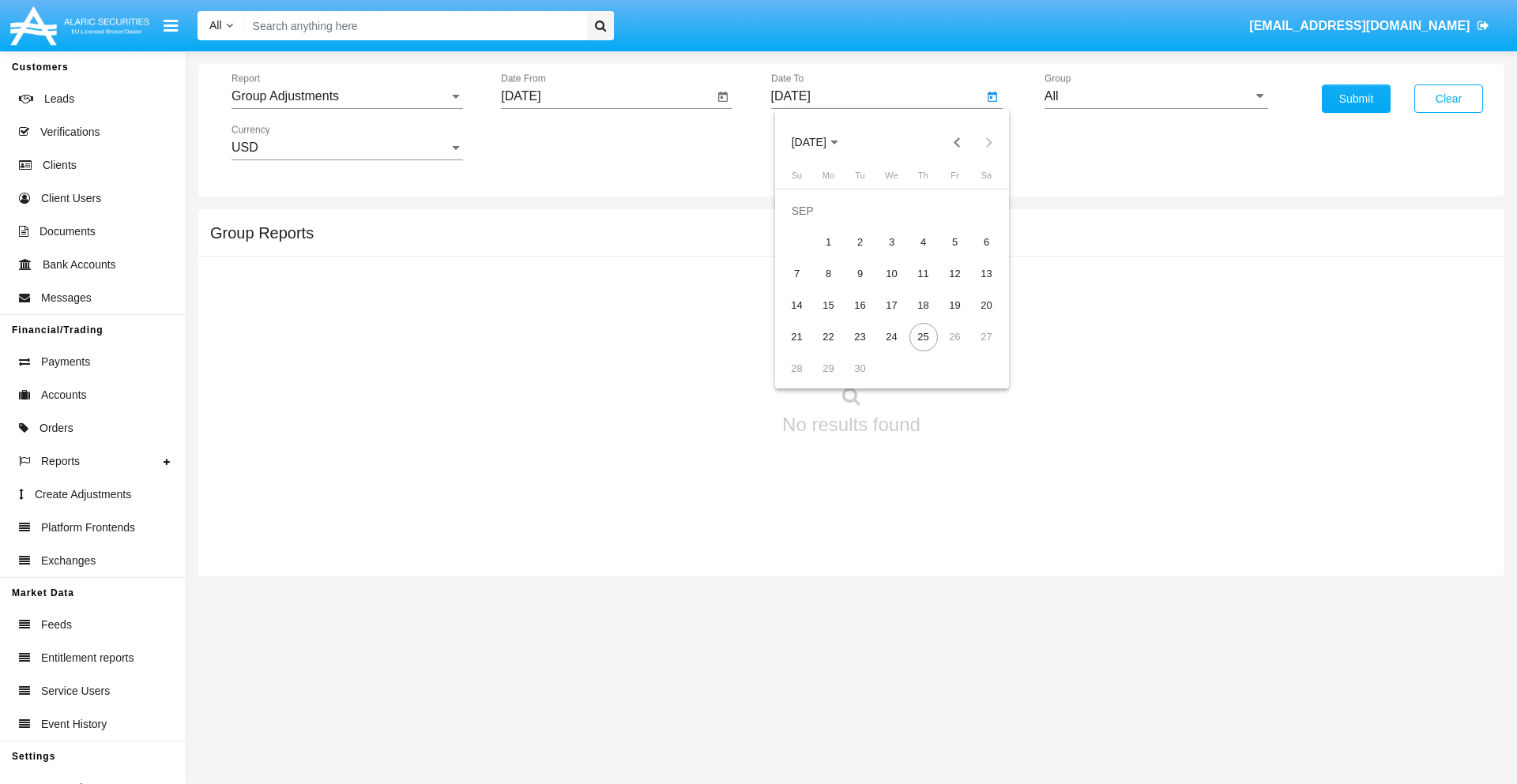
click at [922, 336] on div "25" at bounding box center [923, 337] width 28 height 28
type input "[DATE]"
click at [1156, 96] on input "All" at bounding box center [1156, 96] width 224 height 15
click at [1102, 651] on span "Company AQA" at bounding box center [1102, 658] width 83 height 14
type input "Company AQA"
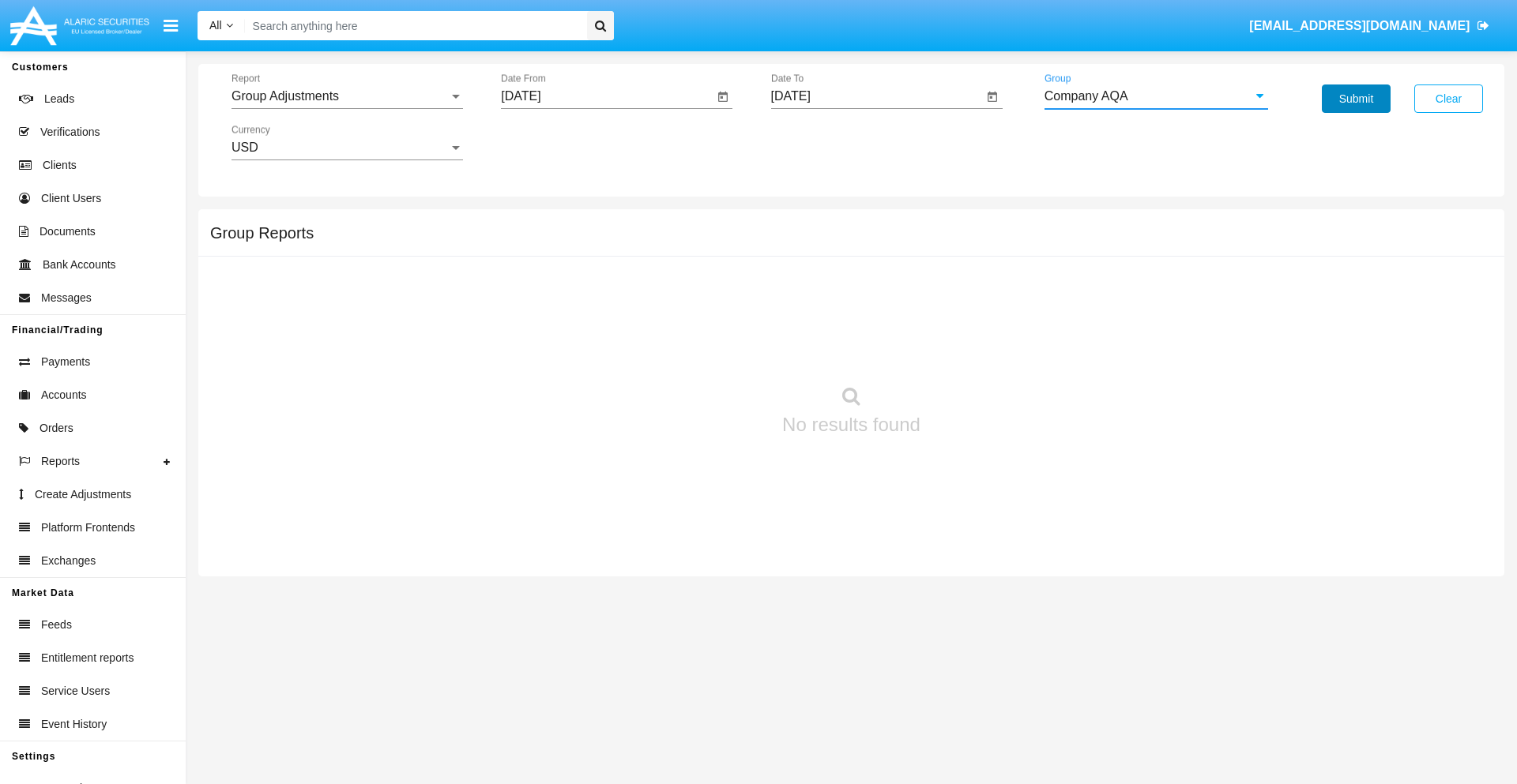
click at [1356, 99] on button "Submit" at bounding box center [1356, 98] width 69 height 28
click at [347, 96] on span "Report" at bounding box center [340, 96] width 217 height 15
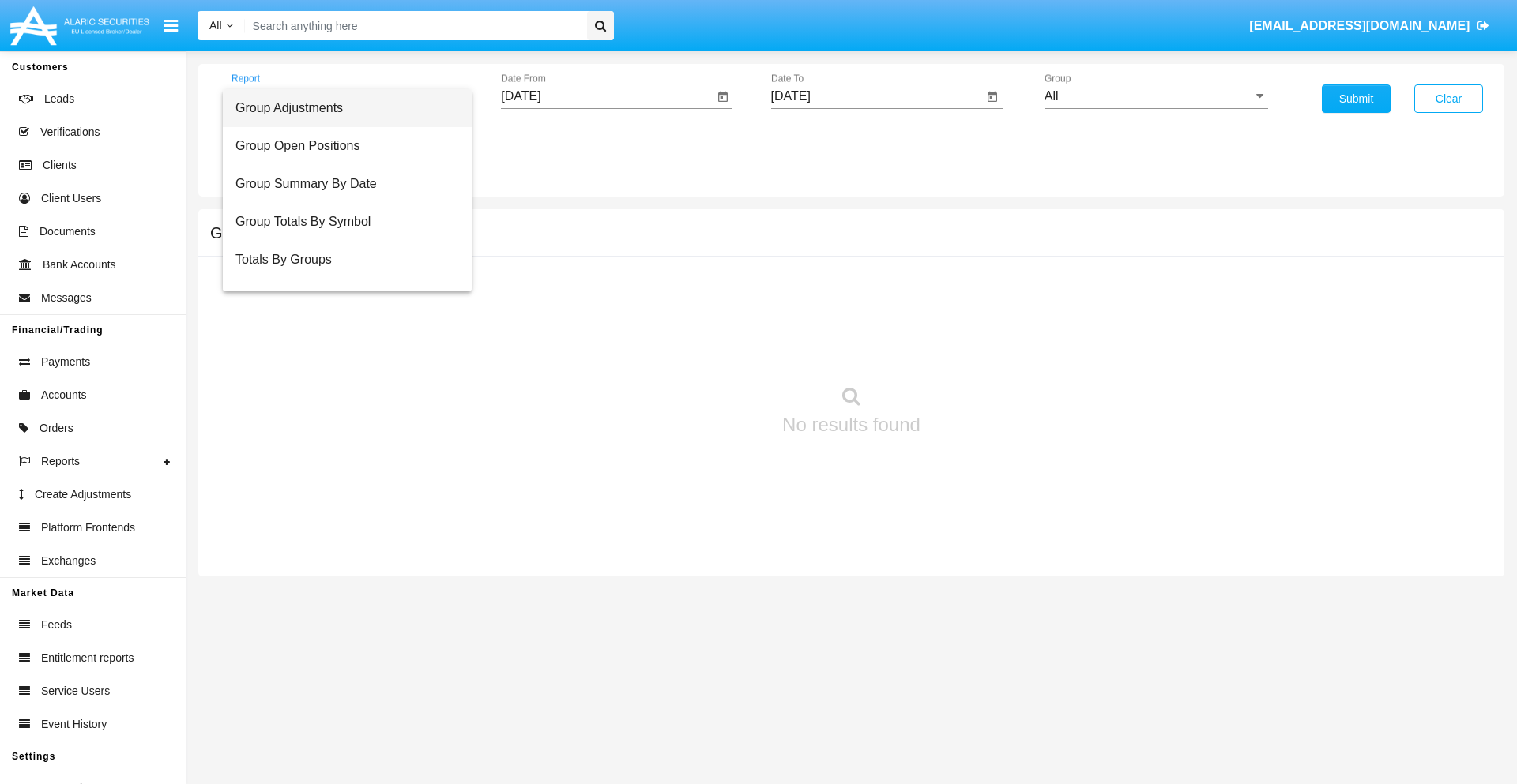
scroll to position [26, 0]
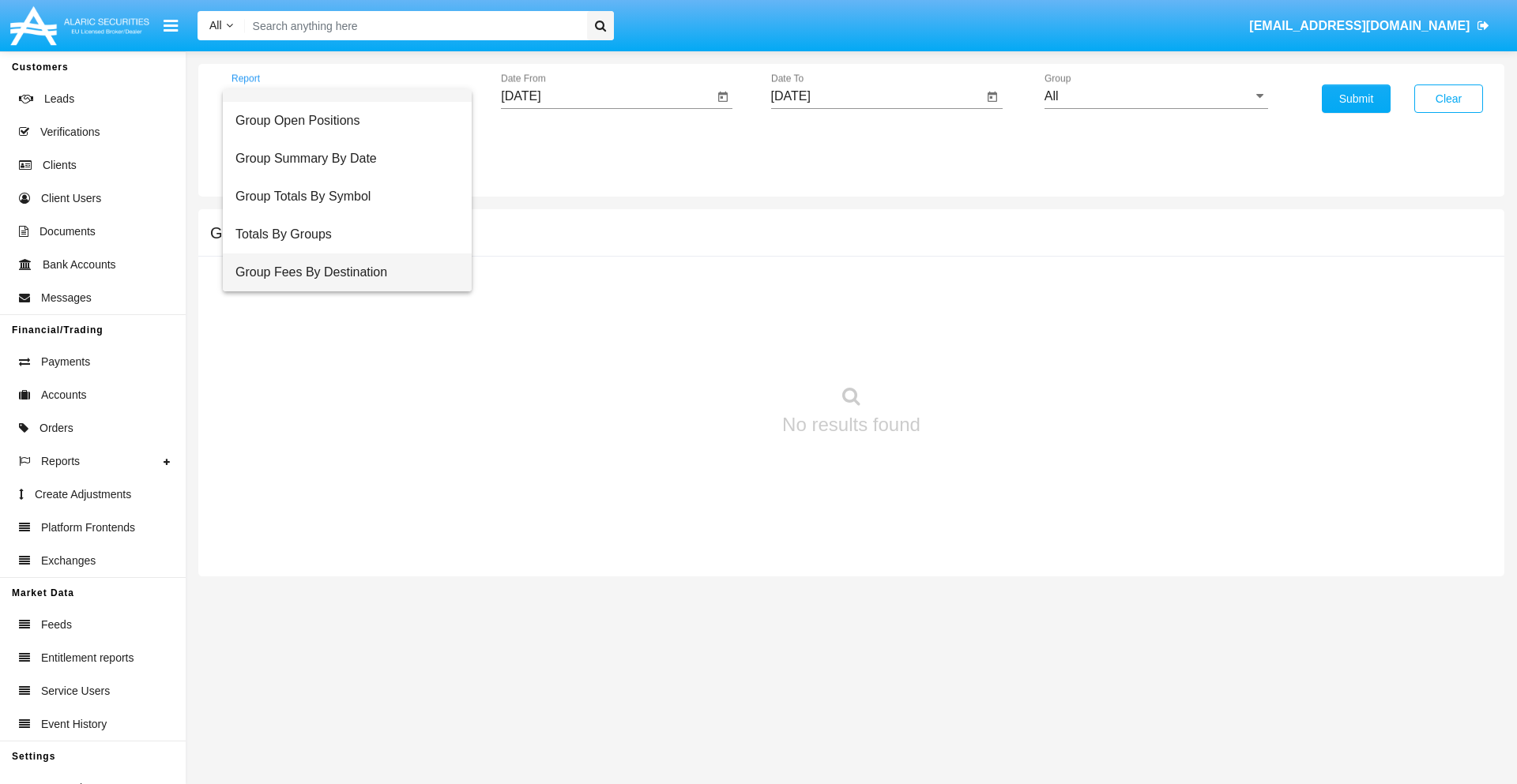
click at [341, 273] on span "Group Fees By Destination" at bounding box center [347, 272] width 224 height 38
click at [606, 96] on input "[DATE]" at bounding box center [607, 96] width 213 height 15
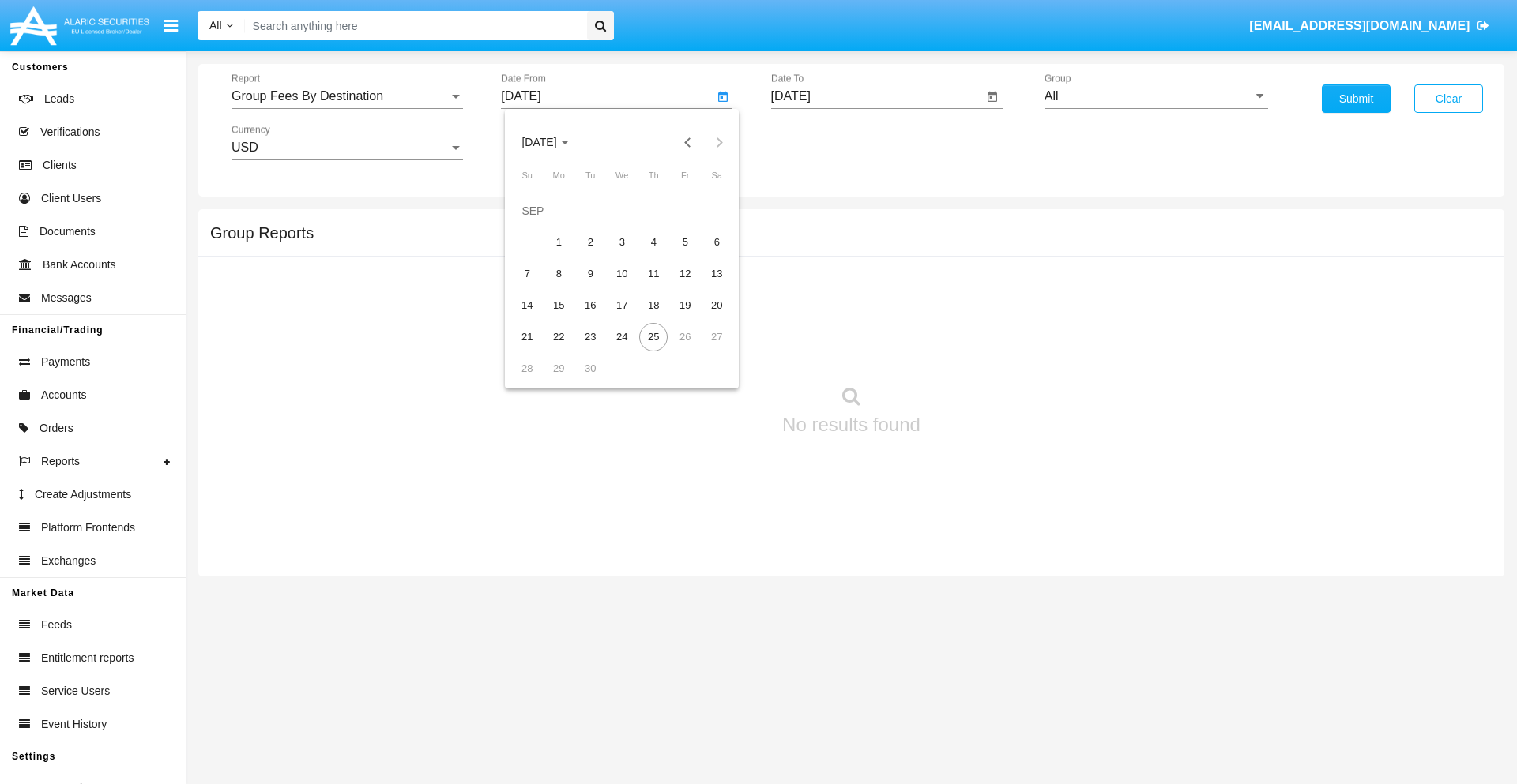
click at [552, 142] on span "[DATE]" at bounding box center [539, 143] width 35 height 13
click at [704, 349] on div "2025" at bounding box center [704, 349] width 49 height 28
click at [649, 255] on div "[DATE]" at bounding box center [649, 254] width 49 height 28
click at [685, 336] on div "25" at bounding box center [684, 337] width 28 height 28
type input "07/25/25"
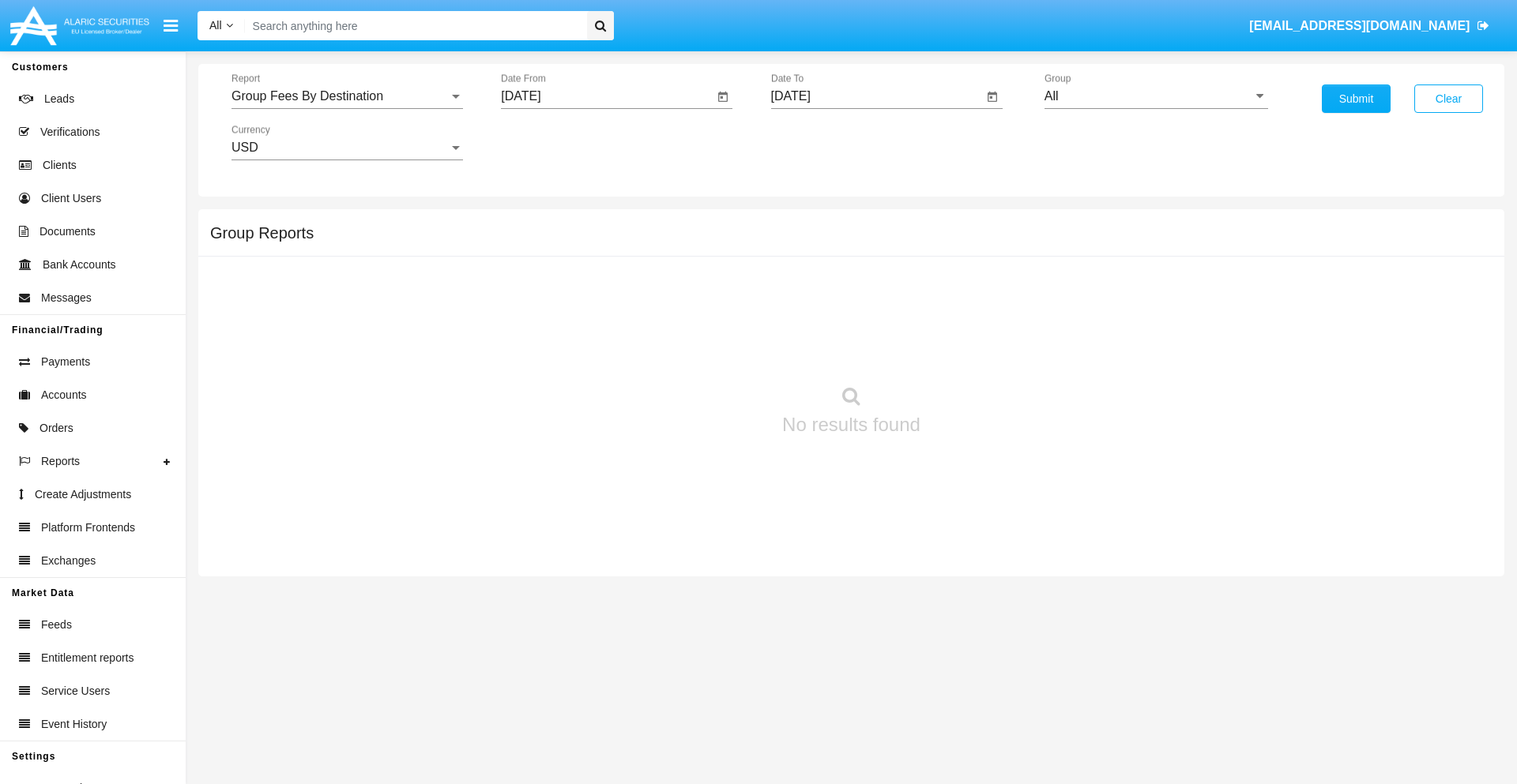
click at [876, 96] on input "[DATE]" at bounding box center [878, 96] width 213 height 15
click at [822, 142] on span "[DATE]" at bounding box center [809, 143] width 35 height 13
click at [974, 349] on div "2025" at bounding box center [975, 349] width 49 height 28
click at [808, 286] on div "SEP" at bounding box center [808, 286] width 49 height 28
click at [922, 336] on div "25" at bounding box center [923, 337] width 28 height 28
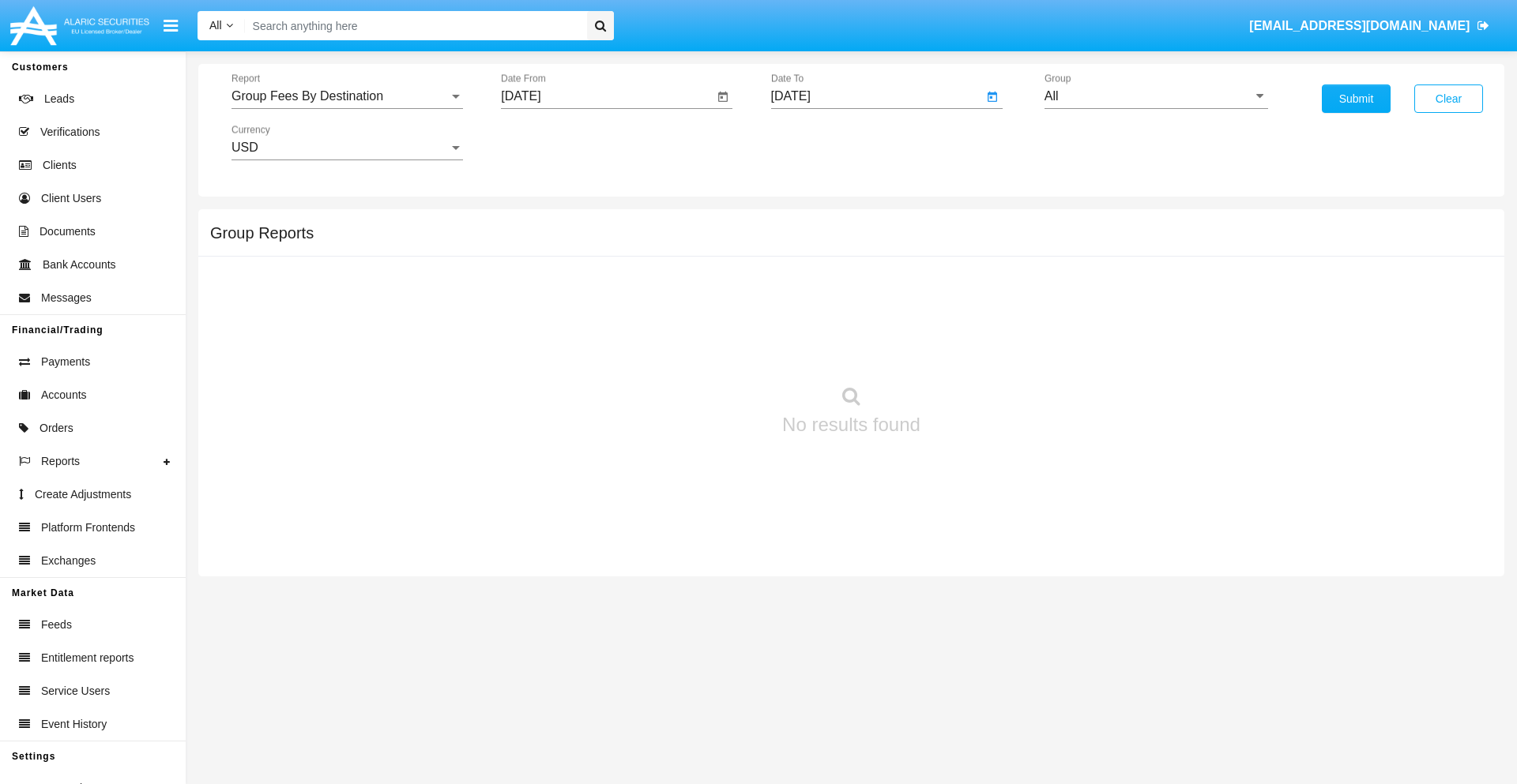
type input "[DATE]"
click at [1156, 96] on input "All" at bounding box center [1156, 96] width 224 height 15
click at [1111, 304] on span "Hammer Web Lite" at bounding box center [1111, 304] width 102 height 14
type input "Hammer Web Lite"
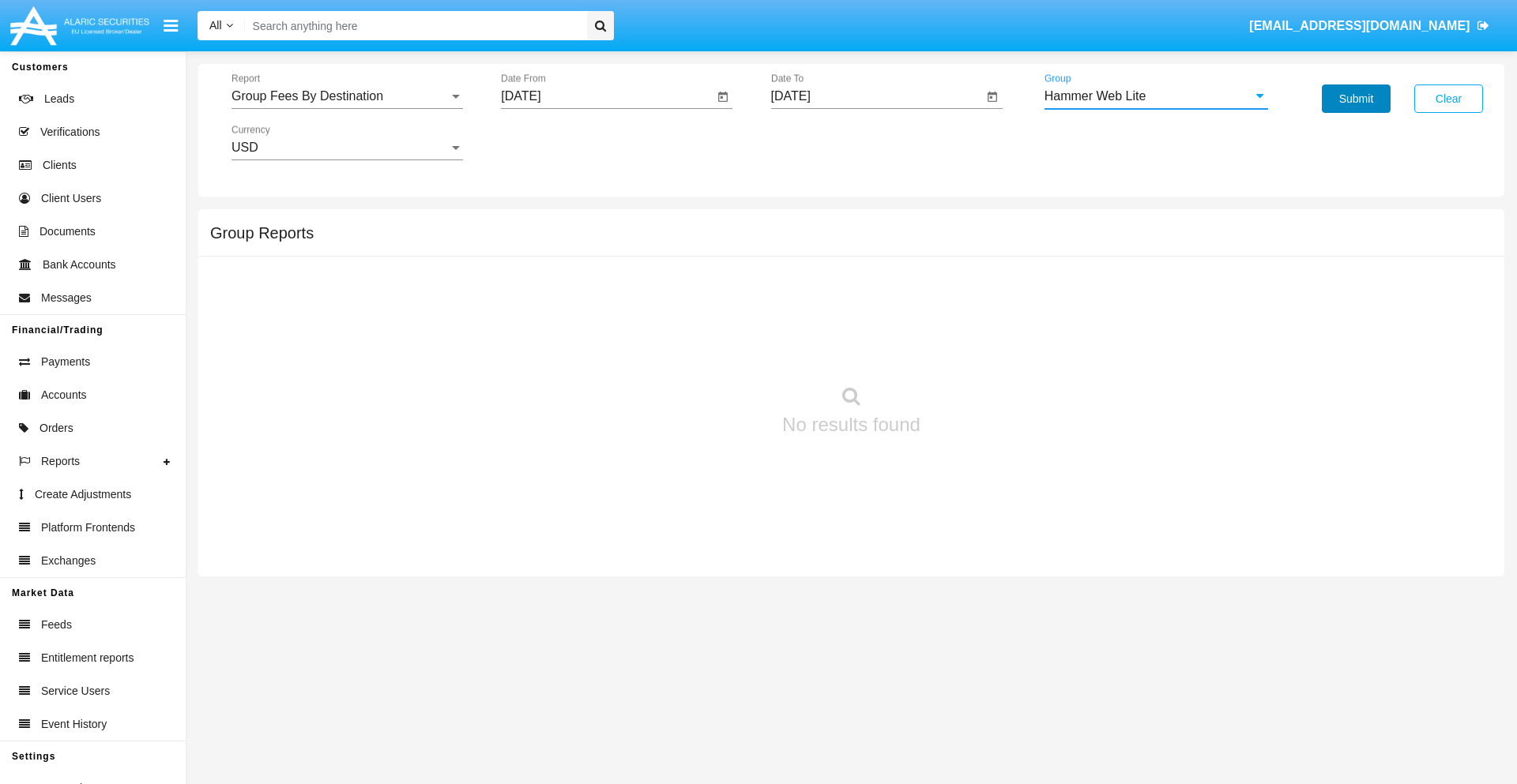
click at [1356, 99] on button "Submit" at bounding box center [1356, 98] width 69 height 28
click at [347, 96] on span "Report" at bounding box center [340, 96] width 217 height 15
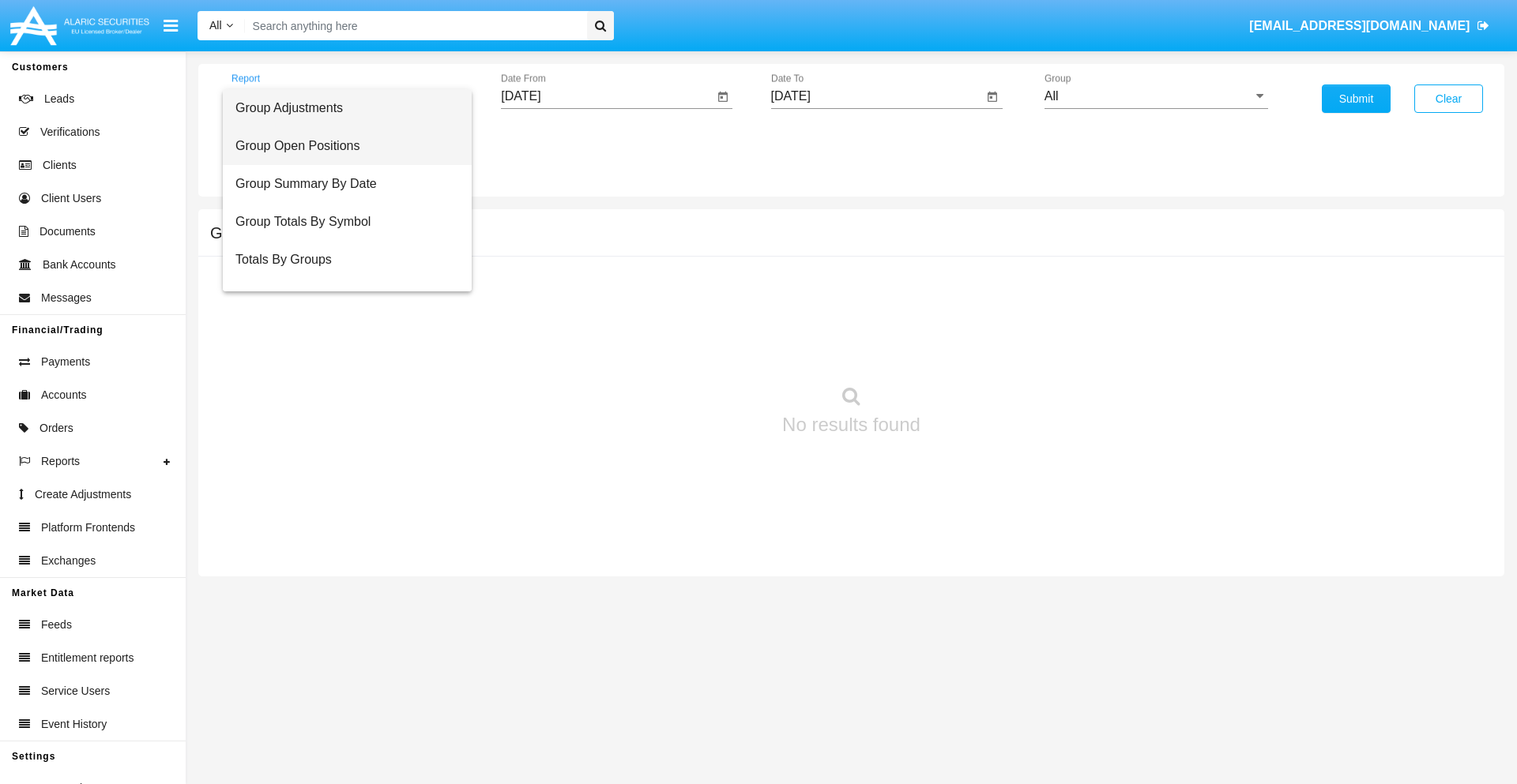
click at [341, 147] on span "Group Open Positions" at bounding box center [347, 146] width 224 height 38
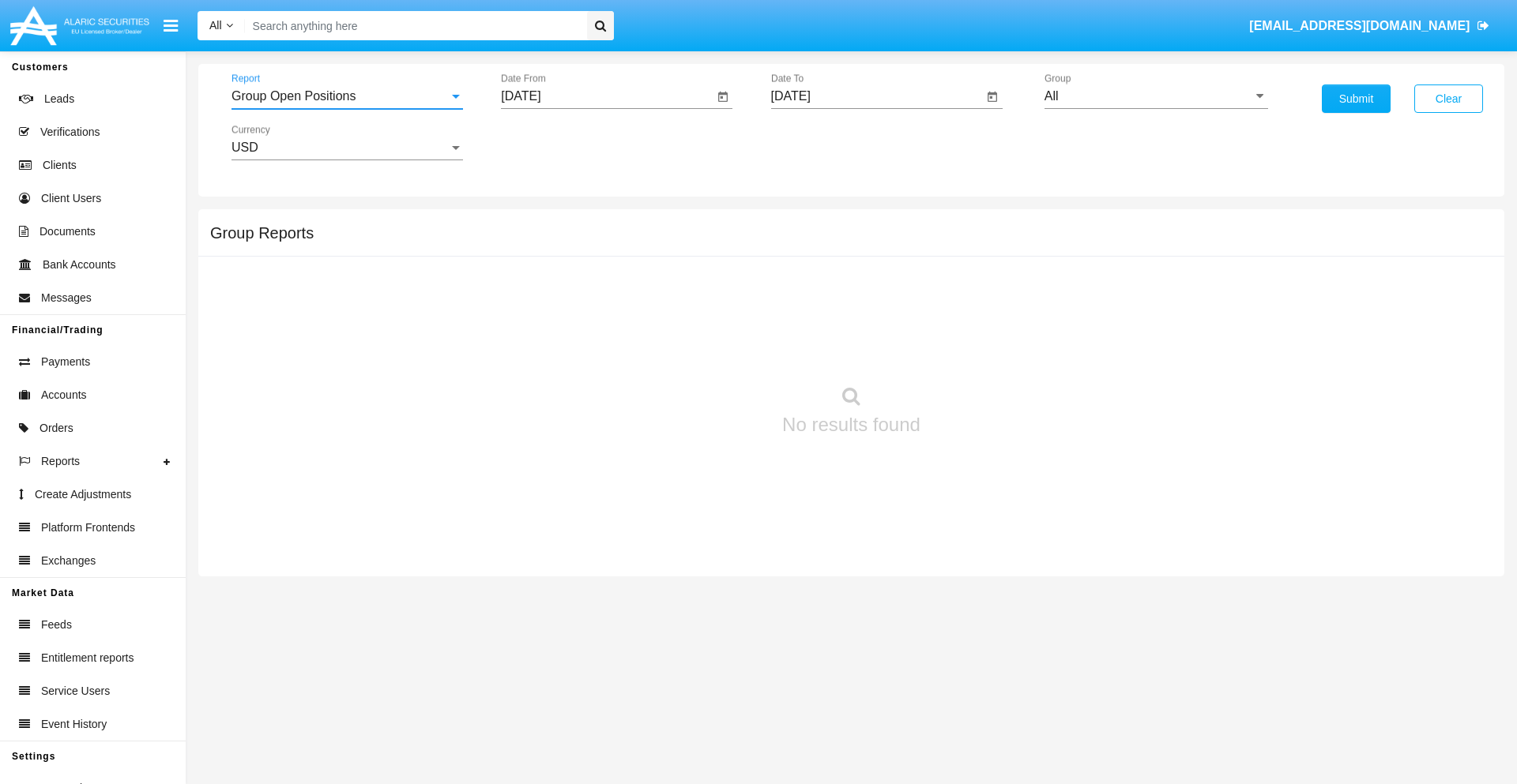
click at [606, 96] on input "[DATE]" at bounding box center [607, 96] width 213 height 15
click at [552, 142] on span "[DATE]" at bounding box center [539, 143] width 35 height 13
click at [704, 349] on div "2025" at bounding box center [704, 349] width 49 height 28
click at [704, 255] on div "AUG" at bounding box center [704, 254] width 49 height 28
click at [559, 336] on div "25" at bounding box center [558, 337] width 28 height 28
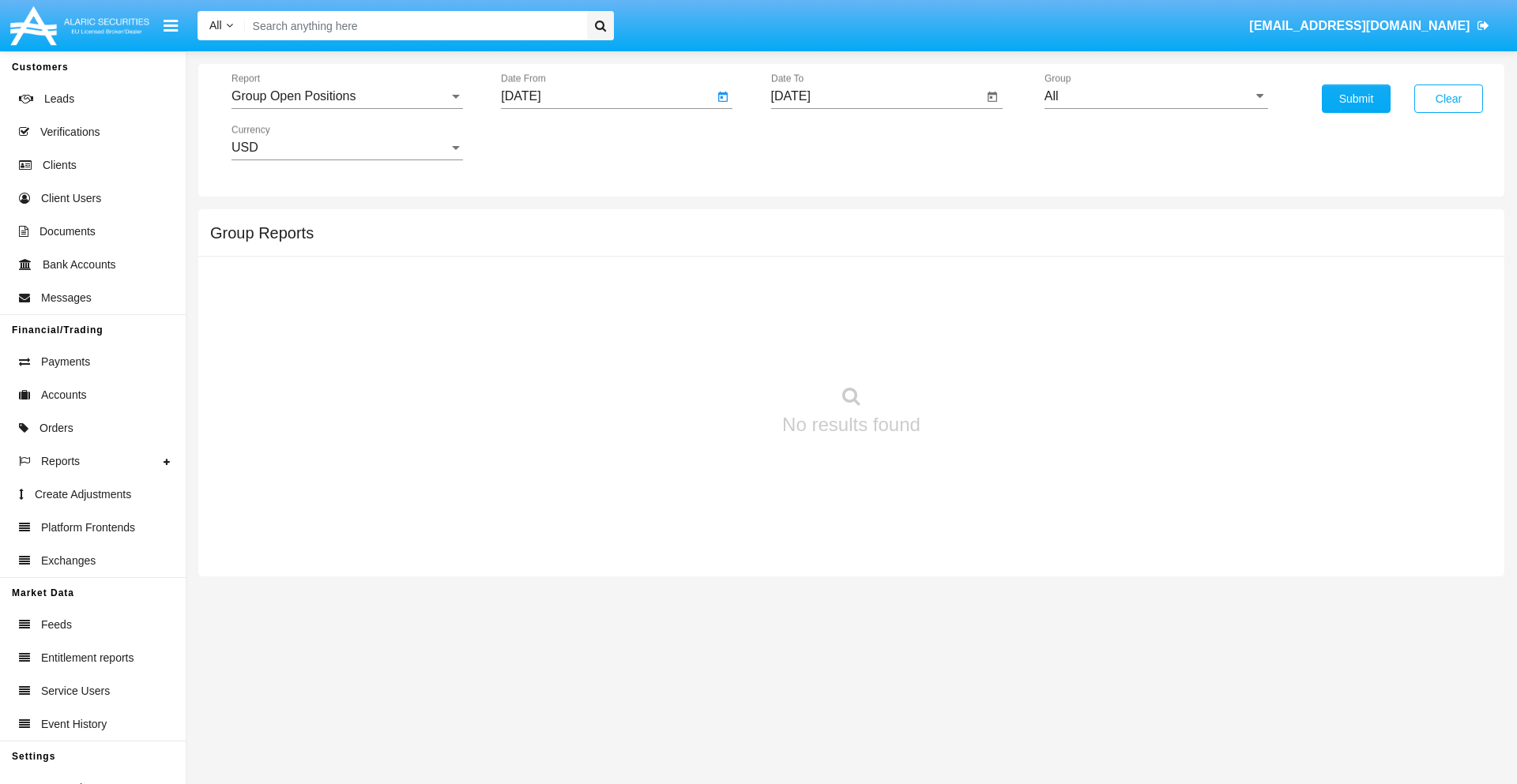
type input "08/25/25"
click at [876, 96] on input "[DATE]" at bounding box center [878, 96] width 213 height 15
click at [822, 142] on span "[DATE]" at bounding box center [809, 143] width 35 height 13
click at [974, 349] on div "2025" at bounding box center [975, 349] width 49 height 28
click at [808, 286] on div "SEP" at bounding box center [808, 286] width 49 height 28
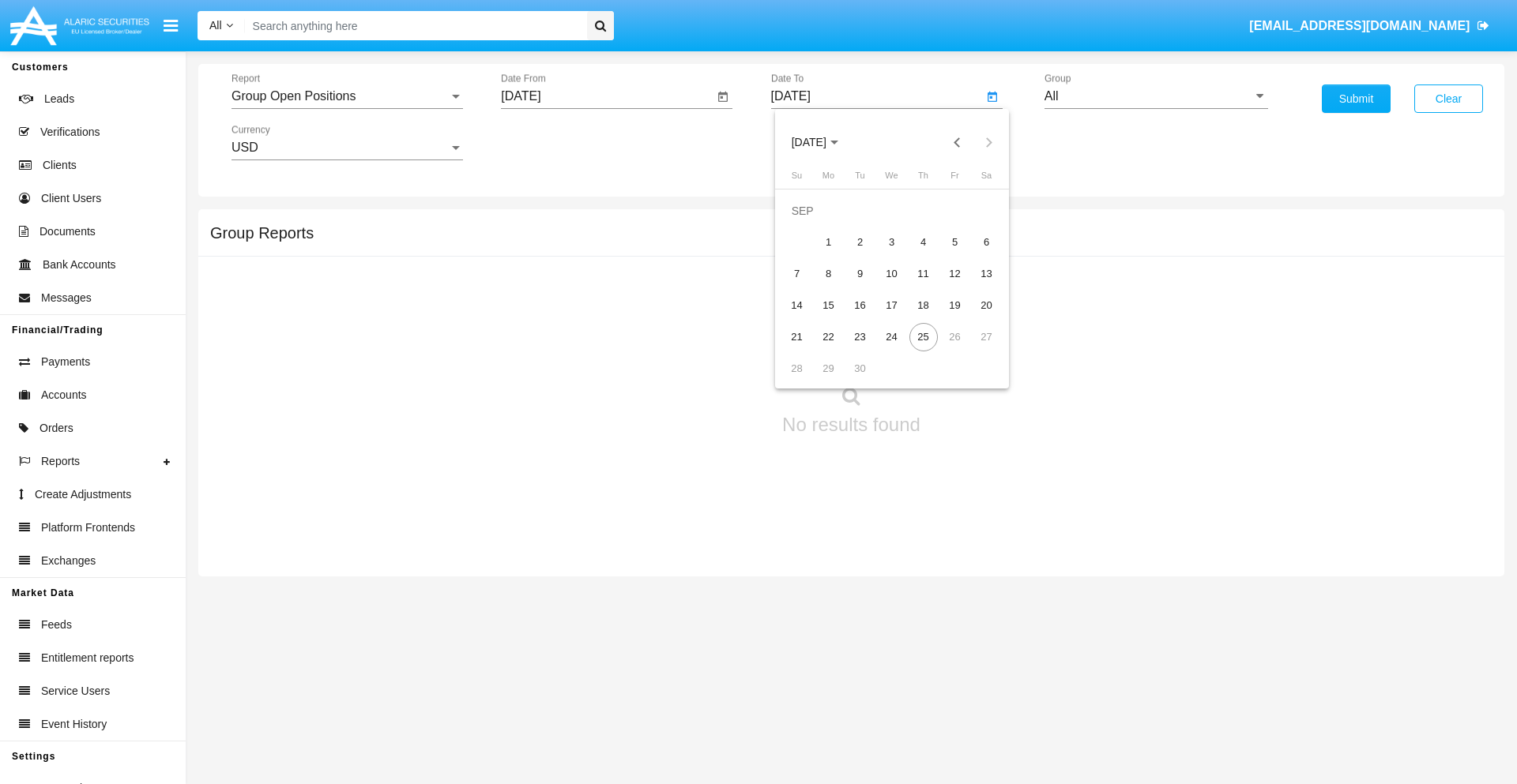
click at [922, 336] on div "25" at bounding box center [923, 337] width 28 height 28
type input "[DATE]"
click at [1156, 96] on input "All" at bounding box center [1156, 96] width 224 height 15
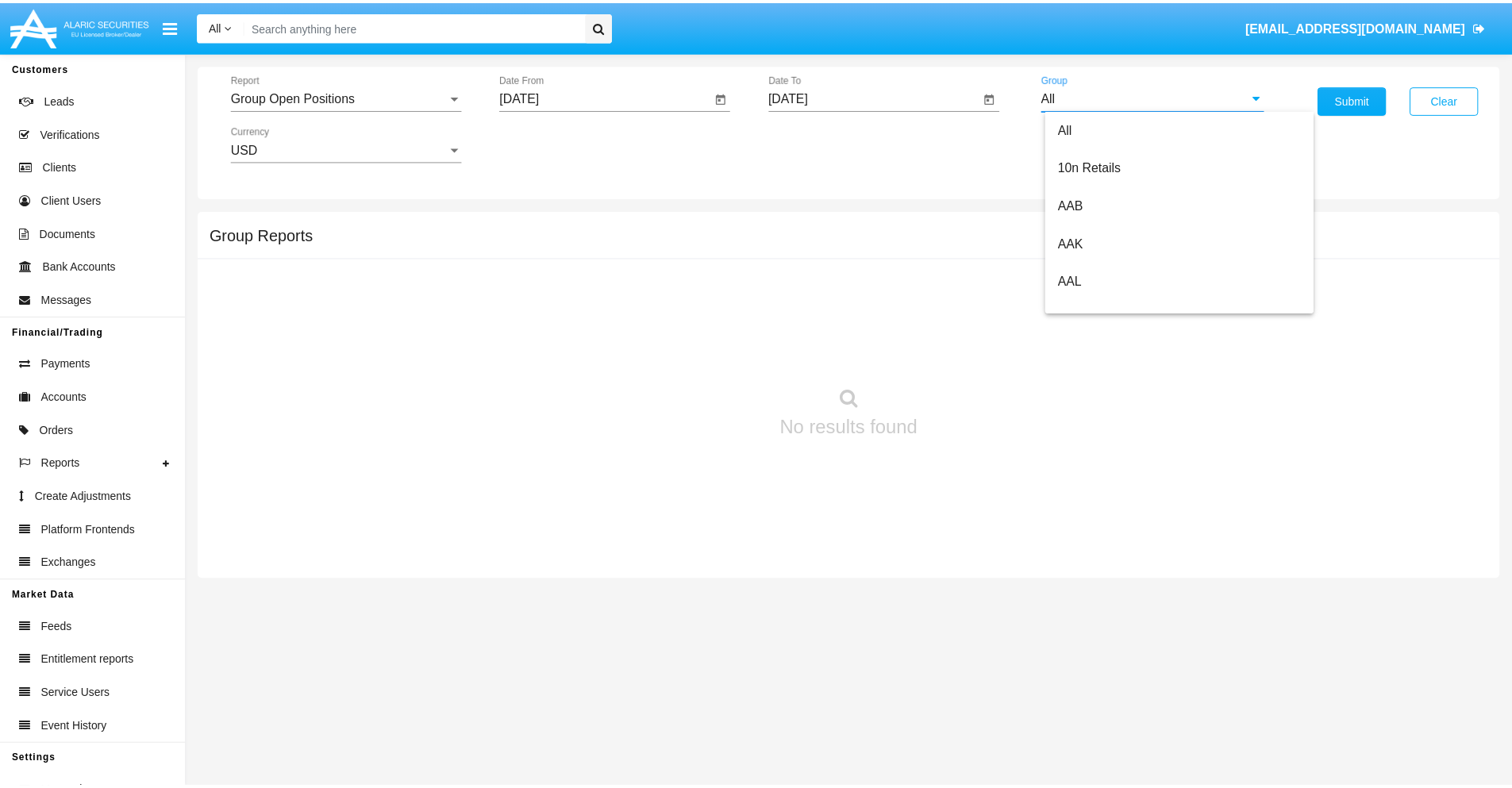
scroll to position [851, 0]
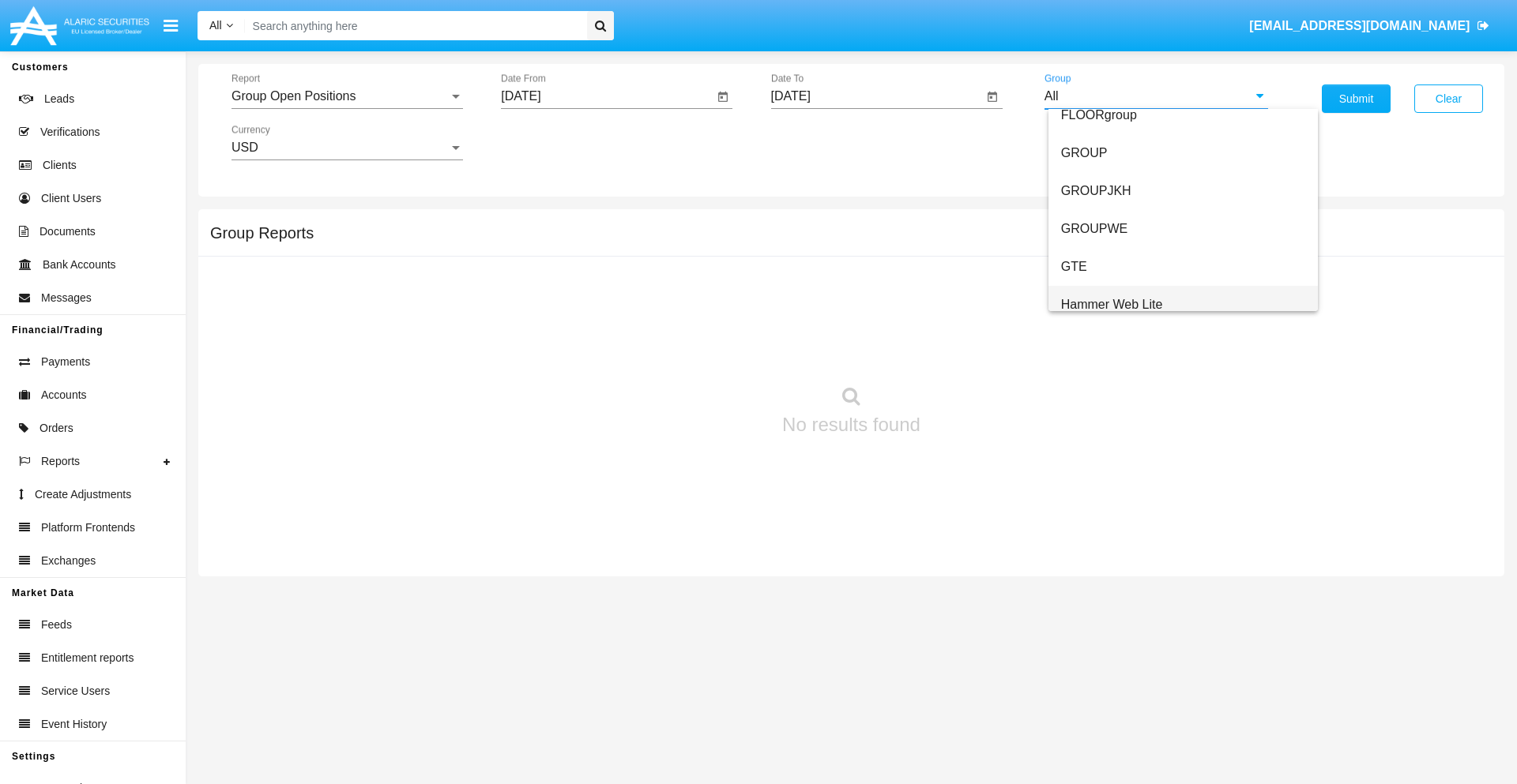
click at [1111, 304] on span "Hammer Web Lite" at bounding box center [1111, 304] width 102 height 14
type input "Hammer Web Lite"
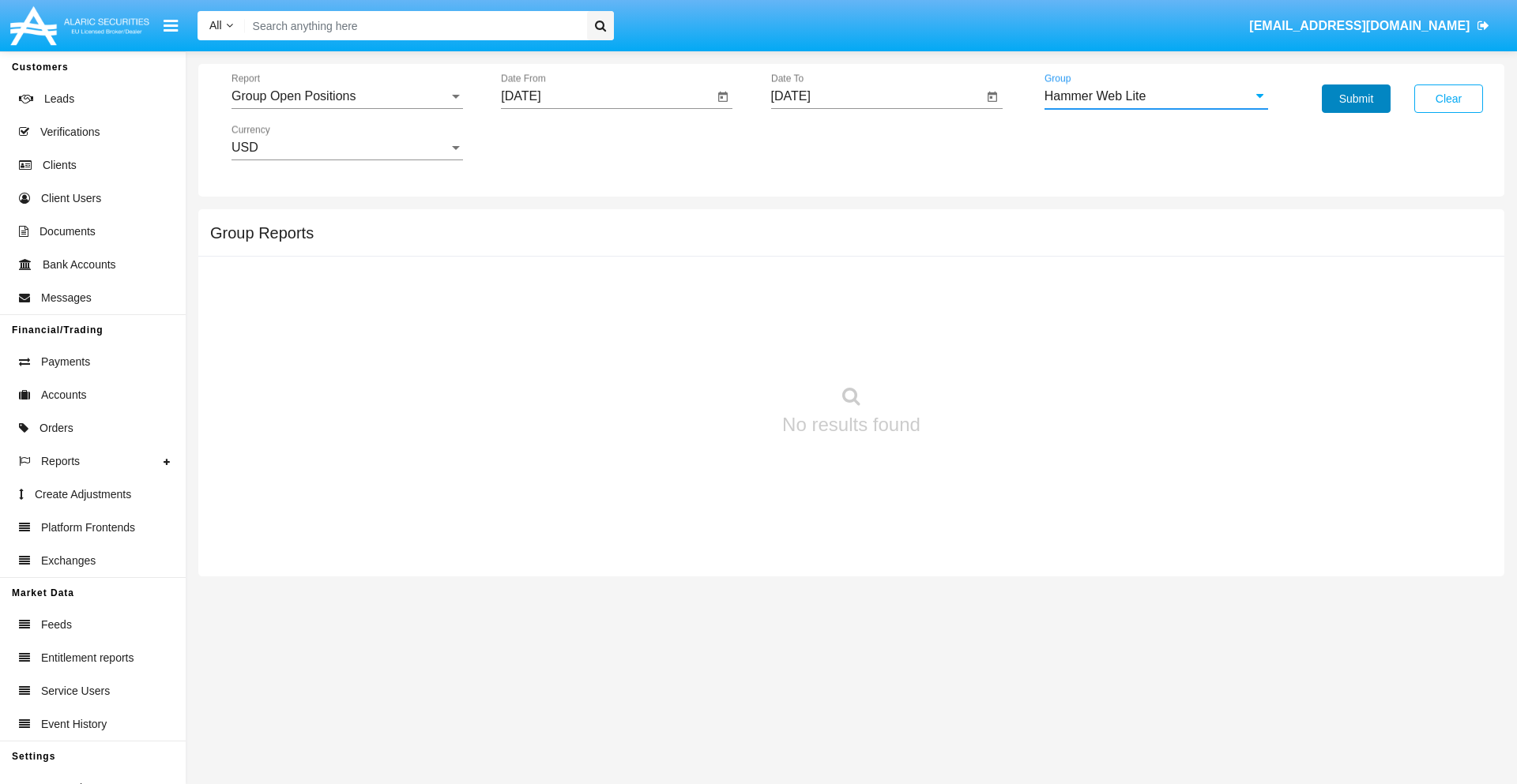
click at [1356, 99] on button "Submit" at bounding box center [1356, 98] width 69 height 28
click at [347, 96] on span "Report" at bounding box center [340, 96] width 217 height 15
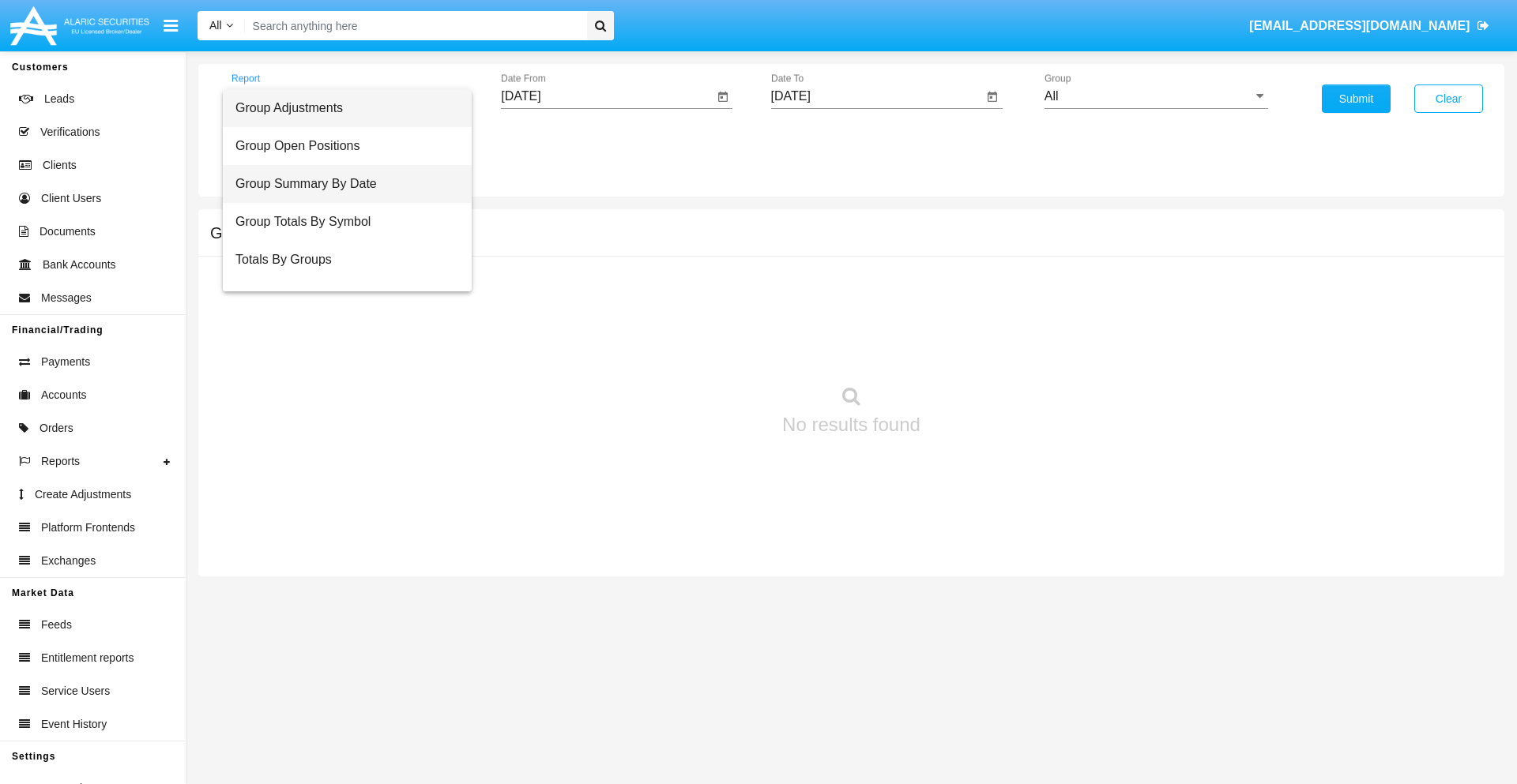
click at [341, 184] on span "Group Summary By Date" at bounding box center [347, 183] width 224 height 38
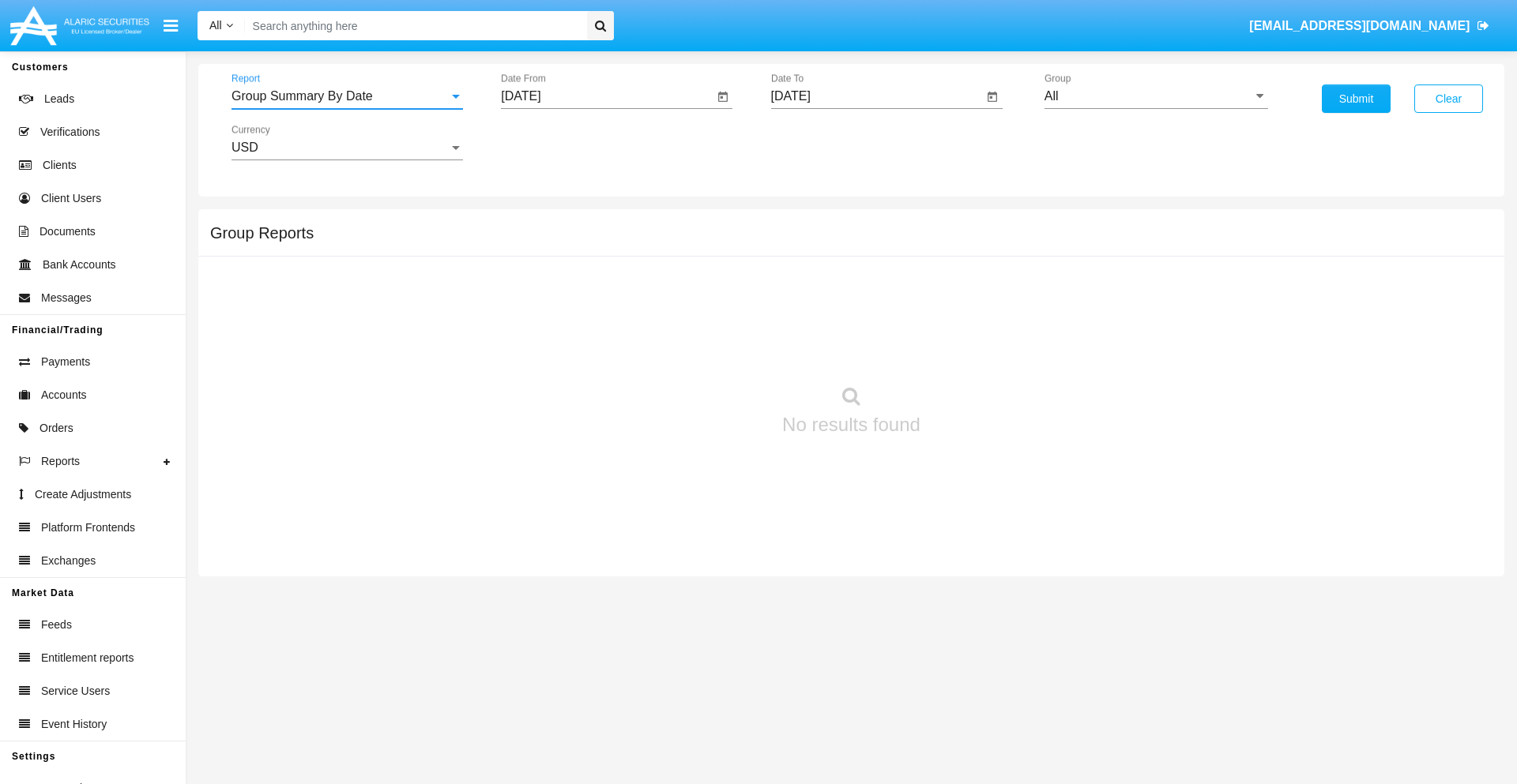
click at [606, 96] on input "[DATE]" at bounding box center [607, 96] width 213 height 15
click at [552, 142] on span "[DATE]" at bounding box center [539, 143] width 35 height 13
click at [704, 349] on div "2025" at bounding box center [704, 349] width 49 height 28
click at [704, 255] on div "AUG" at bounding box center [704, 254] width 49 height 28
click at [559, 336] on div "25" at bounding box center [558, 337] width 28 height 28
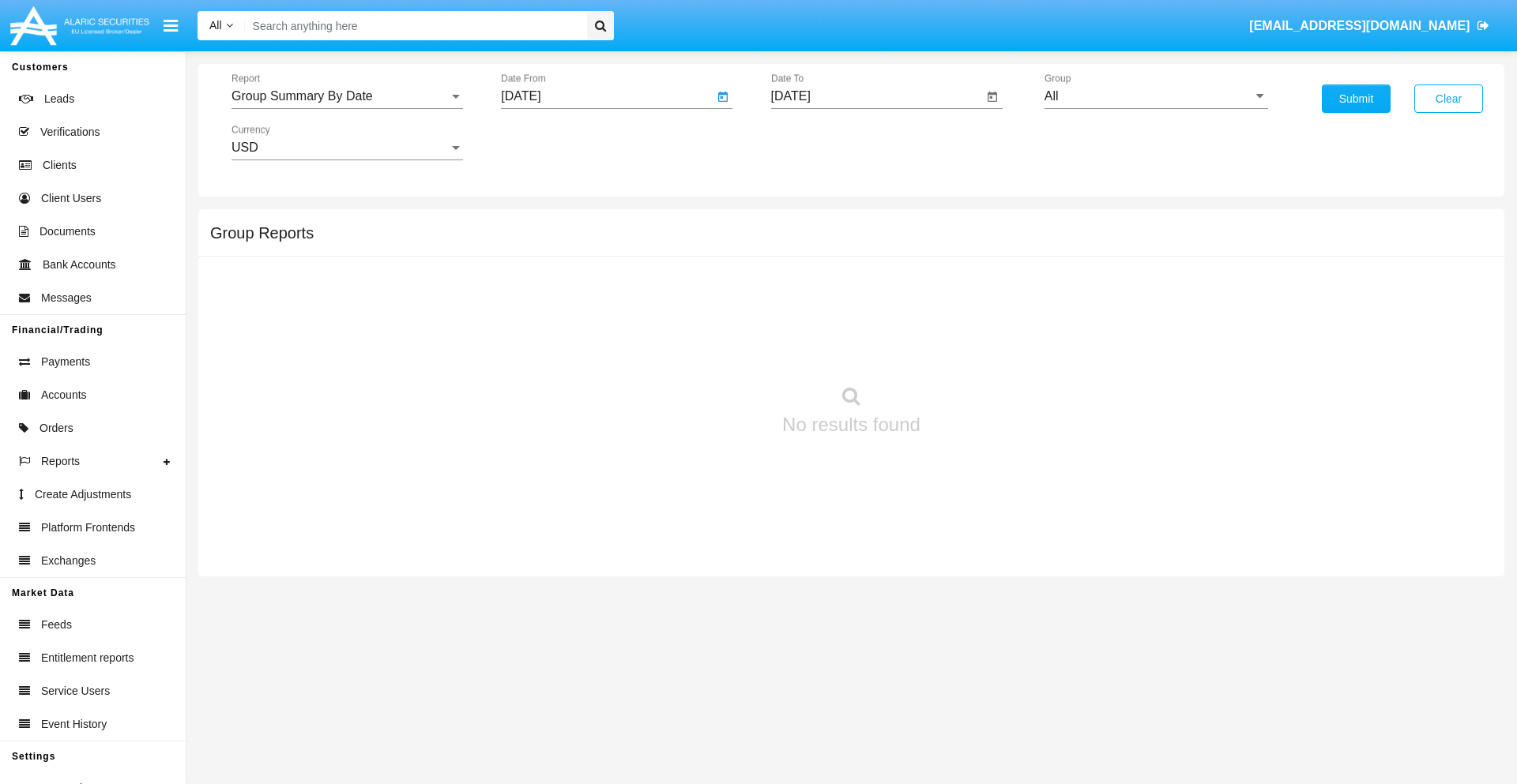
type input "[DATE]"
click at [876, 96] on input "[DATE]" at bounding box center [878, 96] width 213 height 15
click at [822, 142] on span "[DATE]" at bounding box center [809, 143] width 35 height 13
click at [974, 349] on div "2025" at bounding box center [975, 349] width 49 height 28
click at [808, 286] on div "SEP" at bounding box center [808, 286] width 49 height 28
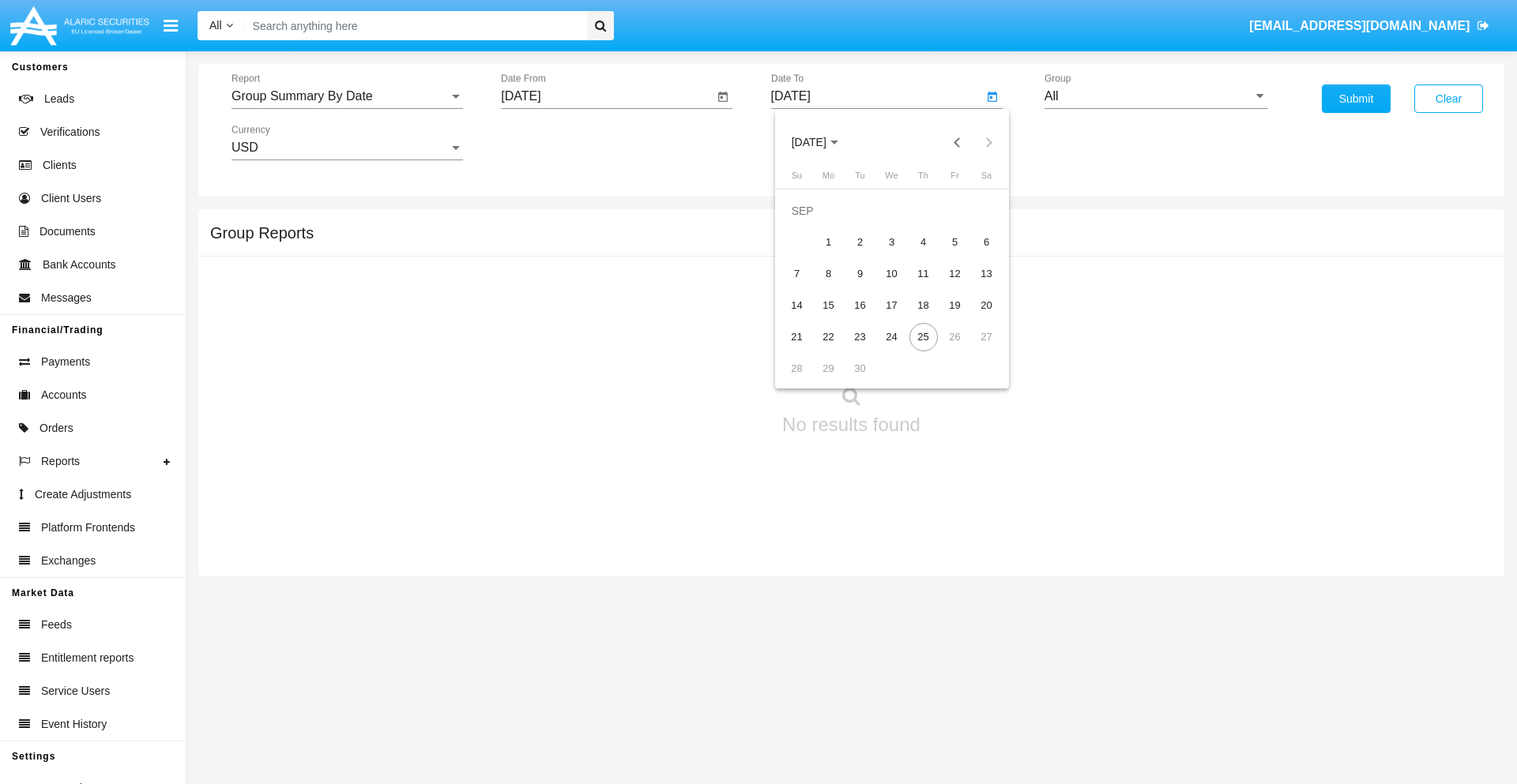
click at [922, 336] on div "25" at bounding box center [923, 337] width 28 height 28
type input "[DATE]"
click at [1156, 96] on input "All" at bounding box center [1156, 96] width 224 height 15
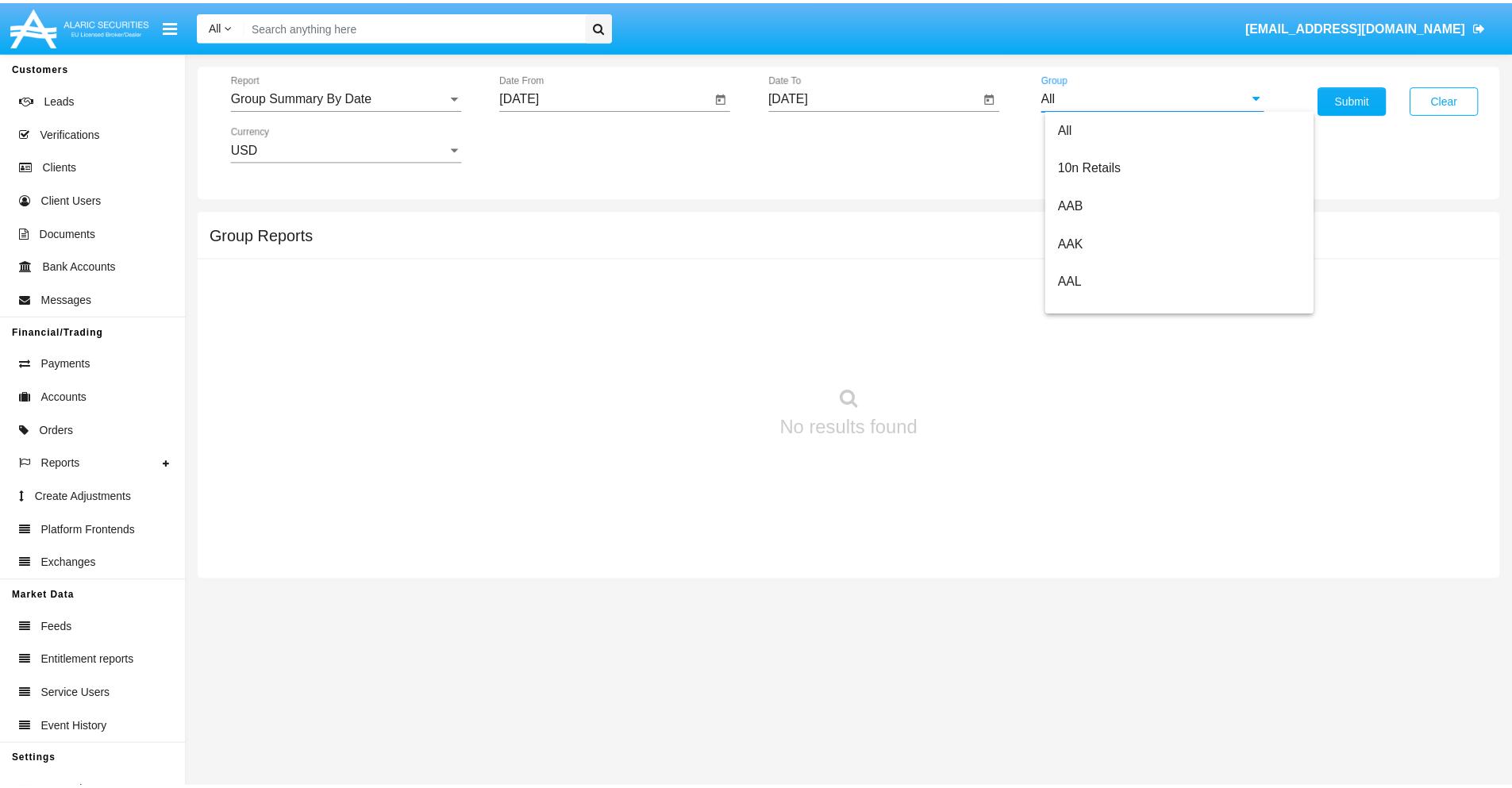
scroll to position [851, 0]
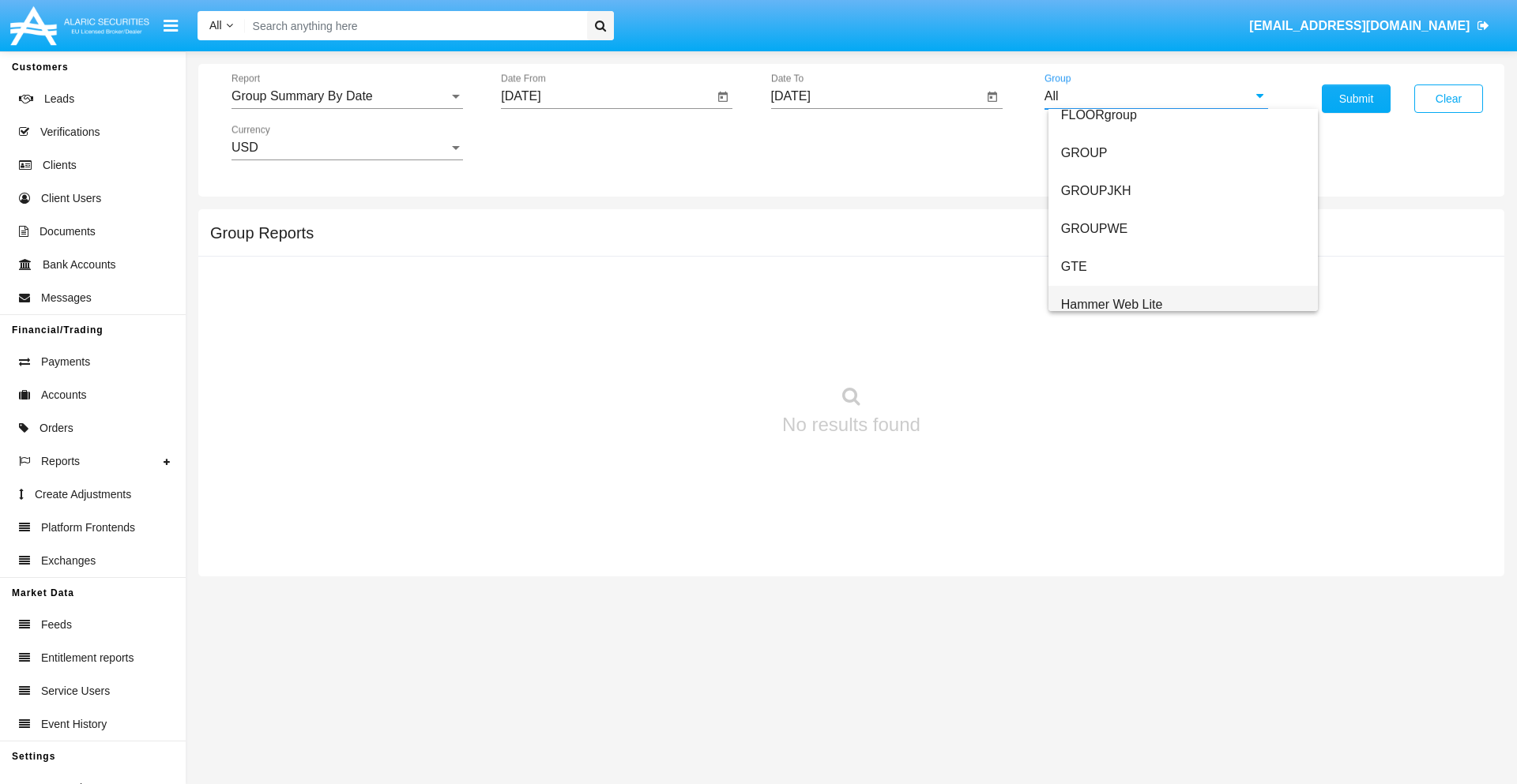
click at [1111, 304] on span "Hammer Web Lite" at bounding box center [1111, 304] width 102 height 14
type input "Hammer Web Lite"
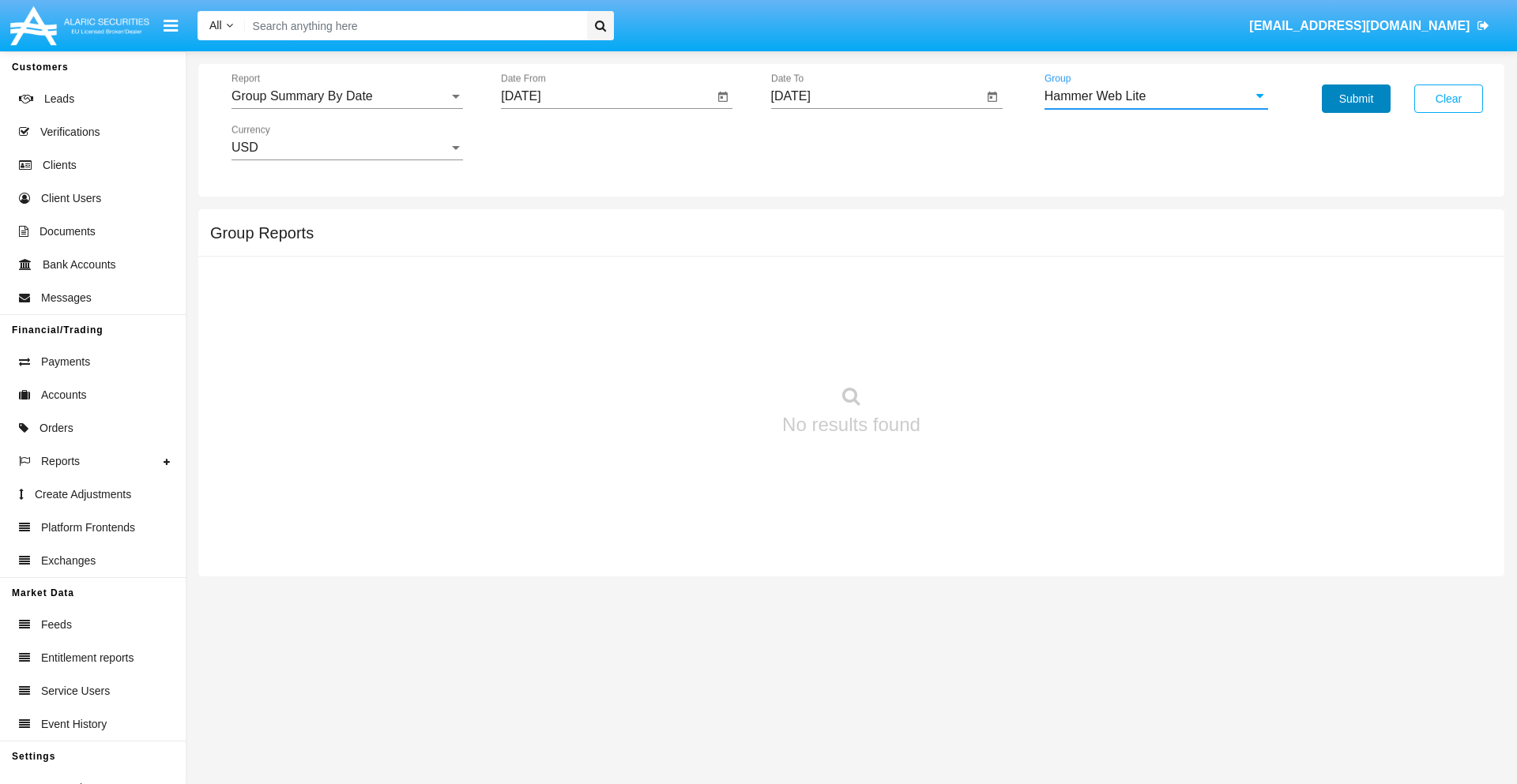
click at [1356, 99] on button "Submit" at bounding box center [1356, 98] width 69 height 28
click at [347, 96] on span "Report" at bounding box center [340, 96] width 217 height 15
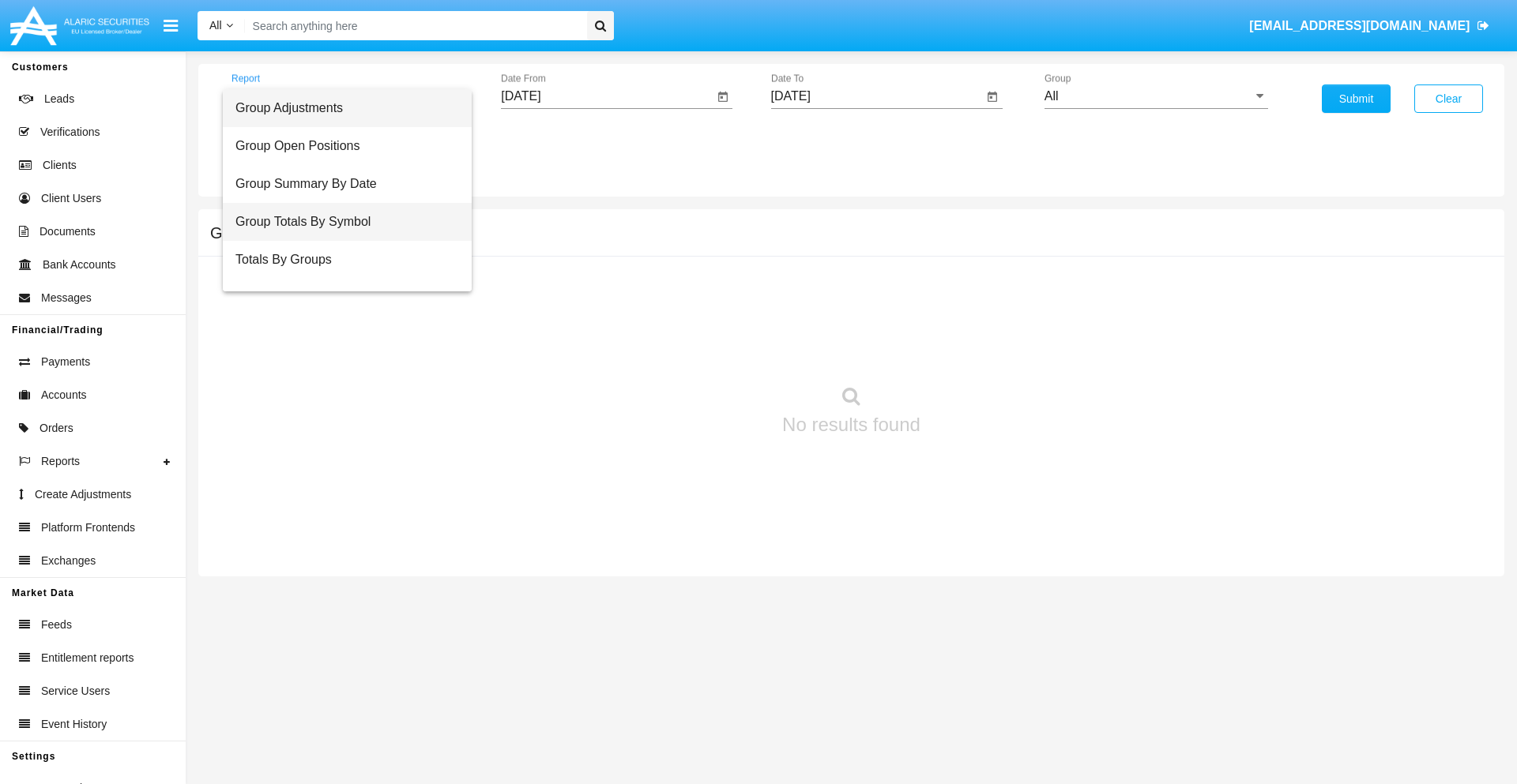
click at [341, 222] on span "Group Totals By Symbol" at bounding box center [347, 222] width 224 height 38
click at [606, 96] on input "[DATE]" at bounding box center [607, 96] width 213 height 15
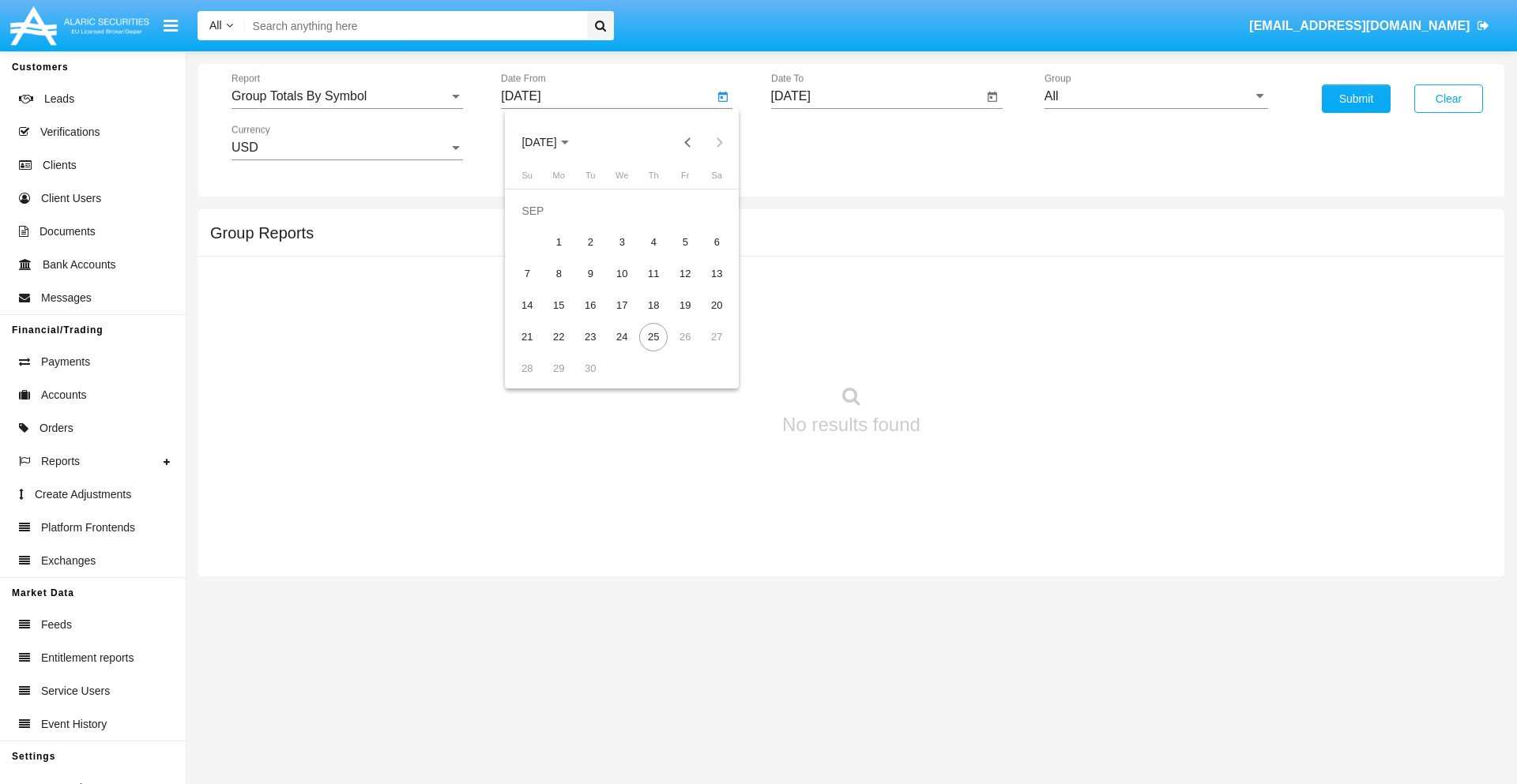
click at [552, 142] on span "[DATE]" at bounding box center [539, 143] width 35 height 13
click at [704, 349] on div "2025" at bounding box center [704, 349] width 49 height 28
click at [704, 255] on div "AUG" at bounding box center [704, 254] width 49 height 28
click at [559, 336] on div "25" at bounding box center [558, 337] width 28 height 28
type input "[DATE]"
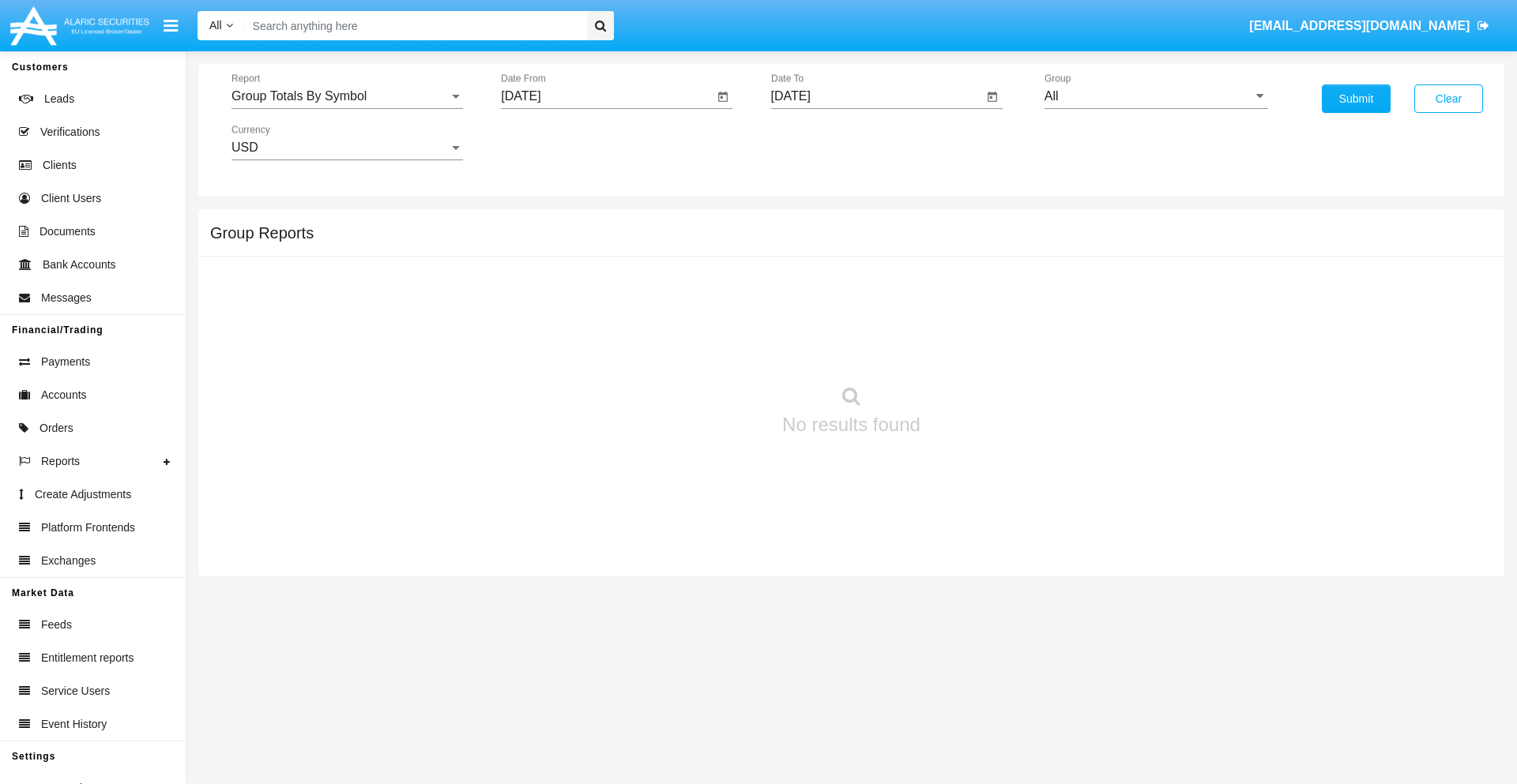
click at [876, 96] on input "[DATE]" at bounding box center [878, 96] width 213 height 15
click at [822, 142] on span "[DATE]" at bounding box center [809, 143] width 35 height 13
click at [974, 349] on div "2025" at bounding box center [975, 349] width 49 height 28
click at [808, 286] on div "SEP" at bounding box center [808, 286] width 49 height 28
click at [922, 336] on div "25" at bounding box center [923, 337] width 28 height 28
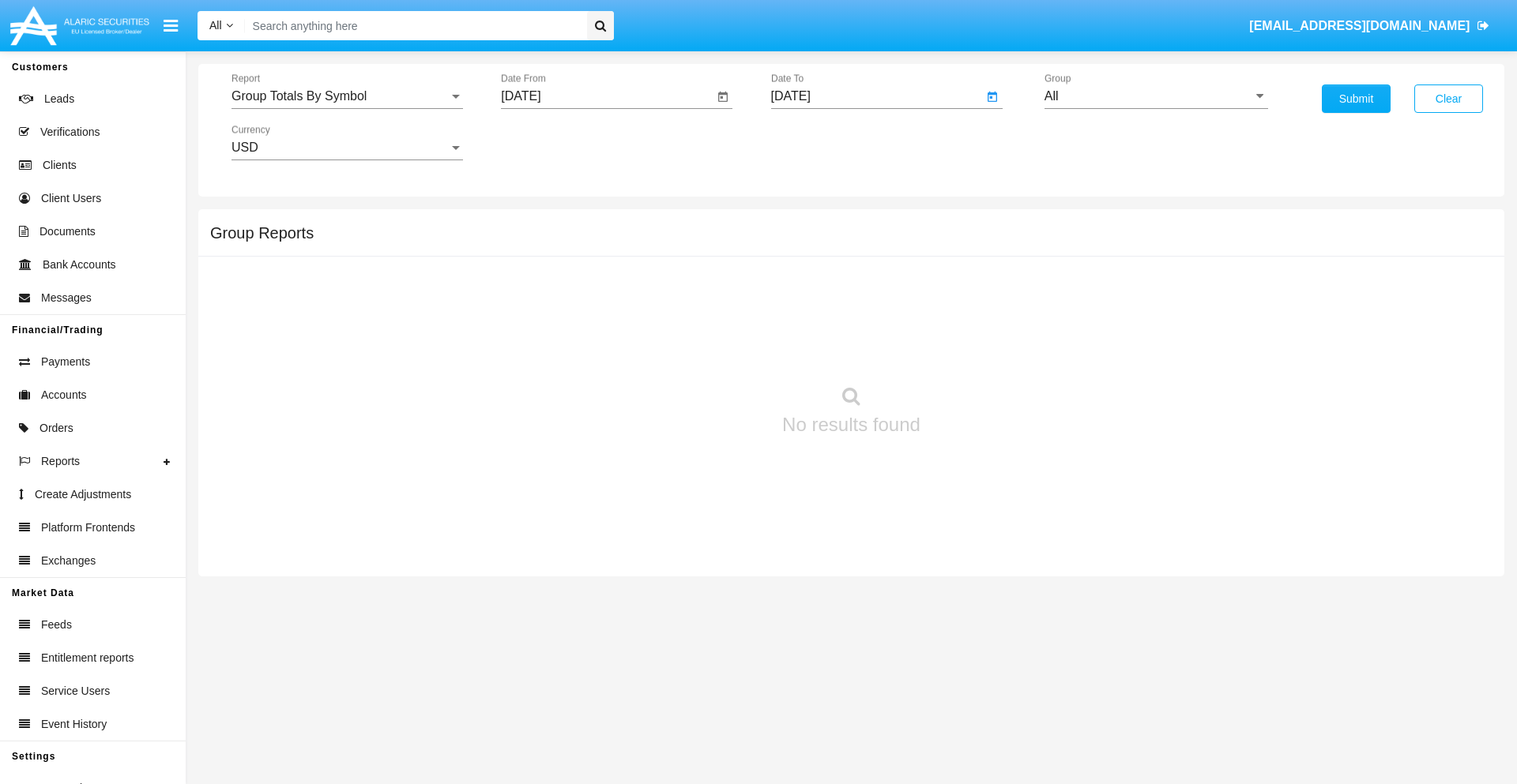
type input "[DATE]"
click at [1156, 96] on input "All" at bounding box center [1156, 96] width 224 height 15
type input "Hammer Web Lite"
click at [1356, 99] on button "Submit" at bounding box center [1356, 98] width 69 height 28
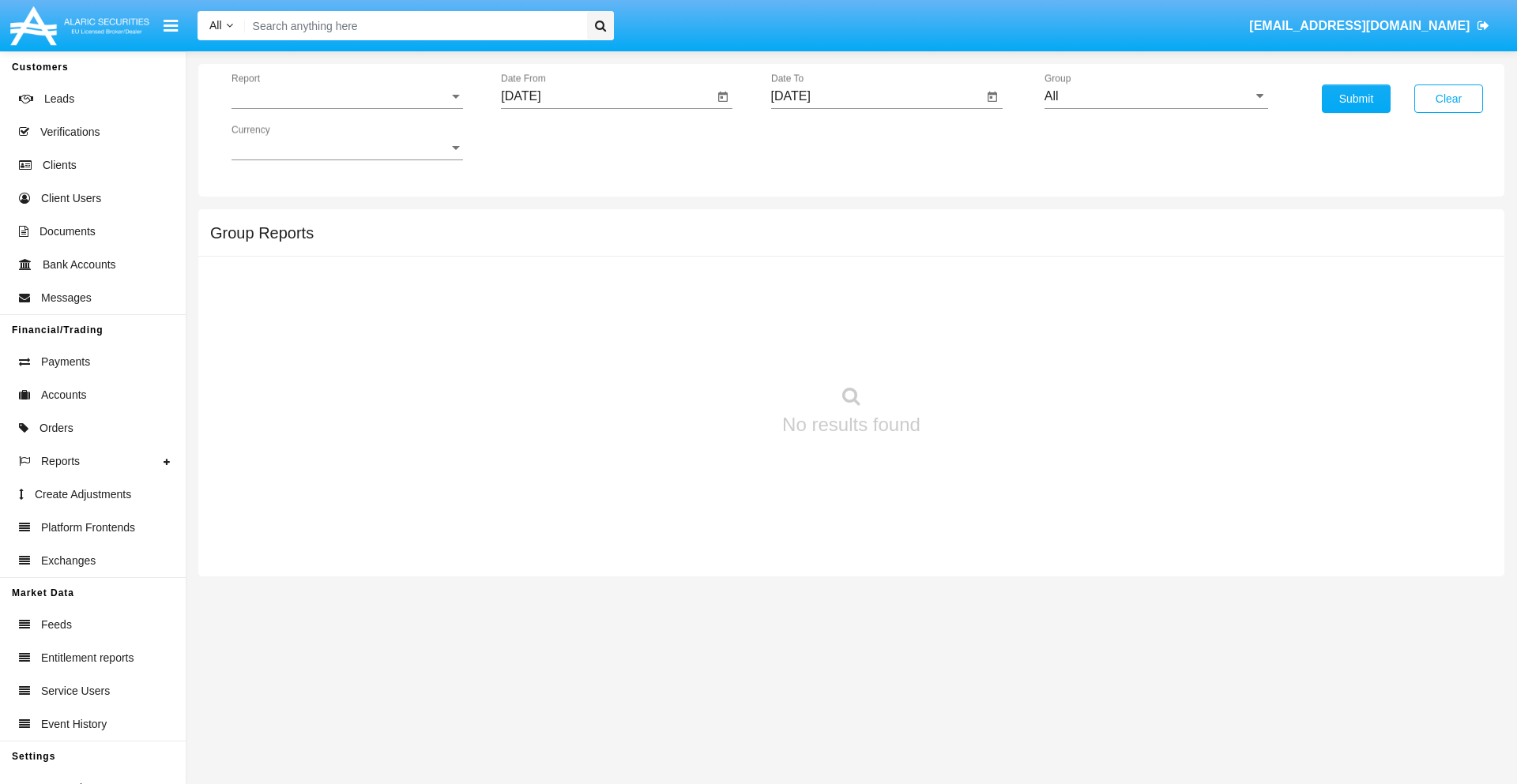
click at [347, 96] on span "Report" at bounding box center [340, 96] width 217 height 15
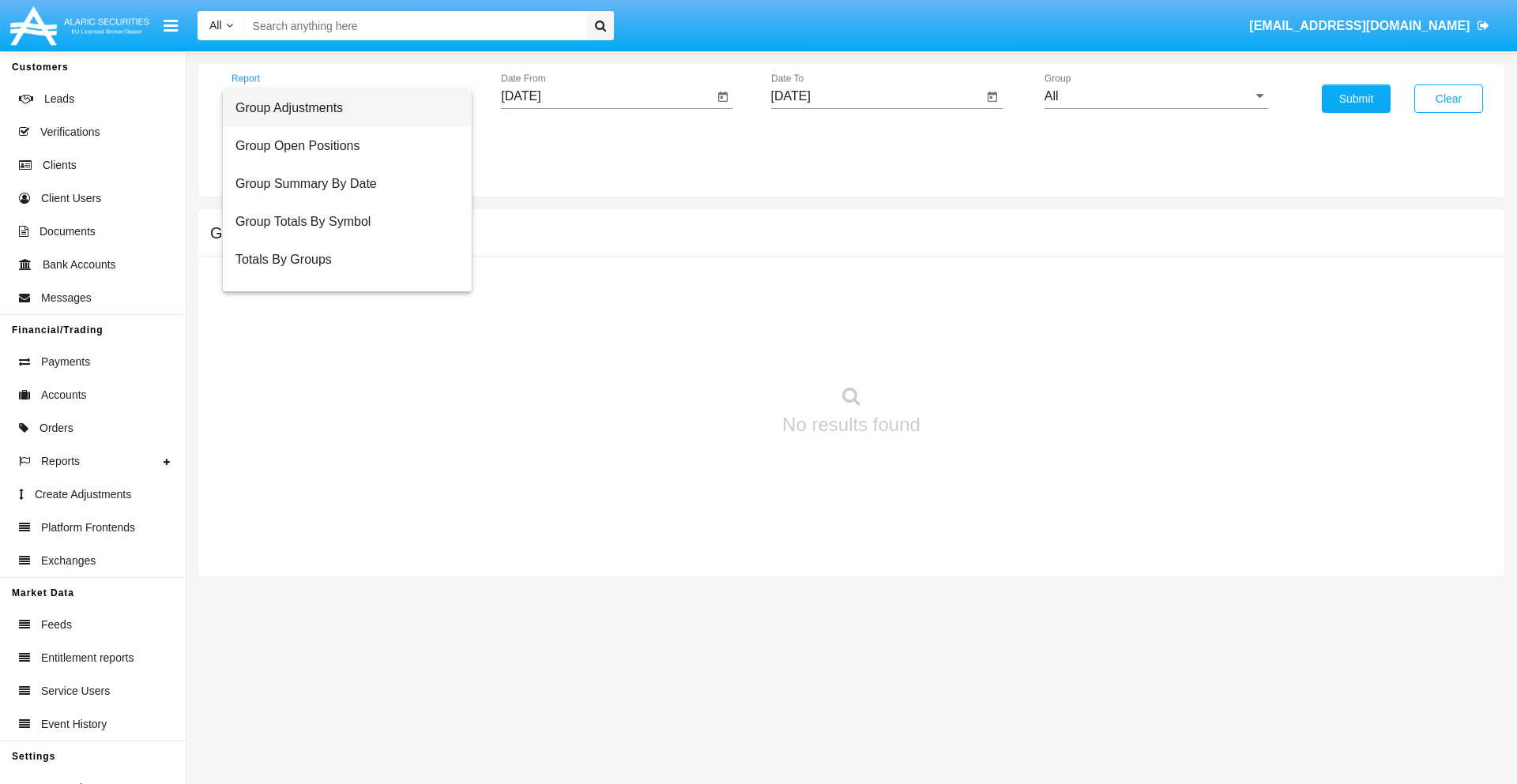
click at [341, 317] on span "Totals By Accounts" at bounding box center [347, 335] width 224 height 38
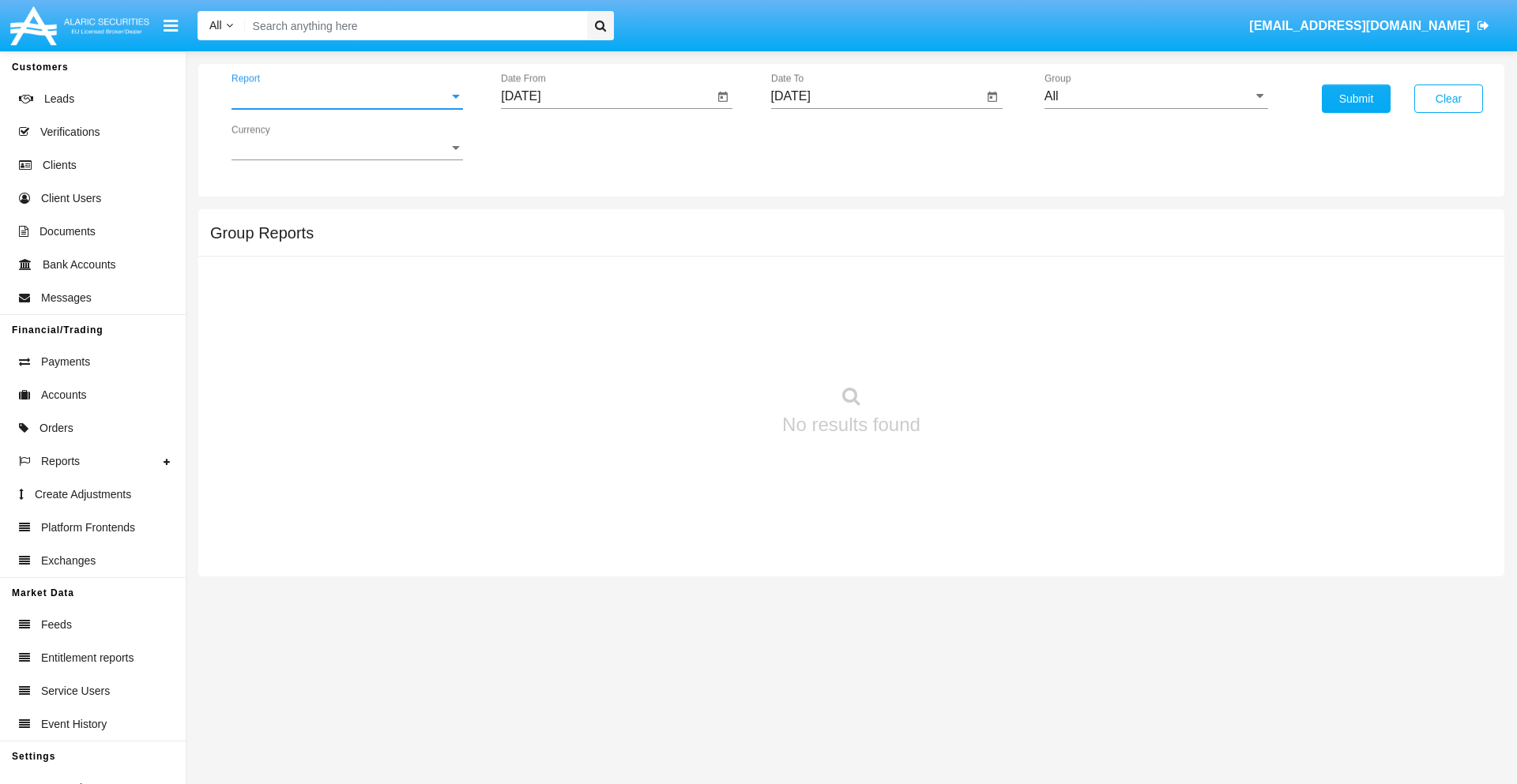
scroll to position [63, 0]
click at [606, 96] on input "[DATE]" at bounding box center [607, 96] width 213 height 15
click at [552, 142] on span "[DATE]" at bounding box center [539, 143] width 35 height 13
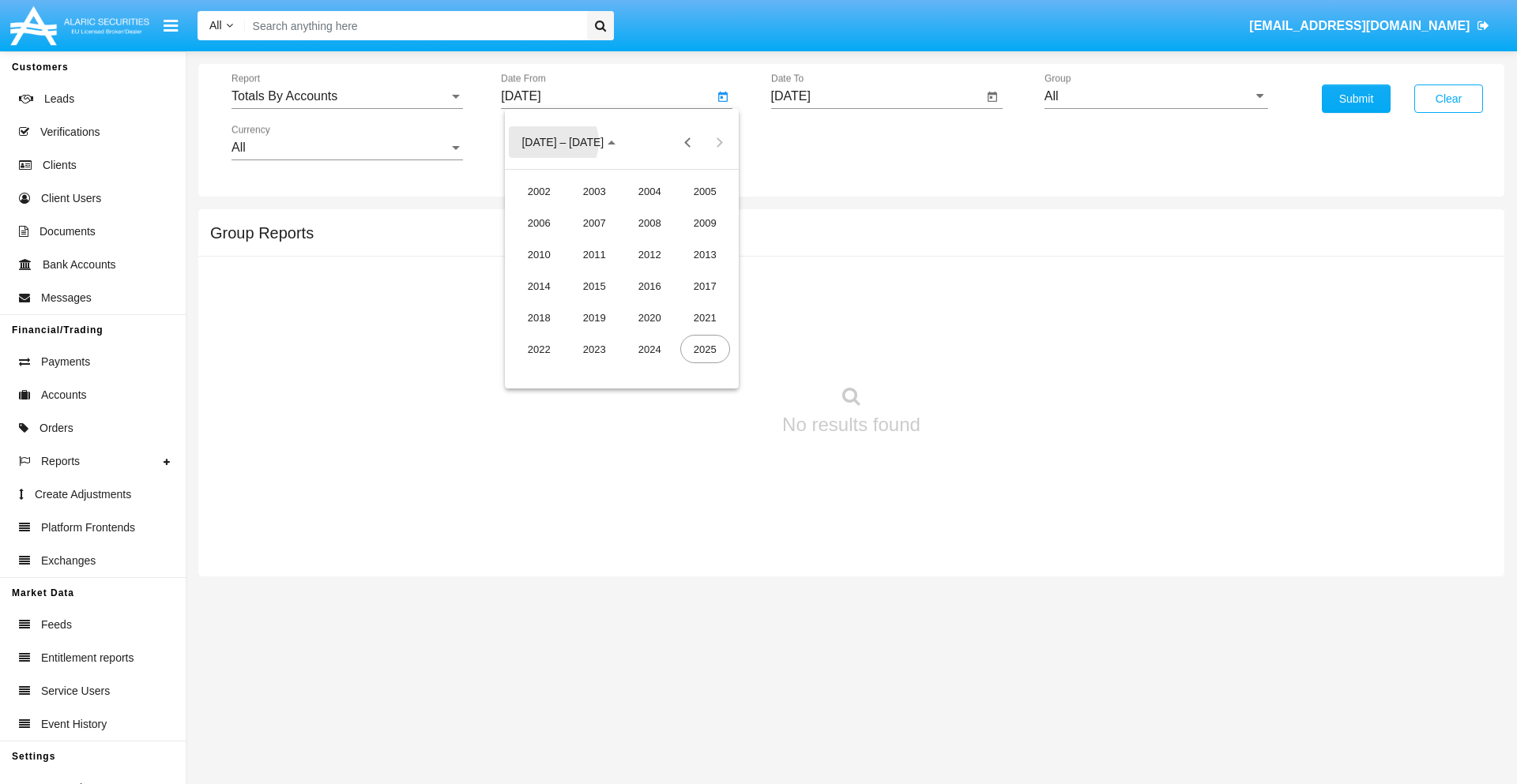
click at [704, 349] on div "2025" at bounding box center [704, 349] width 49 height 28
click at [539, 286] on div "SEP" at bounding box center [539, 286] width 49 height 28
click at [622, 273] on div "10" at bounding box center [621, 274] width 28 height 28
type input "[DATE]"
click at [876, 96] on input "[DATE]" at bounding box center [878, 96] width 213 height 15
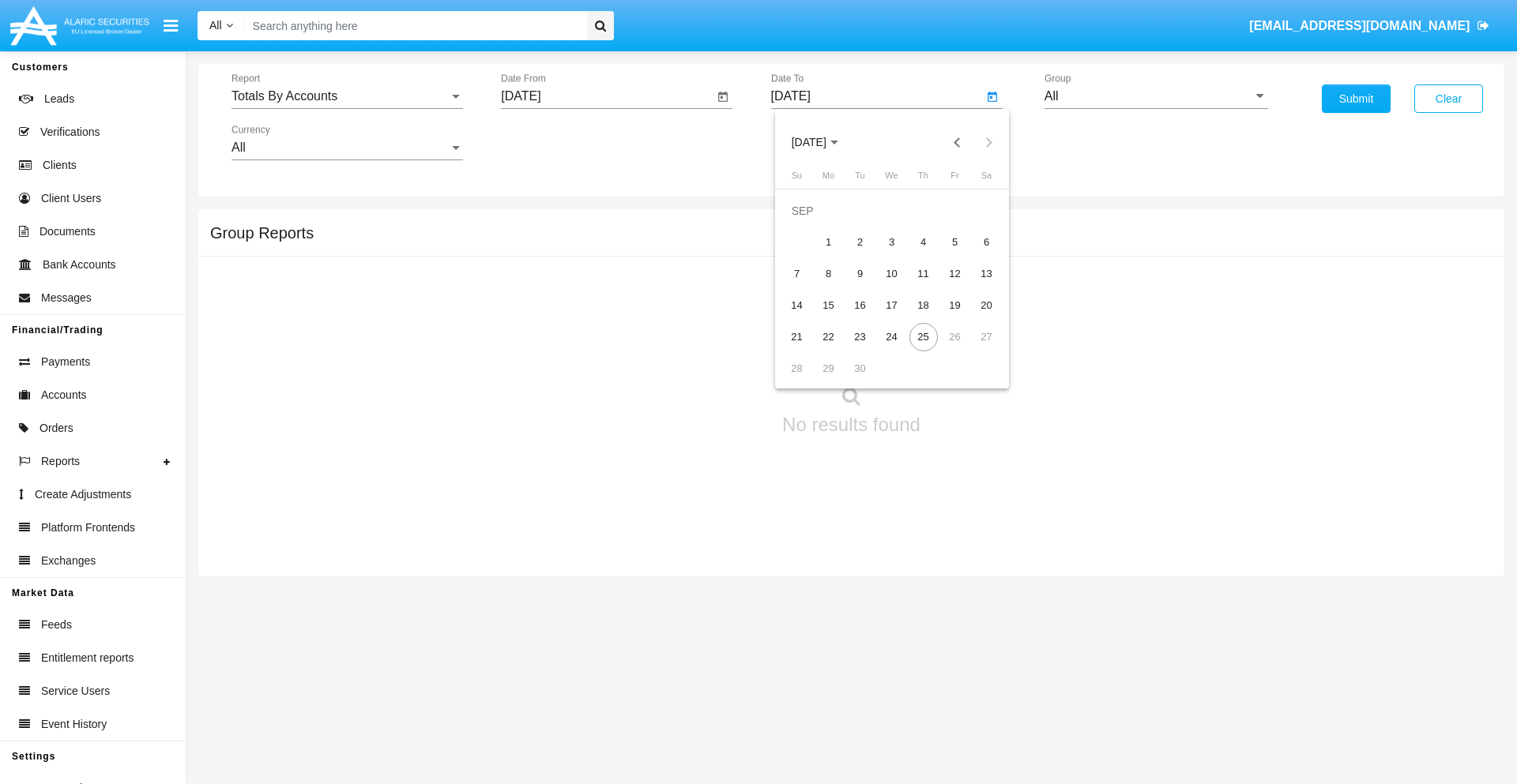
click at [822, 142] on span "[DATE]" at bounding box center [809, 143] width 35 height 13
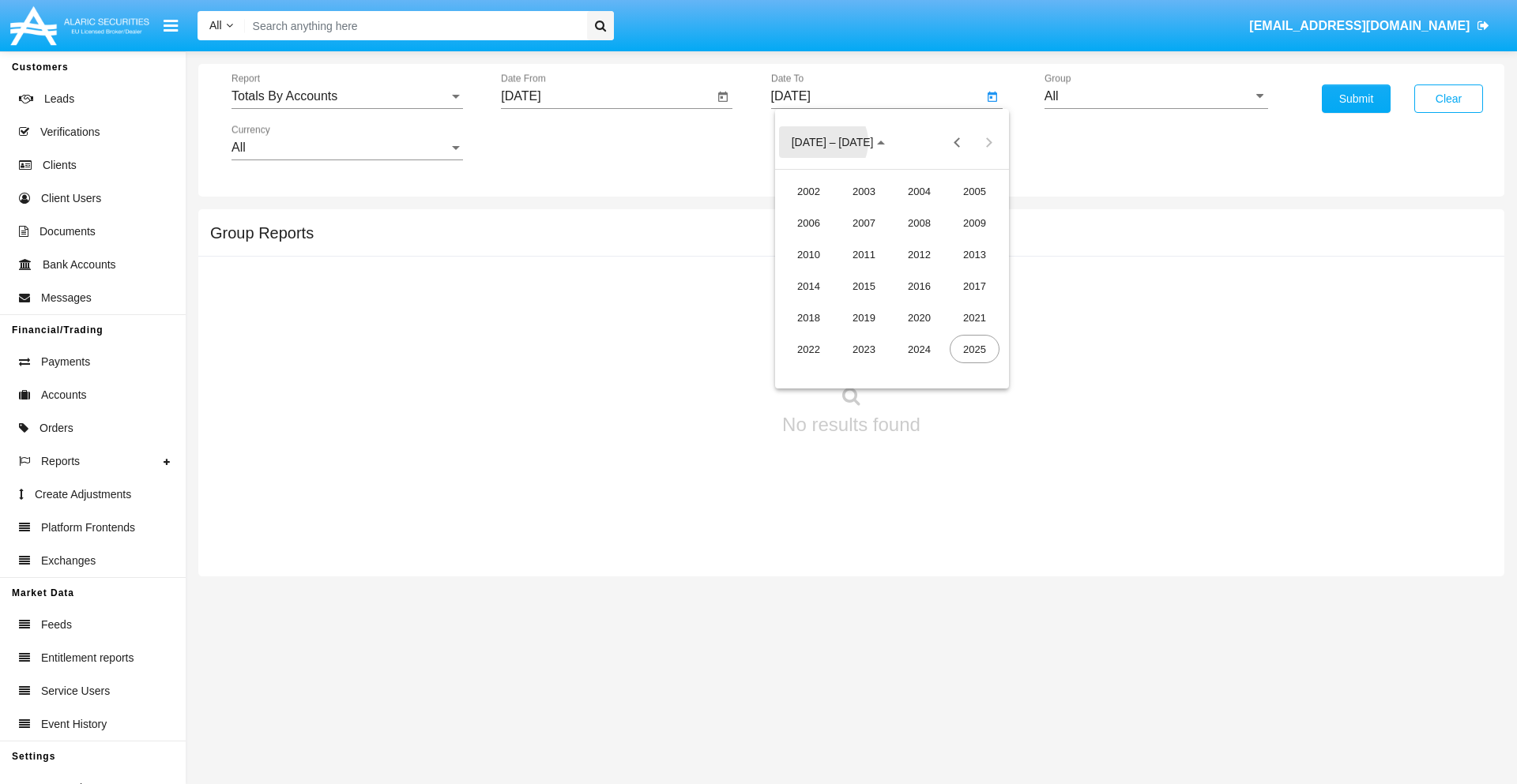
click at [974, 349] on div "2025" at bounding box center [975, 349] width 49 height 28
click at [808, 286] on div "SEP" at bounding box center [808, 286] width 49 height 28
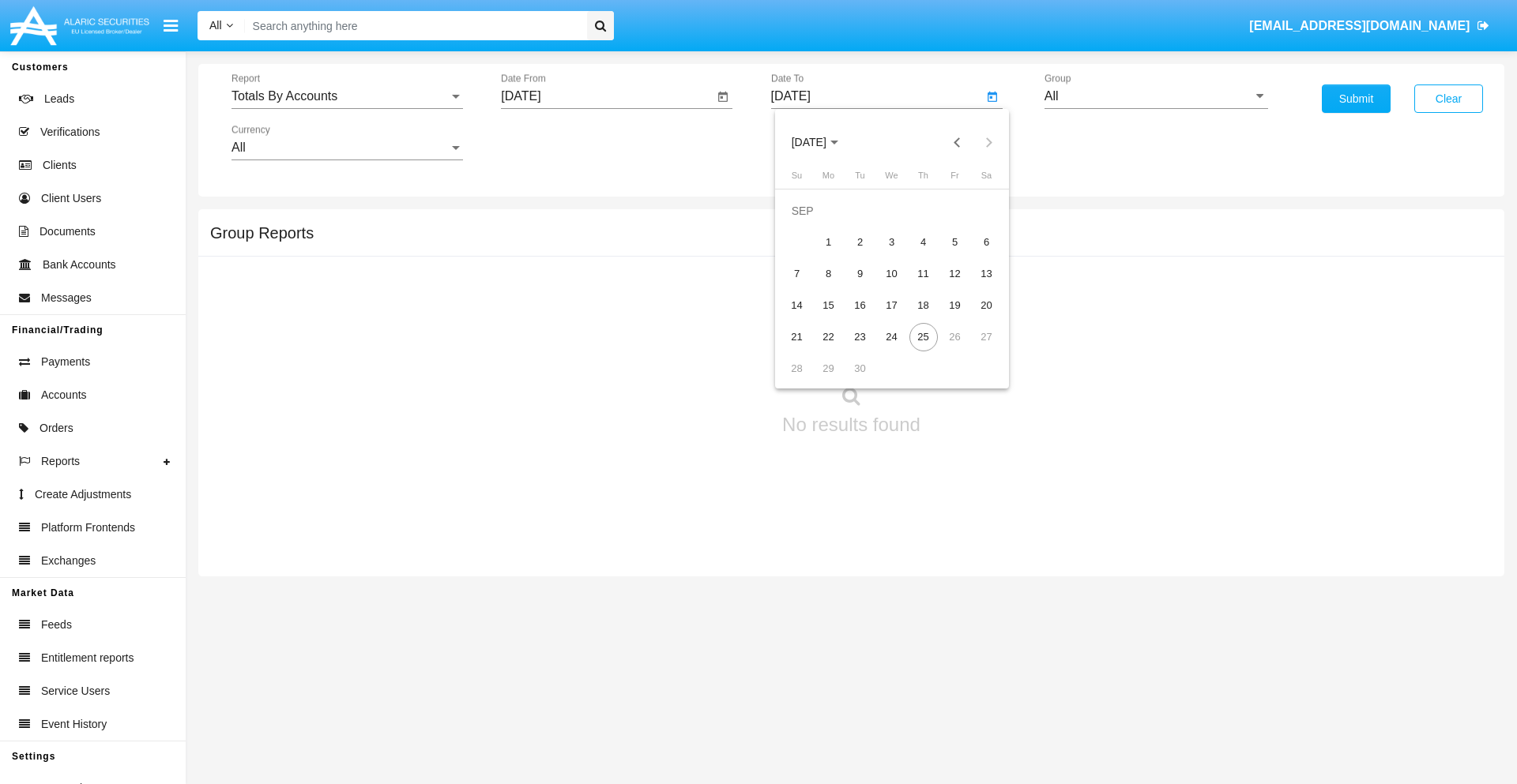
click at [922, 336] on div "25" at bounding box center [923, 337] width 28 height 28
type input "[DATE]"
click at [1156, 96] on input "All" at bounding box center [1156, 96] width 224 height 15
type input "Hammer Web Lite"
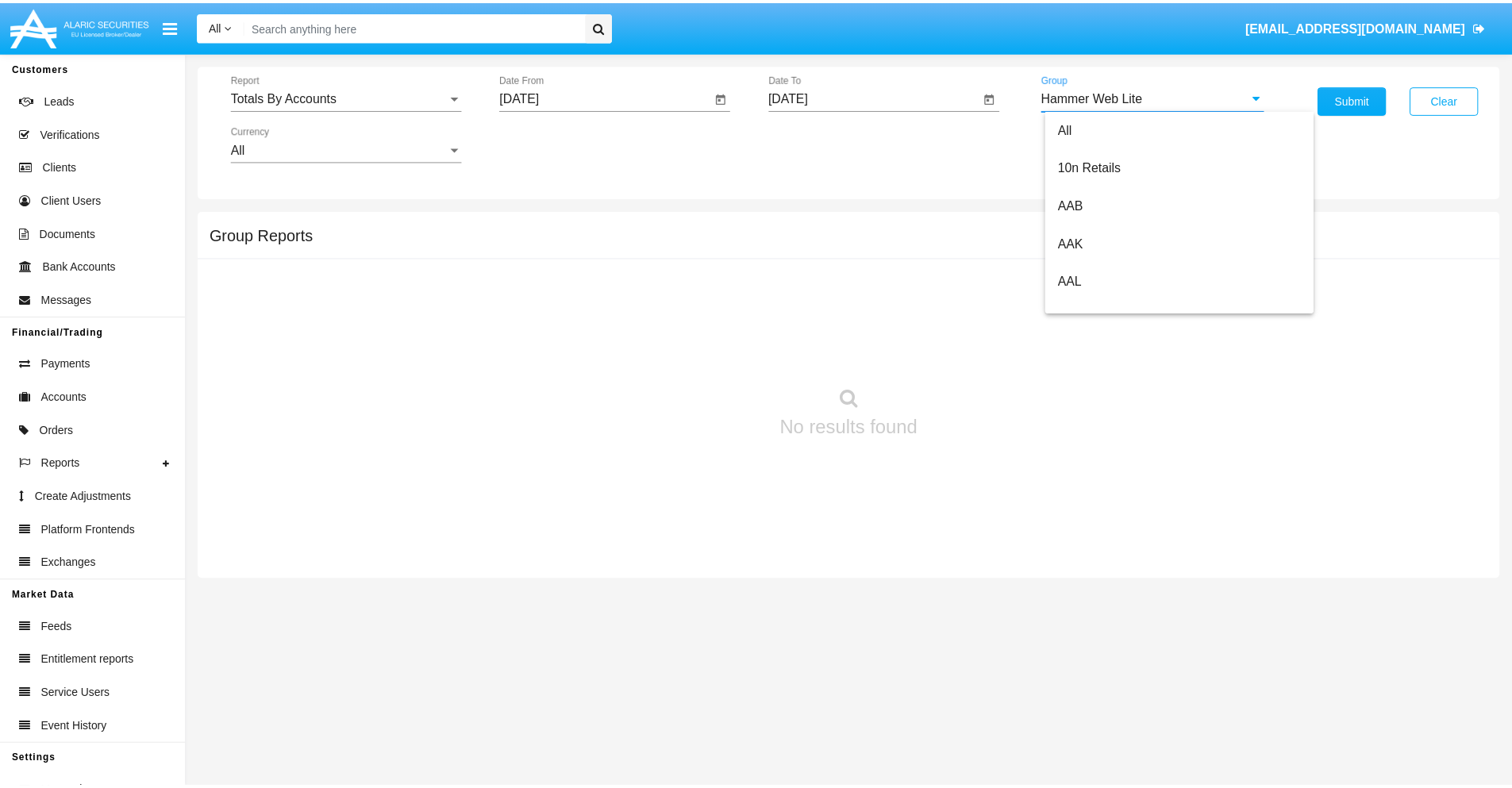
scroll to position [0, 0]
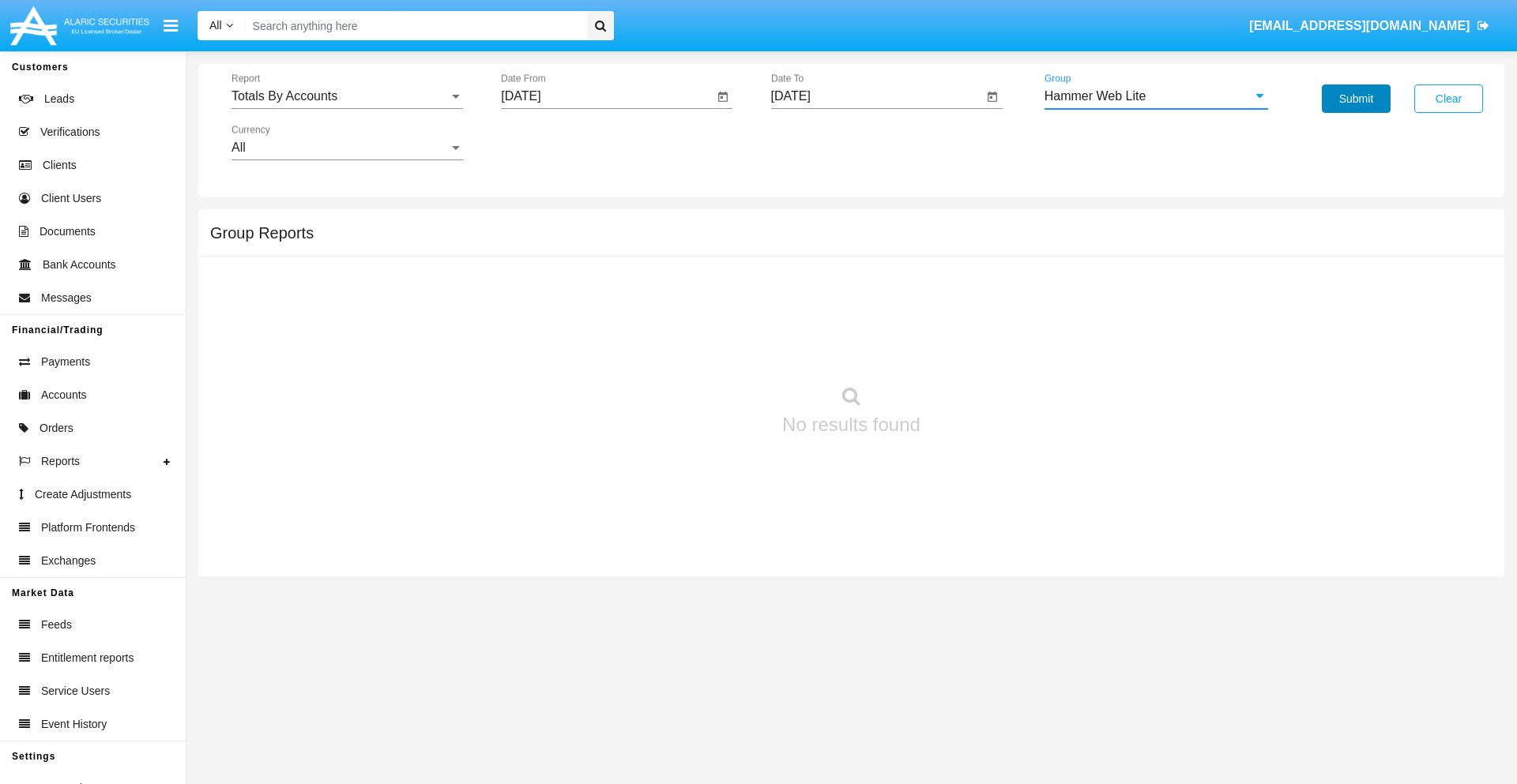
click at [1356, 99] on button "Submit" at bounding box center [1356, 98] width 69 height 28
click at [347, 96] on span "Report" at bounding box center [340, 96] width 217 height 15
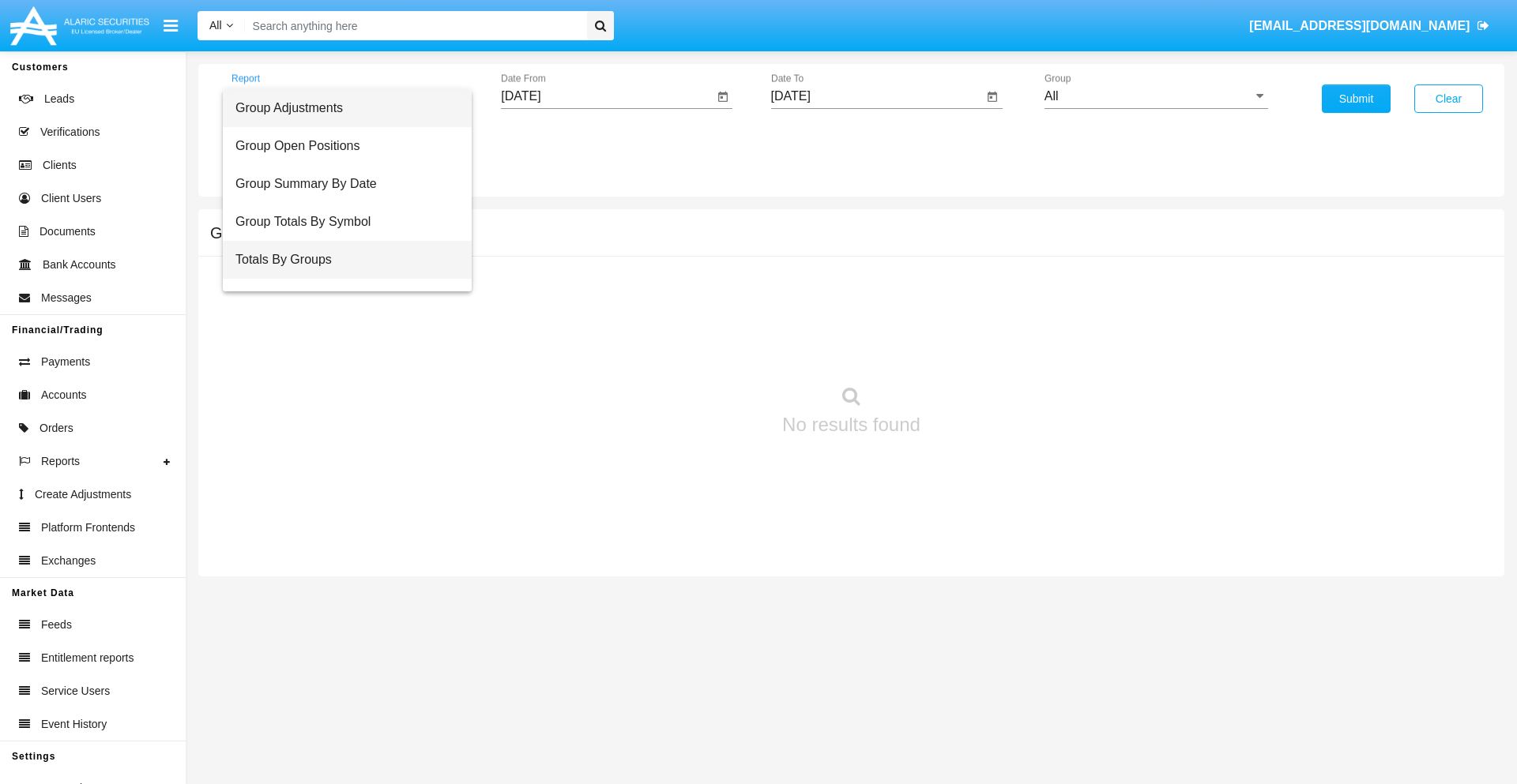
click at [341, 260] on span "Totals By Groups" at bounding box center [347, 259] width 224 height 38
click at [606, 96] on input "[DATE]" at bounding box center [607, 96] width 213 height 15
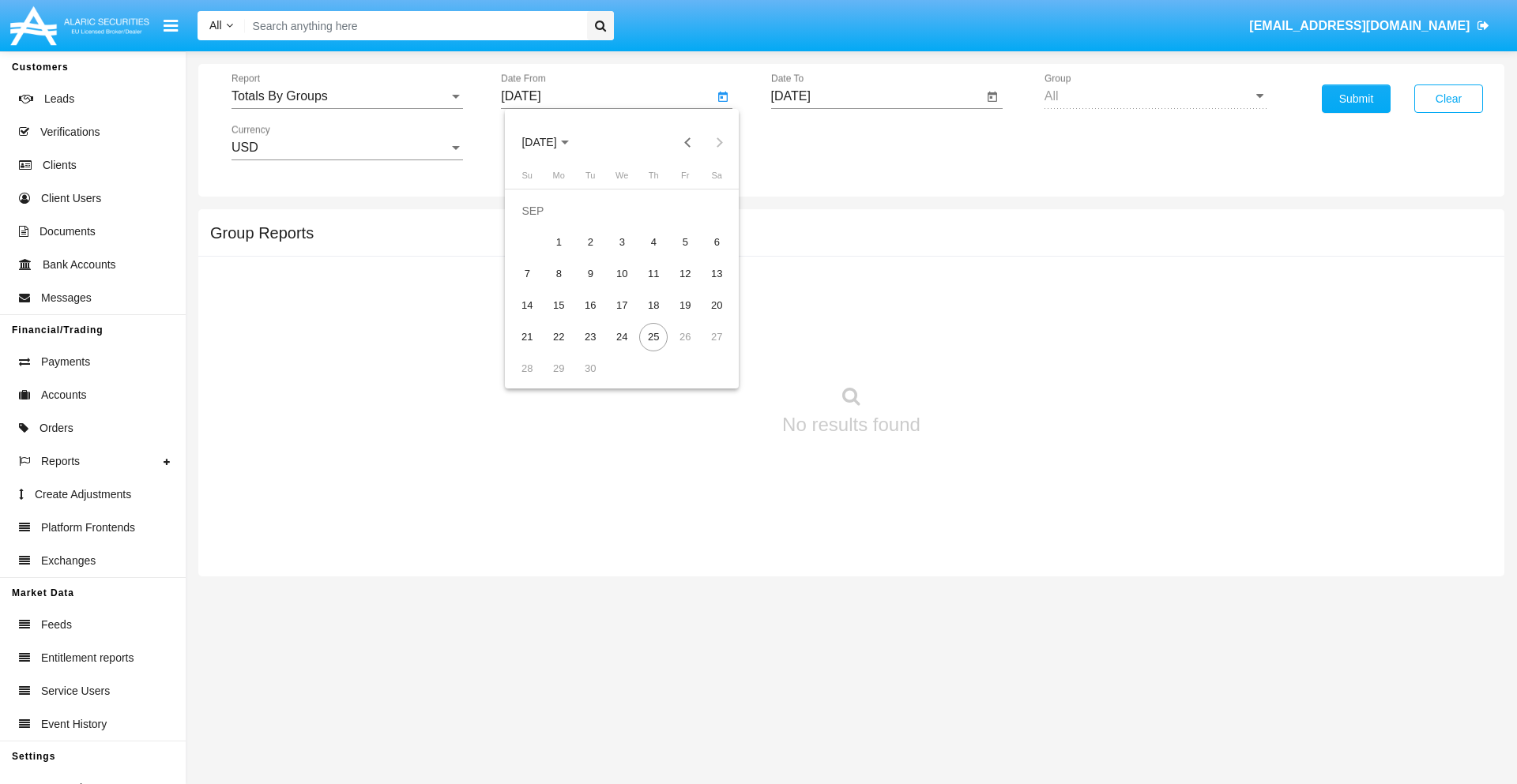
click at [552, 142] on span "SEP 2025" at bounding box center [539, 143] width 35 height 13
click at [704, 349] on div "2025" at bounding box center [704, 349] width 49 height 28
click at [539, 286] on div "SEP" at bounding box center [539, 286] width 49 height 28
click at [622, 273] on div "10" at bounding box center [621, 274] width 28 height 28
type input "09/10/25"
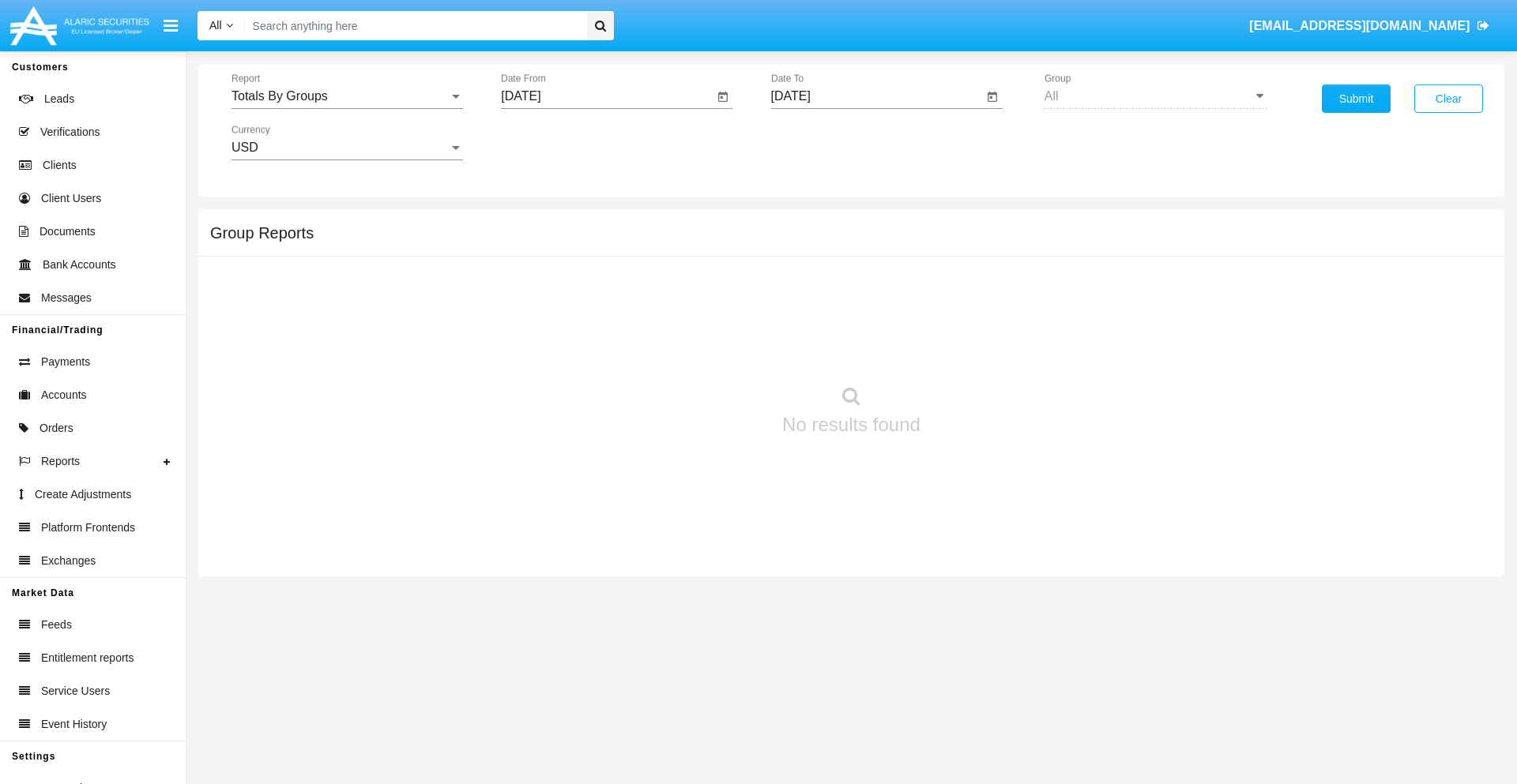
click at [876, 96] on input "09/24/25" at bounding box center [878, 96] width 213 height 15
click at [822, 142] on span "SEP 2025" at bounding box center [809, 143] width 35 height 13
click at [974, 349] on div "2025" at bounding box center [975, 349] width 49 height 28
click at [808, 286] on div "SEP" at bounding box center [808, 286] width 49 height 28
click at [922, 336] on div "25" at bounding box center [923, 337] width 28 height 28
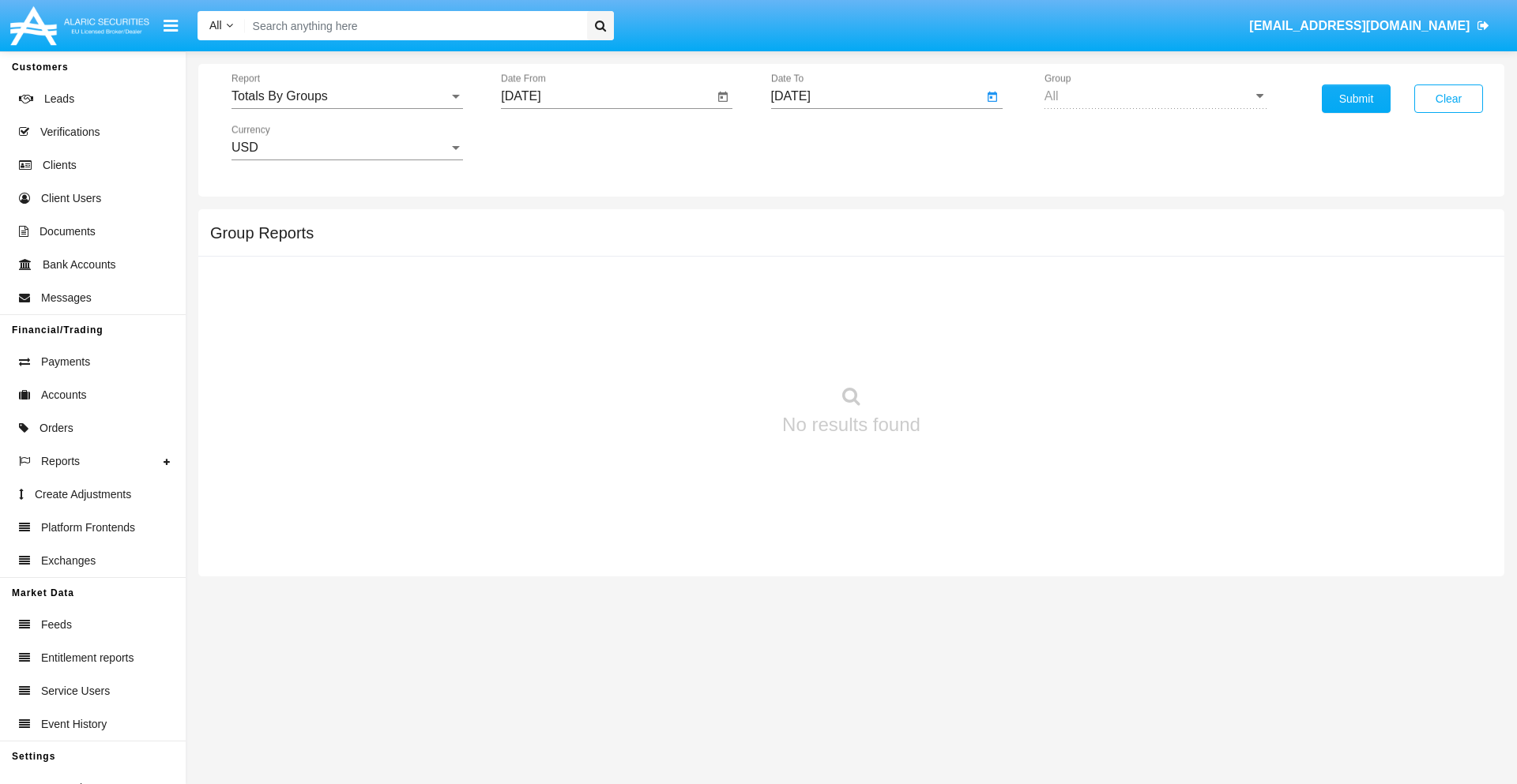
type input "09/25/25"
click at [1356, 99] on button "Submit" at bounding box center [1356, 98] width 69 height 28
click at [347, 96] on span "Report" at bounding box center [340, 96] width 217 height 15
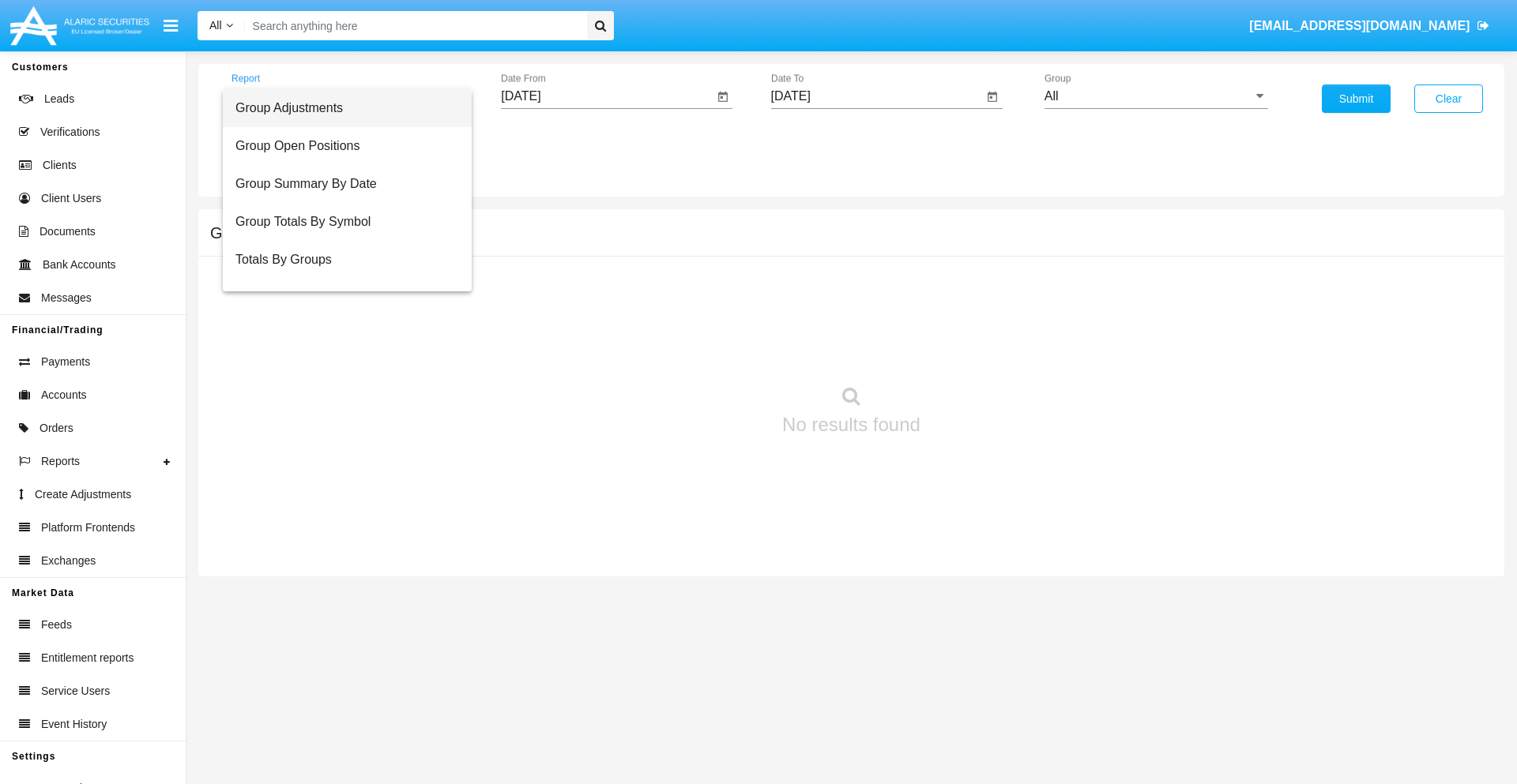
click at [341, 108] on span "Group Adjustments" at bounding box center [347, 107] width 224 height 38
click at [1156, 96] on input "All" at bounding box center [1156, 96] width 224 height 15
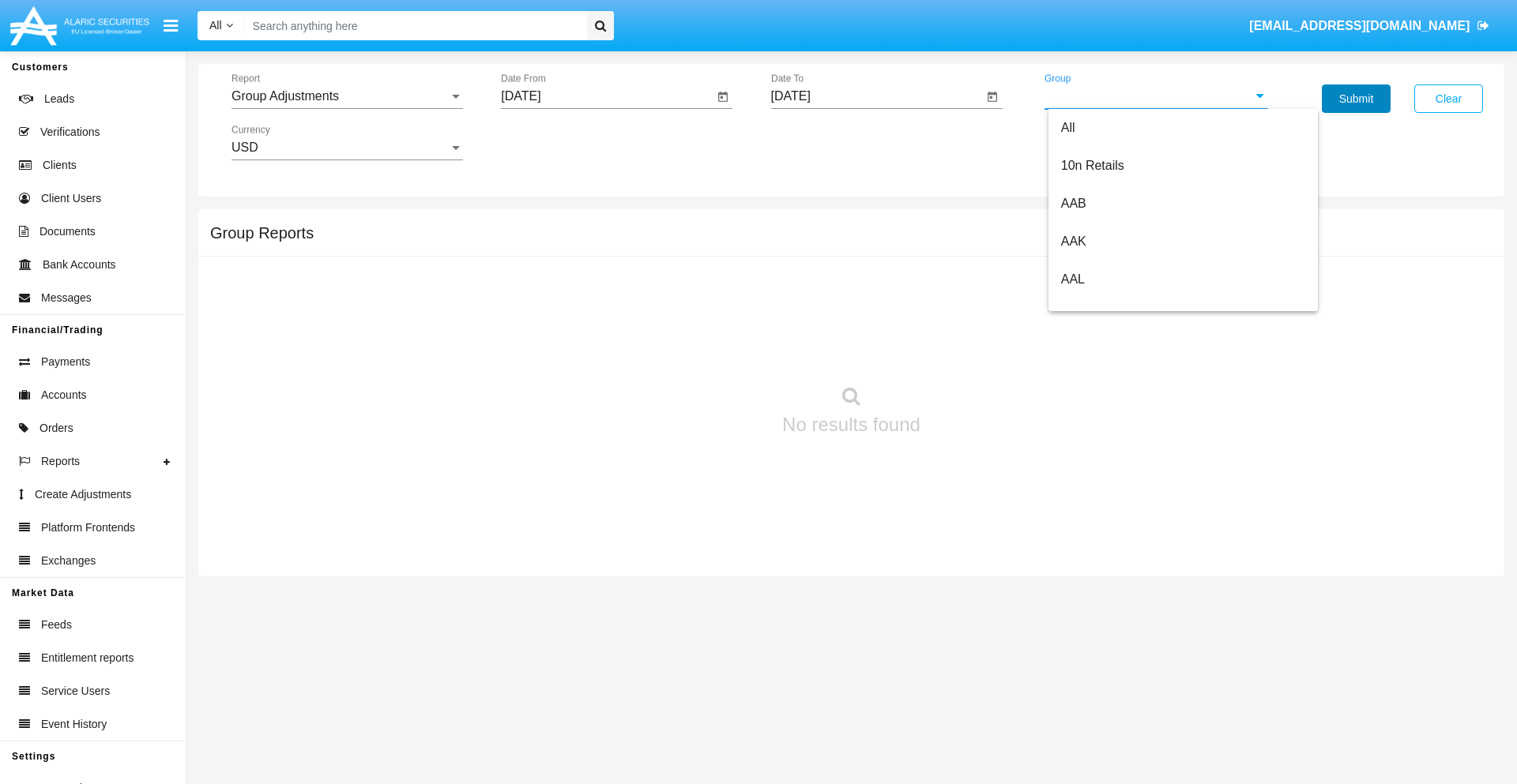
click at [1356, 99] on button "Submit" at bounding box center [1356, 98] width 69 height 28
click at [347, 96] on span "Report" at bounding box center [340, 96] width 217 height 15
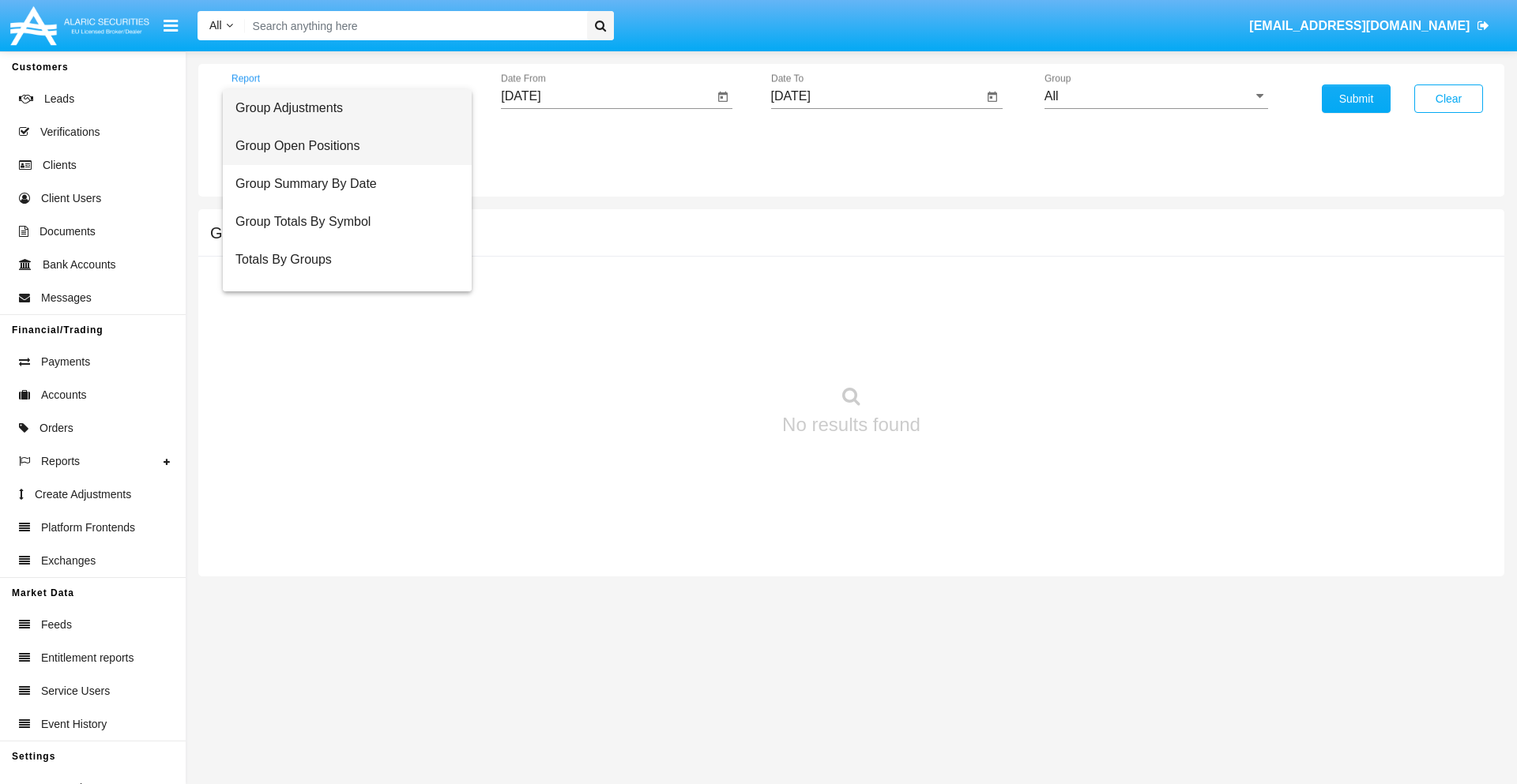
click at [341, 147] on span "Group Open Positions" at bounding box center [347, 146] width 224 height 38
click at [1156, 96] on input "All" at bounding box center [1156, 96] width 224 height 15
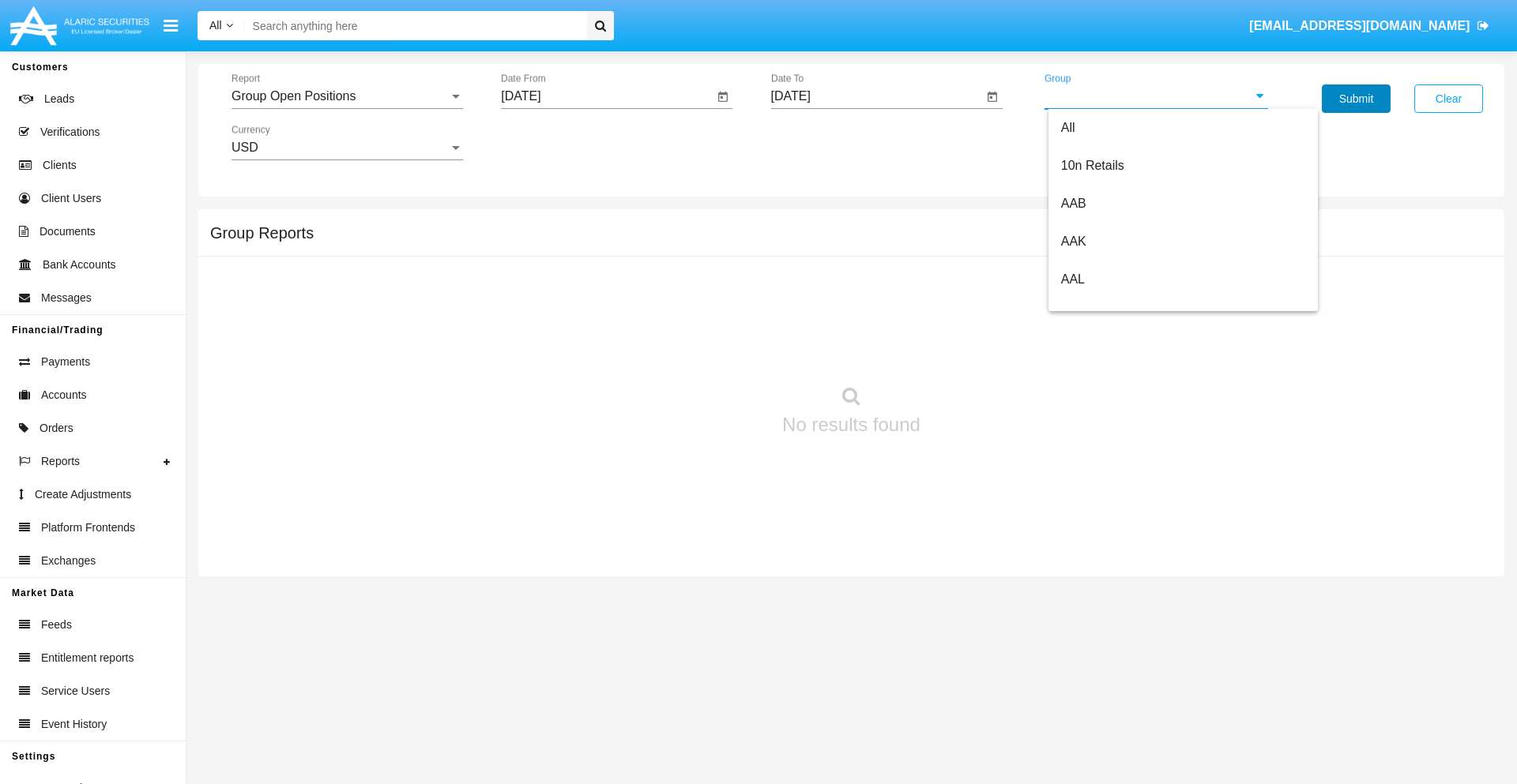
click at [1356, 99] on button "Submit" at bounding box center [1356, 98] width 69 height 28
click at [347, 96] on span "Report" at bounding box center [340, 96] width 217 height 15
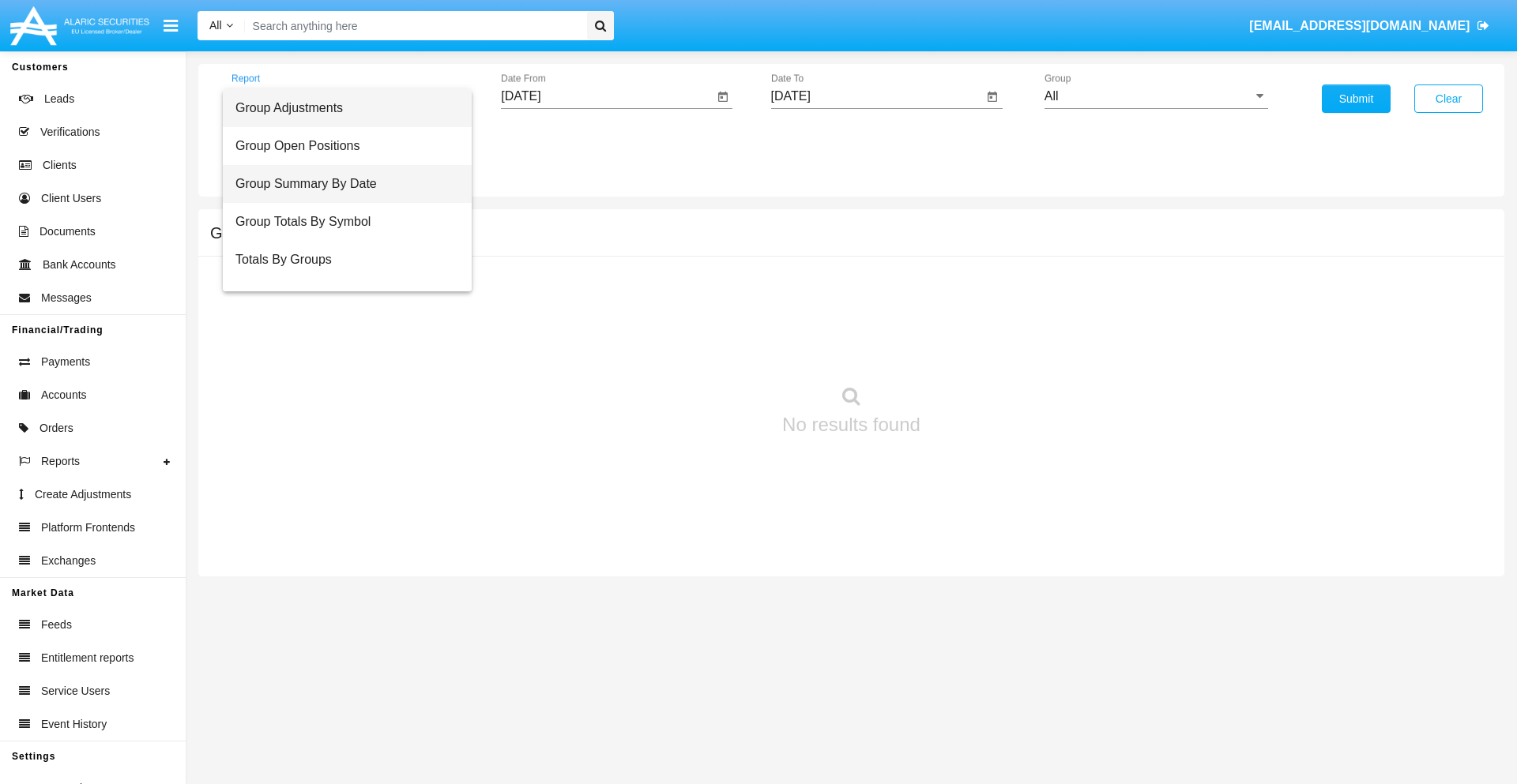
click at [341, 184] on span "Group Summary By Date" at bounding box center [347, 183] width 224 height 38
click at [1156, 96] on input "All" at bounding box center [1156, 96] width 224 height 15
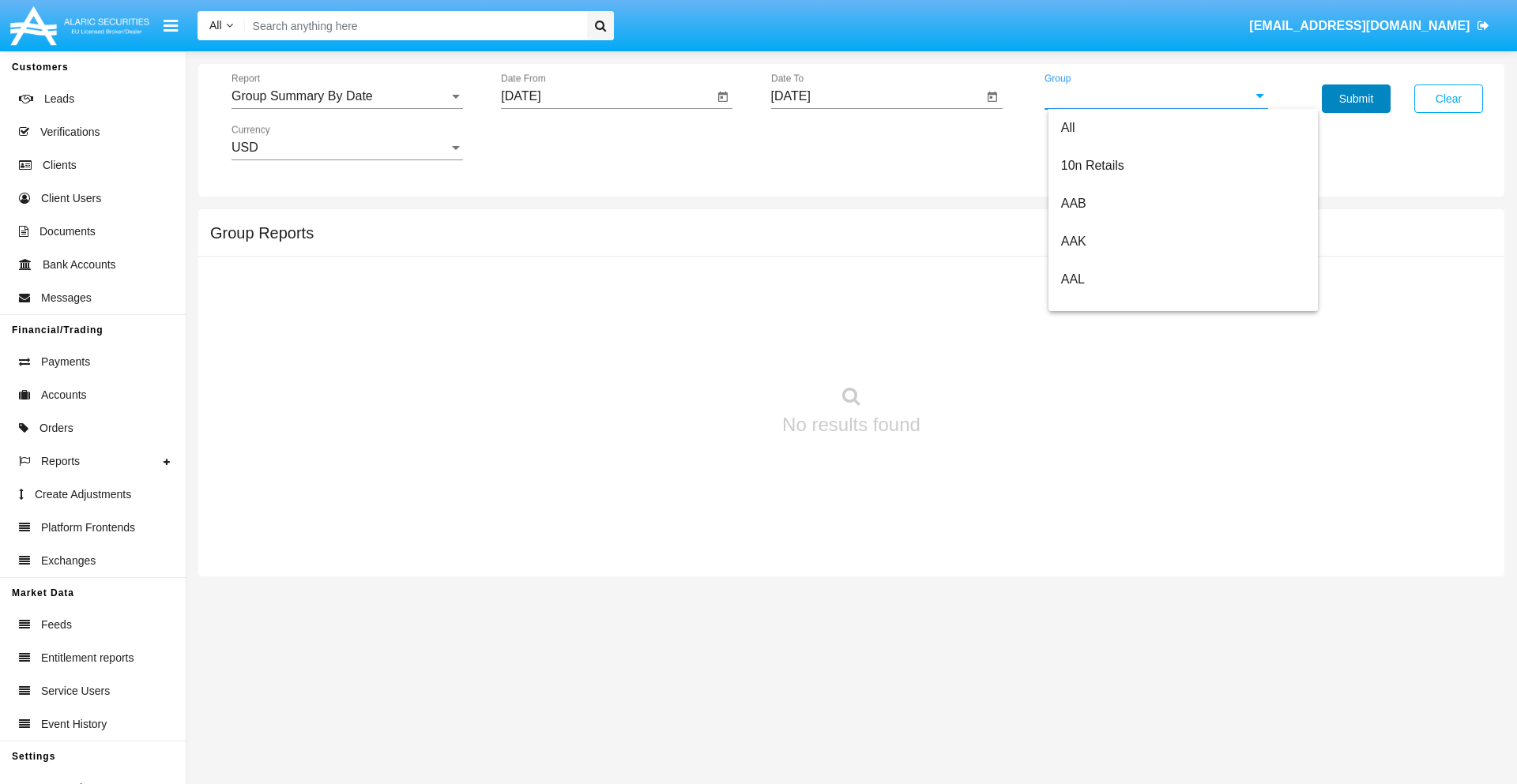
click at [1356, 99] on button "Submit" at bounding box center [1356, 98] width 69 height 28
click at [347, 96] on span "Report" at bounding box center [340, 96] width 217 height 15
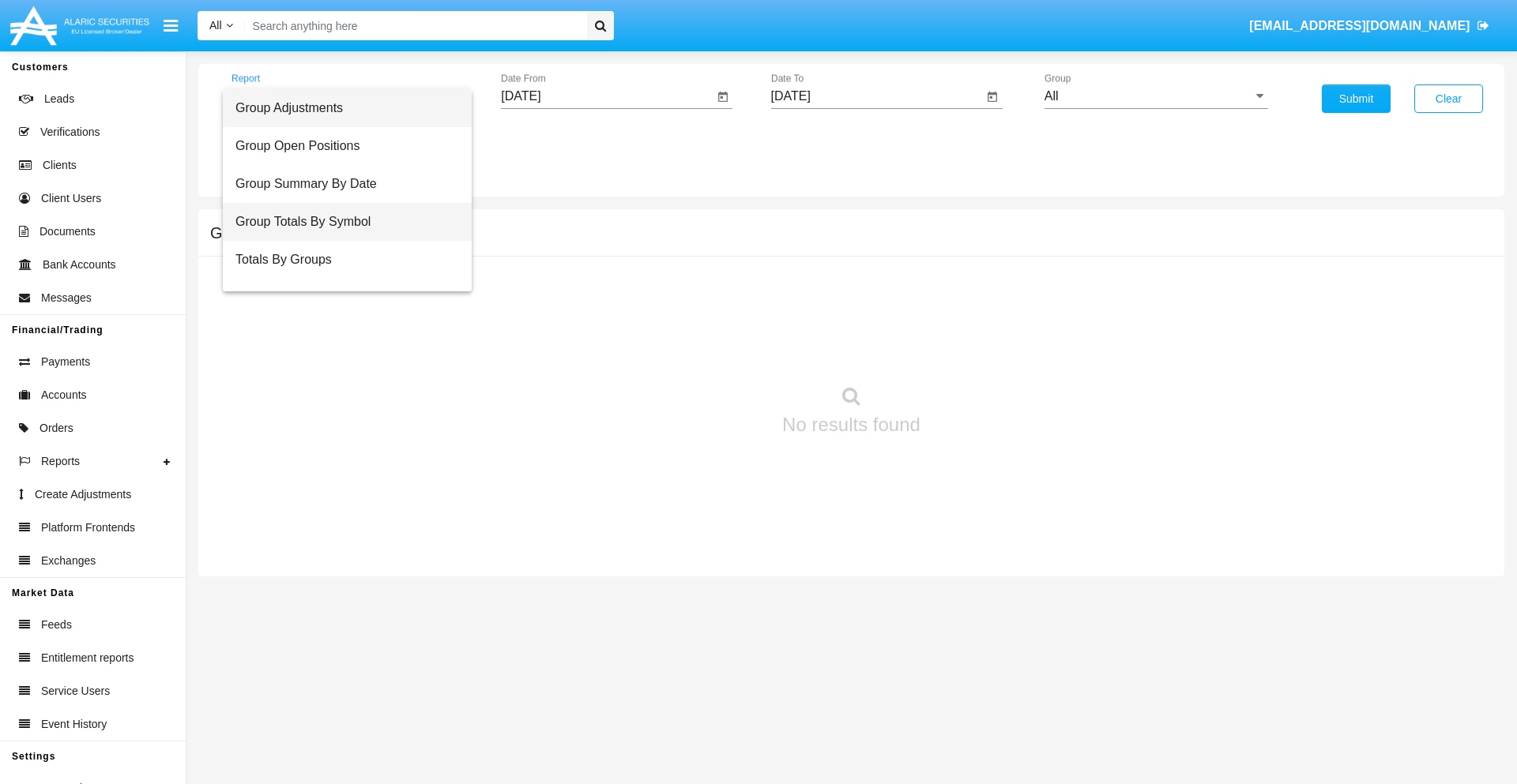
click at [341, 222] on span "Group Totals By Symbol" at bounding box center [347, 222] width 224 height 38
click at [1156, 96] on input "All" at bounding box center [1156, 96] width 224 height 15
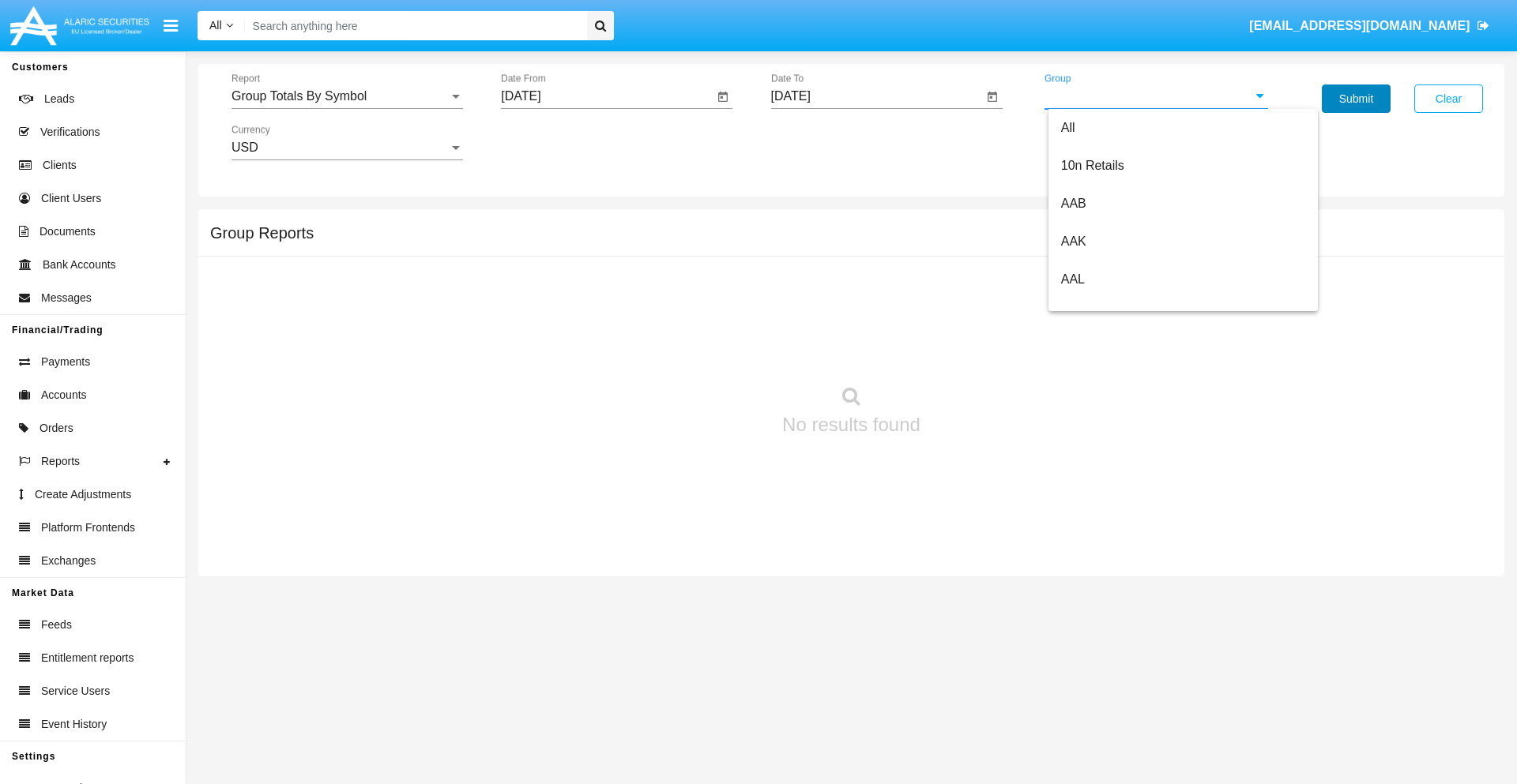
click at [1356, 99] on button "Submit" at bounding box center [1356, 98] width 69 height 28
click at [347, 96] on span "Report" at bounding box center [340, 96] width 217 height 15
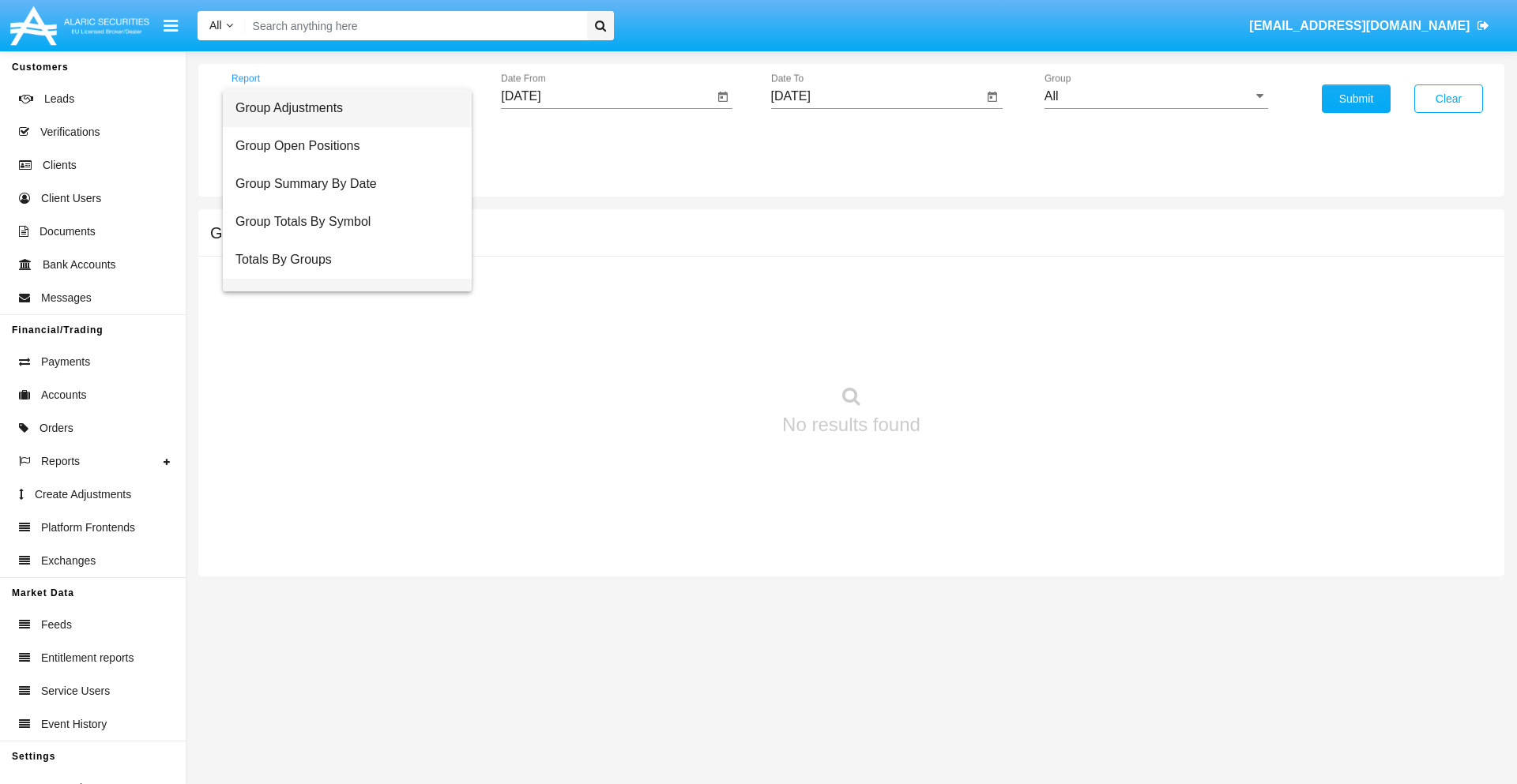
click at [341, 278] on span "Group Fees By Destination" at bounding box center [347, 297] width 224 height 38
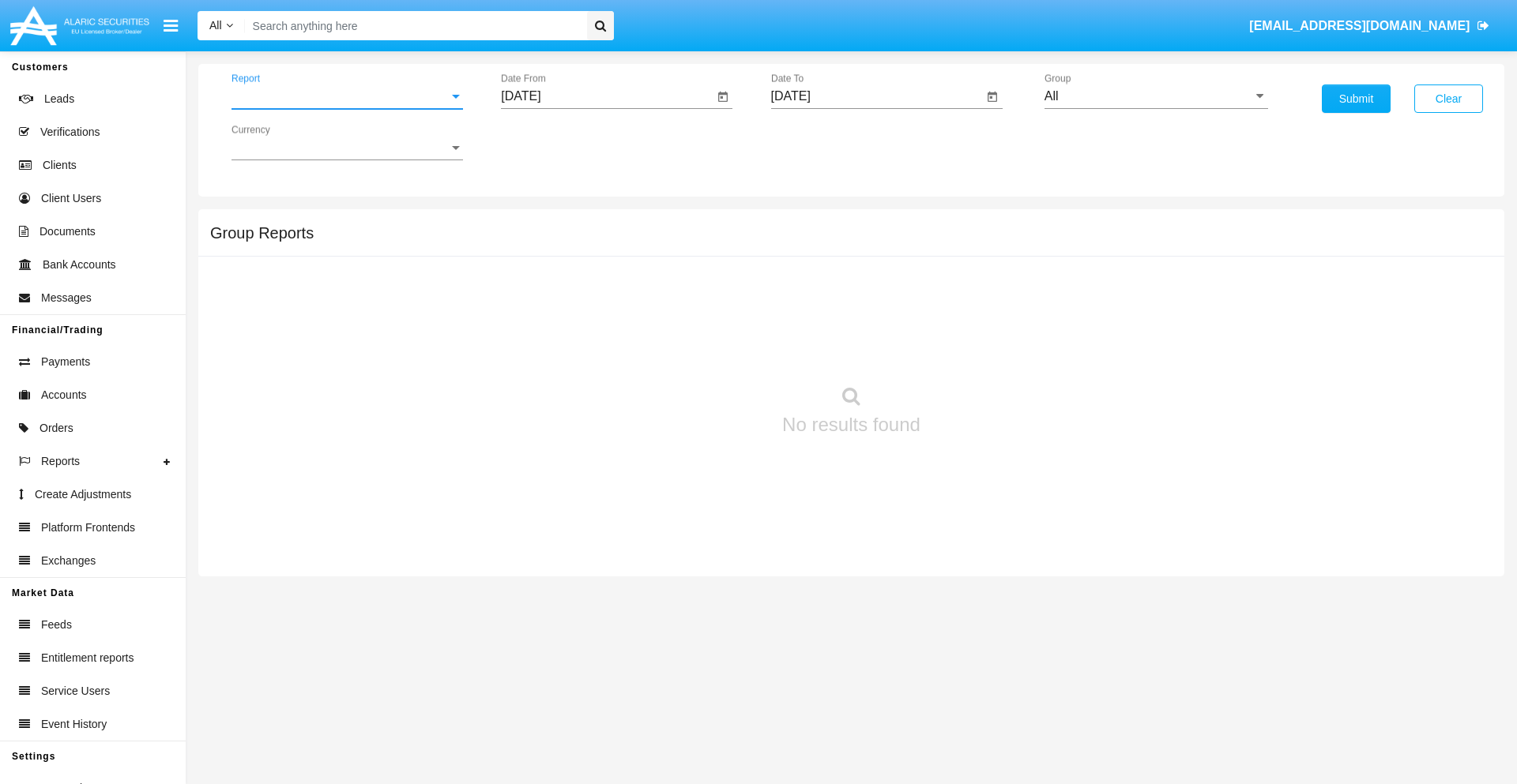
scroll to position [26, 0]
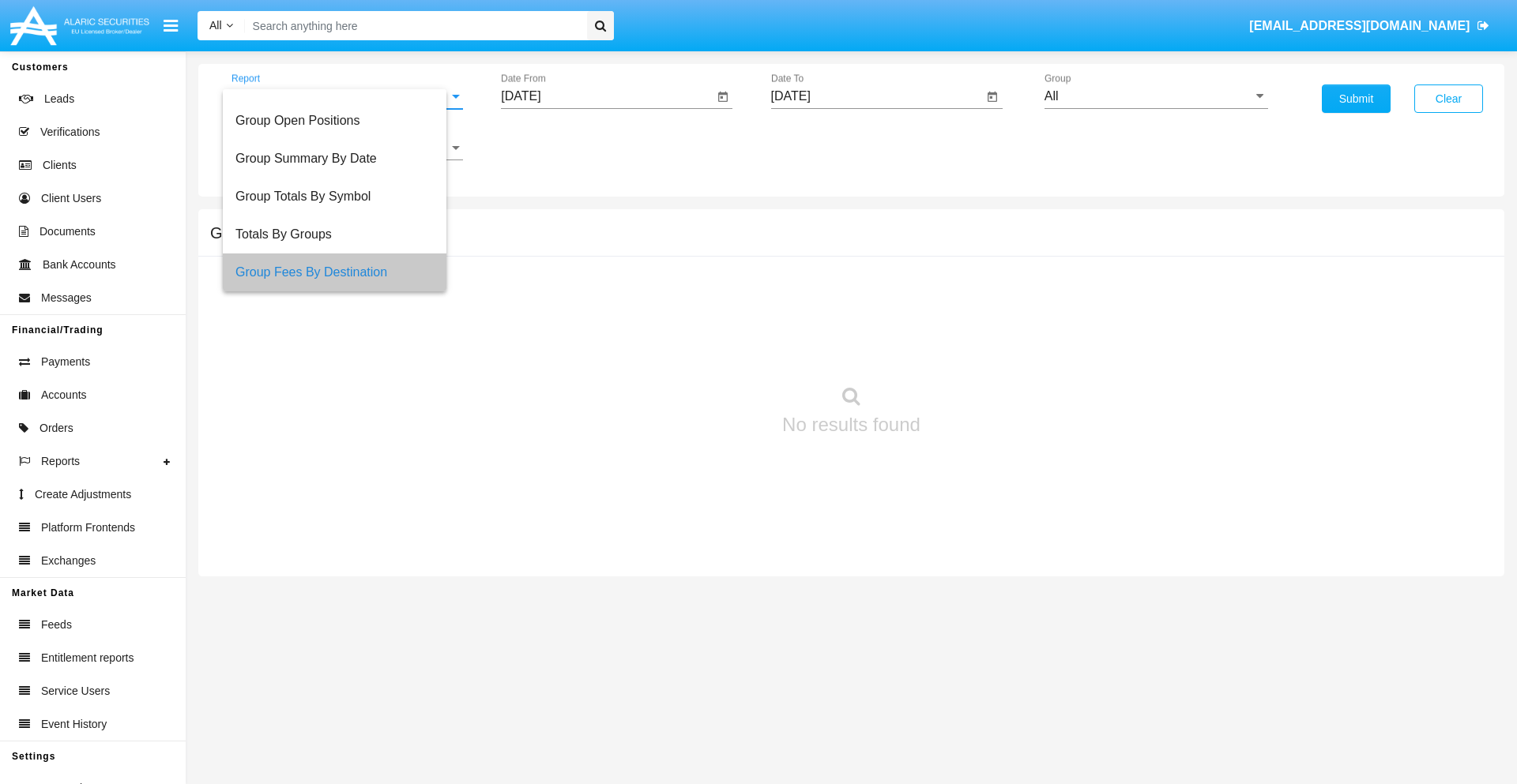
click at [1156, 96] on input "All" at bounding box center [1156, 96] width 224 height 15
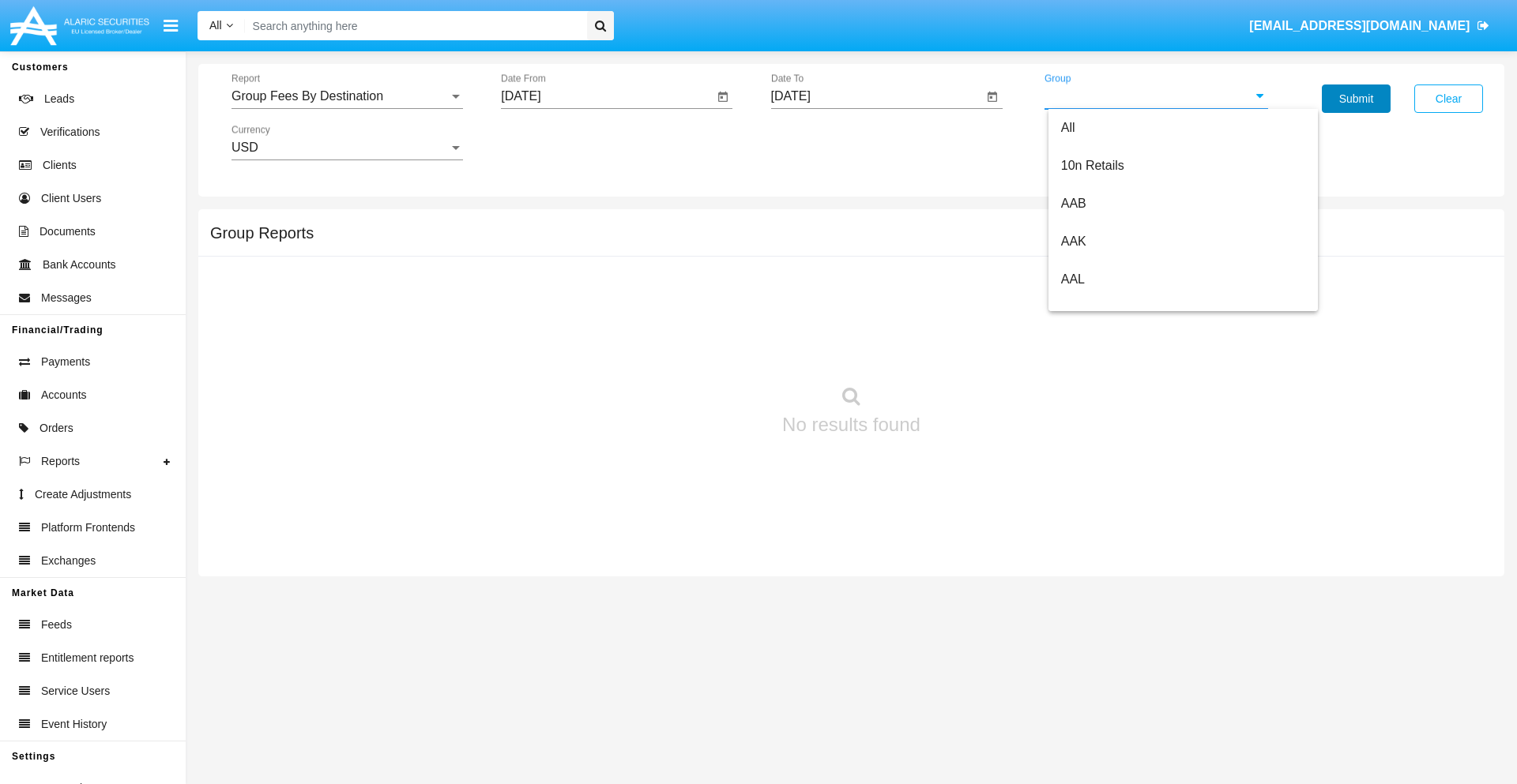
click at [1356, 99] on button "Submit" at bounding box center [1356, 98] width 69 height 28
